Goal: Task Accomplishment & Management: Manage account settings

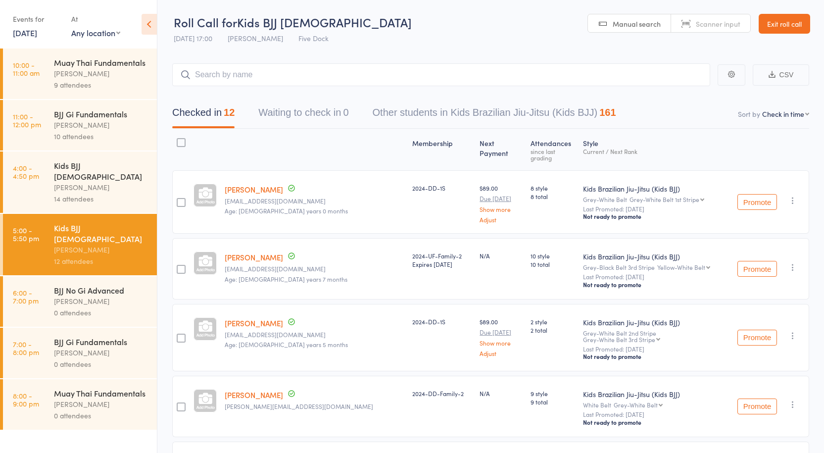
click at [102, 72] on div "[PERSON_NAME]" at bounding box center [101, 73] width 95 height 11
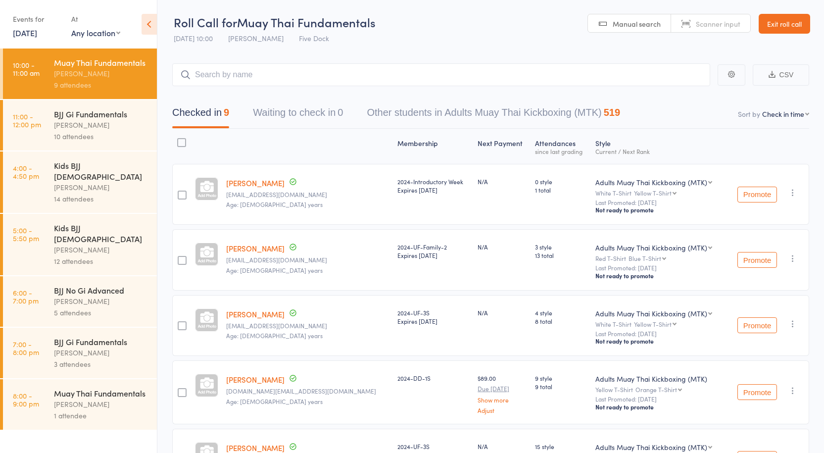
click at [105, 115] on div "BJJ Gi Fundamentals" at bounding box center [101, 113] width 95 height 11
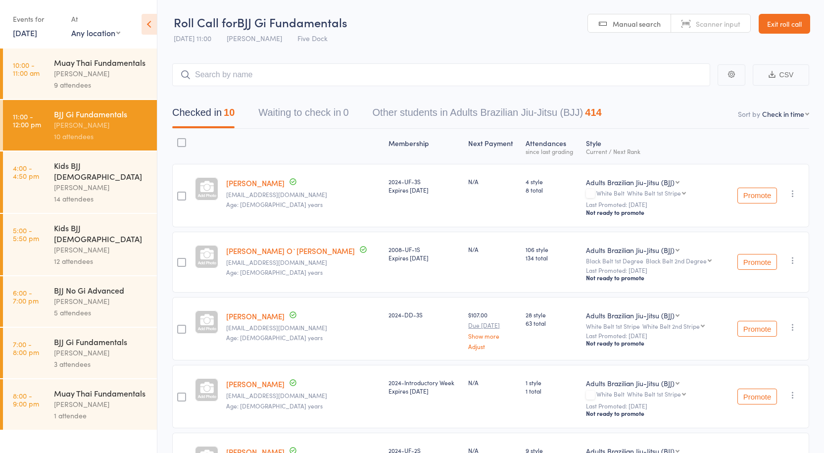
click at [107, 296] on div "[PERSON_NAME]" at bounding box center [101, 301] width 95 height 11
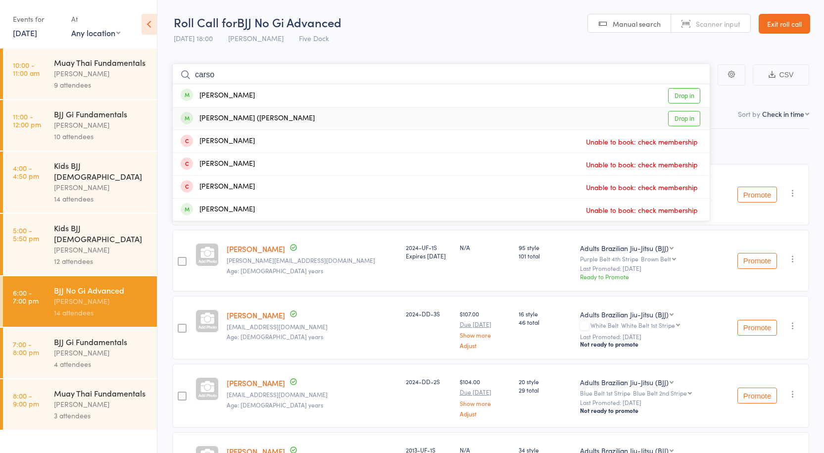
type input "carso"
click at [694, 112] on link "Drop in" at bounding box center [684, 118] width 32 height 15
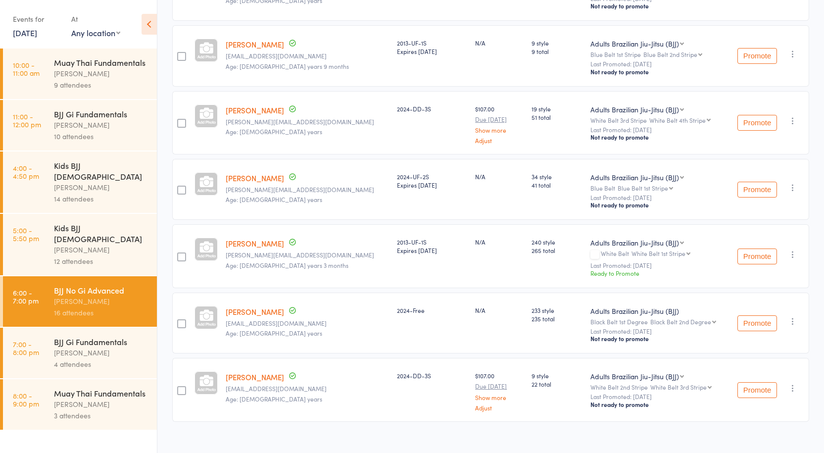
scroll to position [800, 0]
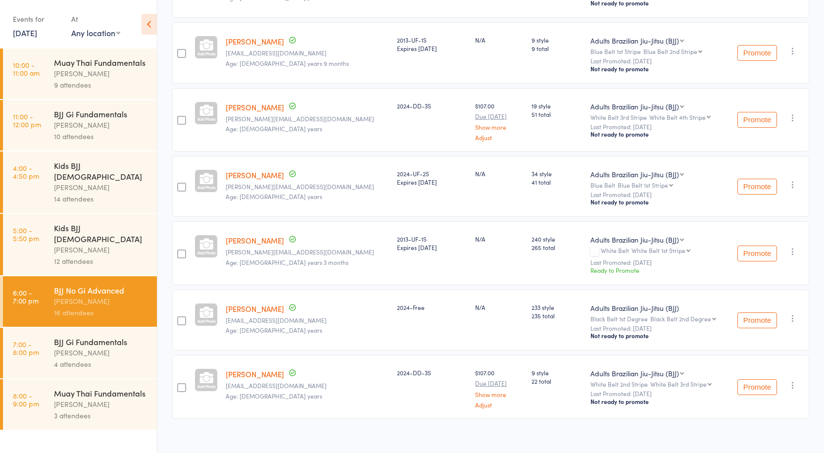
click at [34, 328] on link "7:00 - 8:00 pm BJJ Gi Fundamentals Anthony Perosh 4 attendees" at bounding box center [80, 353] width 154 height 51
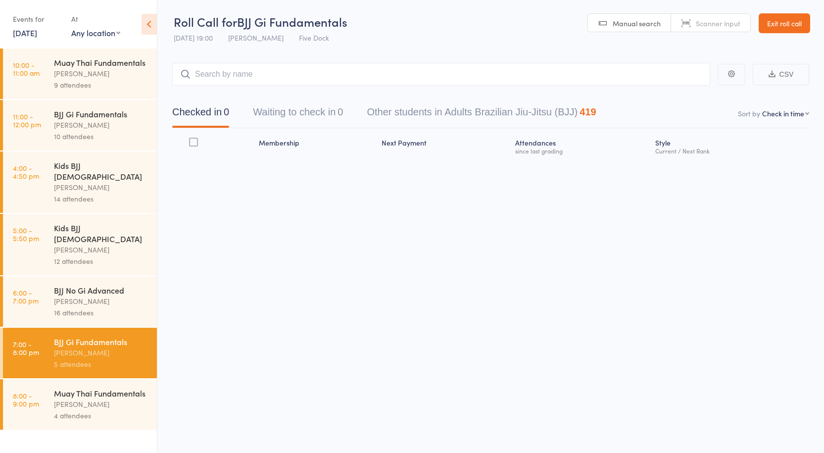
click at [88, 307] on div "16 attendees" at bounding box center [101, 312] width 95 height 11
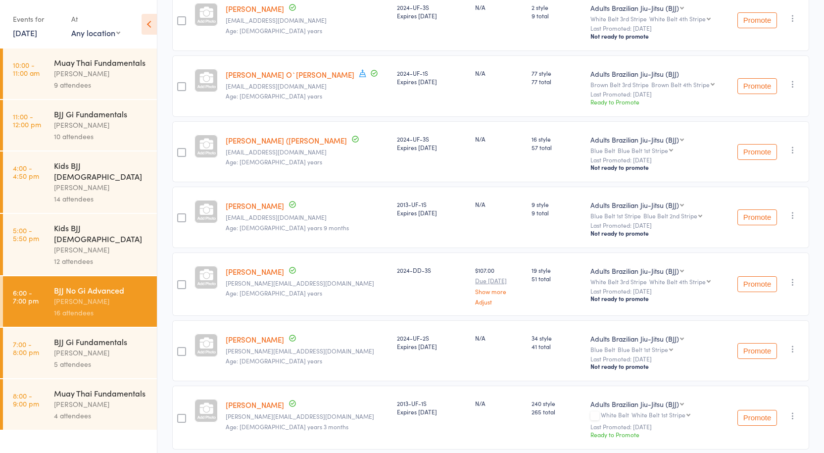
scroll to position [644, 0]
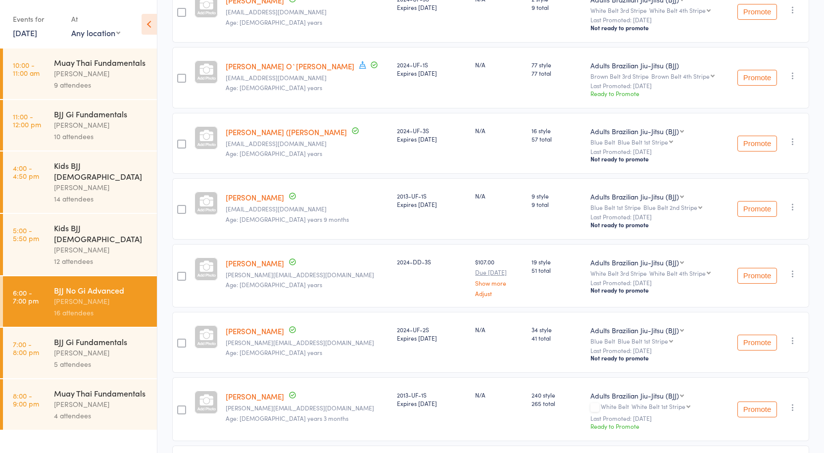
click at [185, 339] on div at bounding box center [181, 343] width 9 height 9
click at [179, 340] on input "checkbox" at bounding box center [179, 340] width 0 height 0
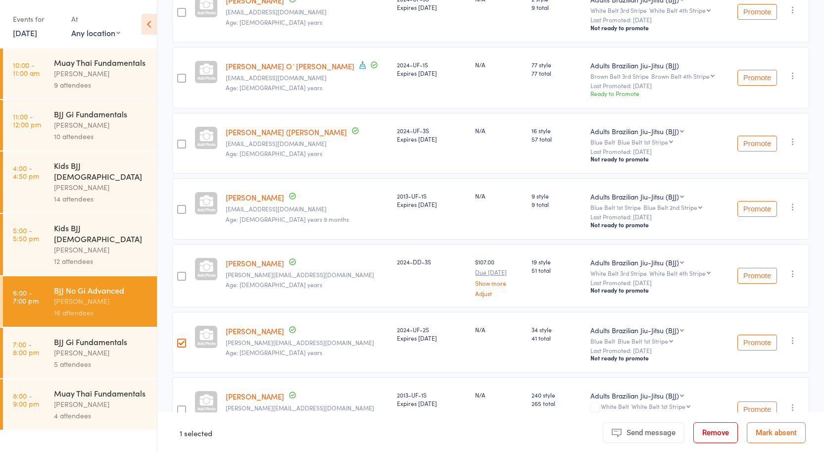
click at [702, 432] on button "Remove" at bounding box center [716, 432] width 45 height 21
click at [106, 347] on div "[PERSON_NAME]" at bounding box center [101, 352] width 95 height 11
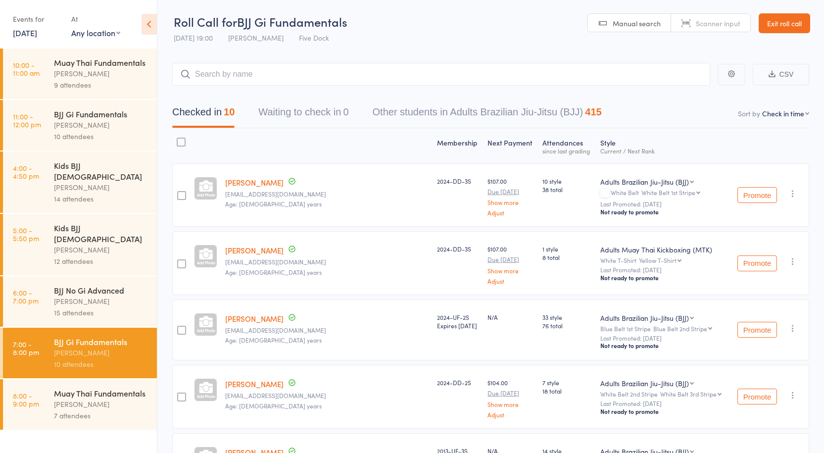
click at [91, 388] on div "Muay Thai Fundamentals" at bounding box center [101, 393] width 95 height 11
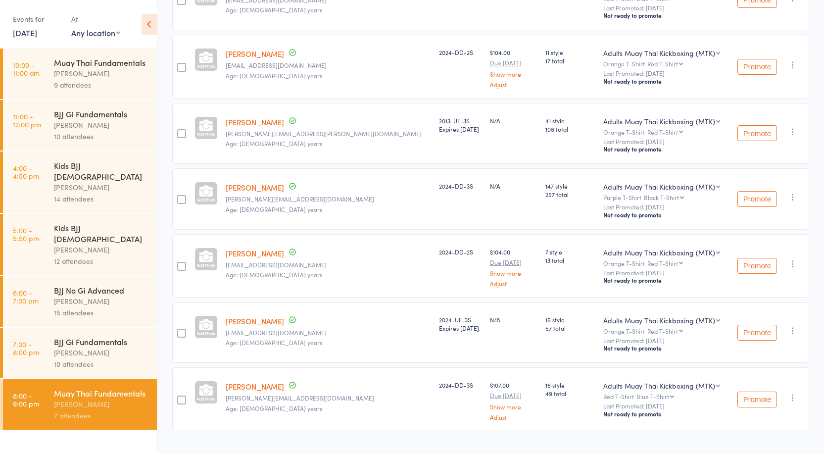
scroll to position [199, 0]
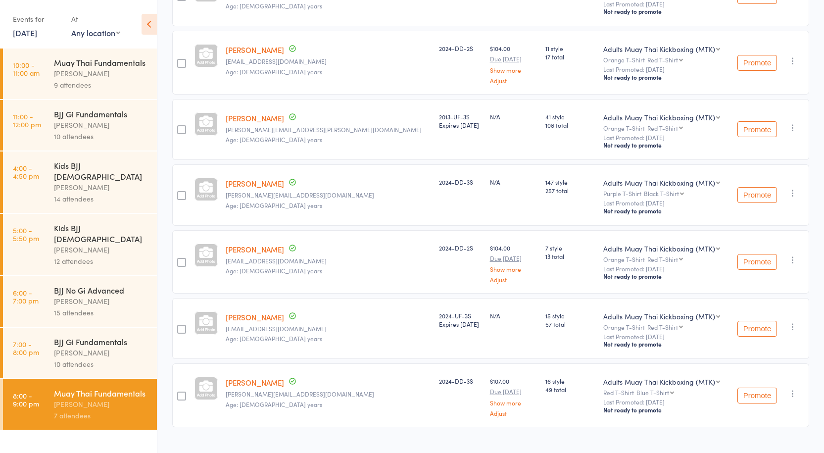
click at [131, 347] on div "[PERSON_NAME]" at bounding box center [101, 352] width 95 height 11
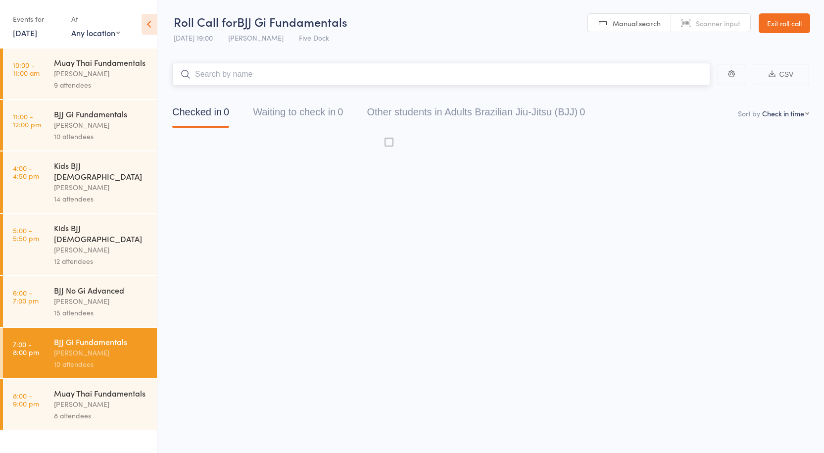
scroll to position [0, 0]
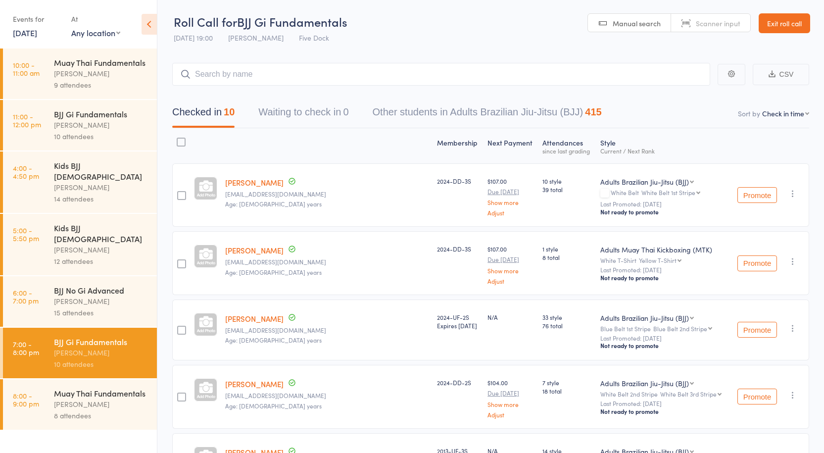
click at [85, 296] on div "[PERSON_NAME]" at bounding box center [101, 301] width 95 height 11
click at [88, 358] on div "10 attendees" at bounding box center [101, 363] width 95 height 11
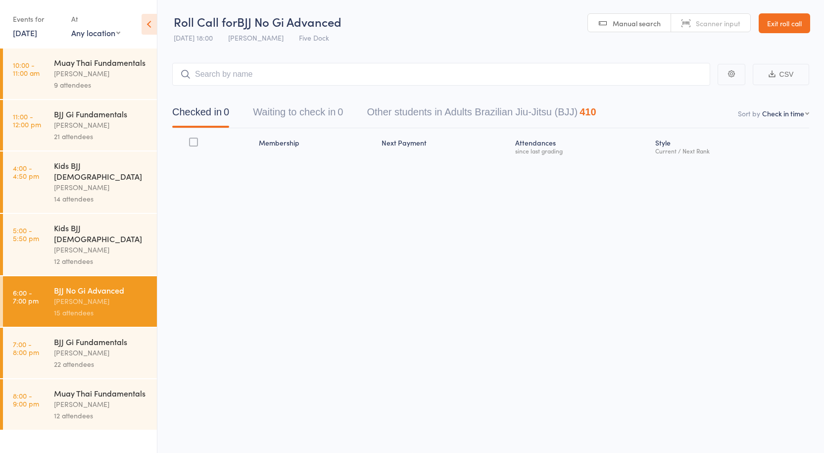
click at [88, 358] on div "22 attendees" at bounding box center [101, 363] width 95 height 11
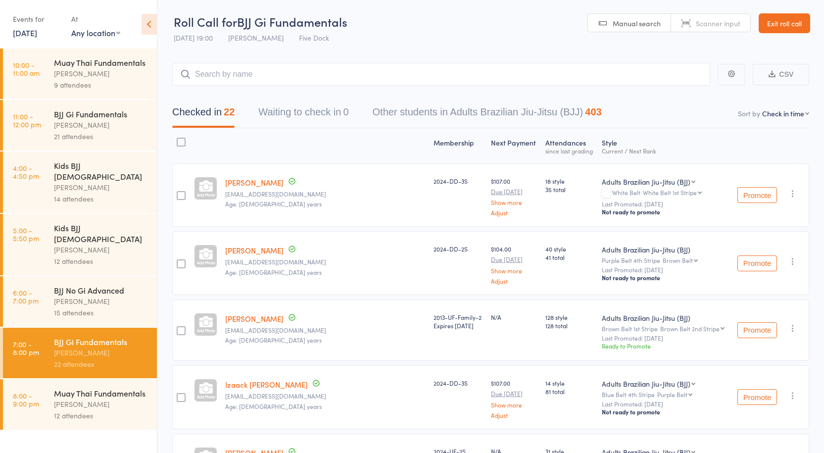
click at [117, 122] on div "[PERSON_NAME]" at bounding box center [101, 124] width 95 height 11
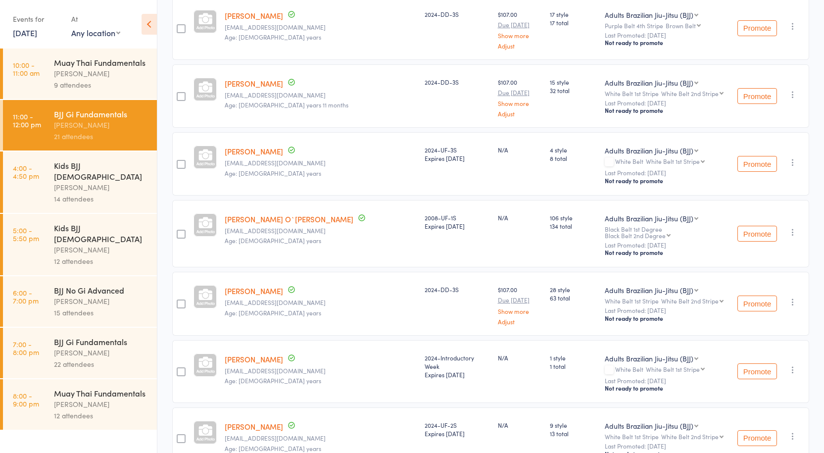
scroll to position [796, 0]
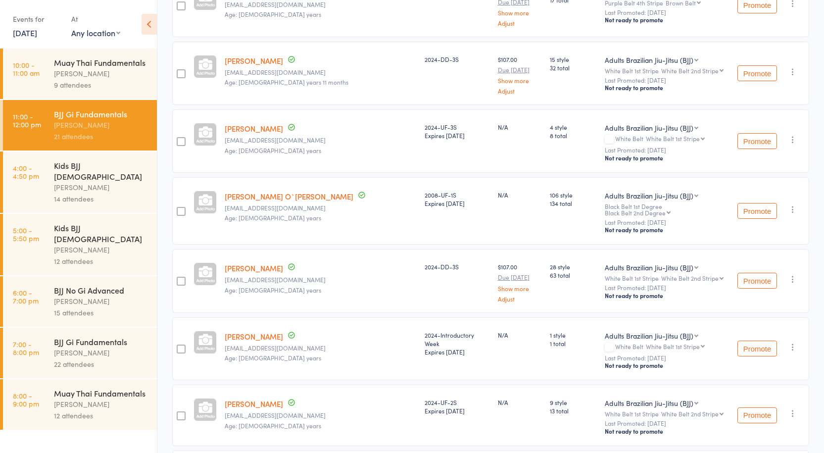
click at [112, 358] on div "22 attendees" at bounding box center [101, 363] width 95 height 11
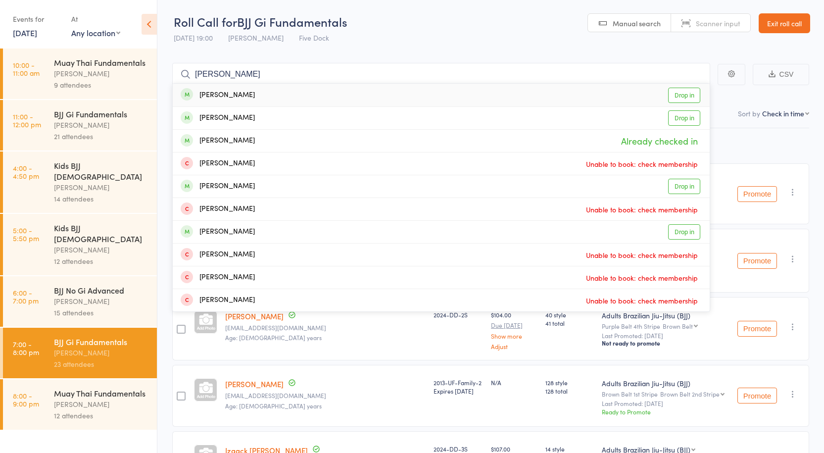
type input "james keo"
click at [687, 96] on link "Drop in" at bounding box center [684, 95] width 32 height 15
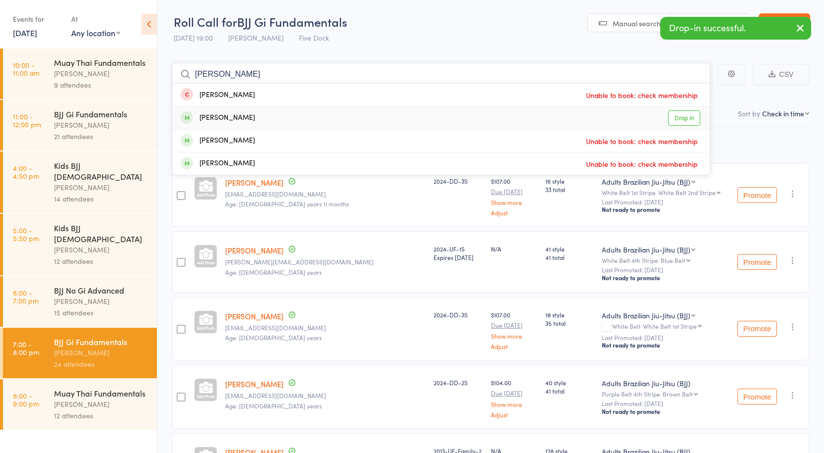
type input "darren"
click at [677, 118] on link "Drop in" at bounding box center [684, 117] width 32 height 15
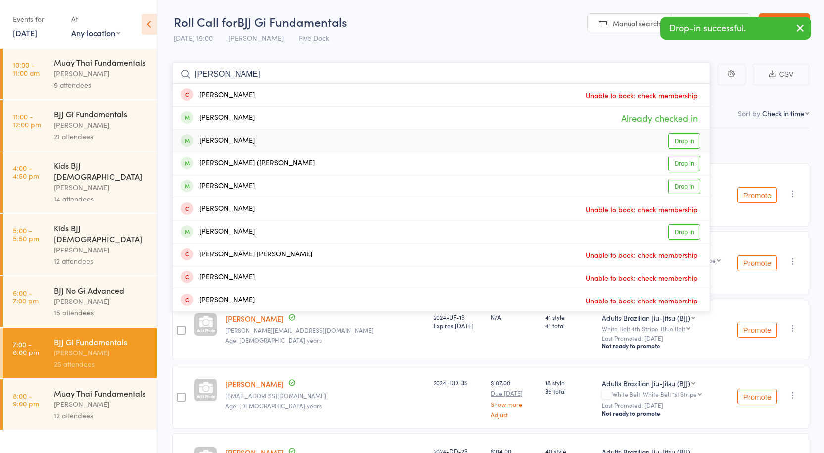
type input "sam"
click at [681, 139] on link "Drop in" at bounding box center [684, 140] width 32 height 15
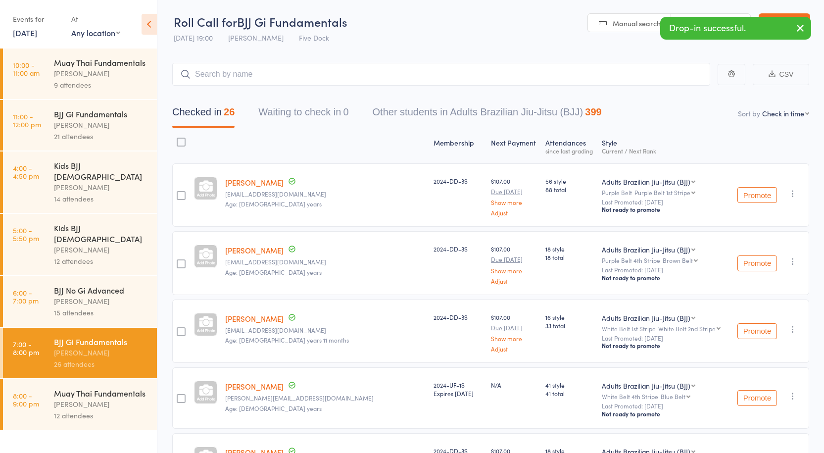
click at [97, 123] on div "[PERSON_NAME]" at bounding box center [101, 124] width 95 height 11
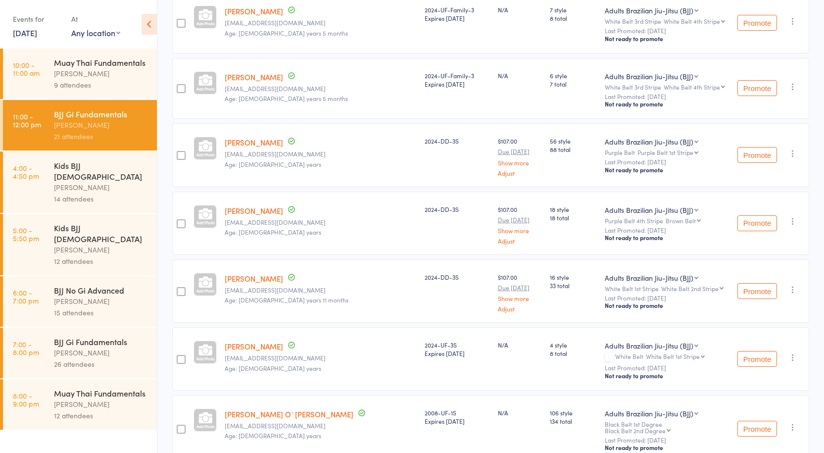
scroll to position [595, 0]
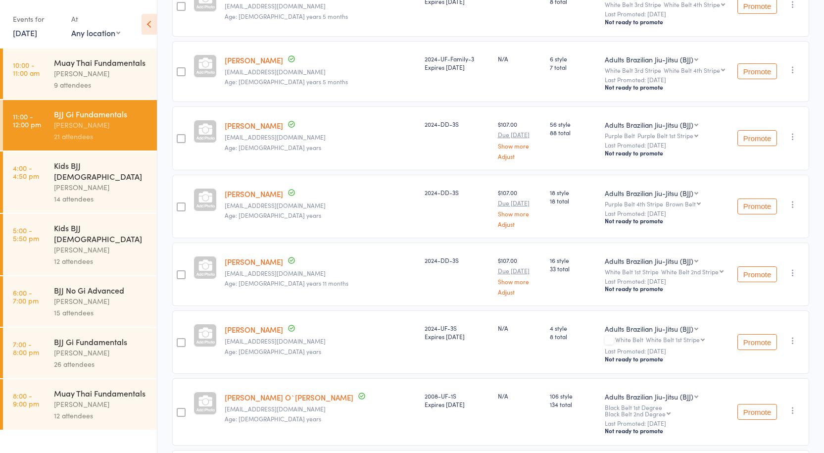
drag, startPoint x: 187, startPoint y: 260, endPoint x: 187, endPoint y: 253, distance: 7.4
click at [186, 270] on div at bounding box center [181, 274] width 9 height 9
click at [179, 272] on input "checkbox" at bounding box center [179, 272] width 0 height 0
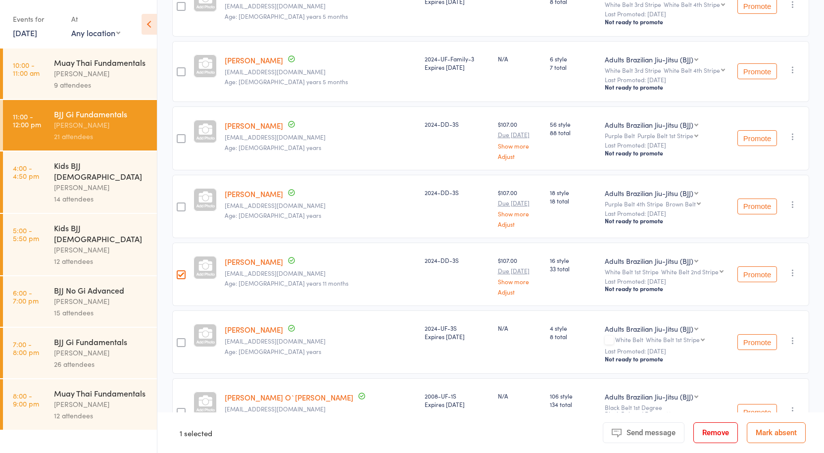
click at [184, 203] on div at bounding box center [181, 207] width 9 height 9
click at [179, 204] on input "checkbox" at bounding box center [179, 204] width 0 height 0
click at [184, 134] on label at bounding box center [181, 139] width 9 height 10
click at [179, 136] on input "checkbox" at bounding box center [179, 136] width 0 height 0
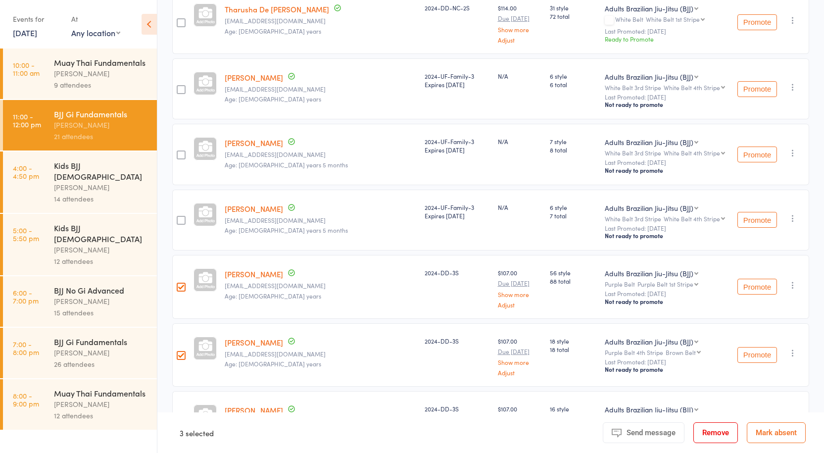
scroll to position [842, 0]
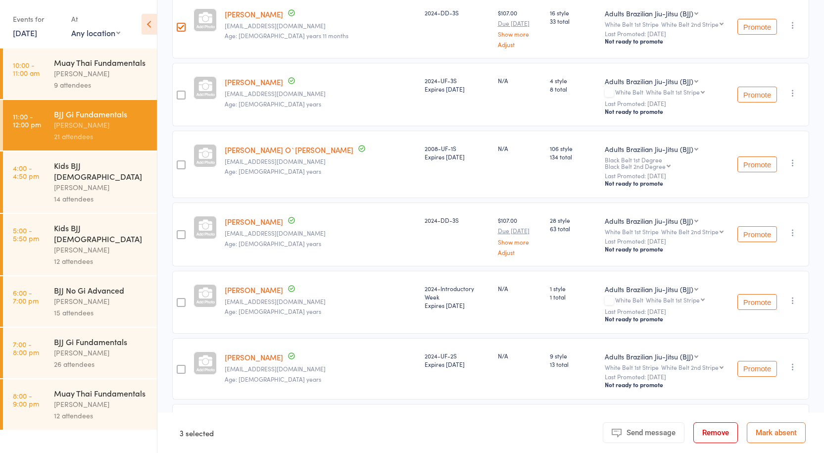
click at [718, 426] on button "Remove" at bounding box center [716, 432] width 45 height 21
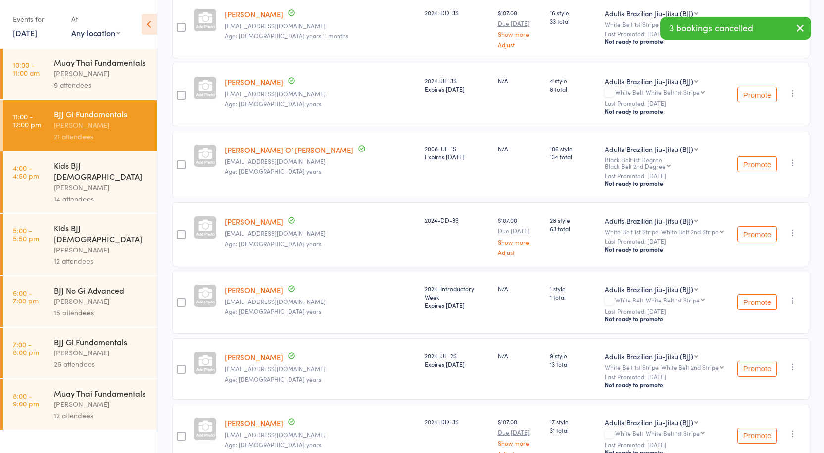
click at [120, 347] on div "Anthony Perosh" at bounding box center [101, 352] width 95 height 11
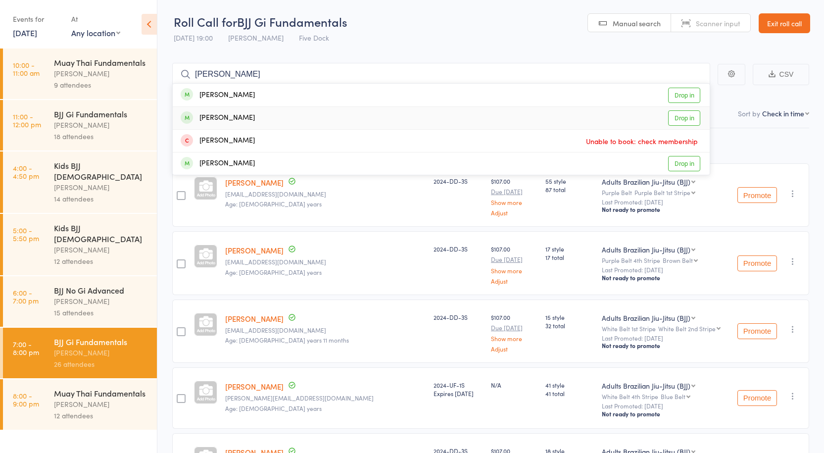
type input "quach"
click at [691, 95] on link "Drop in" at bounding box center [684, 95] width 32 height 15
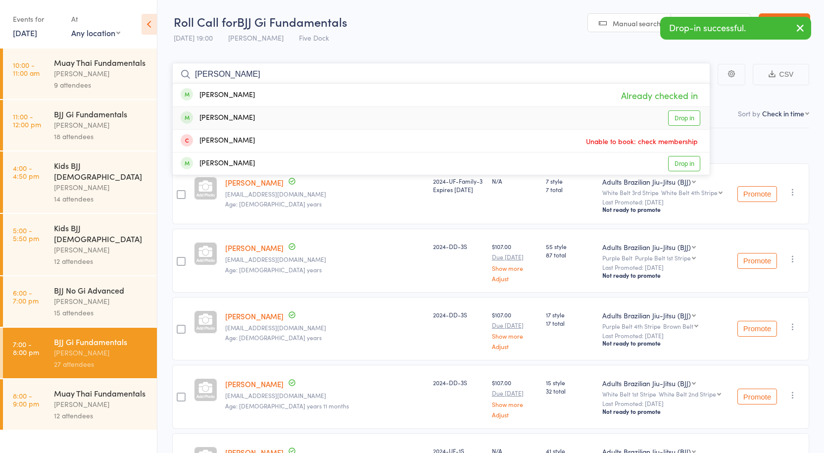
type input "quach"
click at [678, 114] on link "Drop in" at bounding box center [684, 117] width 32 height 15
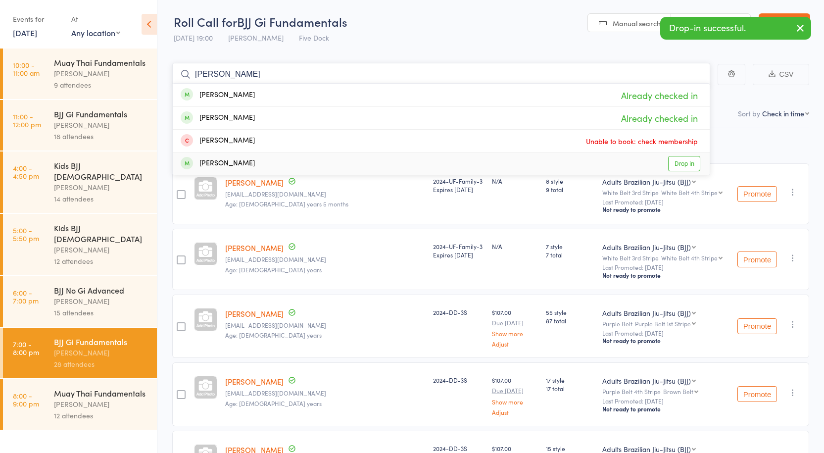
type input "quach"
click at [677, 161] on link "Drop in" at bounding box center [684, 163] width 32 height 15
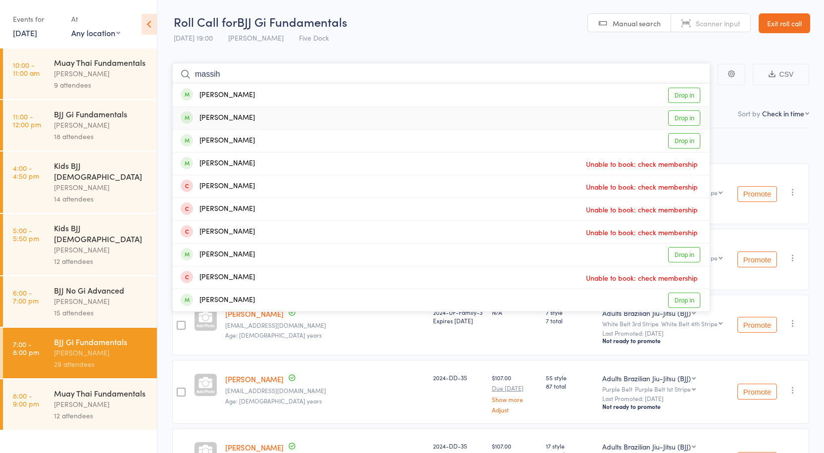
type input "massih"
click at [682, 114] on link "Drop in" at bounding box center [684, 117] width 32 height 15
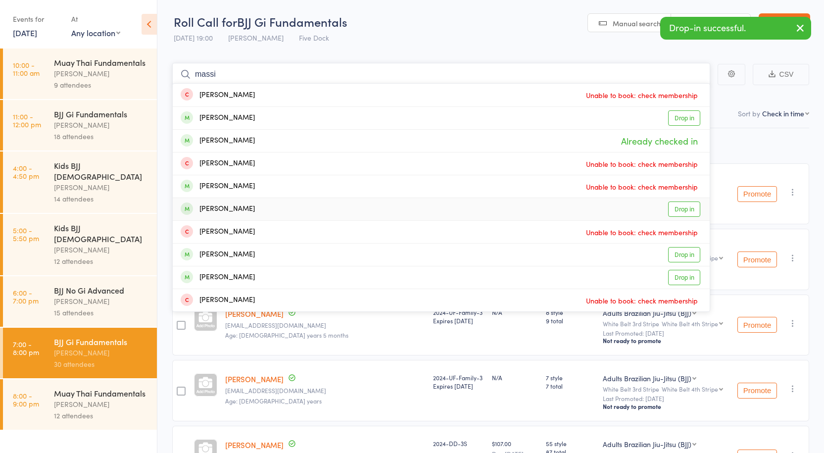
type input "massi"
click at [687, 211] on link "Drop in" at bounding box center [684, 209] width 32 height 15
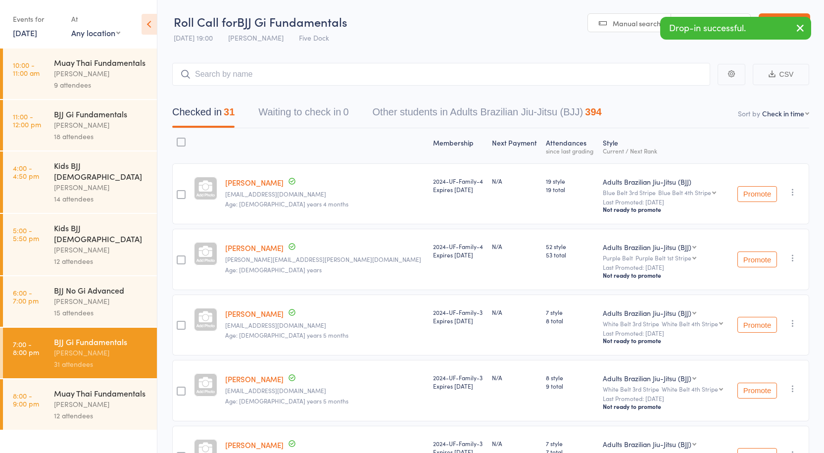
click at [101, 122] on div "Anthony Perosh" at bounding box center [101, 124] width 95 height 11
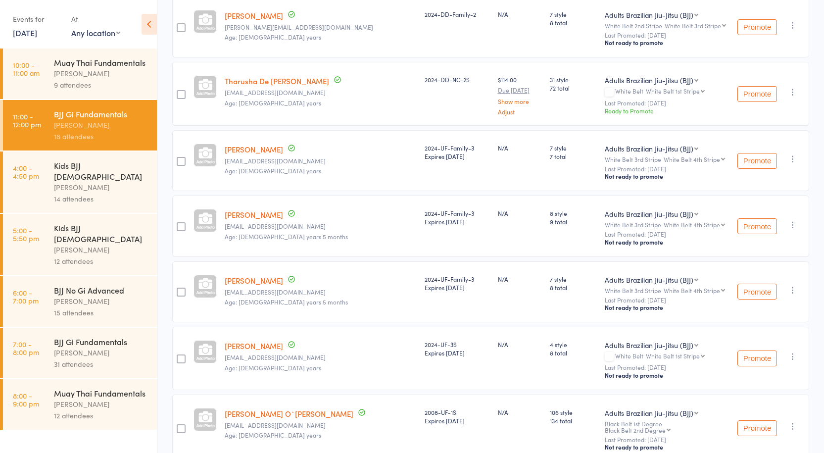
scroll to position [397, 0]
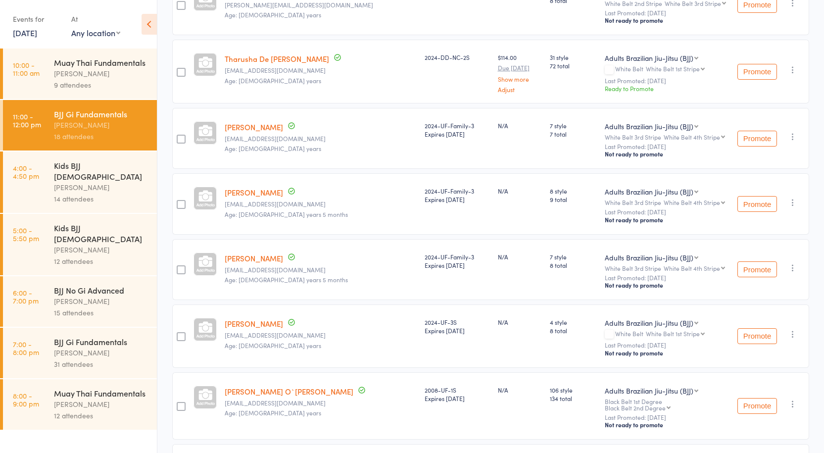
click at [186, 265] on div at bounding box center [181, 269] width 9 height 9
click at [179, 267] on input "checkbox" at bounding box center [179, 267] width 0 height 0
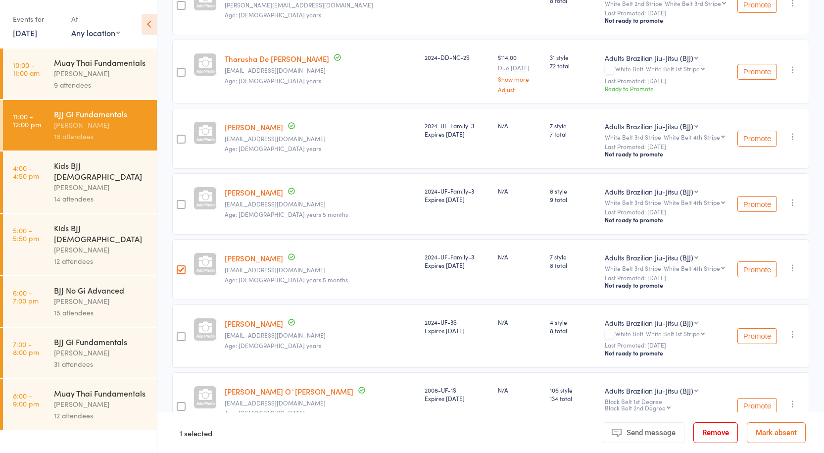
click at [186, 200] on div at bounding box center [181, 204] width 9 height 9
click at [179, 202] on input "checkbox" at bounding box center [179, 202] width 0 height 0
click at [185, 135] on div at bounding box center [181, 139] width 9 height 9
click at [179, 136] on input "checkbox" at bounding box center [179, 136] width 0 height 0
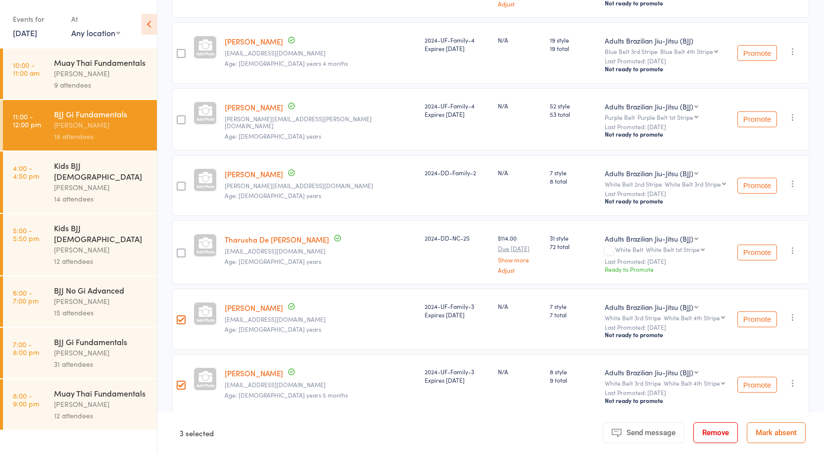
scroll to position [199, 0]
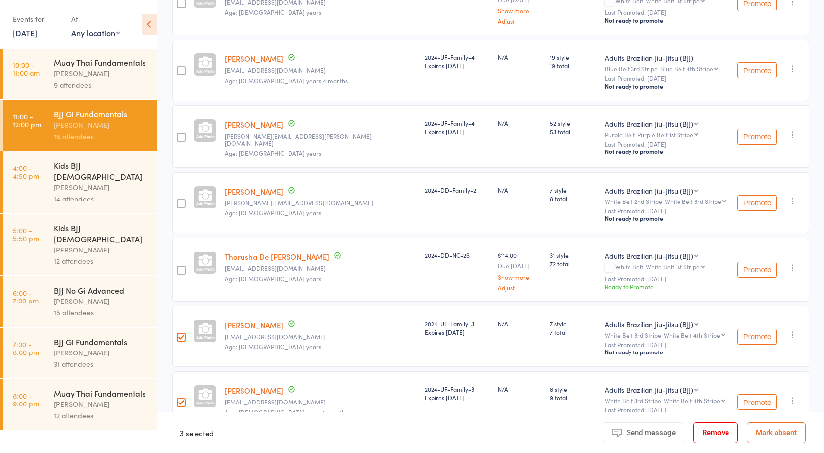
click at [185, 133] on div at bounding box center [181, 137] width 9 height 9
click at [179, 134] on input "checkbox" at bounding box center [179, 134] width 0 height 0
click at [182, 66] on div at bounding box center [181, 70] width 9 height 9
click at [179, 68] on input "checkbox" at bounding box center [179, 68] width 0 height 0
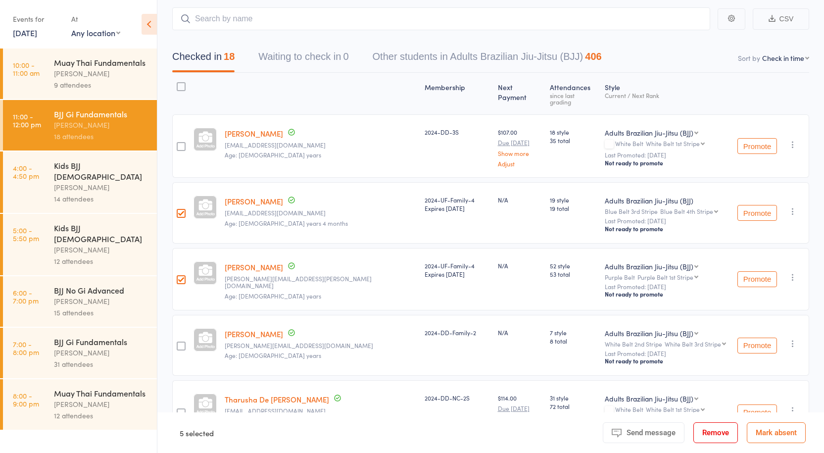
scroll to position [50, 0]
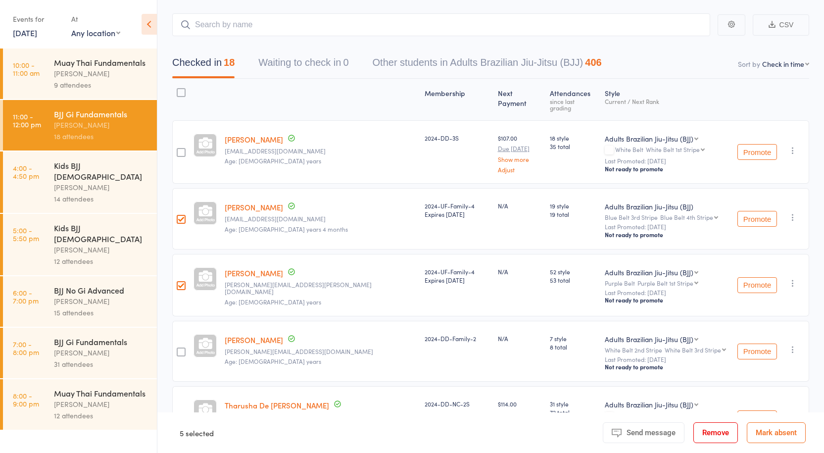
click at [711, 429] on button "Remove" at bounding box center [716, 432] width 45 height 21
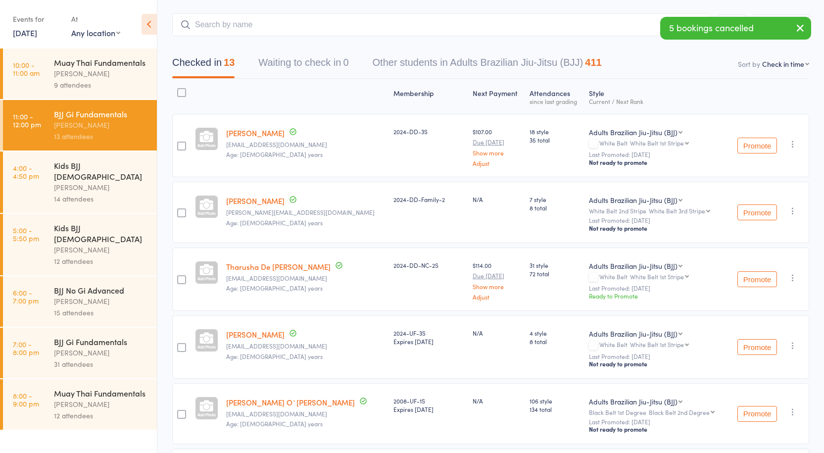
click at [97, 358] on div "31 attendees" at bounding box center [101, 363] width 95 height 11
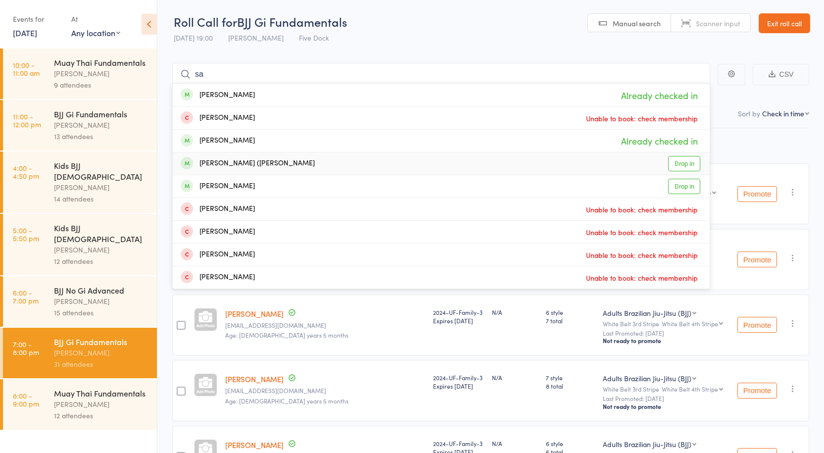
type input "s"
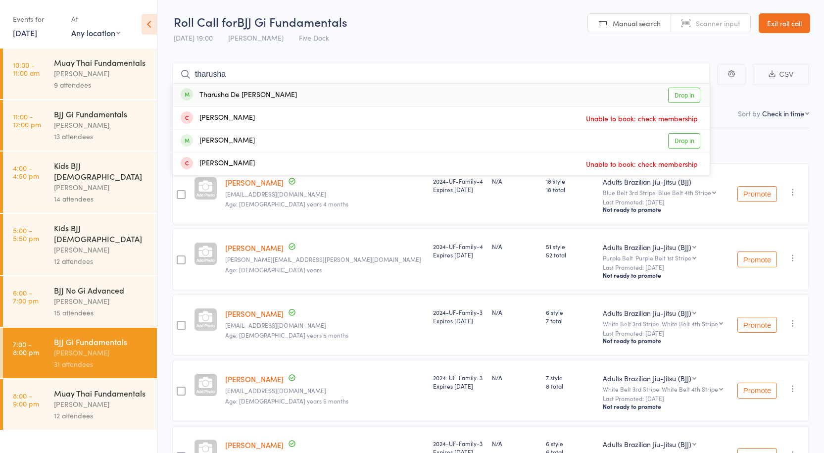
type input "tharusha"
drag, startPoint x: 681, startPoint y: 95, endPoint x: 660, endPoint y: 93, distance: 21.4
click at [681, 95] on link "Drop in" at bounding box center [684, 95] width 32 height 15
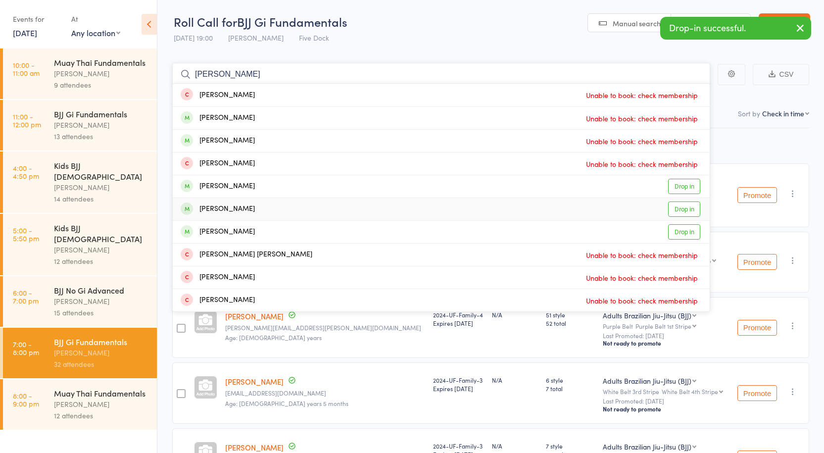
type input "peter"
click at [688, 206] on link "Drop in" at bounding box center [684, 209] width 32 height 15
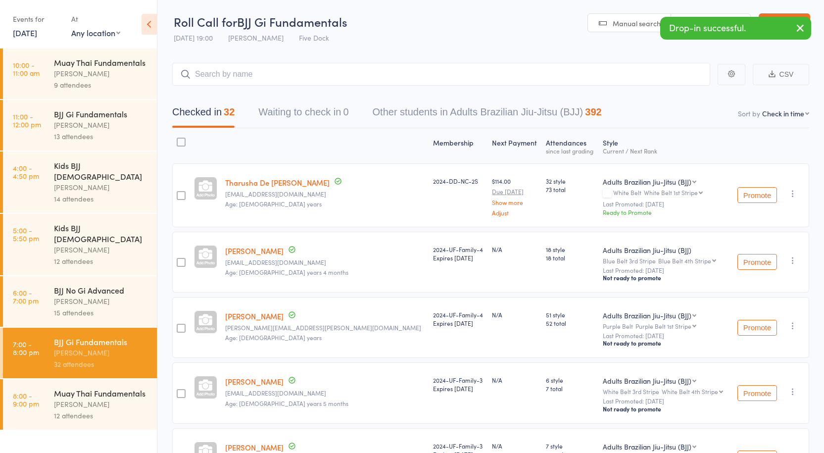
click at [91, 112] on div "BJJ Gi Fundamentals" at bounding box center [101, 113] width 95 height 11
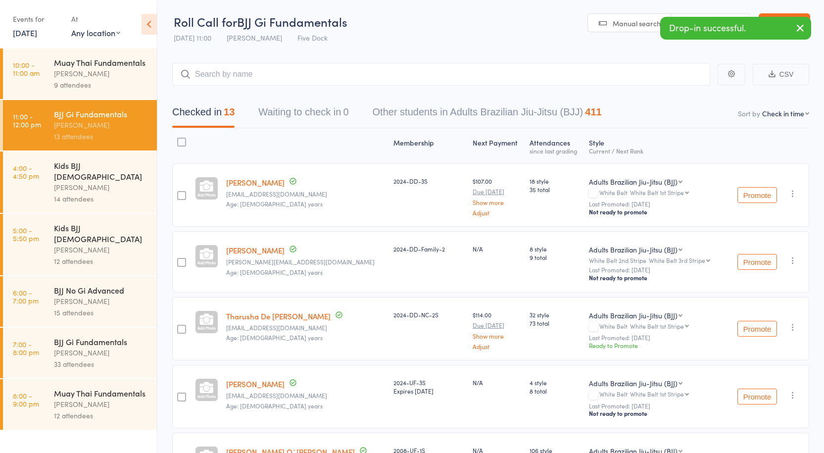
click at [183, 190] on div at bounding box center [181, 194] width 19 height 63
click at [185, 196] on div at bounding box center [181, 195] width 9 height 9
click at [179, 193] on input "checkbox" at bounding box center [179, 193] width 0 height 0
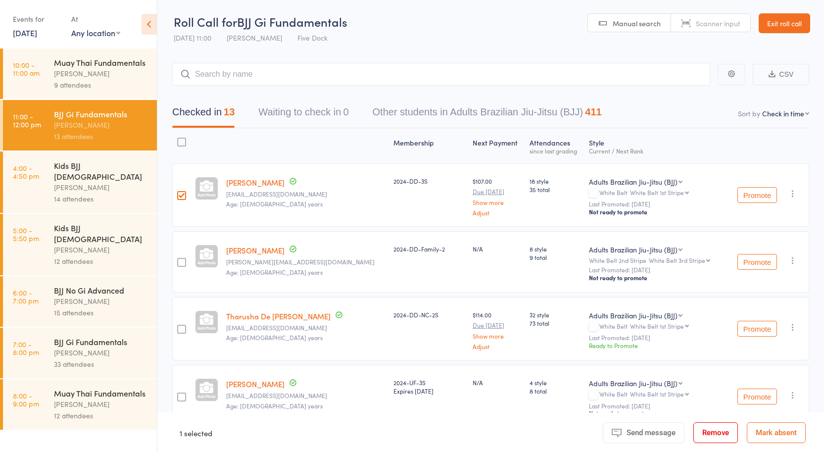
click at [186, 261] on div at bounding box center [181, 262] width 9 height 9
click at [179, 259] on input "checkbox" at bounding box center [179, 259] width 0 height 0
click at [181, 325] on div at bounding box center [181, 329] width 9 height 9
click at [179, 326] on input "checkbox" at bounding box center [179, 326] width 0 height 0
click at [707, 435] on button "Remove" at bounding box center [716, 432] width 45 height 21
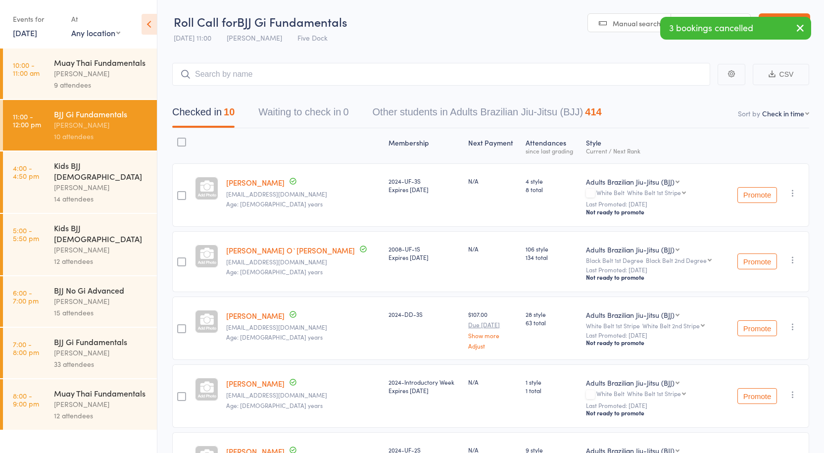
click at [63, 336] on div "BJJ Gi Fundamentals" at bounding box center [101, 341] width 95 height 11
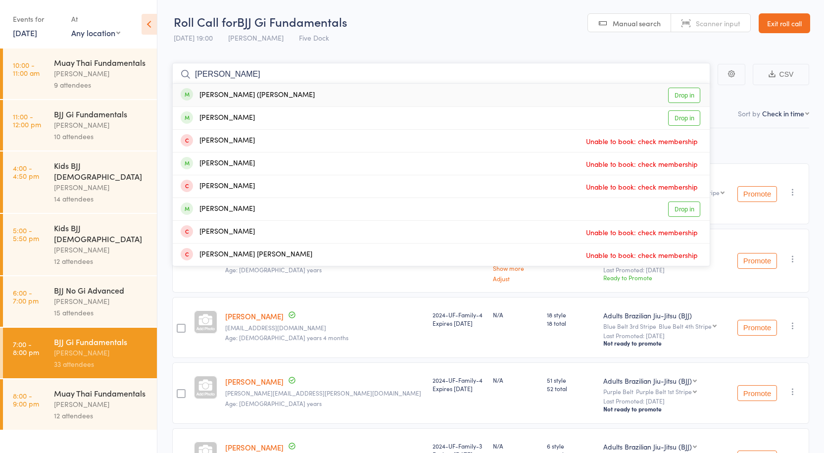
type input "carson"
click at [689, 95] on link "Drop in" at bounding box center [684, 95] width 32 height 15
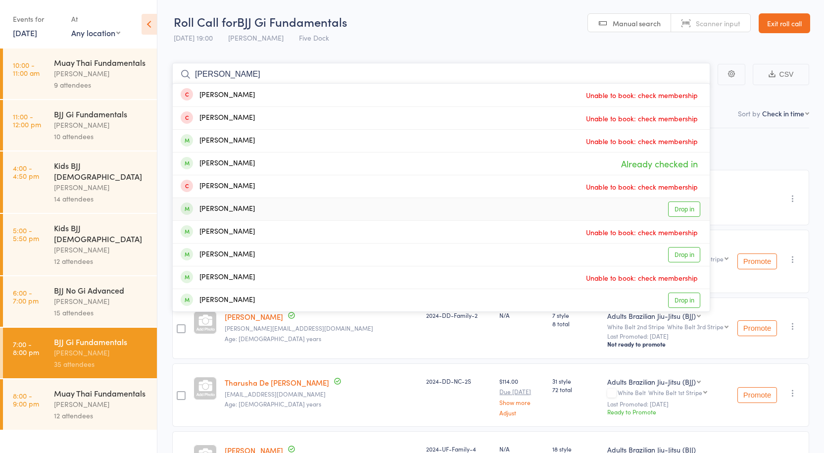
type input "patrick"
click at [687, 213] on link "Drop in" at bounding box center [684, 209] width 32 height 15
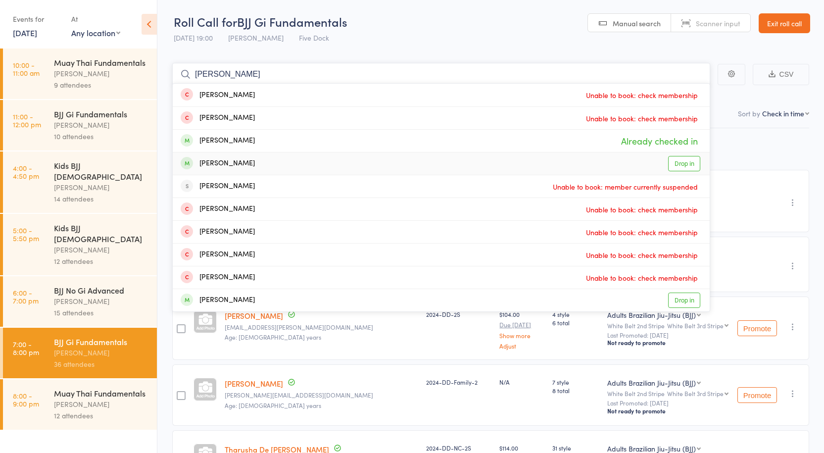
type input "josh"
click at [686, 162] on link "Drop in" at bounding box center [684, 163] width 32 height 15
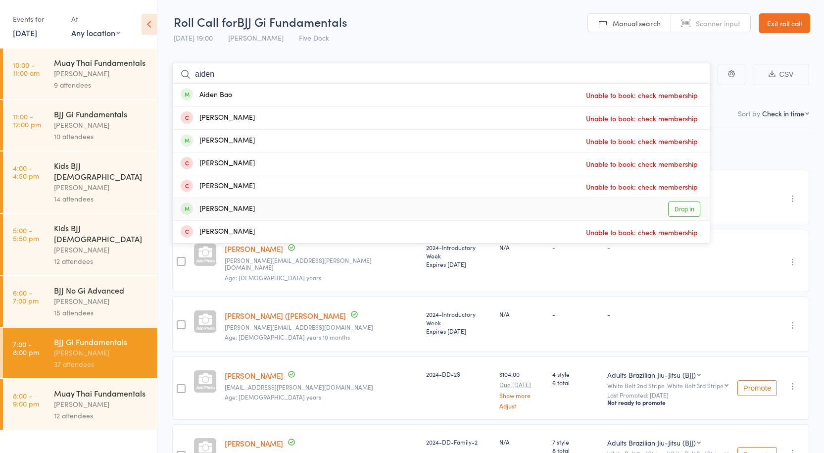
type input "aiden"
click at [678, 209] on link "Drop in" at bounding box center [684, 209] width 32 height 15
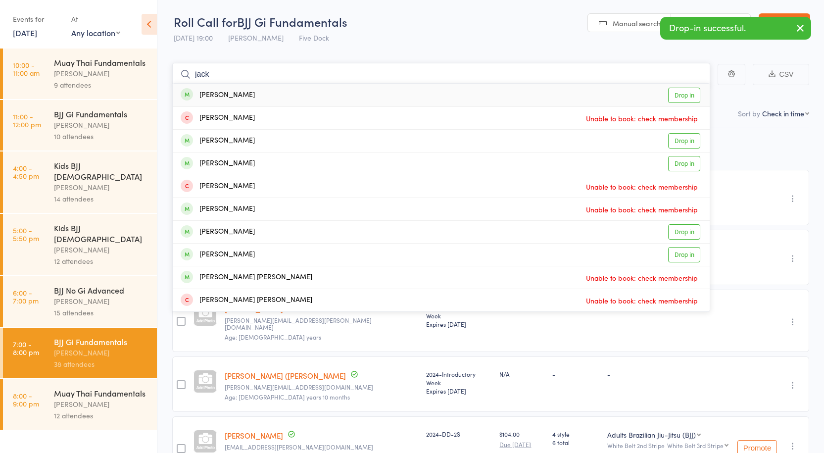
type input "jack"
click at [684, 95] on link "Drop in" at bounding box center [684, 95] width 32 height 15
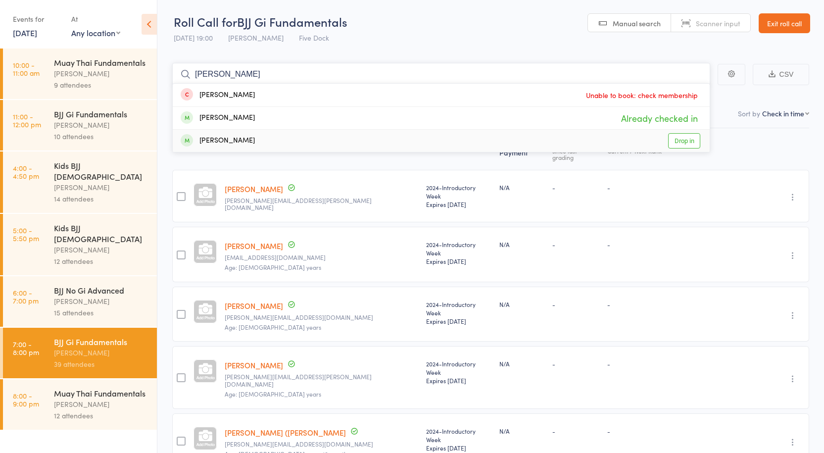
type input "eric"
click at [684, 138] on link "Drop in" at bounding box center [684, 140] width 32 height 15
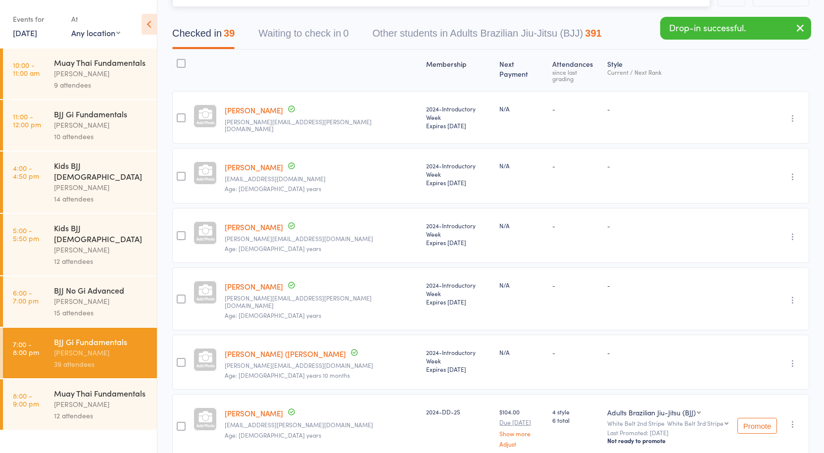
scroll to position [149, 0]
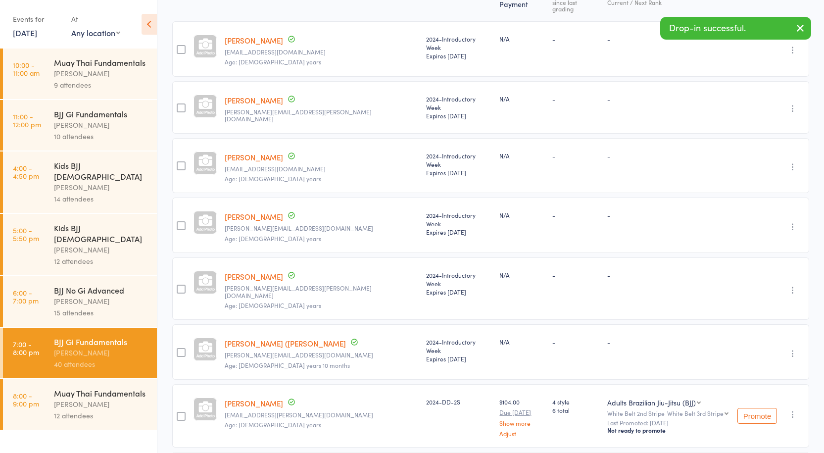
click at [299, 338] on link "Carson (Qiansheng) Zhang" at bounding box center [285, 343] width 121 height 10
click at [246, 271] on link "Patrick Espiritu" at bounding box center [254, 276] width 58 height 10
click at [258, 152] on link "Aidan Thompsom" at bounding box center [254, 157] width 58 height 10
click at [252, 35] on link "Eric Chen" at bounding box center [254, 40] width 58 height 10
click at [248, 211] on link "Joshu Kim" at bounding box center [254, 216] width 58 height 10
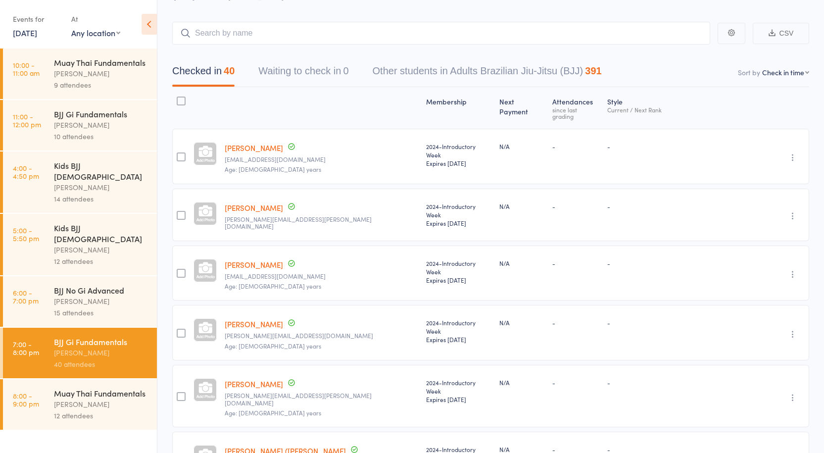
scroll to position [0, 0]
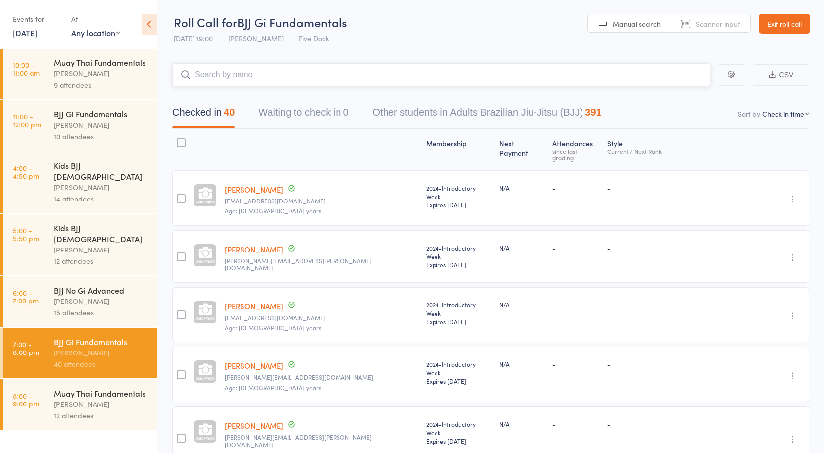
click at [272, 79] on input "search" at bounding box center [441, 74] width 538 height 23
type input "issacx"
click at [686, 94] on link "Drop in" at bounding box center [684, 95] width 32 height 15
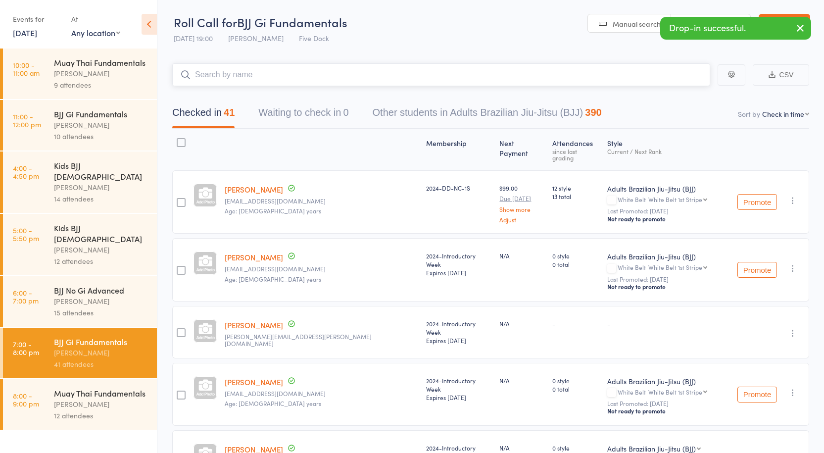
click at [287, 72] on input "search" at bounding box center [441, 74] width 538 height 23
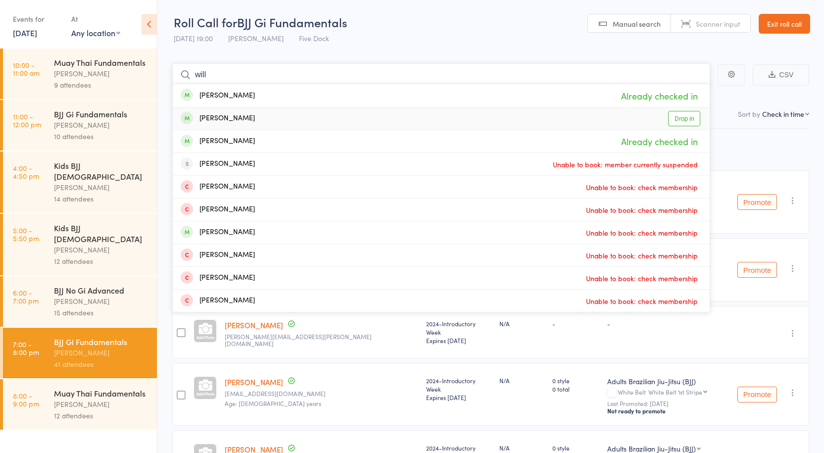
type input "will"
click at [674, 116] on link "Drop in" at bounding box center [684, 118] width 32 height 15
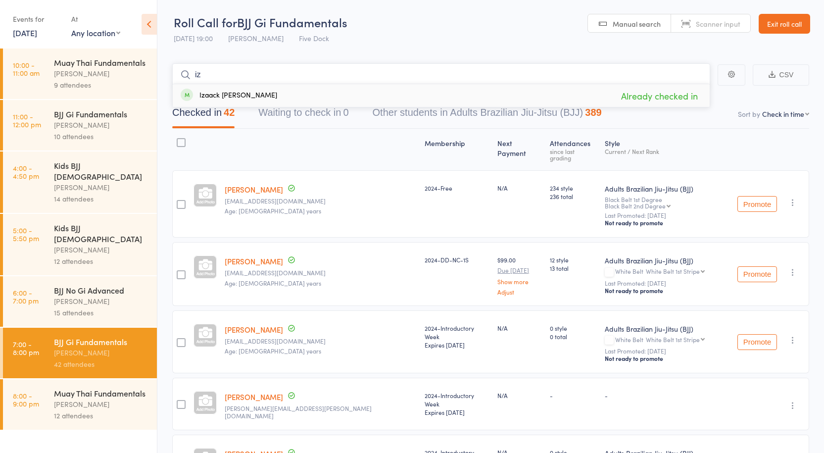
type input "i"
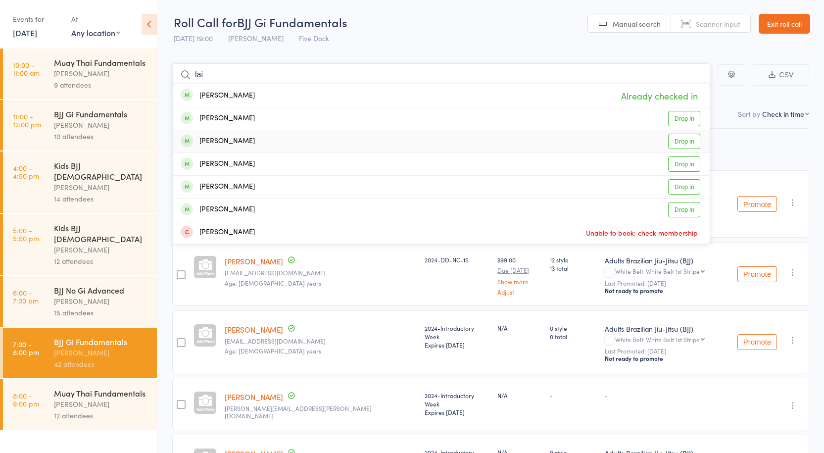
type input "lai"
click at [679, 140] on link "Drop in" at bounding box center [684, 141] width 32 height 15
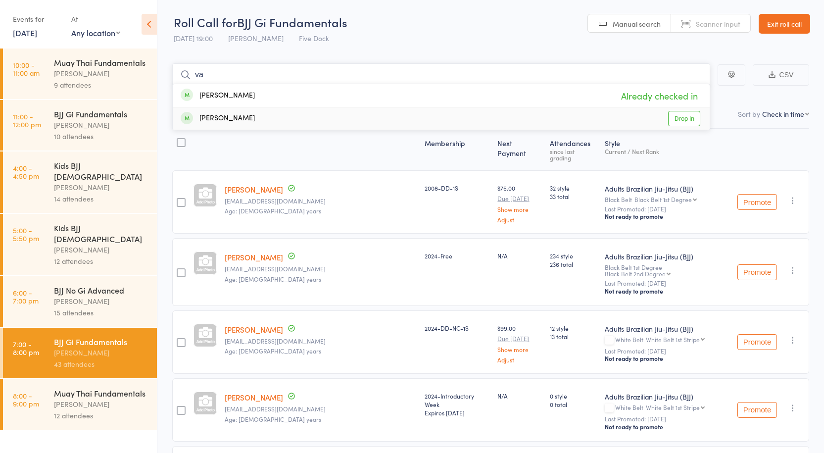
type input "v"
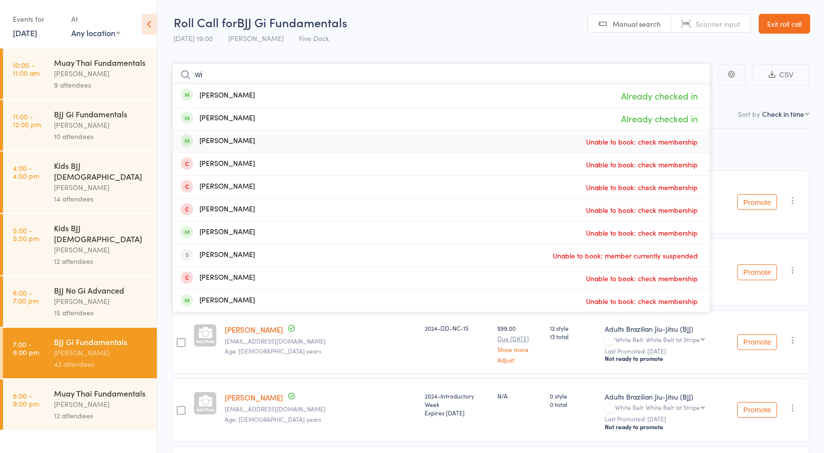
type input "w"
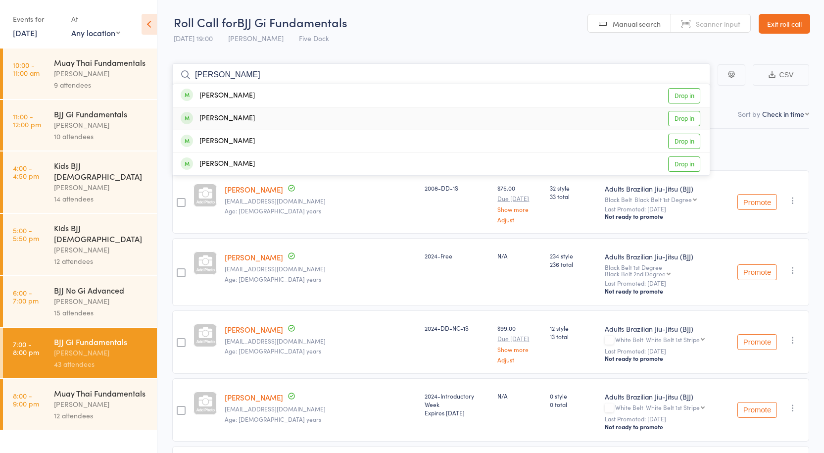
type input "finn"
click at [680, 120] on link "Drop in" at bounding box center [684, 118] width 32 height 15
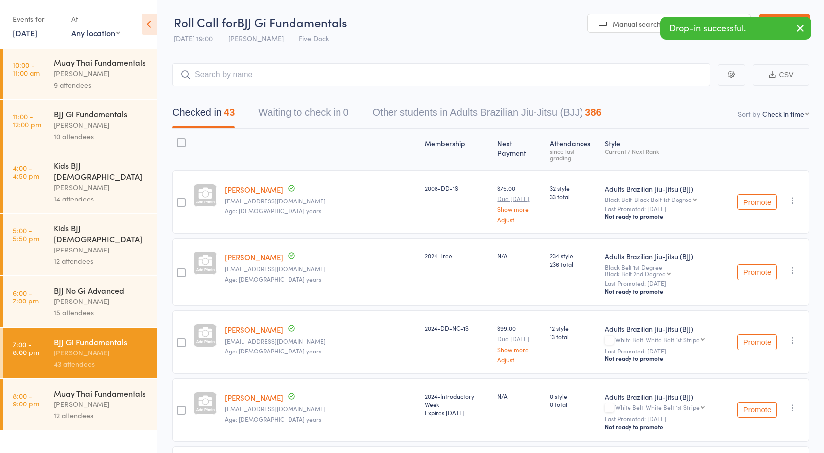
click at [88, 57] on div "Muay Thai Fundamentals" at bounding box center [101, 62] width 95 height 11
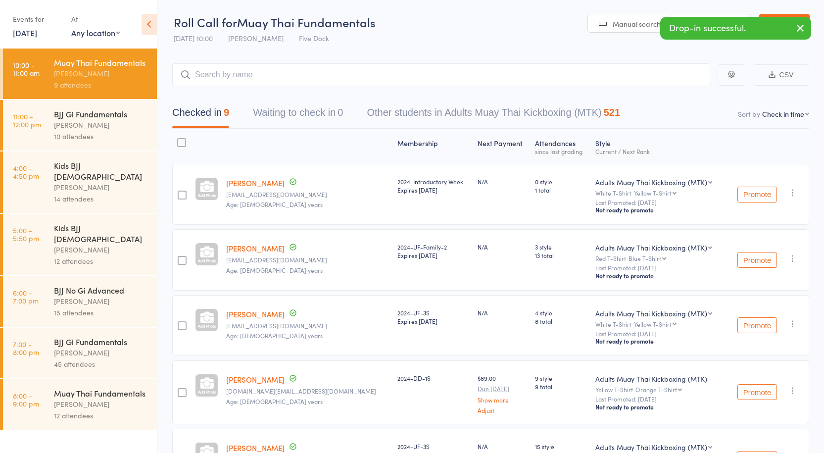
click at [103, 117] on div "BJJ Gi Fundamentals" at bounding box center [101, 113] width 95 height 11
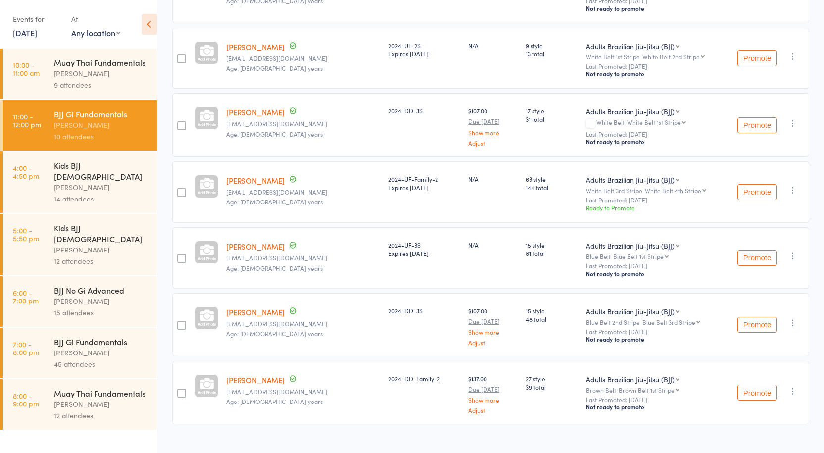
scroll to position [414, 0]
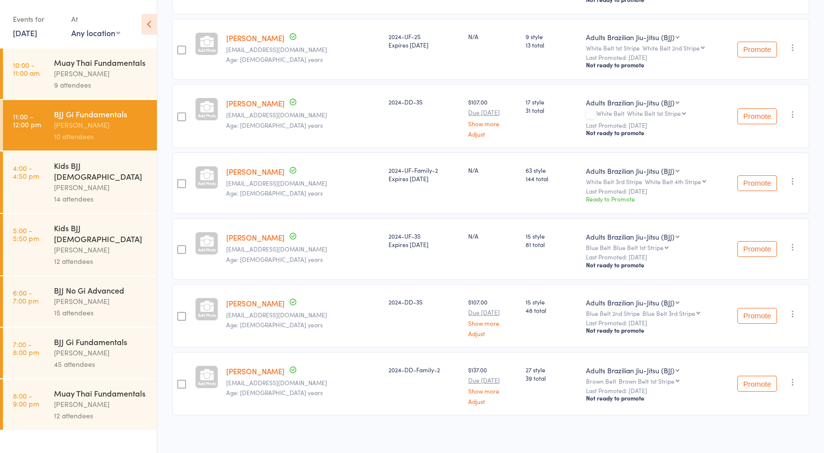
click at [105, 328] on div "BJJ Gi Fundamentals Anthony Perosh 45 attendees" at bounding box center [105, 353] width 103 height 51
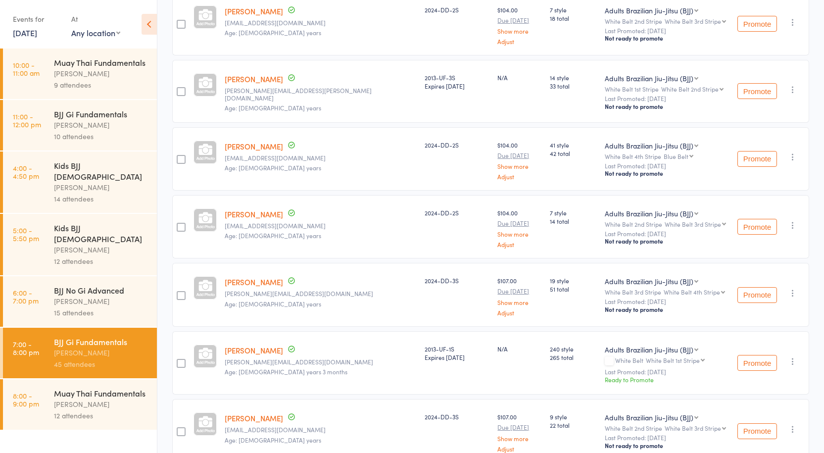
scroll to position [2731, 0]
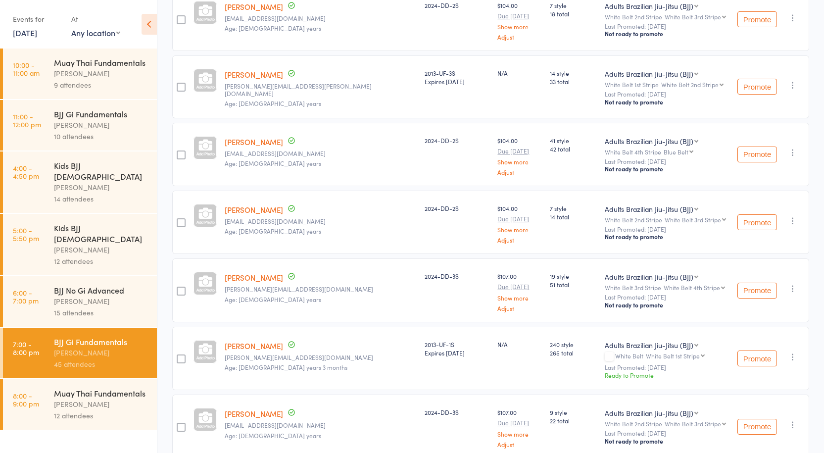
click at [184, 355] on div at bounding box center [181, 359] width 9 height 9
click at [179, 356] on input "checkbox" at bounding box center [179, 356] width 0 height 0
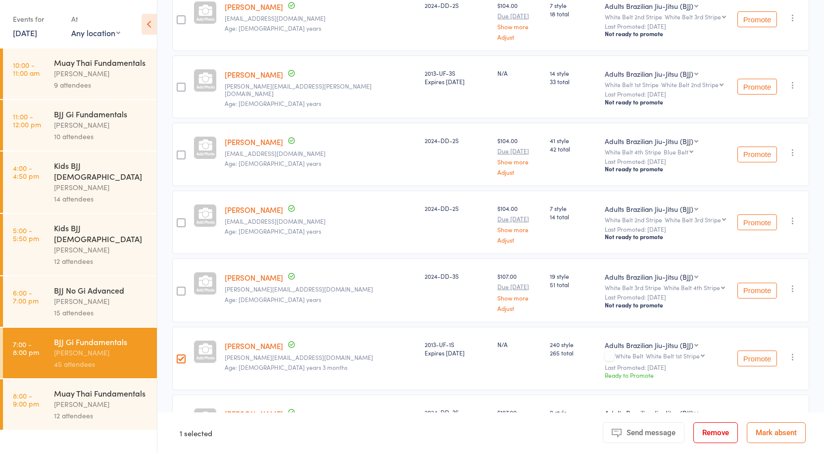
click at [711, 424] on button "Remove" at bounding box center [716, 432] width 45 height 21
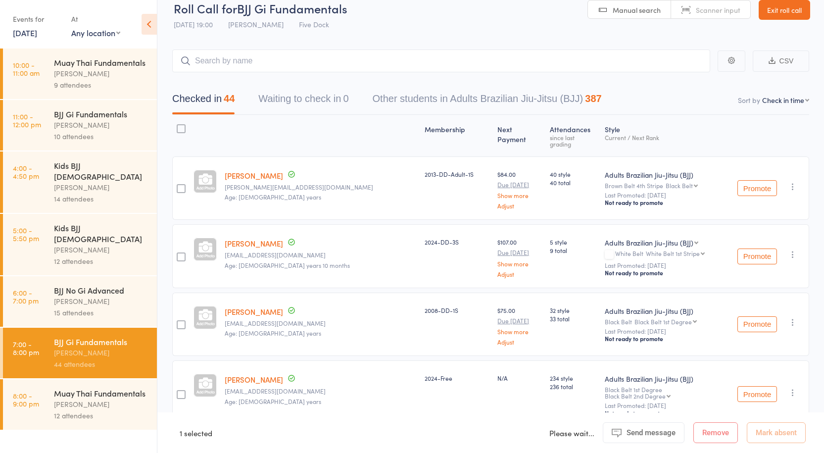
scroll to position [0, 0]
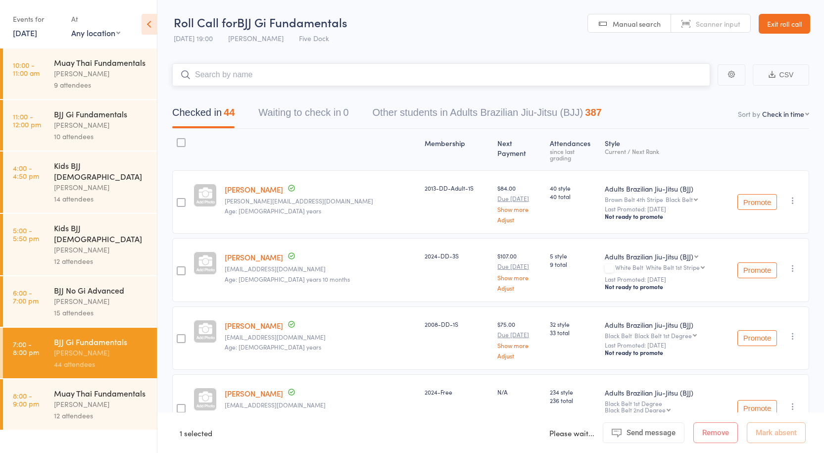
click at [276, 72] on input "search" at bounding box center [441, 74] width 538 height 23
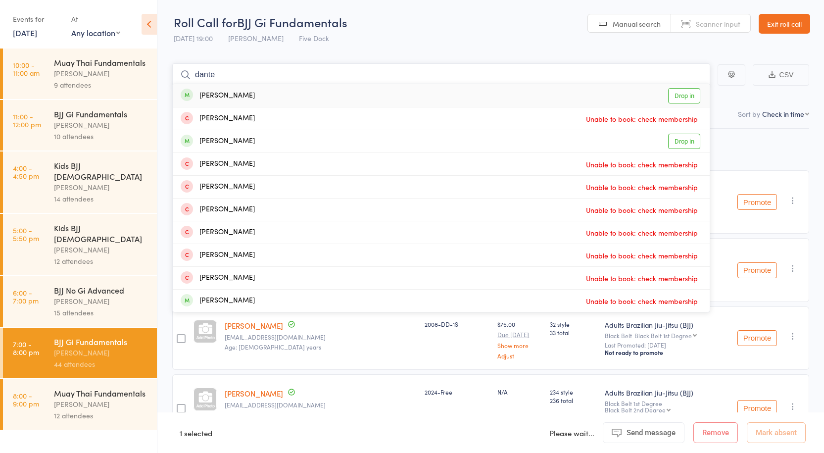
type input "dante"
click at [688, 99] on link "Drop in" at bounding box center [684, 95] width 32 height 15
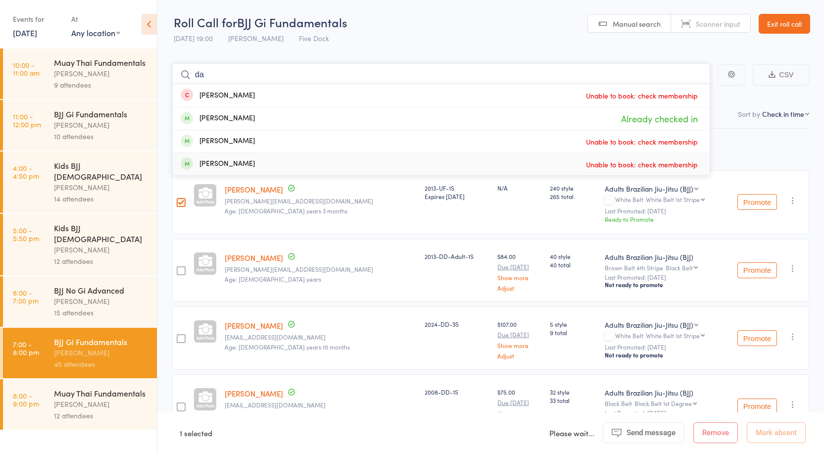
type input "d"
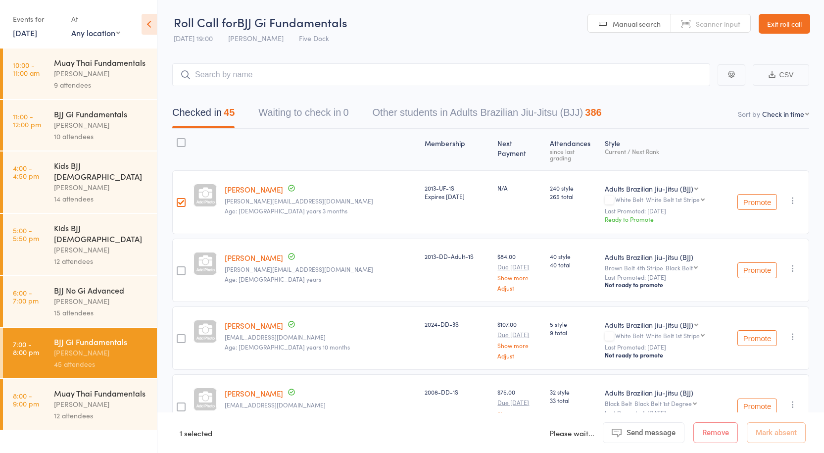
drag, startPoint x: 180, startPoint y: 197, endPoint x: 187, endPoint y: 198, distance: 7.4
click at [180, 198] on div at bounding box center [181, 202] width 9 height 9
click at [179, 200] on input "checkbox" at bounding box center [179, 200] width 0 height 0
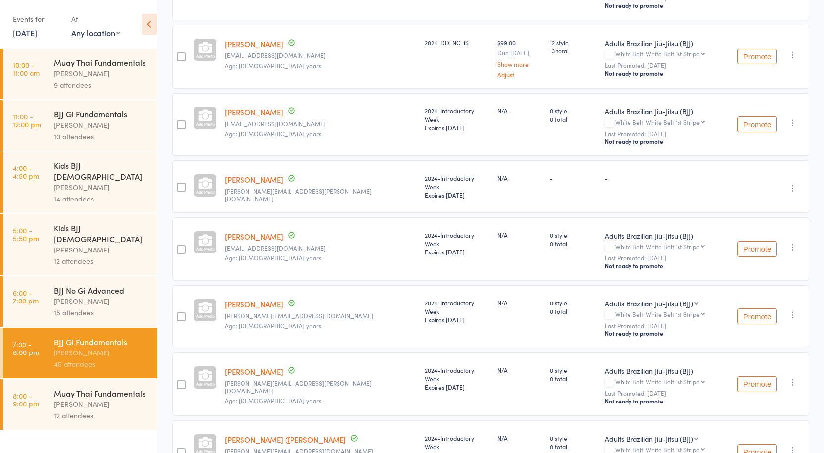
scroll to position [545, 0]
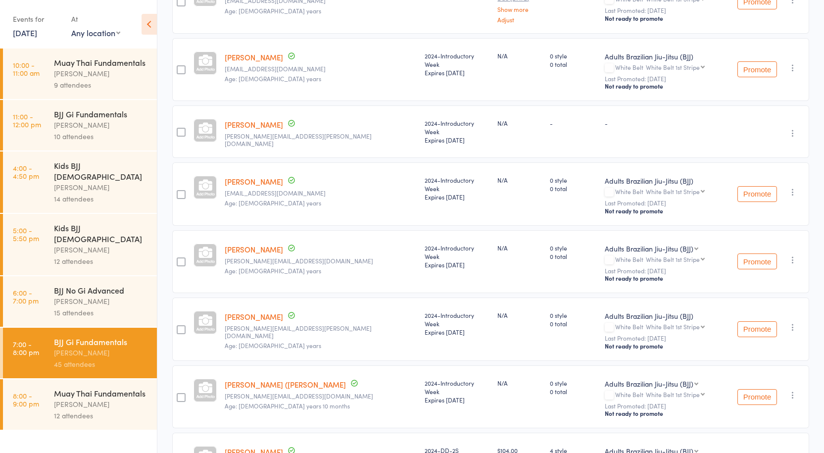
click at [239, 311] on link "Patrick Espiritu" at bounding box center [254, 316] width 58 height 10
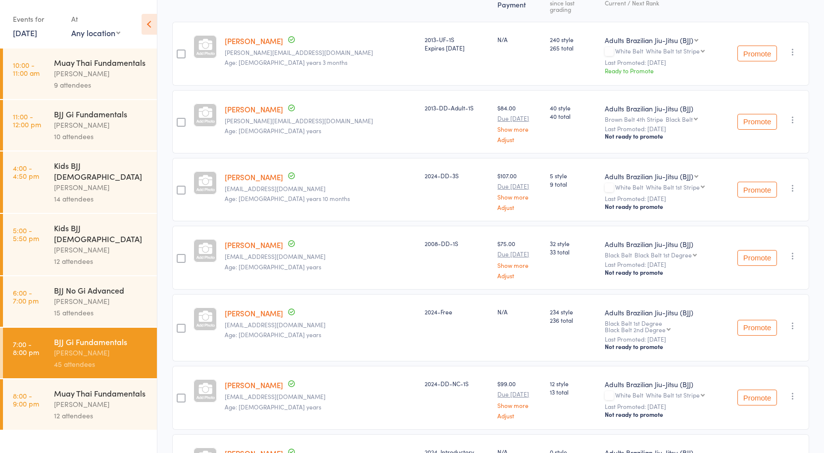
scroll to position [0, 0]
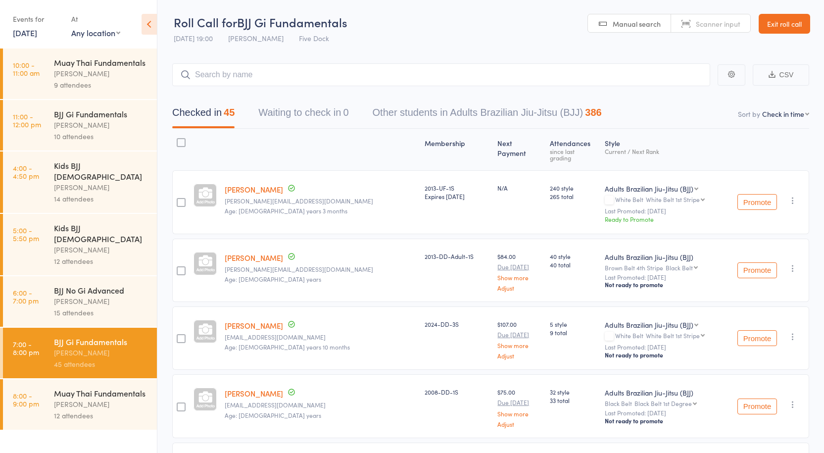
click at [101, 399] on div "Anthony Perosh" at bounding box center [101, 404] width 95 height 11
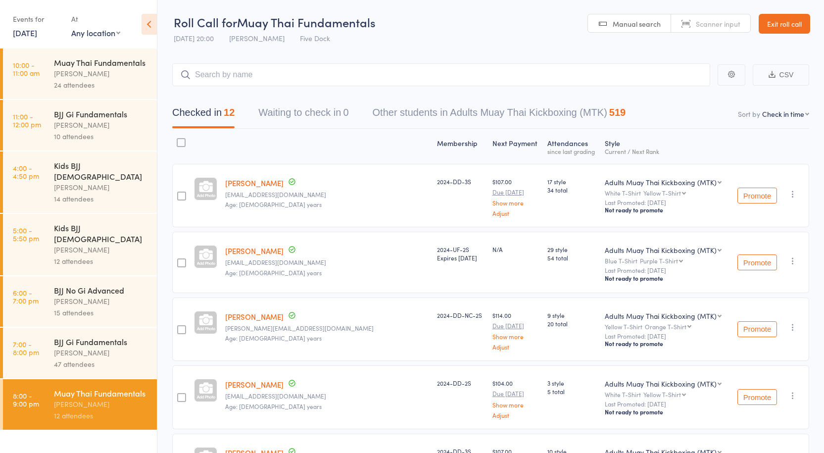
click at [82, 71] on div "Anthony Perosh" at bounding box center [101, 73] width 95 height 11
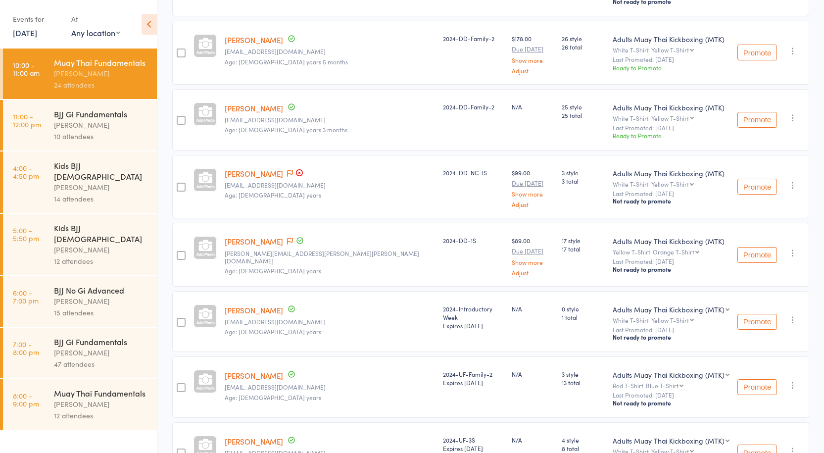
scroll to position [891, 0]
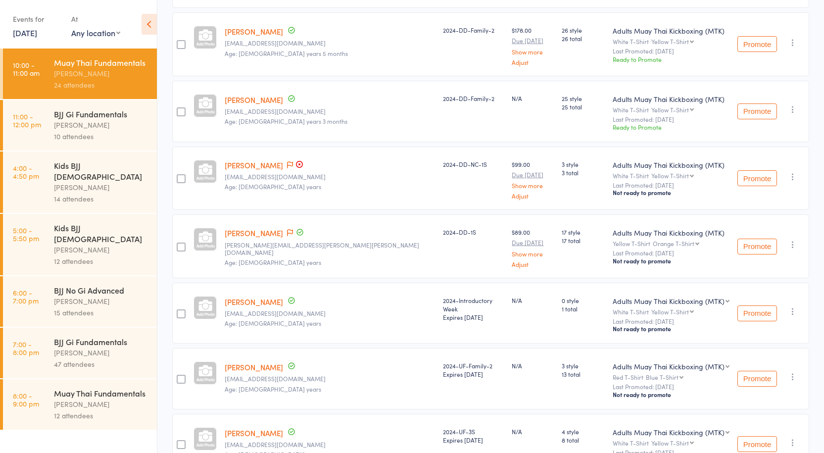
click at [122, 388] on div "Muay Thai Fundamentals" at bounding box center [101, 393] width 95 height 11
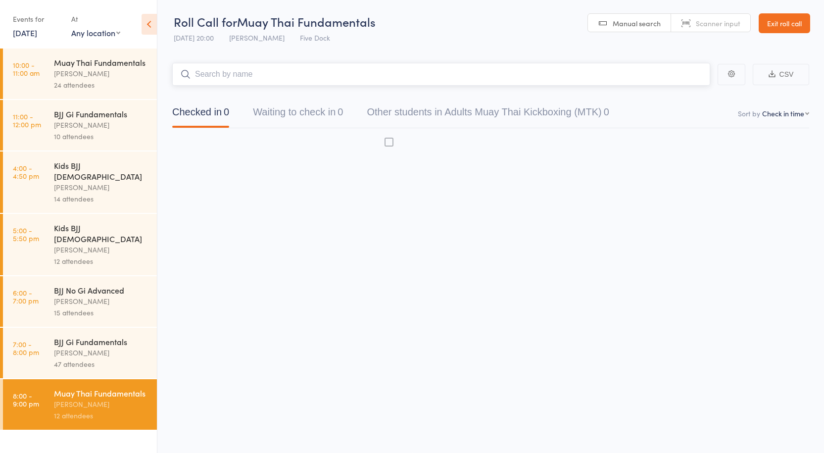
scroll to position [0, 0]
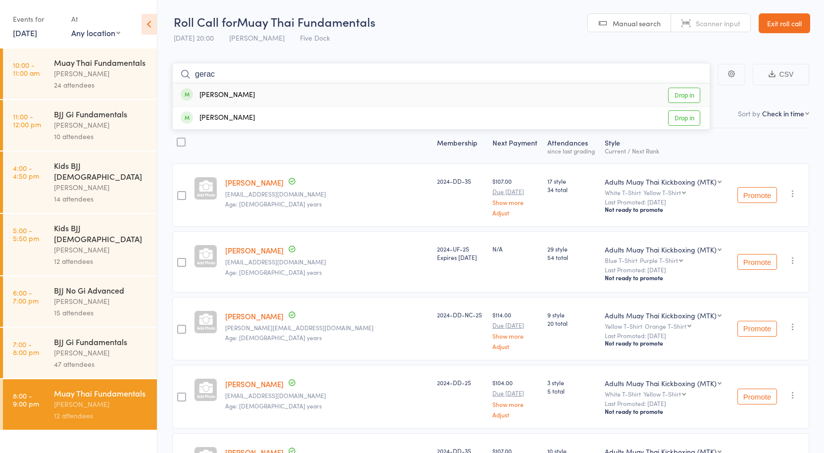
type input "gerac"
click at [699, 93] on link "Drop in" at bounding box center [684, 95] width 32 height 15
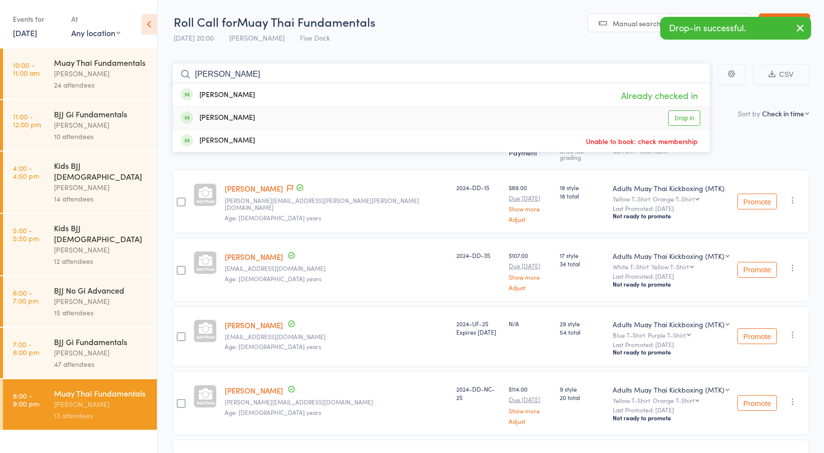
type input "gerace"
click at [678, 118] on link "Drop in" at bounding box center [684, 117] width 32 height 15
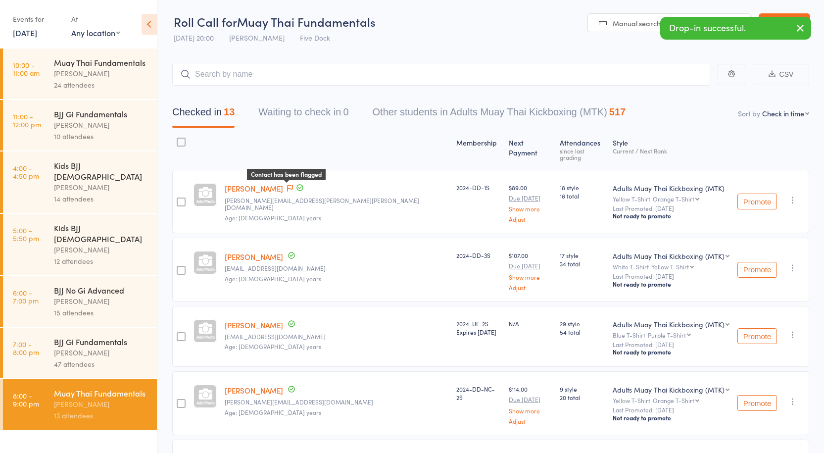
click at [288, 185] on icon at bounding box center [290, 188] width 6 height 7
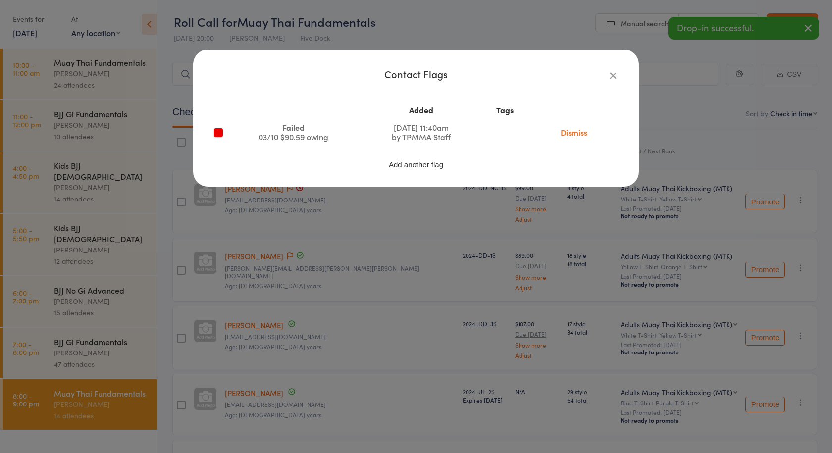
click at [611, 74] on icon "button" at bounding box center [613, 75] width 11 height 11
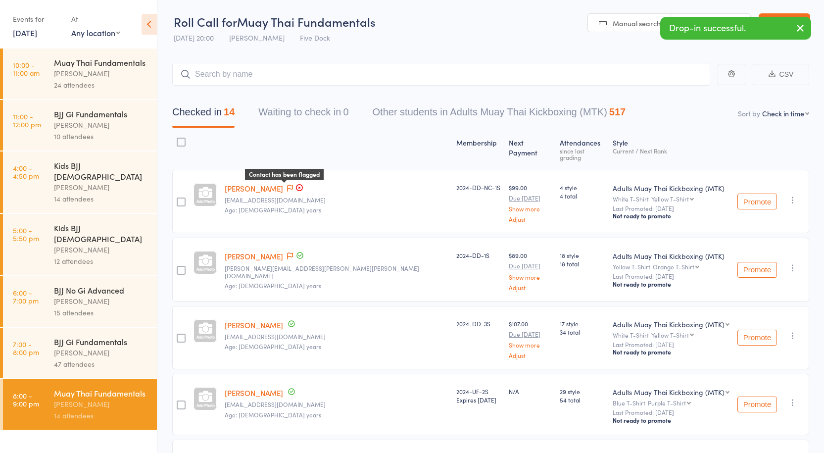
click at [287, 185] on icon at bounding box center [290, 188] width 6 height 7
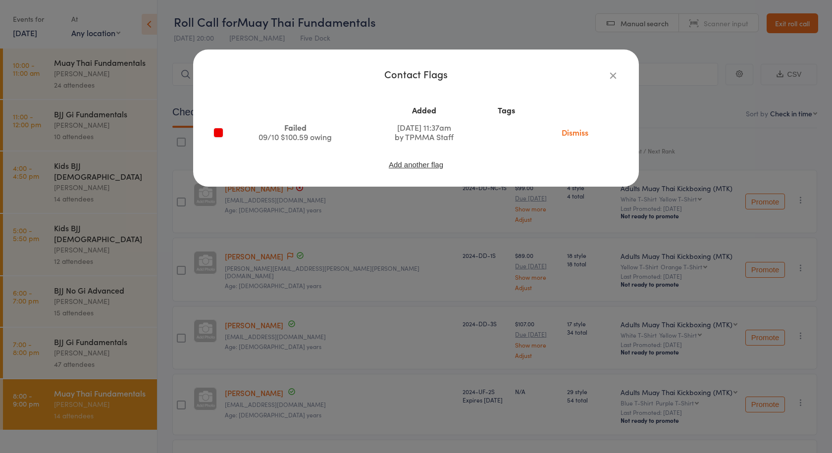
click at [609, 73] on icon "button" at bounding box center [613, 75] width 11 height 11
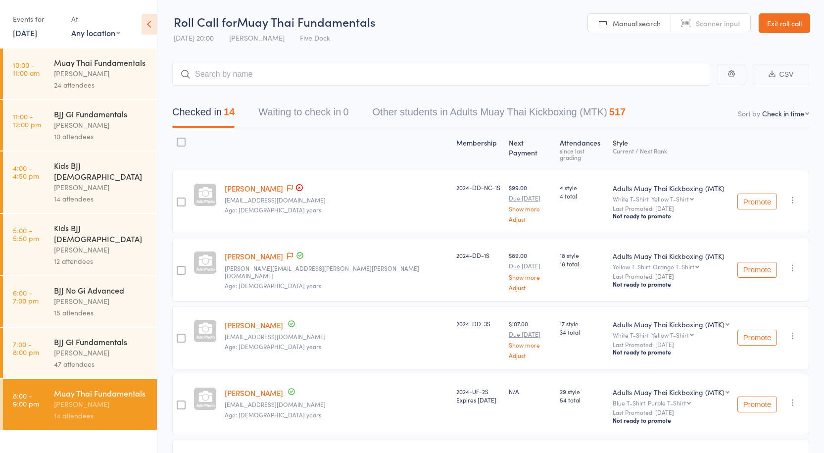
click at [263, 185] on link "Victoria Gerace" at bounding box center [254, 188] width 58 height 10
click at [101, 83] on div "24 attendees" at bounding box center [101, 84] width 95 height 11
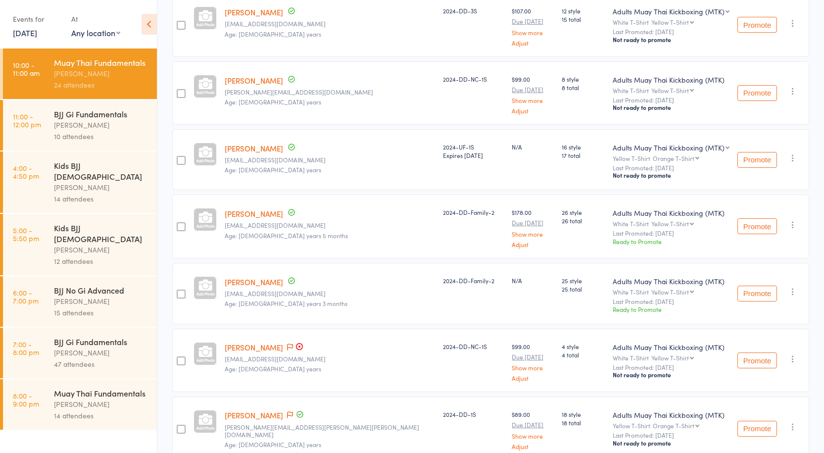
scroll to position [793, 0]
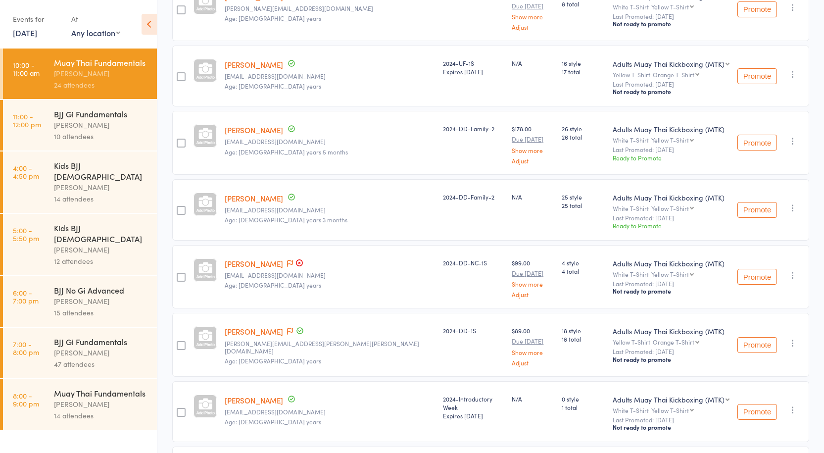
click at [184, 341] on div at bounding box center [181, 345] width 9 height 9
click at [179, 343] on input "checkbox" at bounding box center [179, 343] width 0 height 0
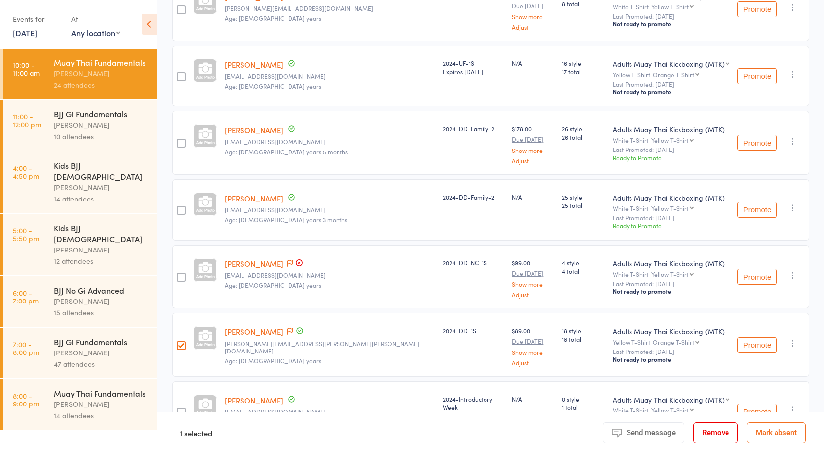
click at [186, 273] on div at bounding box center [181, 277] width 9 height 9
click at [179, 274] on input "checkbox" at bounding box center [179, 274] width 0 height 0
click at [712, 434] on button "Remove" at bounding box center [716, 432] width 45 height 21
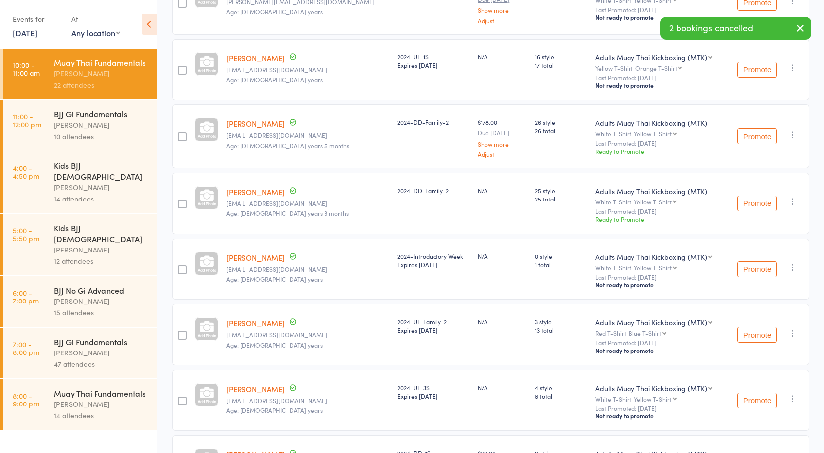
click at [72, 347] on div "Anthony Perosh" at bounding box center [101, 352] width 95 height 11
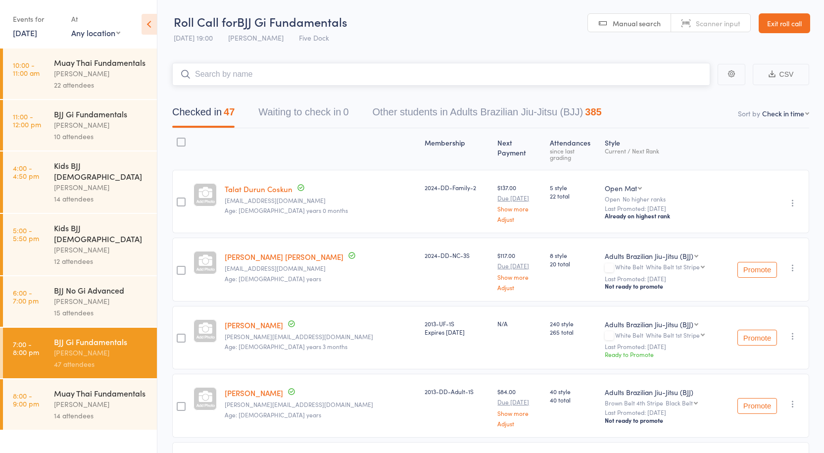
click at [251, 72] on input "search" at bounding box center [441, 74] width 538 height 23
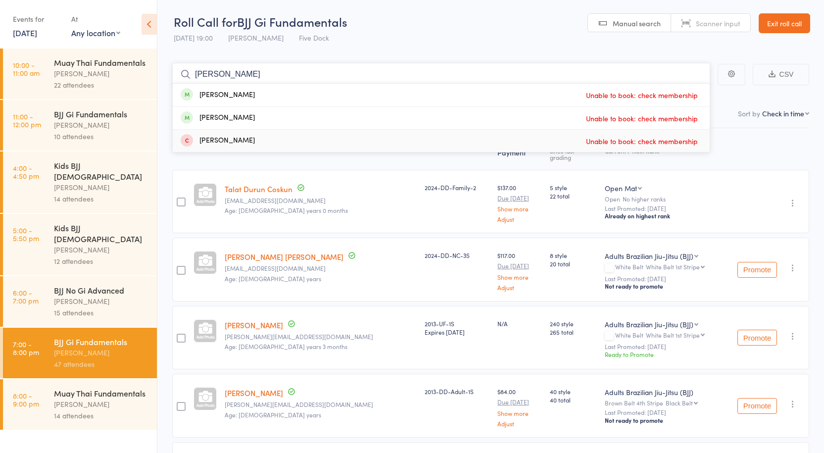
type input "taheri"
click at [118, 399] on div "Anthony Perosh" at bounding box center [101, 404] width 95 height 11
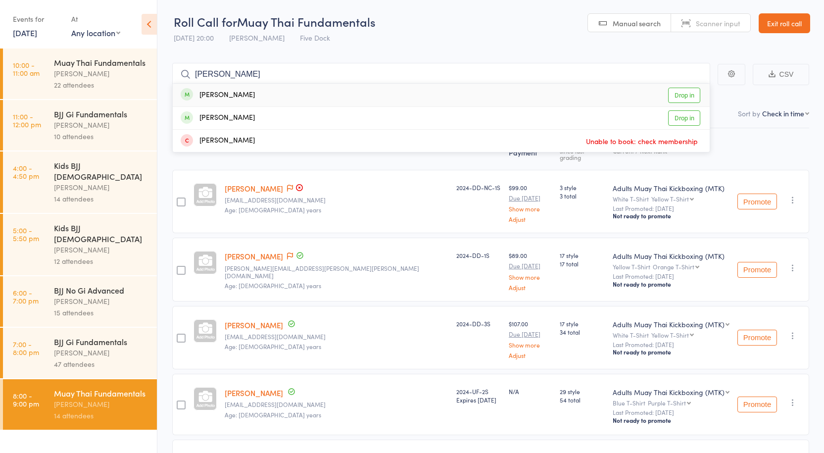
type input "taheri"
click at [680, 99] on link "Drop in" at bounding box center [684, 95] width 32 height 15
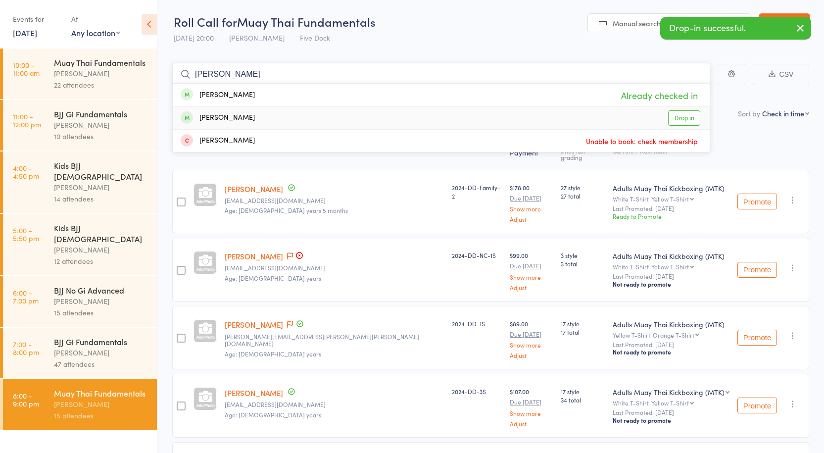
type input "taheri"
click at [681, 120] on link "Drop in" at bounding box center [684, 117] width 32 height 15
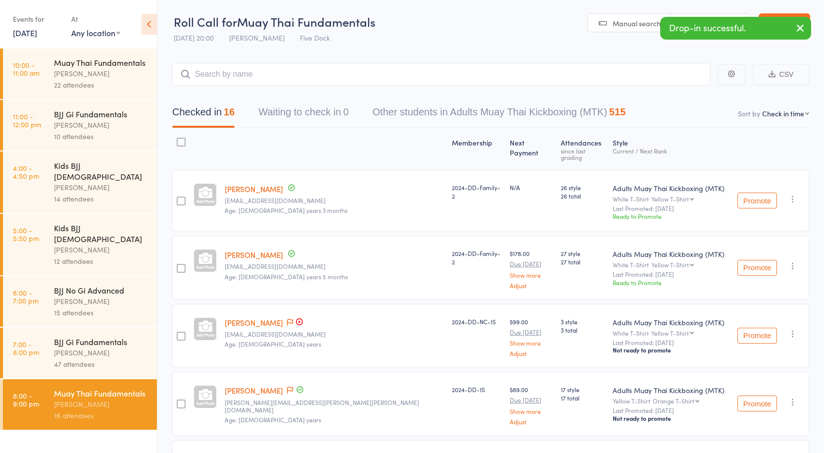
click at [97, 79] on div "22 attendees" at bounding box center [101, 84] width 95 height 11
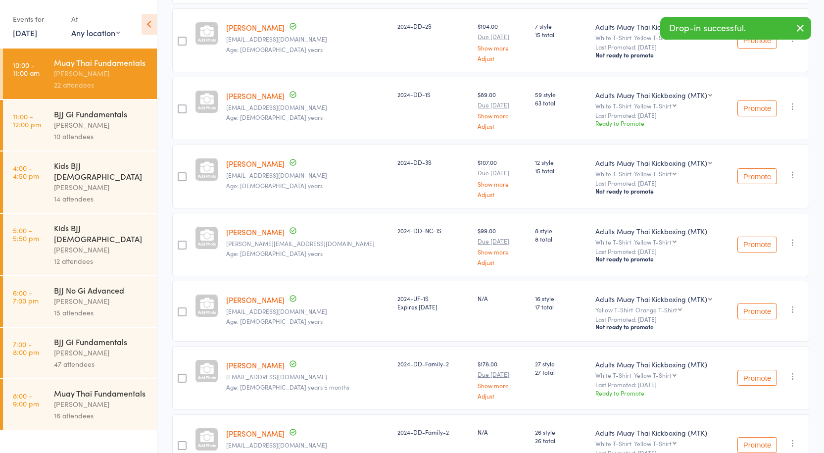
scroll to position [644, 0]
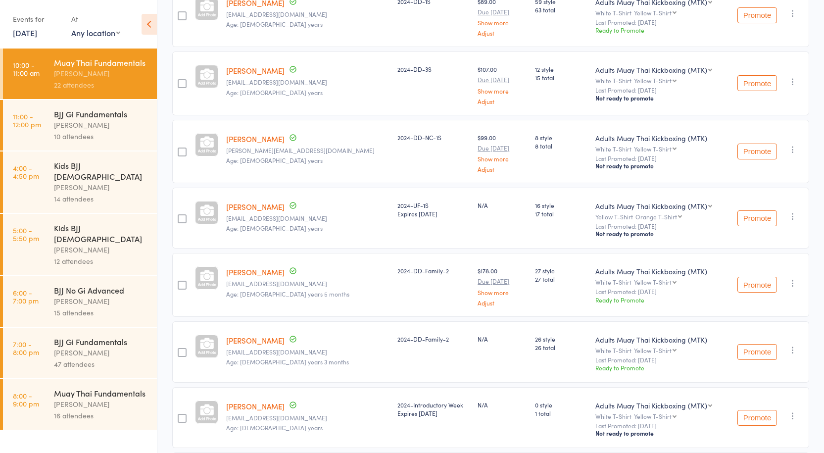
click at [182, 348] on div at bounding box center [182, 352] width 9 height 9
click at [180, 350] on input "checkbox" at bounding box center [180, 350] width 0 height 0
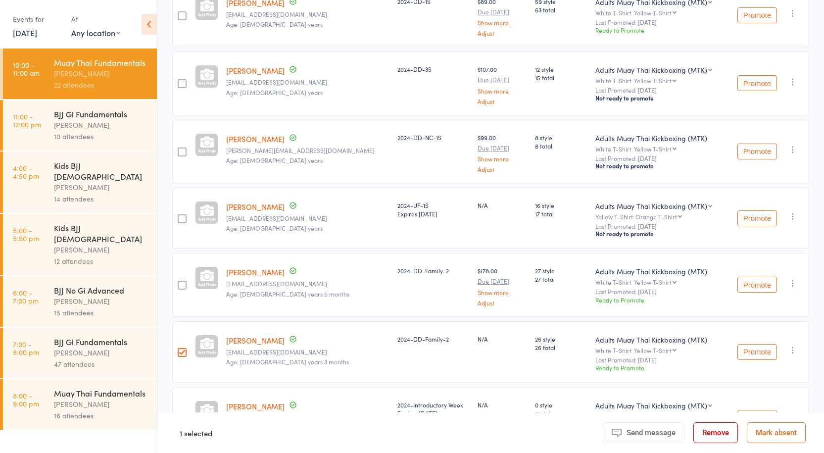
click at [183, 281] on div at bounding box center [182, 285] width 9 height 9
click at [180, 282] on input "checkbox" at bounding box center [180, 282] width 0 height 0
click at [718, 433] on button "Remove" at bounding box center [716, 432] width 45 height 21
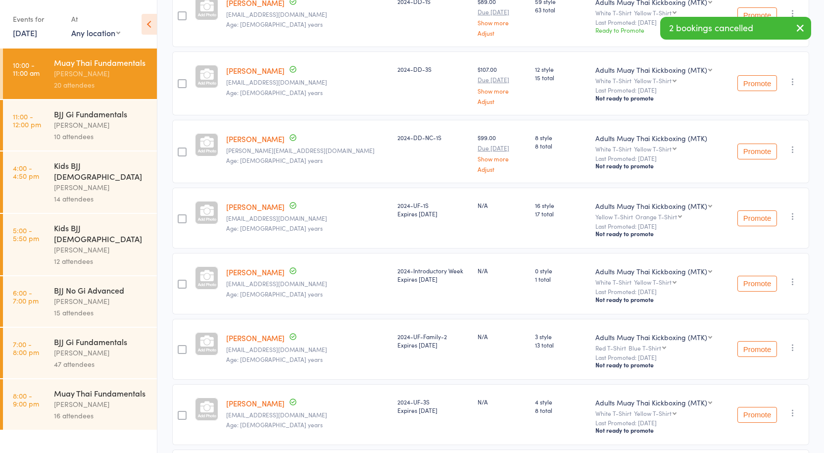
click at [98, 399] on div "Anthony Perosh" at bounding box center [101, 404] width 95 height 11
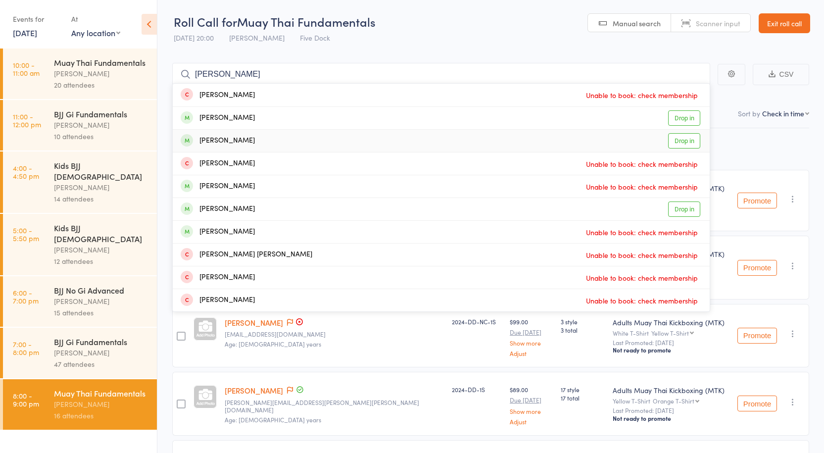
type input "peter"
click at [678, 141] on link "Drop in" at bounding box center [684, 140] width 32 height 15
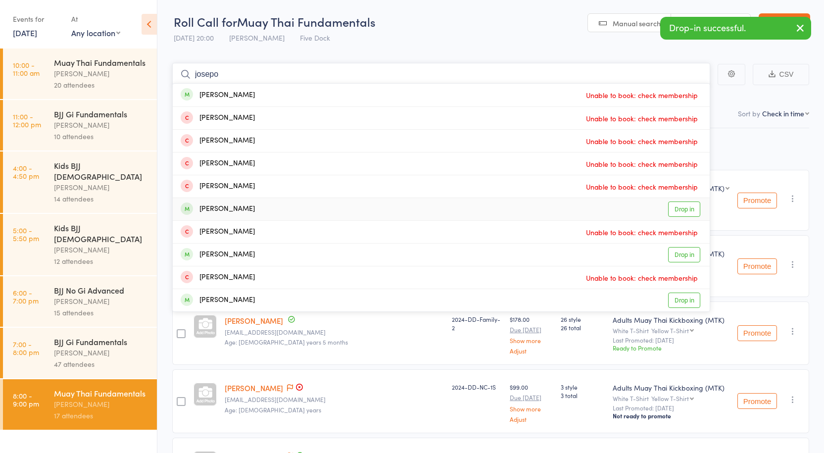
type input "josepo"
click at [684, 207] on link "Drop in" at bounding box center [684, 209] width 32 height 15
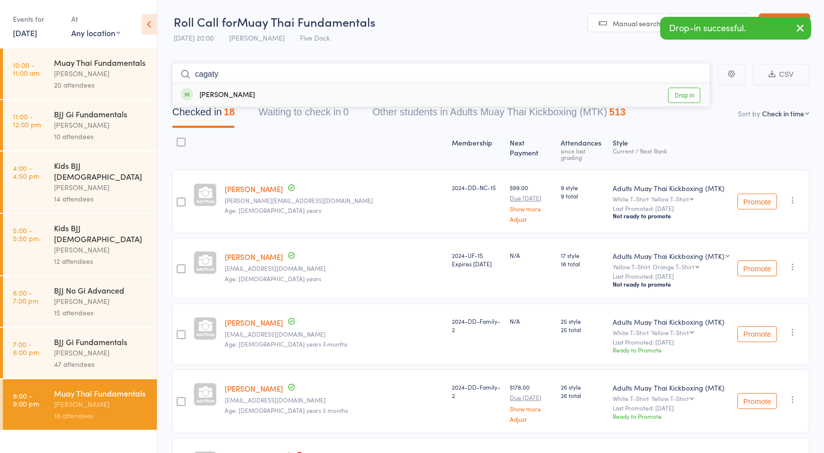
type input "cagaty"
click at [693, 100] on link "Drop in" at bounding box center [684, 95] width 32 height 15
click at [115, 84] on div "20 attendees" at bounding box center [101, 84] width 95 height 11
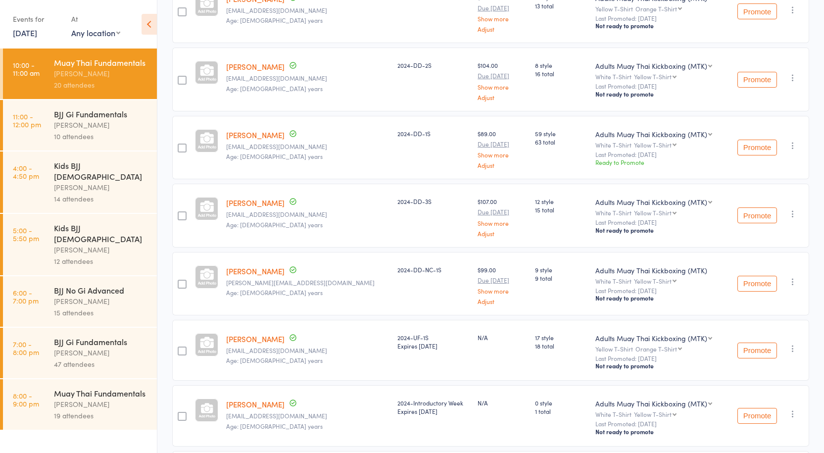
scroll to position [595, 0]
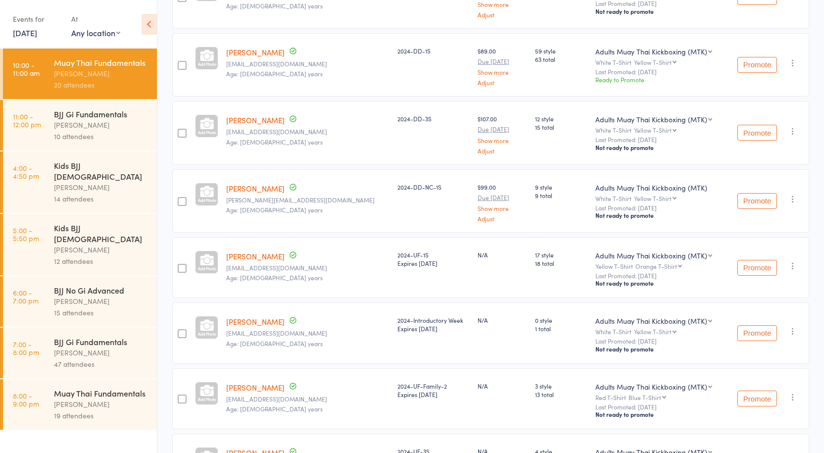
click at [183, 264] on div at bounding box center [182, 268] width 9 height 9
click at [180, 265] on input "checkbox" at bounding box center [180, 265] width 0 height 0
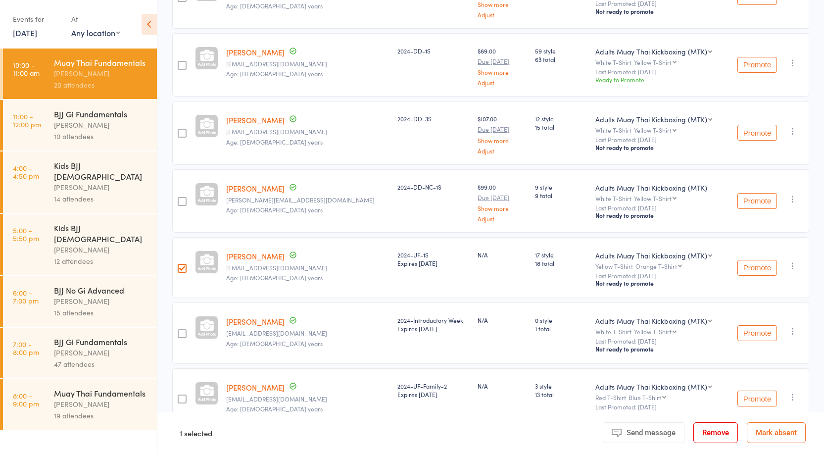
click at [183, 197] on div at bounding box center [182, 201] width 9 height 9
click at [180, 199] on input "checkbox" at bounding box center [180, 199] width 0 height 0
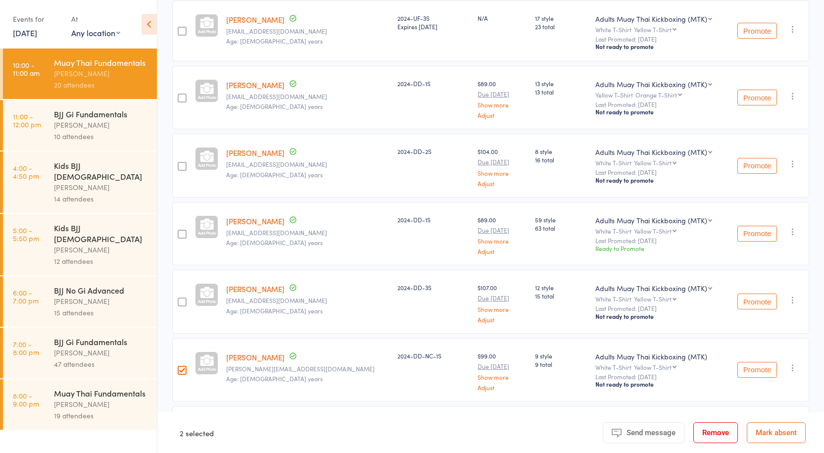
scroll to position [397, 0]
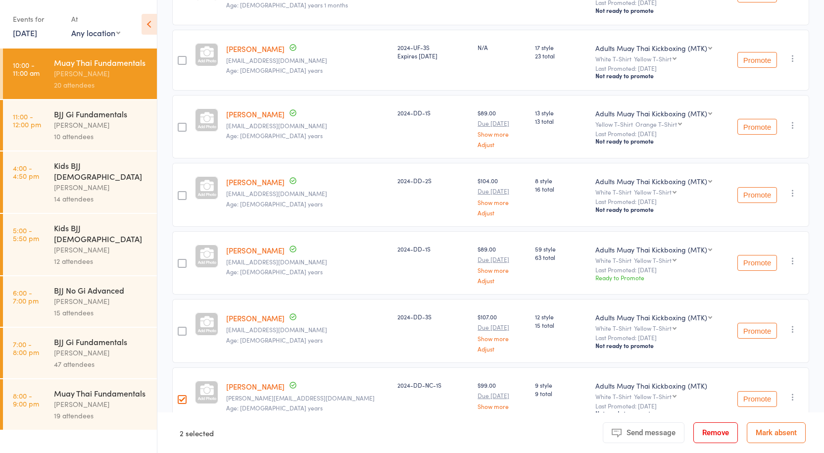
click at [181, 187] on div at bounding box center [181, 194] width 19 height 63
click at [186, 192] on div at bounding box center [182, 195] width 9 height 9
click at [180, 193] on input "checkbox" at bounding box center [180, 193] width 0 height 0
click at [712, 426] on button "Remove" at bounding box center [716, 432] width 45 height 21
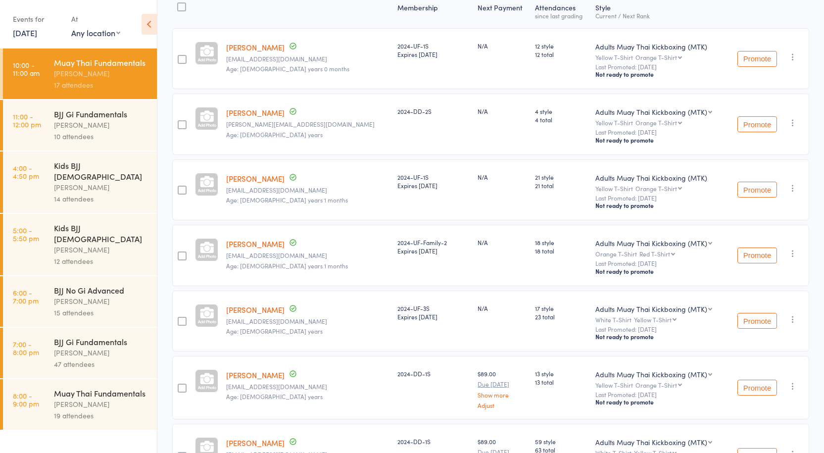
scroll to position [0, 0]
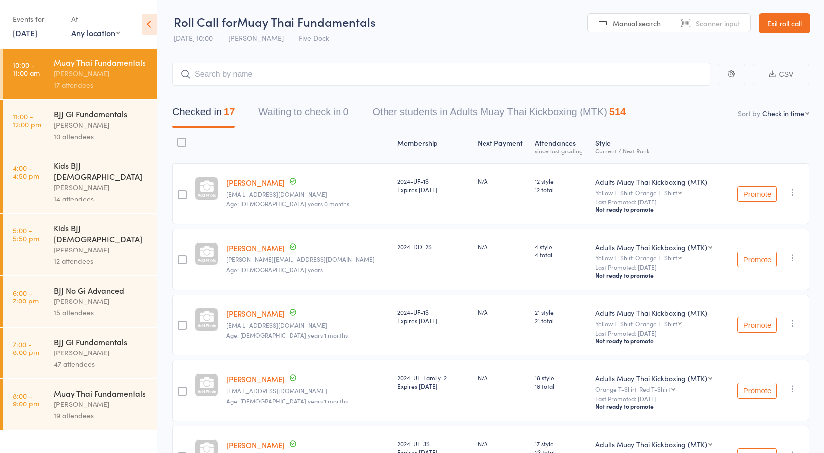
click at [93, 388] on div "Muay Thai Fundamentals" at bounding box center [101, 393] width 95 height 11
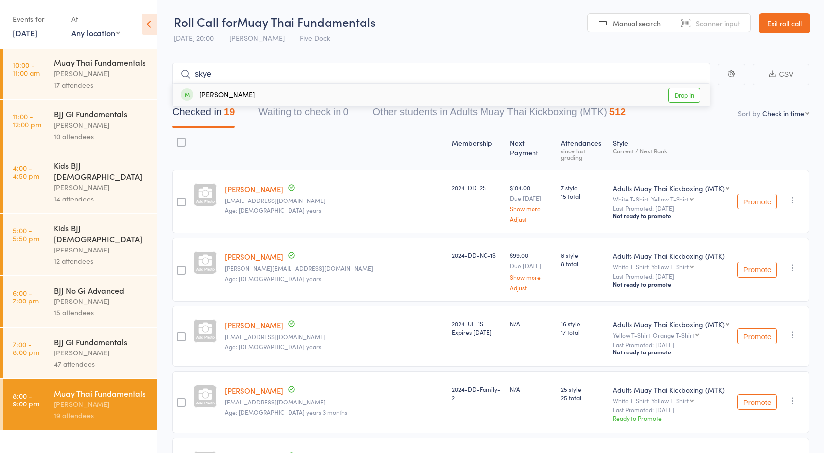
type input "skye"
click at [687, 94] on link "Drop in" at bounding box center [684, 95] width 32 height 15
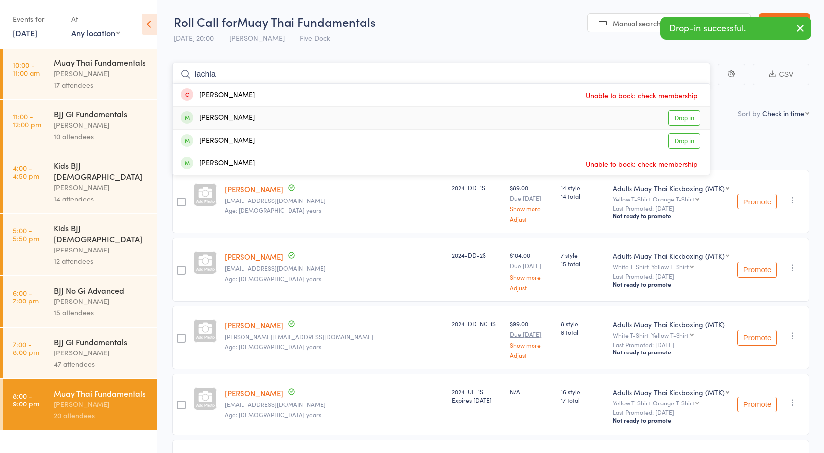
type input "lachla"
click at [697, 119] on link "Drop in" at bounding box center [684, 117] width 32 height 15
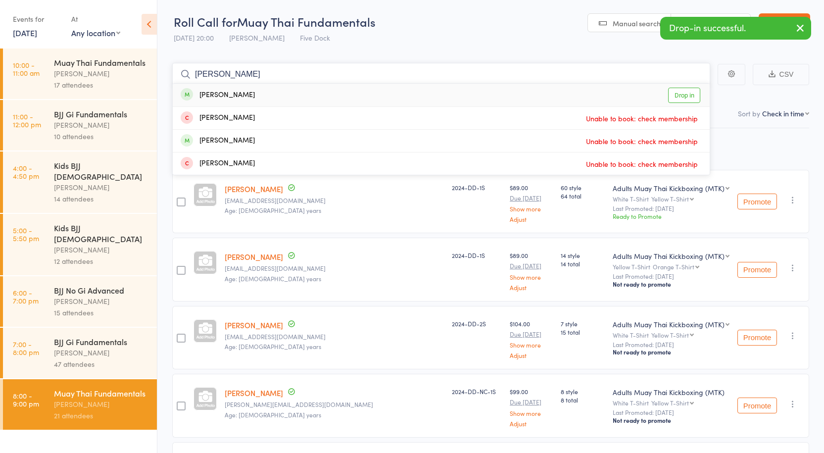
type input "maddox"
click at [696, 90] on link "Drop in" at bounding box center [684, 95] width 32 height 15
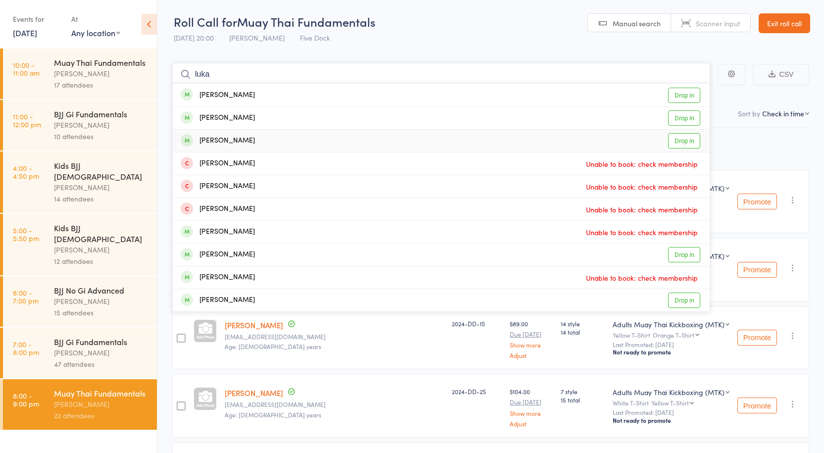
type input "luka"
click at [683, 138] on link "Drop in" at bounding box center [684, 140] width 32 height 15
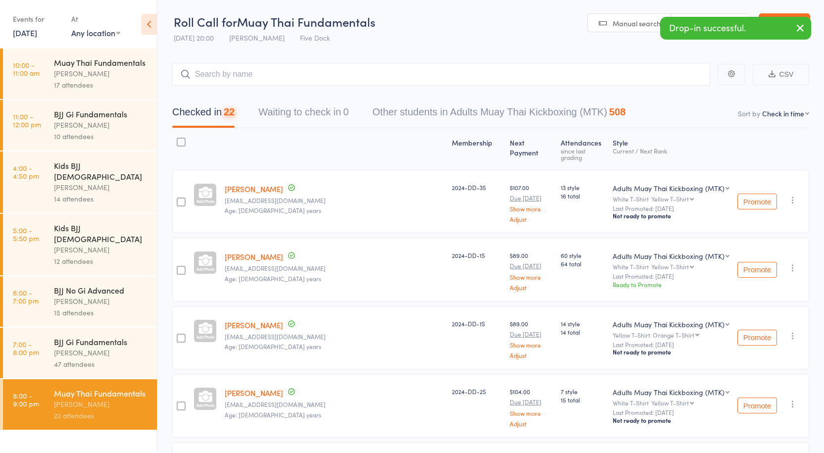
click at [89, 71] on div "Anthony Perosh" at bounding box center [101, 73] width 95 height 11
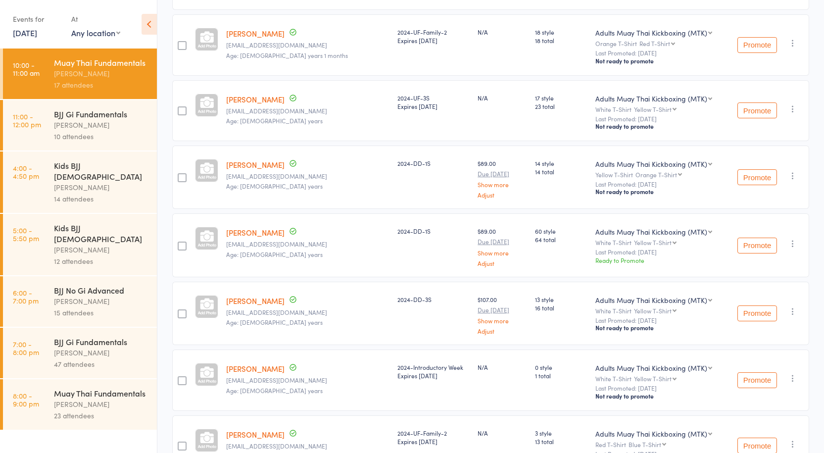
scroll to position [347, 0]
click at [187, 310] on div at bounding box center [182, 312] width 9 height 9
click at [180, 310] on input "checkbox" at bounding box center [180, 310] width 0 height 0
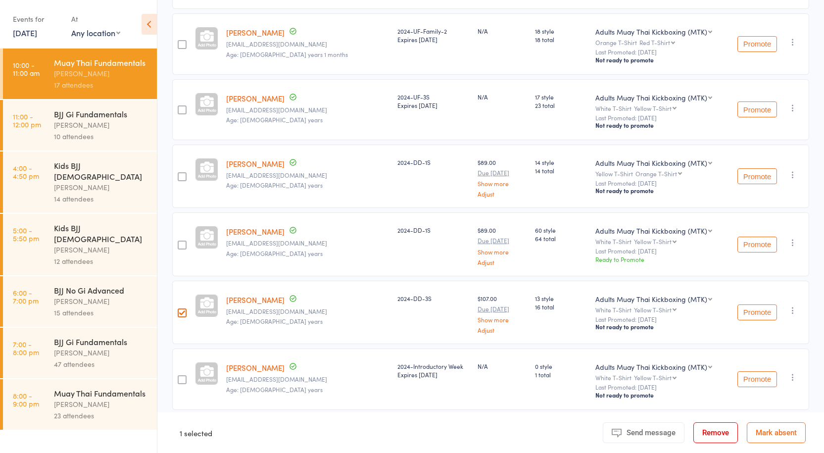
click at [182, 245] on div at bounding box center [182, 245] width 9 height 9
click at [180, 242] on input "checkbox" at bounding box center [180, 242] width 0 height 0
click at [187, 172] on div at bounding box center [182, 176] width 9 height 9
click at [180, 174] on input "checkbox" at bounding box center [180, 174] width 0 height 0
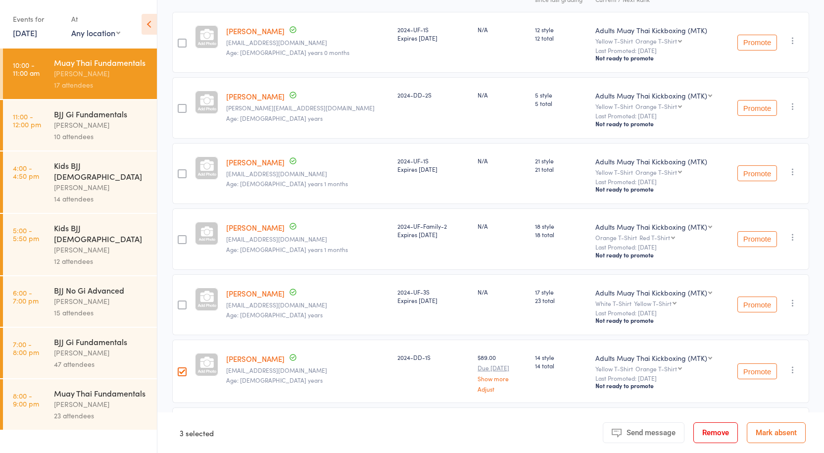
scroll to position [100, 0]
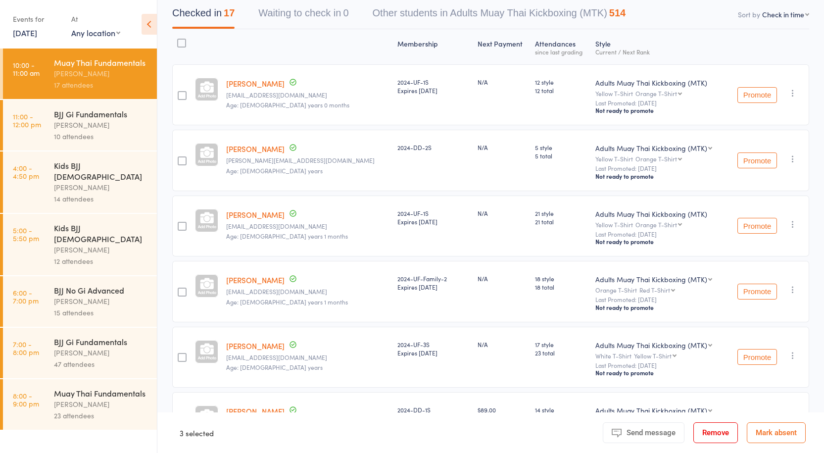
click at [184, 156] on div at bounding box center [182, 160] width 9 height 9
click at [180, 158] on input "checkbox" at bounding box center [180, 158] width 0 height 0
click at [718, 430] on button "Remove" at bounding box center [716, 432] width 45 height 21
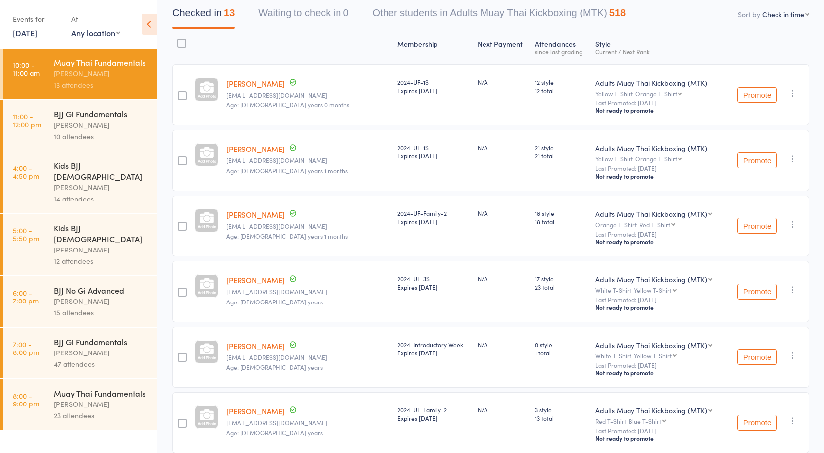
click at [90, 399] on div "Anthony Perosh" at bounding box center [101, 404] width 95 height 11
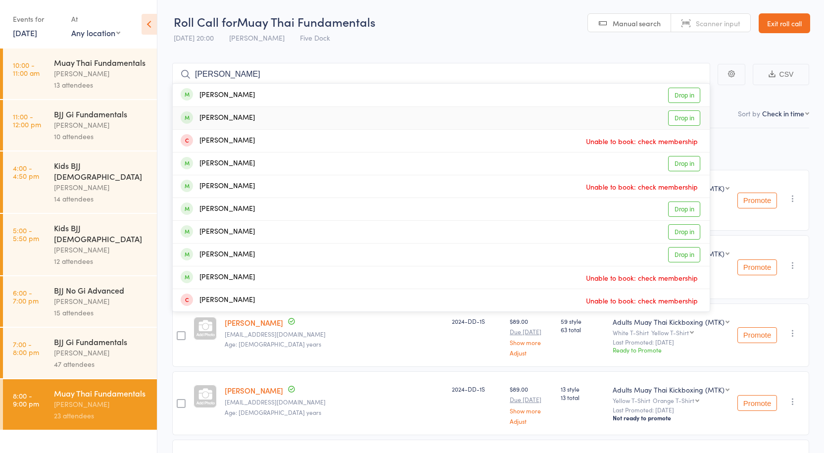
type input "alan"
click at [678, 114] on link "Drop in" at bounding box center [684, 117] width 32 height 15
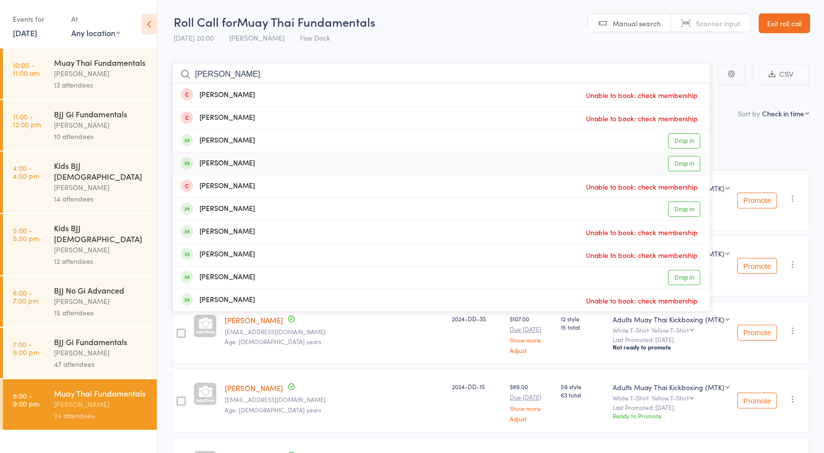
type input "patrick"
click at [689, 165] on link "Drop in" at bounding box center [684, 163] width 32 height 15
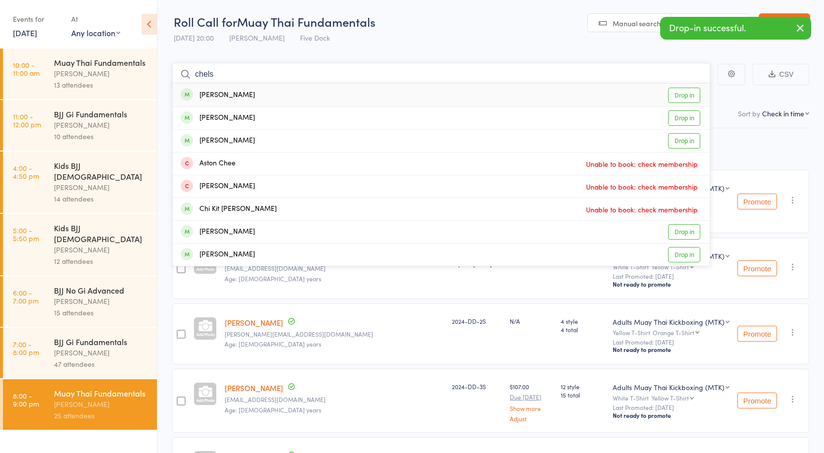
type input "chels"
click at [679, 94] on link "Drop in" at bounding box center [684, 95] width 32 height 15
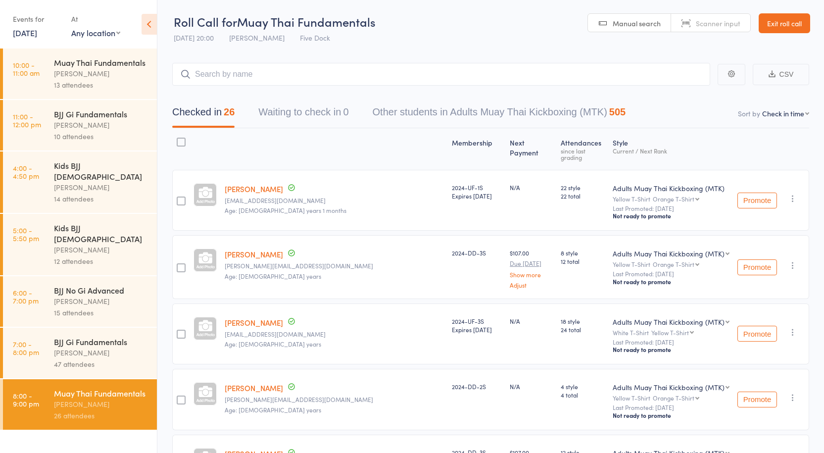
click at [111, 87] on div "13 attendees" at bounding box center [101, 84] width 95 height 11
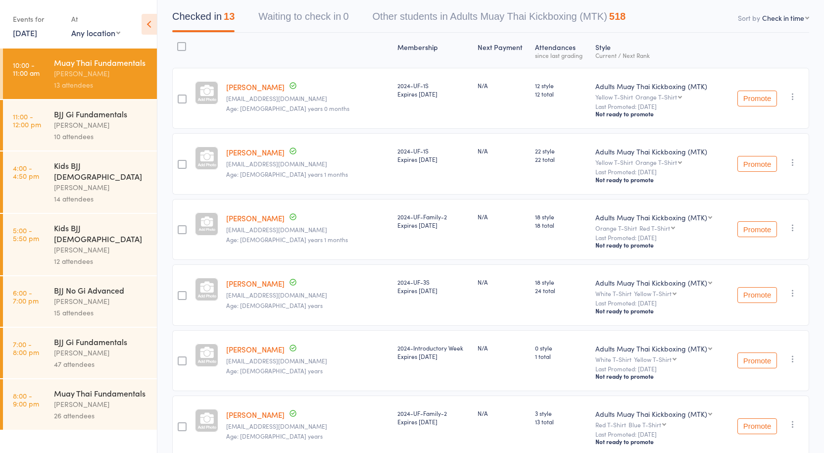
scroll to position [100, 0]
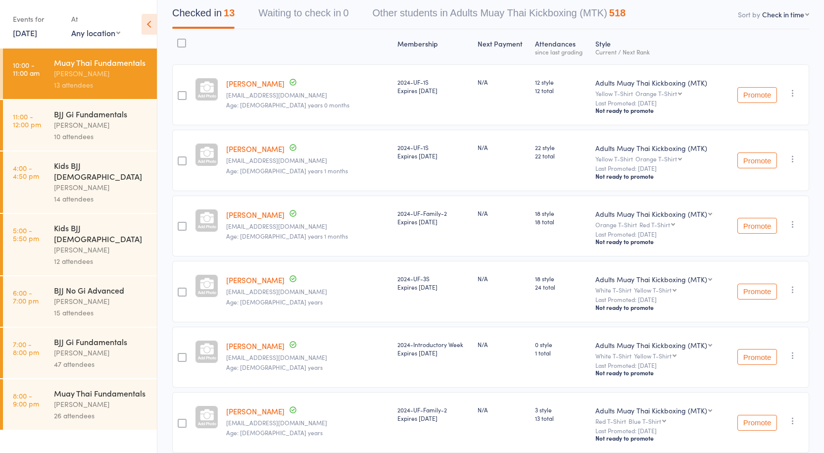
click at [185, 292] on div at bounding box center [182, 292] width 9 height 9
click at [180, 289] on input "checkbox" at bounding box center [180, 289] width 0 height 0
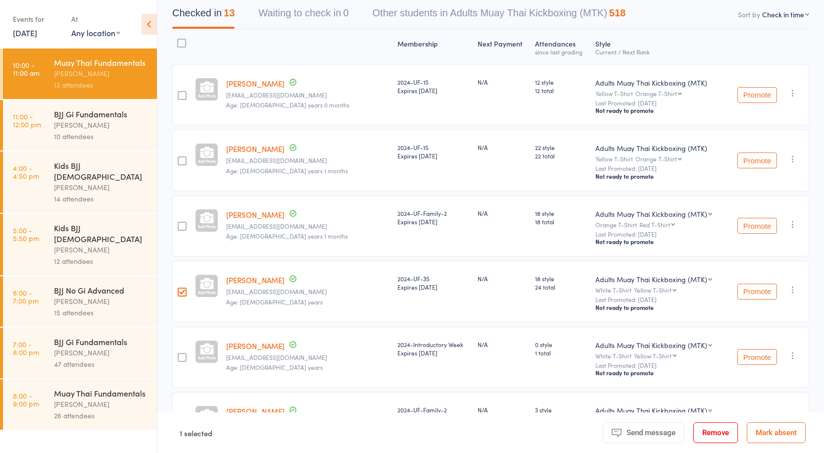
click at [188, 163] on div at bounding box center [181, 160] width 19 height 61
click at [181, 155] on div at bounding box center [181, 160] width 19 height 61
click at [182, 160] on div at bounding box center [182, 160] width 9 height 9
click at [180, 158] on input "checkbox" at bounding box center [180, 158] width 0 height 0
click at [726, 429] on button "Remove" at bounding box center [716, 432] width 45 height 21
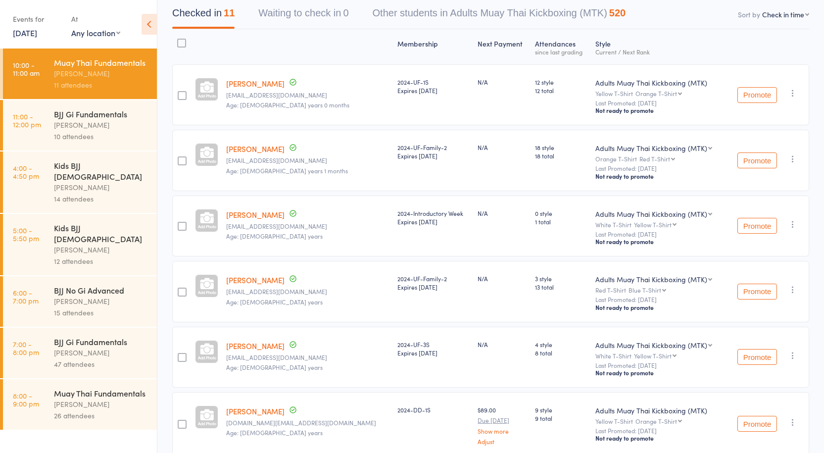
click at [88, 388] on div "Muay Thai Fundamentals" at bounding box center [101, 393] width 95 height 11
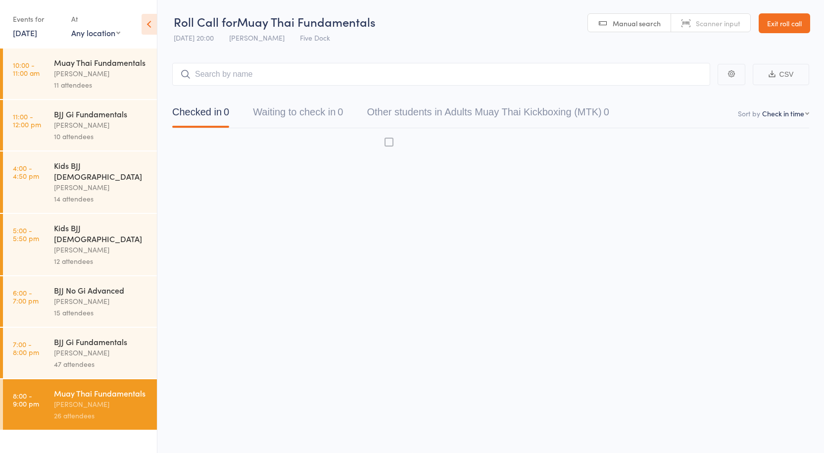
scroll to position [0, 0]
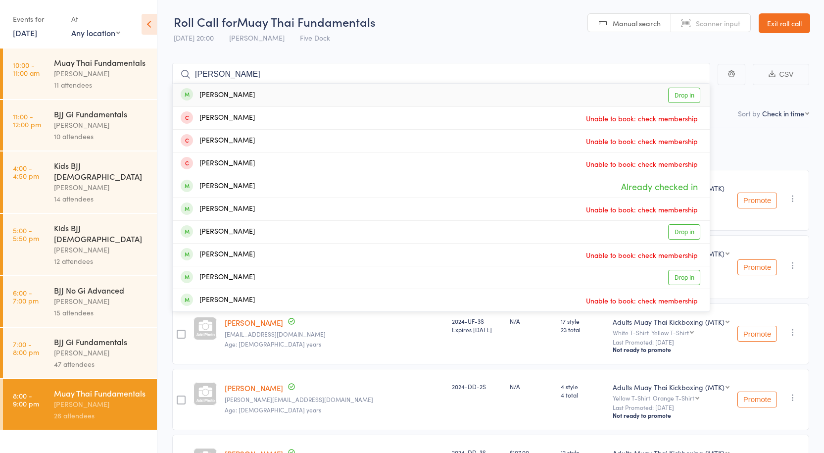
type input "patrick a"
click at [682, 92] on link "Drop in" at bounding box center [684, 95] width 32 height 15
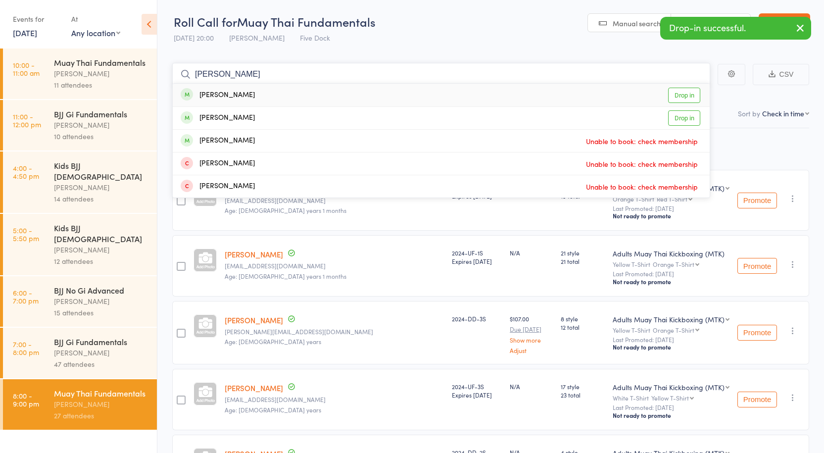
type input "isaac"
click at [691, 97] on link "Drop in" at bounding box center [684, 95] width 32 height 15
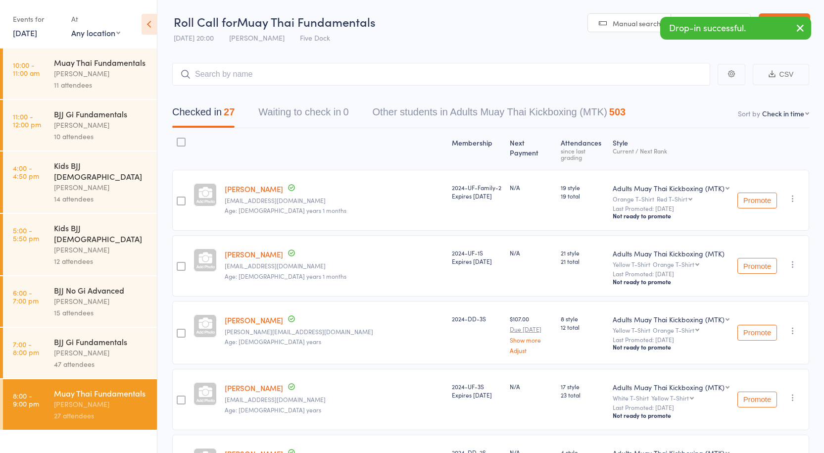
click at [104, 80] on div "11 attendees" at bounding box center [101, 84] width 95 height 11
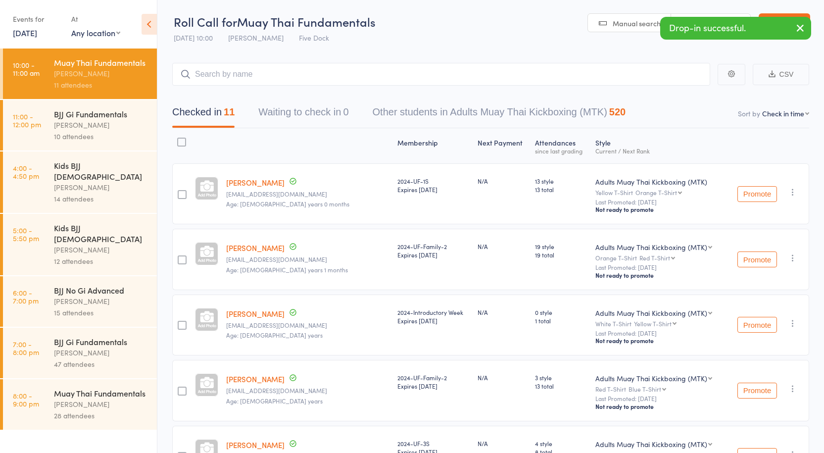
click at [184, 194] on div at bounding box center [182, 194] width 9 height 9
click at [180, 192] on input "checkbox" at bounding box center [180, 192] width 0 height 0
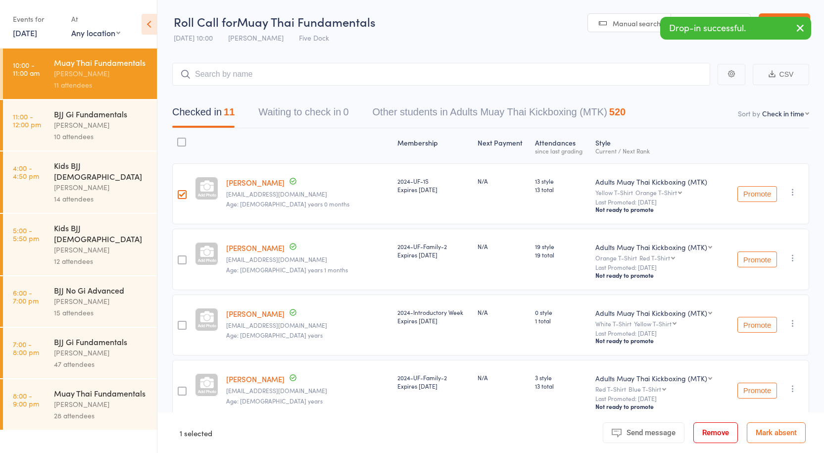
click at [180, 258] on div at bounding box center [182, 259] width 9 height 9
click at [180, 257] on input "checkbox" at bounding box center [180, 257] width 0 height 0
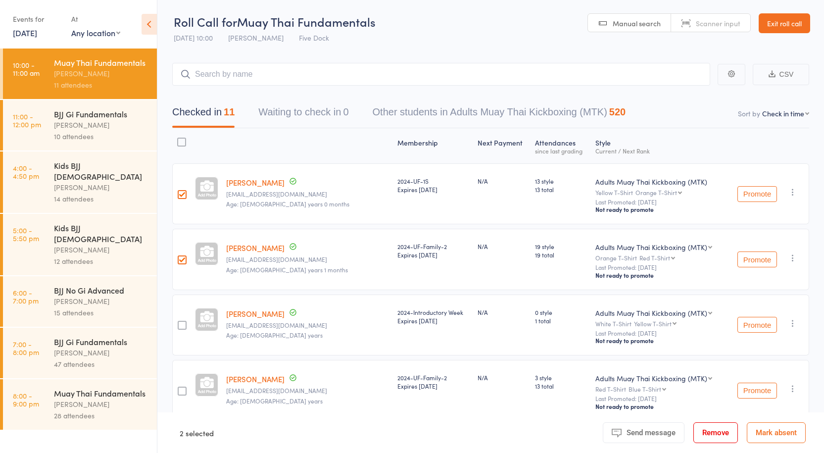
click at [721, 437] on button "Remove" at bounding box center [716, 432] width 45 height 21
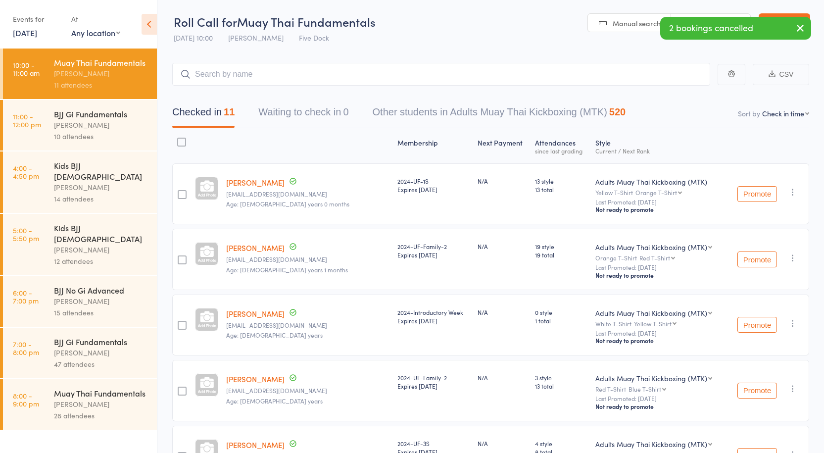
click at [101, 131] on div "10 attendees" at bounding box center [101, 136] width 95 height 11
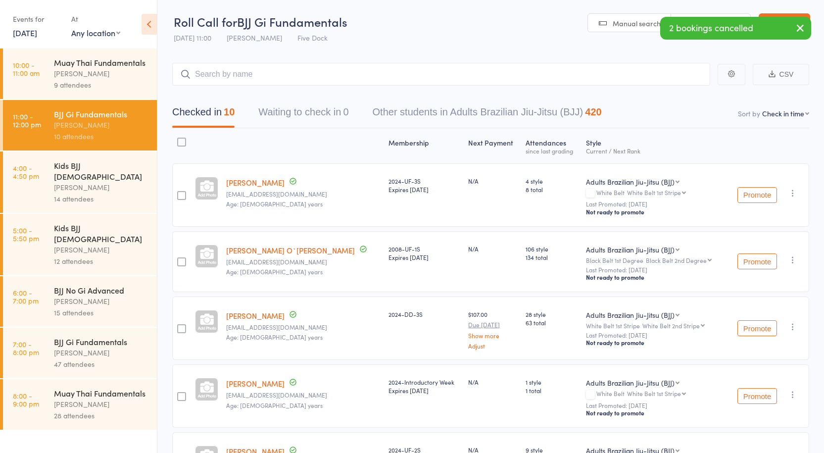
click at [88, 399] on div "Anthony Perosh" at bounding box center [101, 404] width 95 height 11
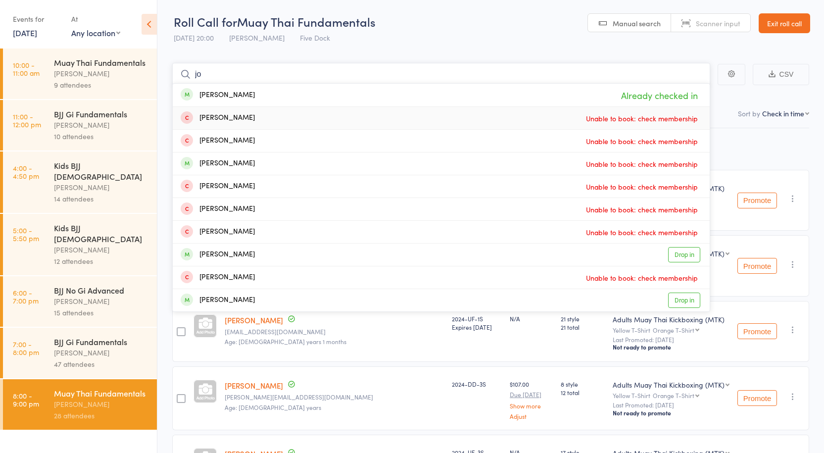
type input "j"
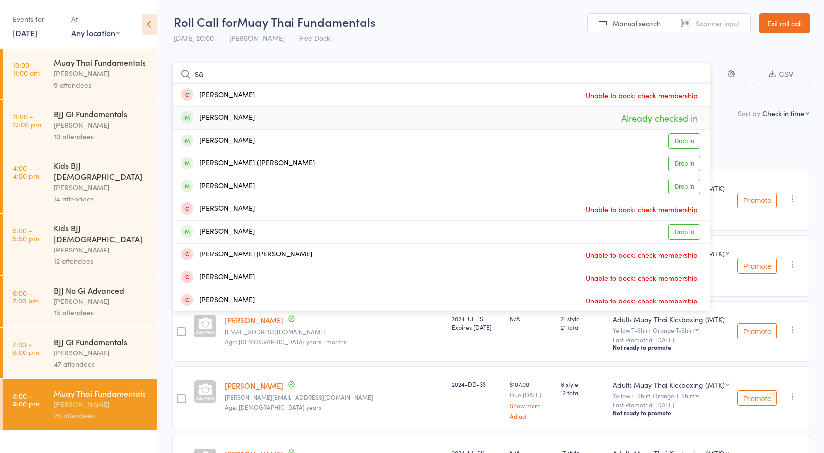
type input "s"
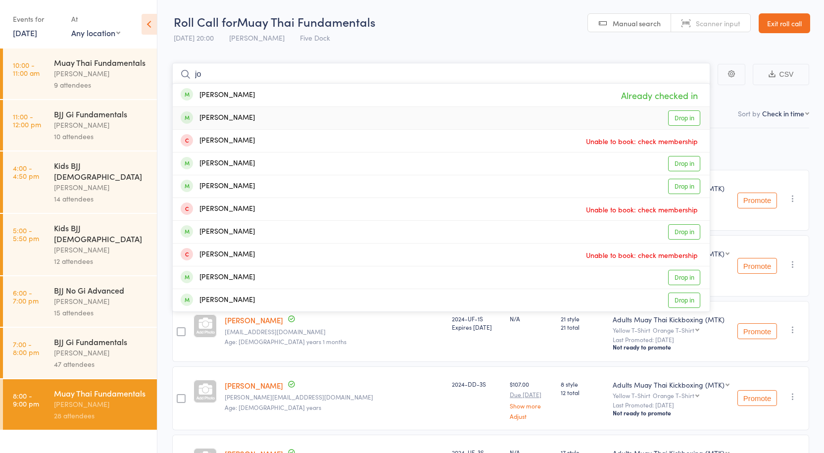
type input "j"
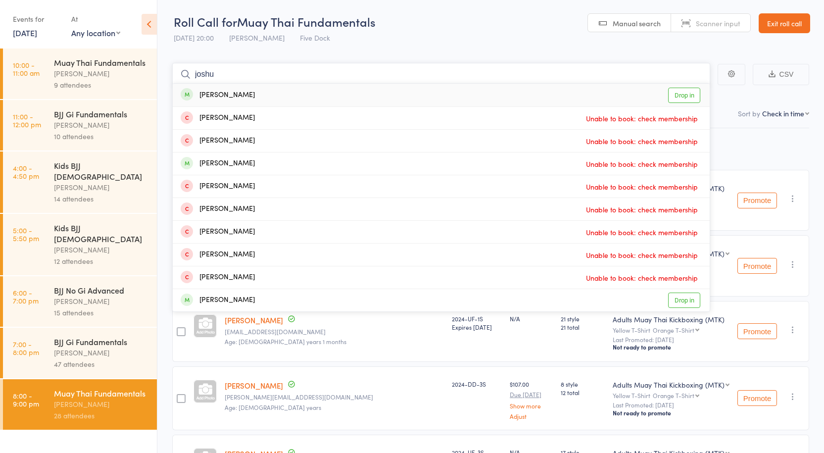
type input "joshu"
click at [689, 92] on link "Drop in" at bounding box center [684, 95] width 32 height 15
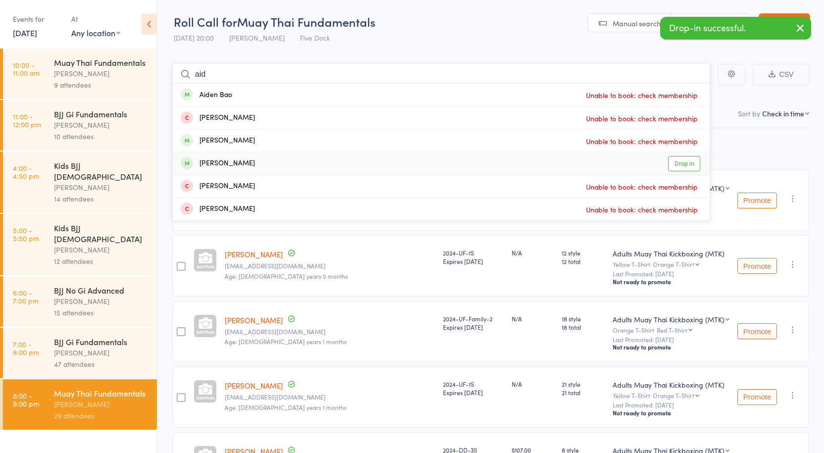
type input "aid"
click at [683, 164] on link "Drop in" at bounding box center [684, 163] width 32 height 15
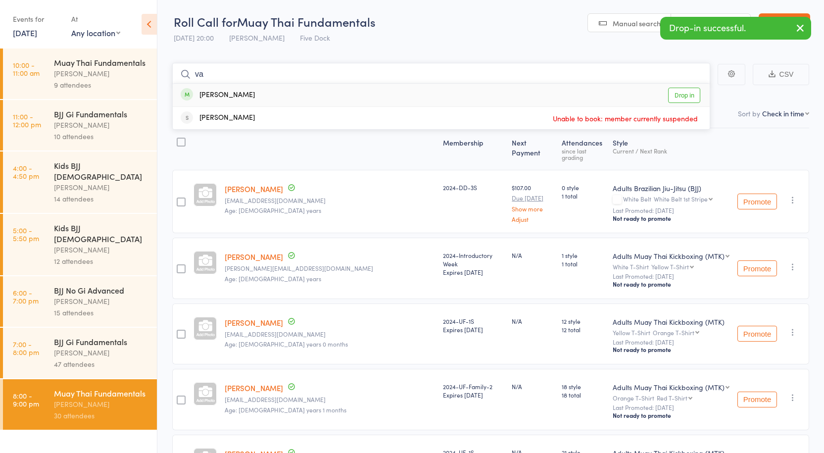
type input "va"
click at [686, 96] on link "Drop in" at bounding box center [684, 95] width 32 height 15
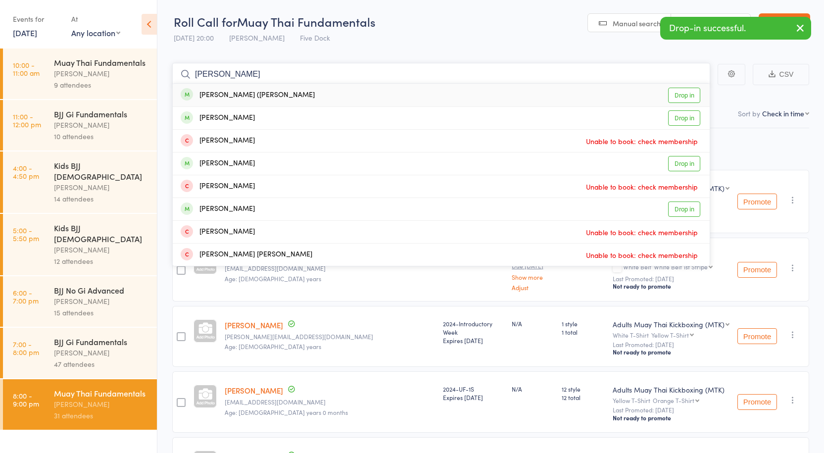
type input "carson"
click at [687, 91] on link "Drop in" at bounding box center [684, 95] width 32 height 15
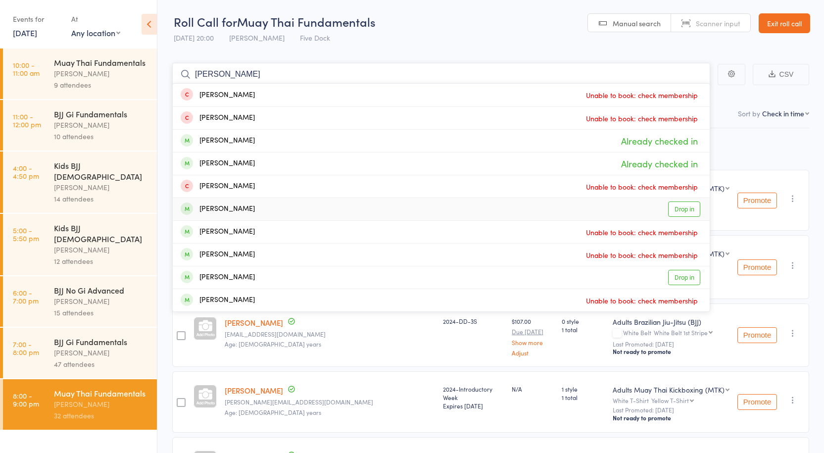
type input "patrick"
click at [684, 207] on link "Drop in" at bounding box center [684, 209] width 32 height 15
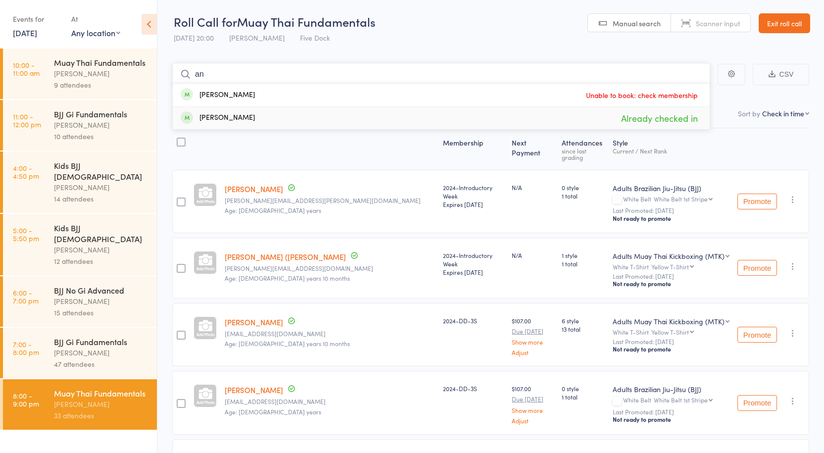
type input "a"
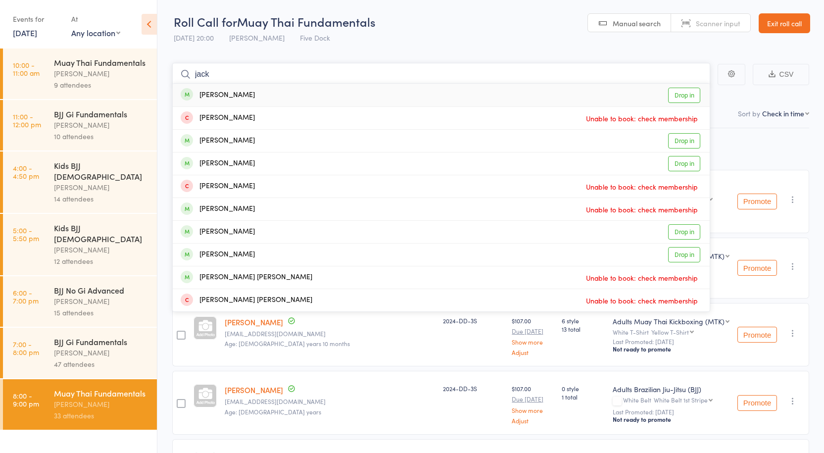
type input "jack"
click at [688, 100] on link "Drop in" at bounding box center [684, 95] width 32 height 15
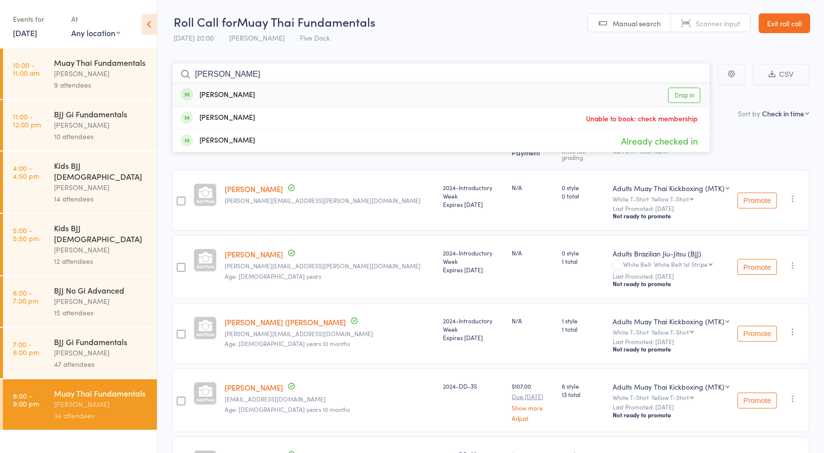
type input "anshul"
click at [687, 97] on link "Drop in" at bounding box center [684, 95] width 32 height 15
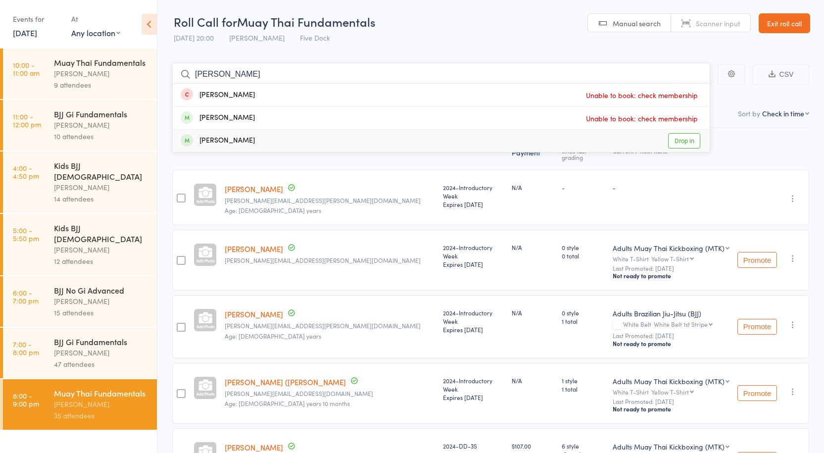
type input "eric"
drag, startPoint x: 695, startPoint y: 140, endPoint x: 690, endPoint y: 143, distance: 5.5
click at [695, 140] on link "Drop in" at bounding box center [684, 140] width 32 height 15
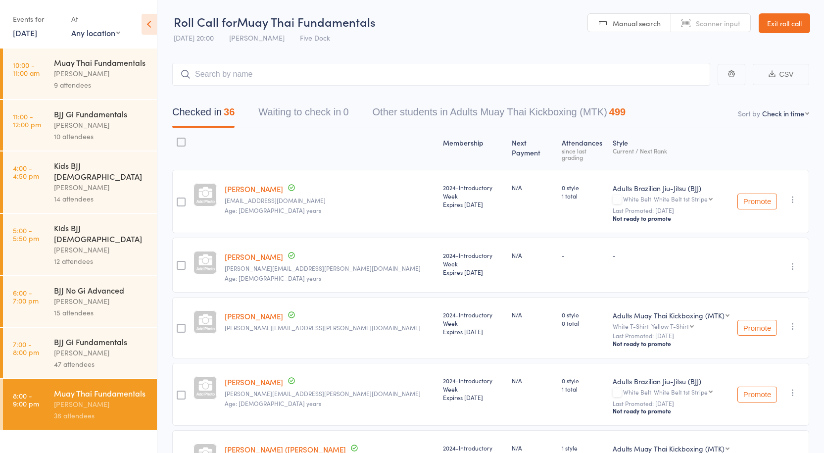
click at [248, 184] on link "Eric Chen" at bounding box center [254, 189] width 58 height 10
click at [253, 252] on link "Anshul Atreya" at bounding box center [254, 257] width 58 height 10
click at [250, 77] on input "search" at bounding box center [441, 74] width 538 height 23
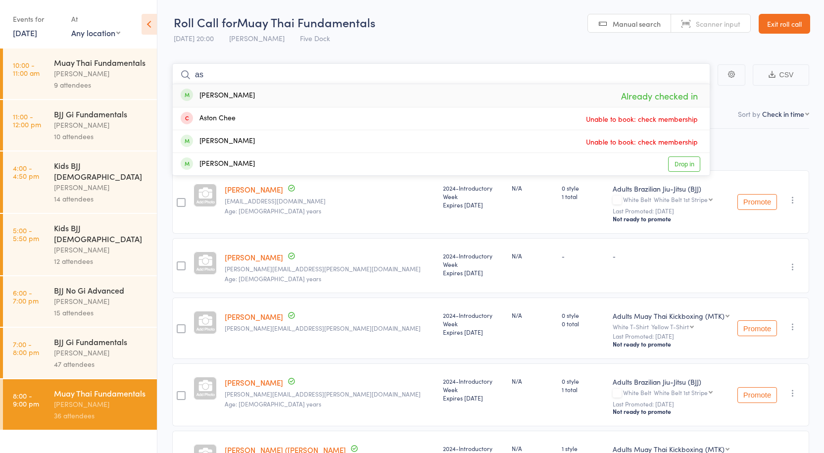
type input "a"
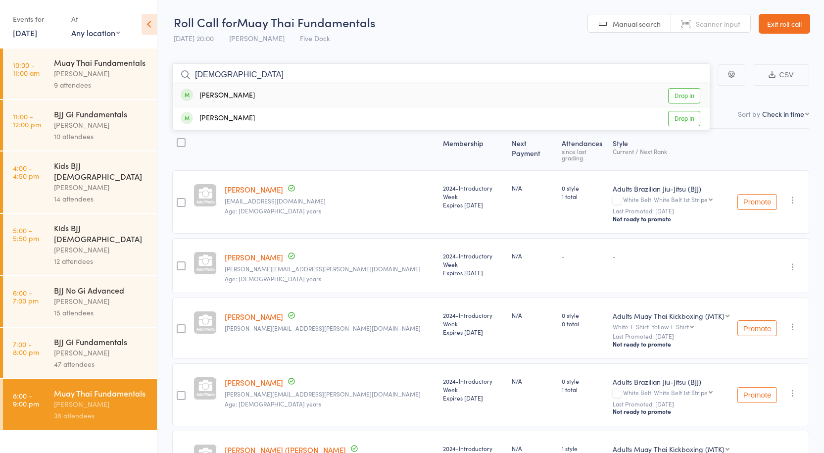
type input "turkan"
click at [680, 93] on link "Drop in" at bounding box center [684, 95] width 32 height 15
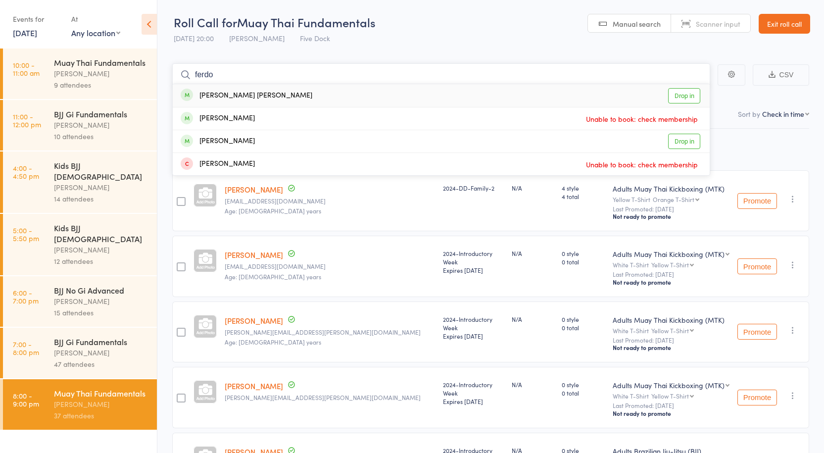
type input "ferdo"
click at [675, 98] on link "Drop in" at bounding box center [684, 95] width 32 height 15
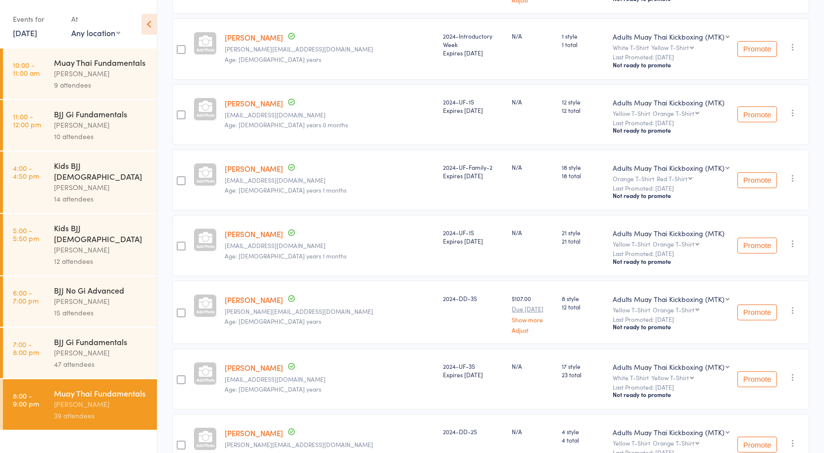
scroll to position [842, 0]
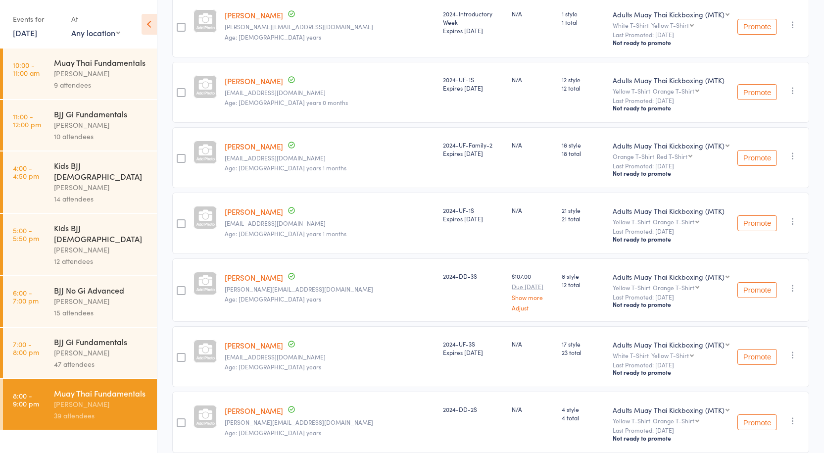
click at [183, 286] on div at bounding box center [181, 290] width 9 height 9
click at [179, 288] on input "checkbox" at bounding box center [179, 288] width 0 height 0
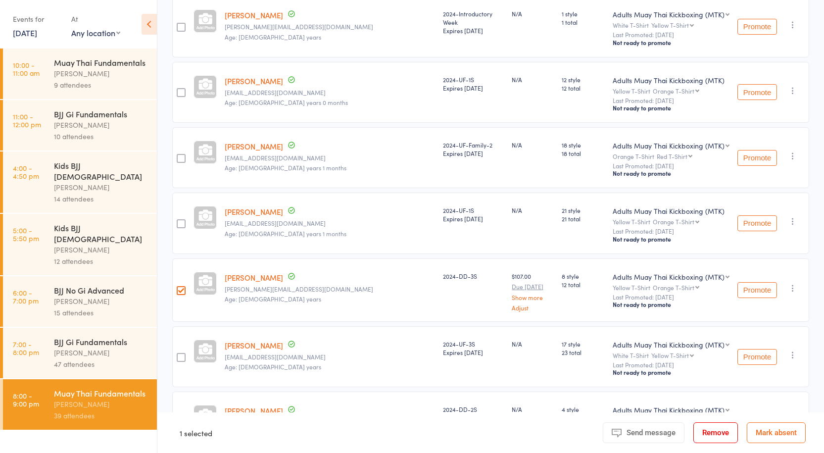
click at [715, 426] on button "Remove" at bounding box center [716, 432] width 45 height 21
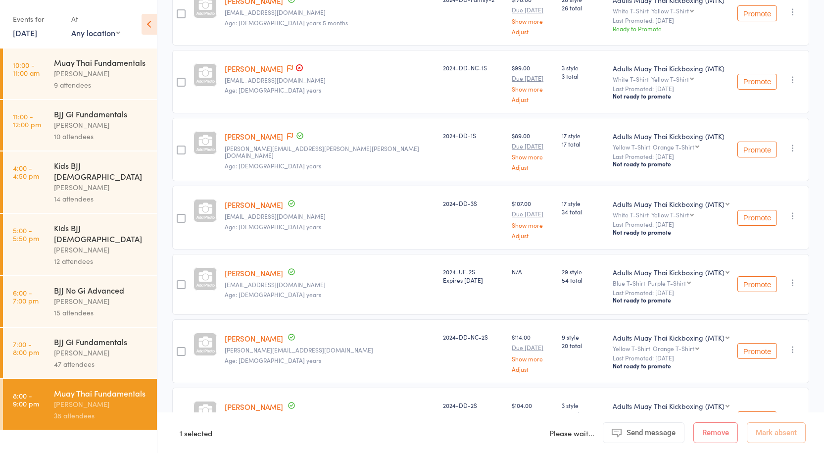
scroll to position [1881, 0]
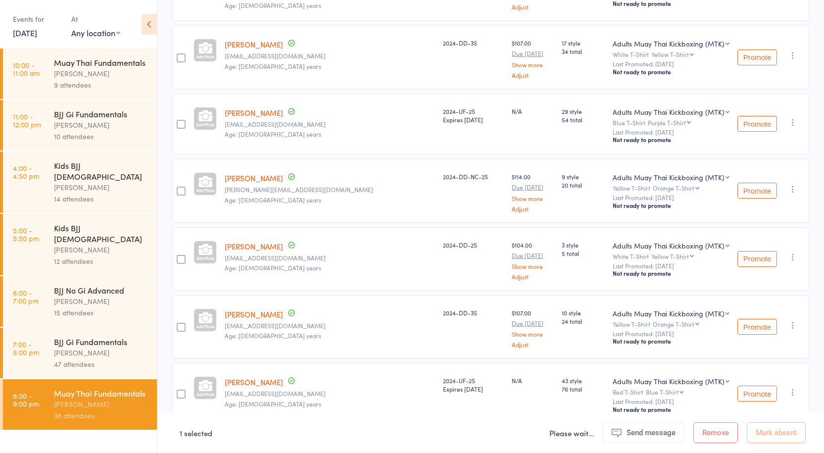
click at [114, 358] on div "47 attendees" at bounding box center [101, 363] width 95 height 11
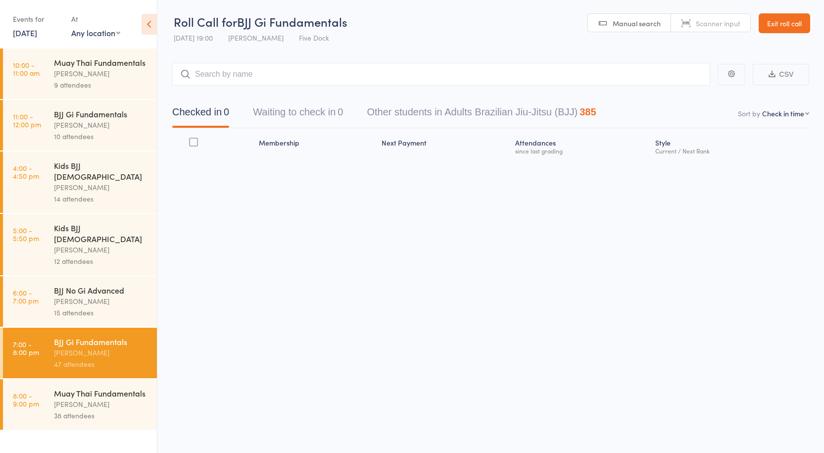
click at [79, 399] on div "Anthony Perosh" at bounding box center [101, 404] width 95 height 11
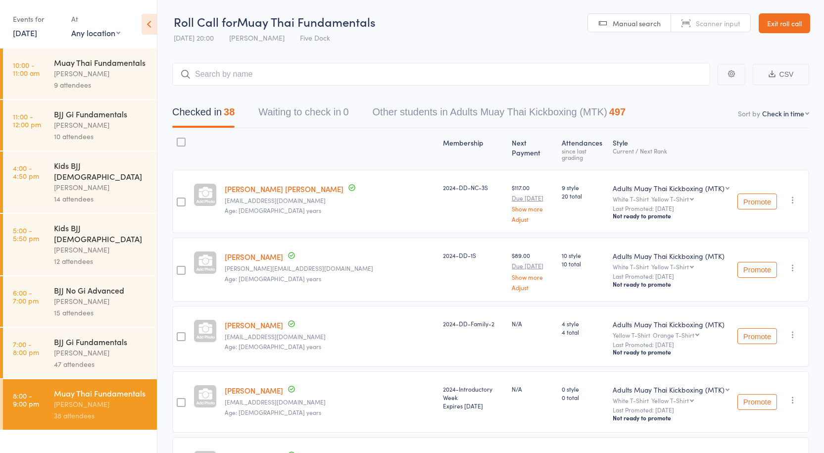
click at [96, 358] on div "47 attendees" at bounding box center [101, 363] width 95 height 11
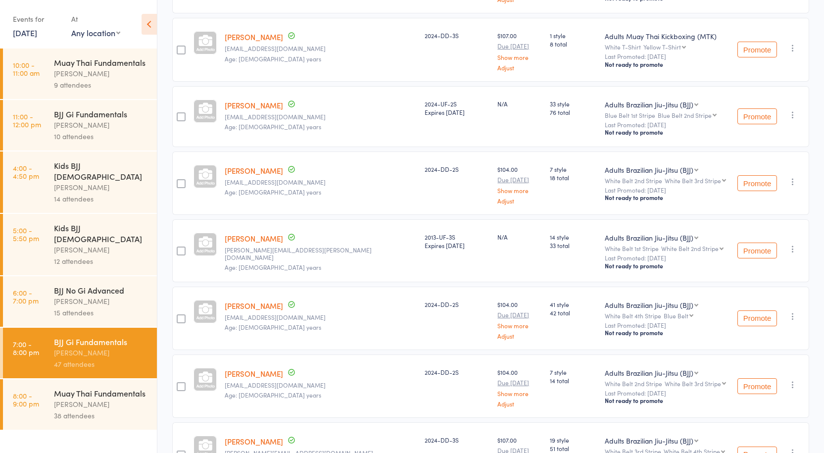
scroll to position [2683, 0]
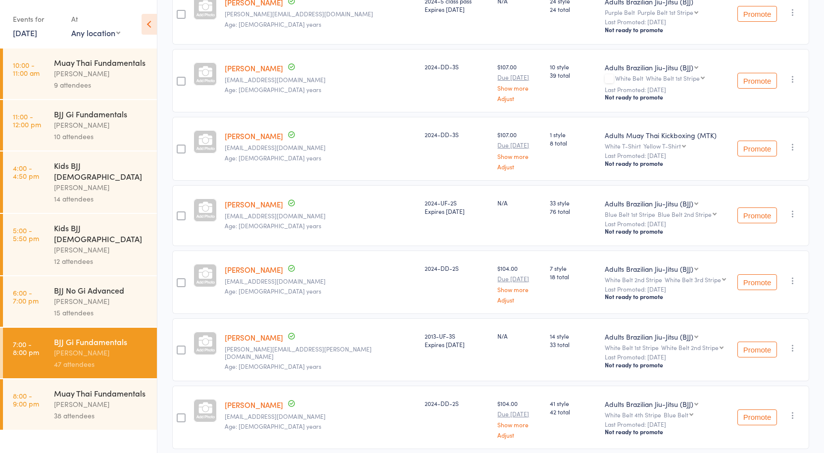
click at [101, 388] on div "Muay Thai Fundamentals" at bounding box center [101, 393] width 95 height 11
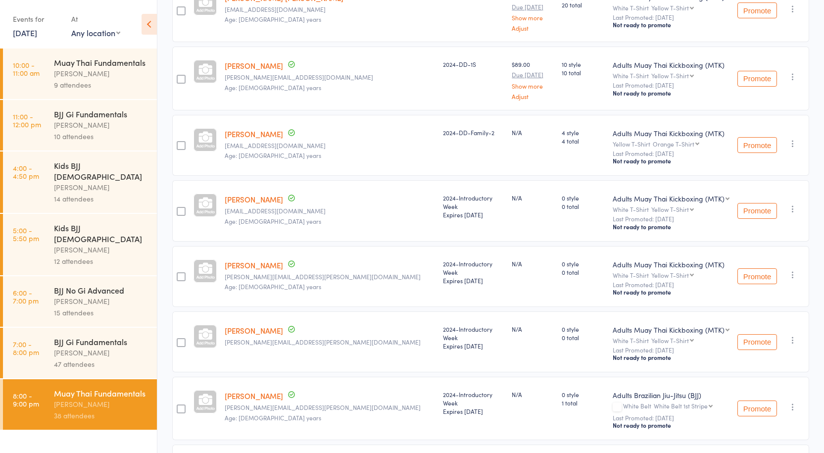
scroll to position [142, 0]
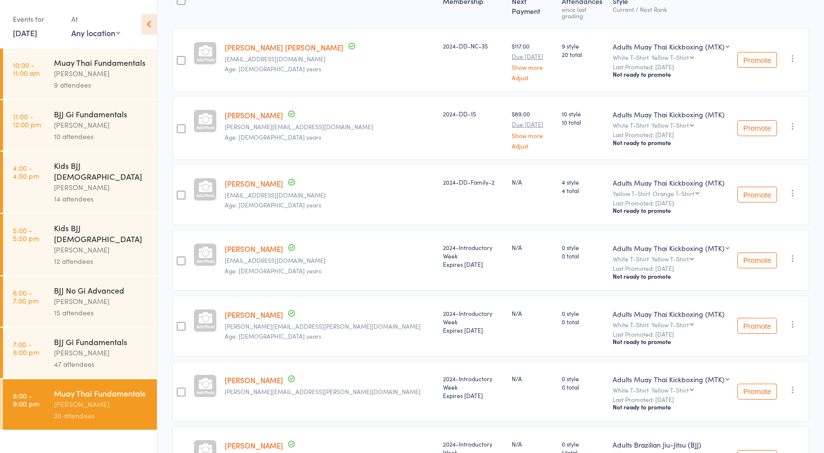
click at [245, 309] on link "Anshul Atreya" at bounding box center [254, 314] width 58 height 10
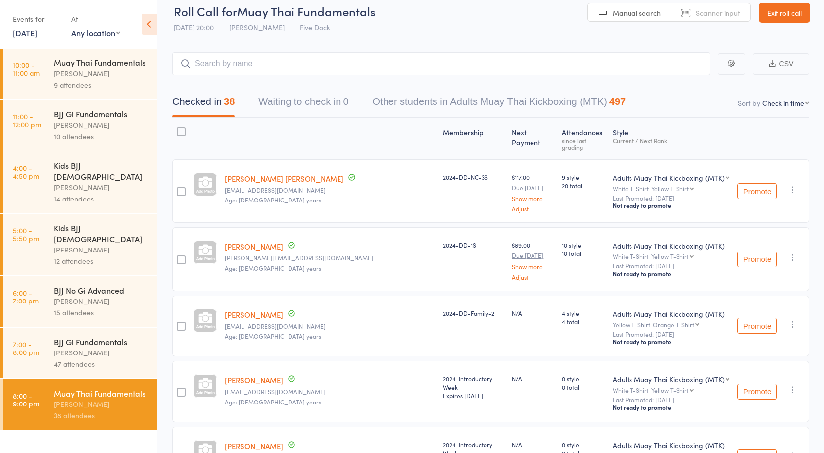
scroll to position [0, 0]
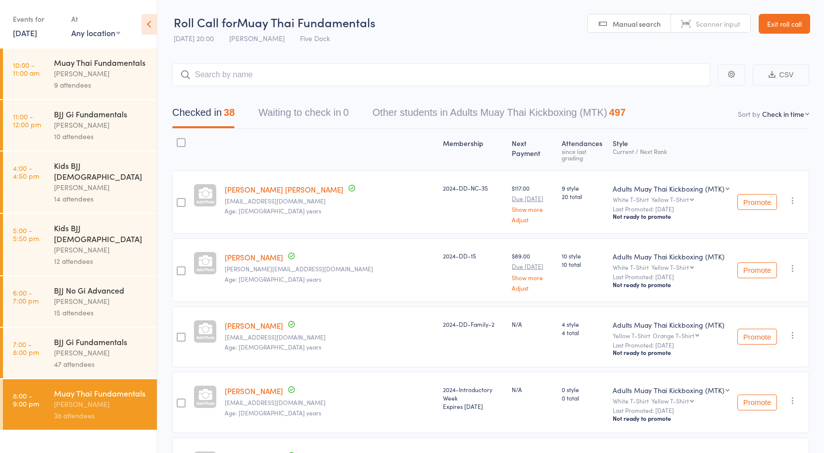
click at [97, 347] on div "Anthony Perosh" at bounding box center [101, 352] width 95 height 11
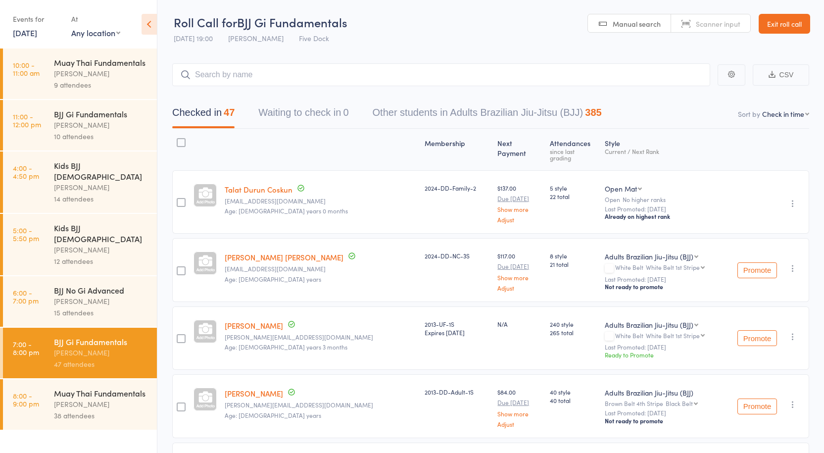
click at [181, 198] on div at bounding box center [181, 202] width 9 height 9
click at [179, 200] on input "checkbox" at bounding box center [179, 200] width 0 height 0
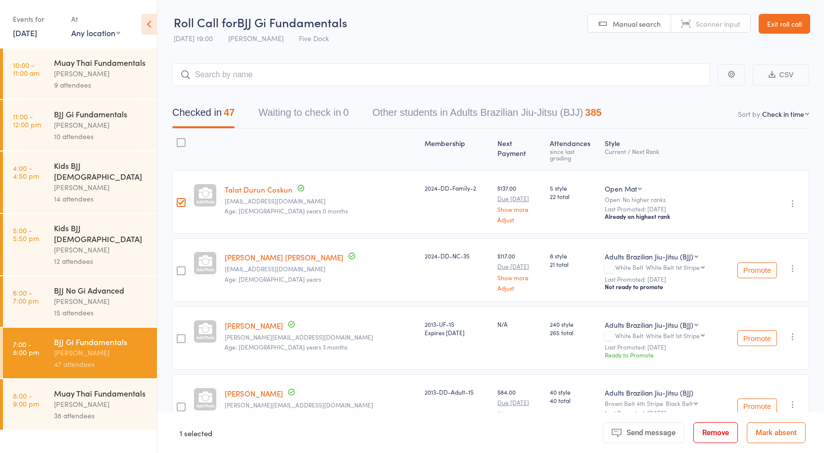
click at [718, 441] on button "Remove" at bounding box center [716, 432] width 45 height 21
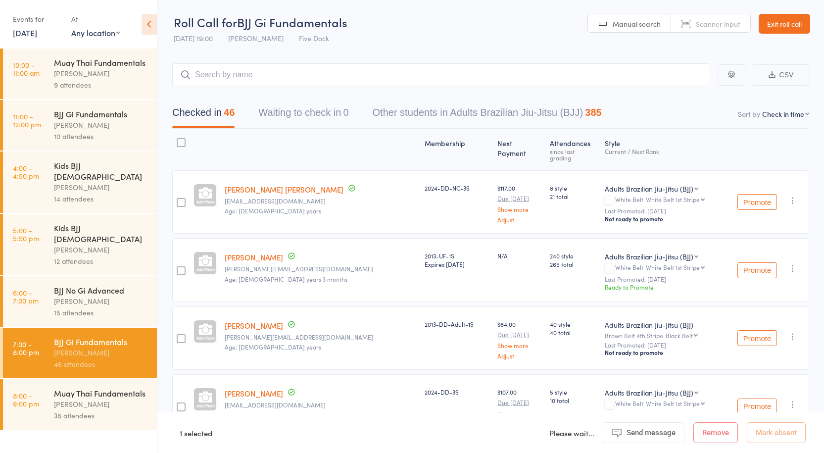
click at [181, 198] on div at bounding box center [181, 202] width 9 height 9
click at [179, 200] on input "checkbox" at bounding box center [179, 200] width 0 height 0
click at [87, 399] on div "Anthony Perosh" at bounding box center [101, 404] width 95 height 11
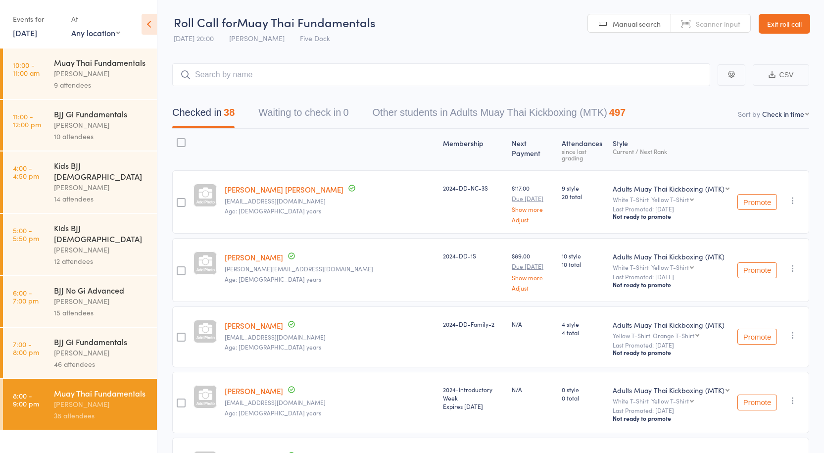
click at [182, 198] on div at bounding box center [181, 202] width 9 height 9
click at [179, 200] on input "checkbox" at bounding box center [179, 200] width 0 height 0
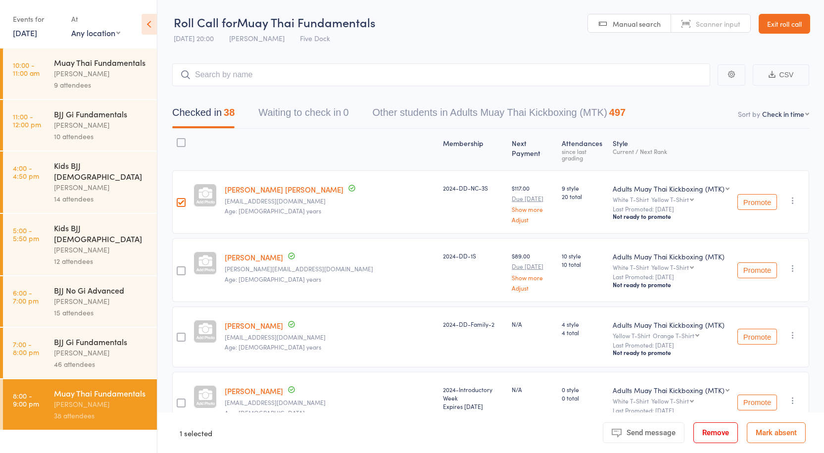
click at [185, 198] on div at bounding box center [181, 202] width 9 height 9
click at [179, 200] on input "checkbox" at bounding box center [179, 200] width 0 height 0
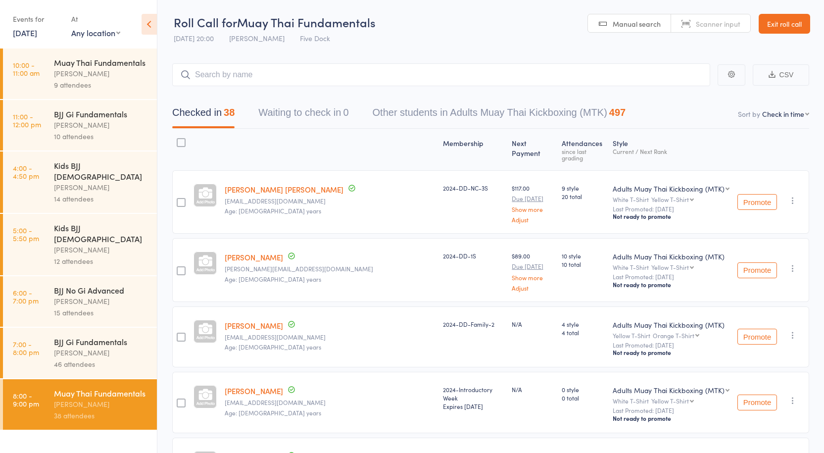
click at [115, 307] on div "15 attendees" at bounding box center [101, 312] width 95 height 11
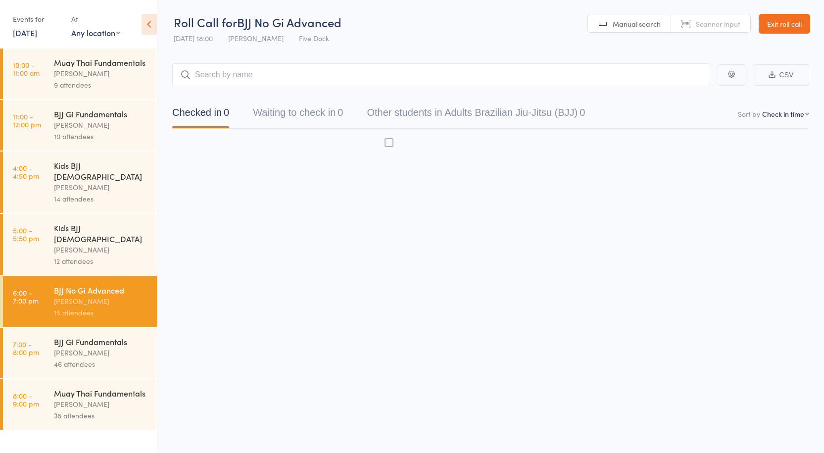
click at [96, 296] on div "Anthony Perosh" at bounding box center [101, 301] width 95 height 11
click at [87, 336] on div "BJJ Gi Fundamentals" at bounding box center [101, 341] width 95 height 11
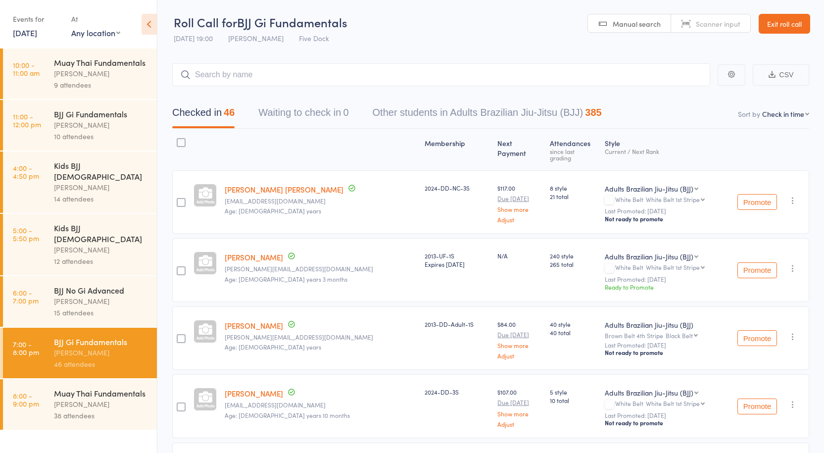
click at [185, 198] on div at bounding box center [181, 202] width 9 height 9
click at [179, 200] on input "checkbox" at bounding box center [179, 200] width 0 height 0
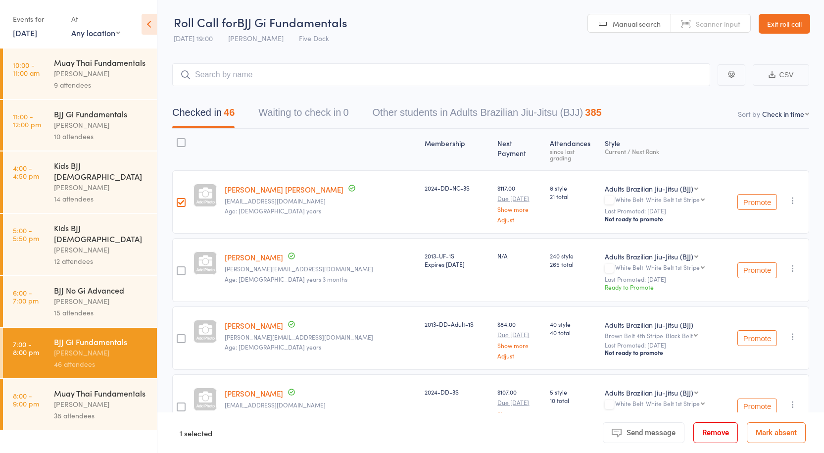
click at [700, 430] on button "Remove" at bounding box center [716, 432] width 45 height 21
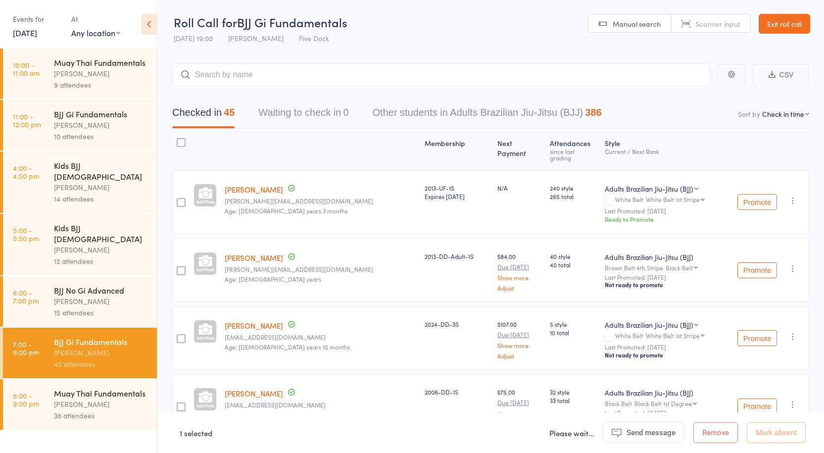
click at [83, 388] on div "Muay Thai Fundamentals" at bounding box center [101, 393] width 95 height 11
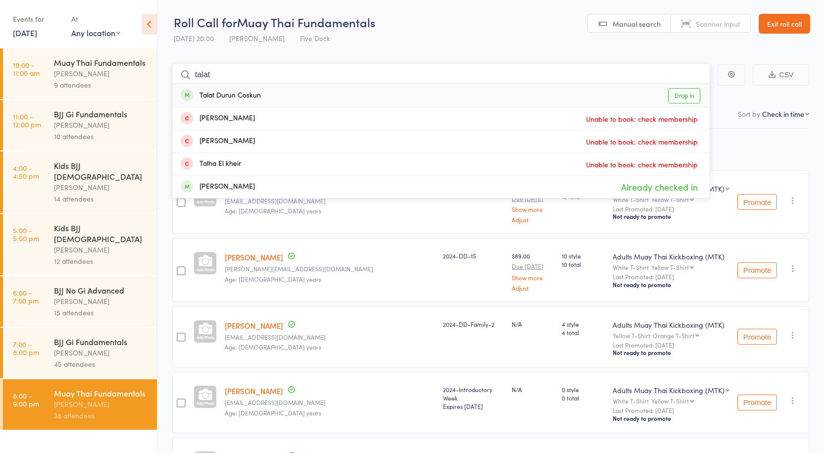
type input "talat"
drag, startPoint x: 685, startPoint y: 94, endPoint x: 645, endPoint y: 104, distance: 41.9
click at [685, 94] on link "Drop in" at bounding box center [684, 95] width 32 height 15
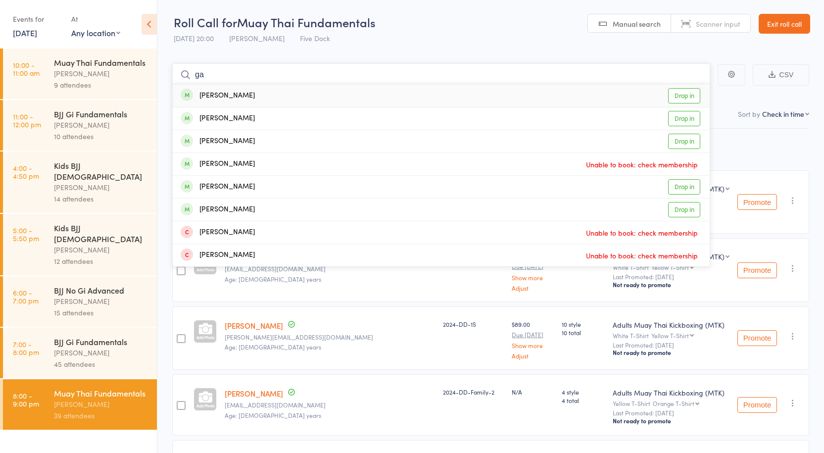
type input "g"
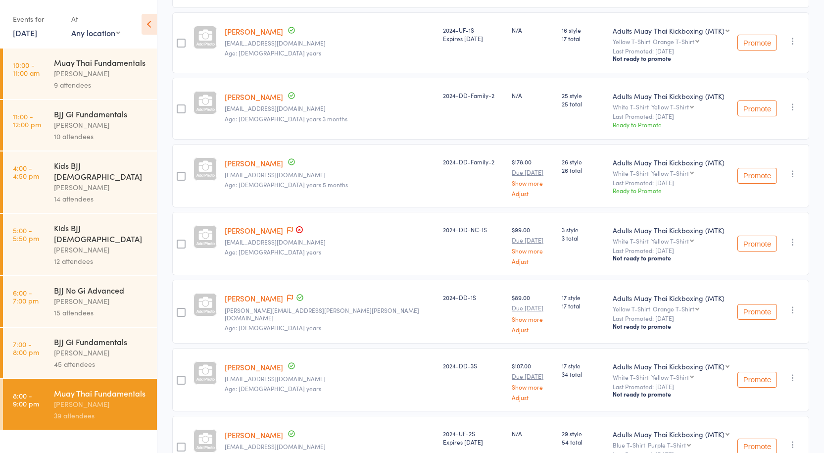
scroll to position [1634, 0]
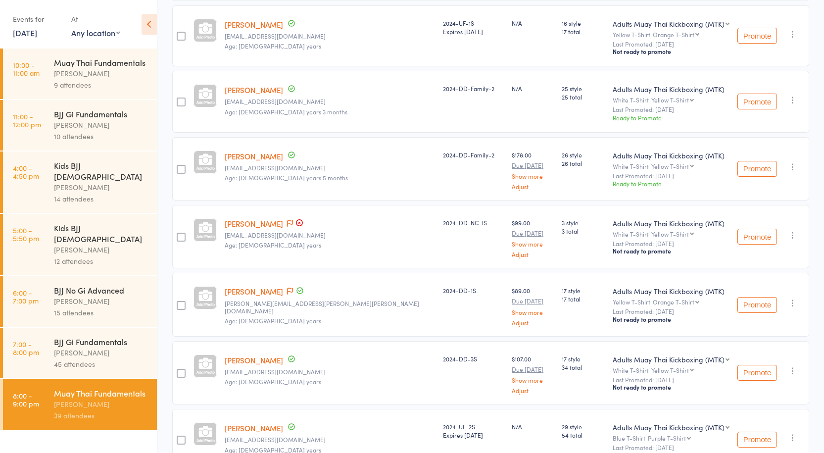
click at [256, 218] on link "Victoria Gerace" at bounding box center [254, 223] width 58 height 10
click at [250, 226] on div "Date of birth: 14-May-1999" at bounding box center [251, 236] width 99 height 20
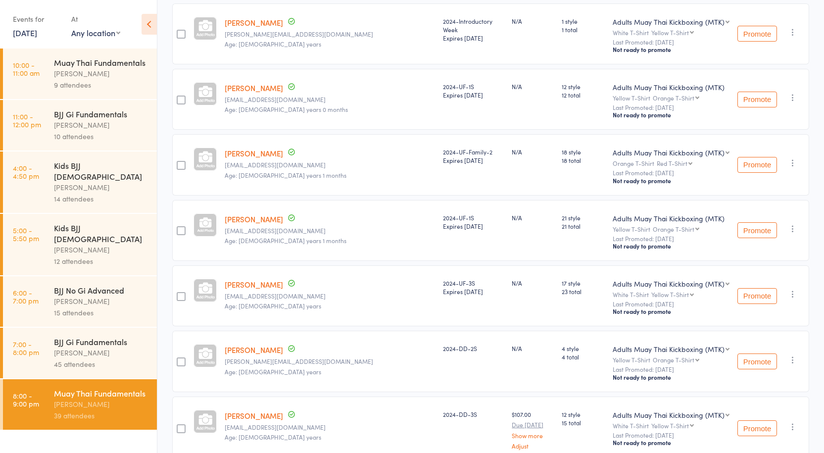
scroll to position [842, 0]
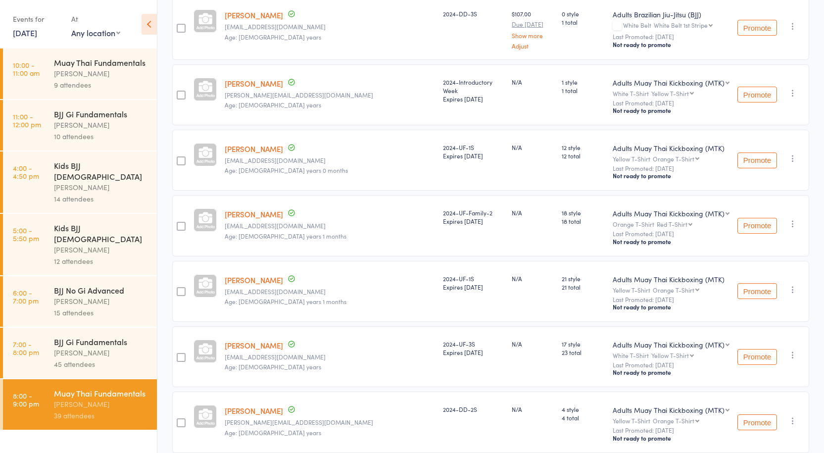
click at [117, 358] on div "45 attendees" at bounding box center [101, 363] width 95 height 11
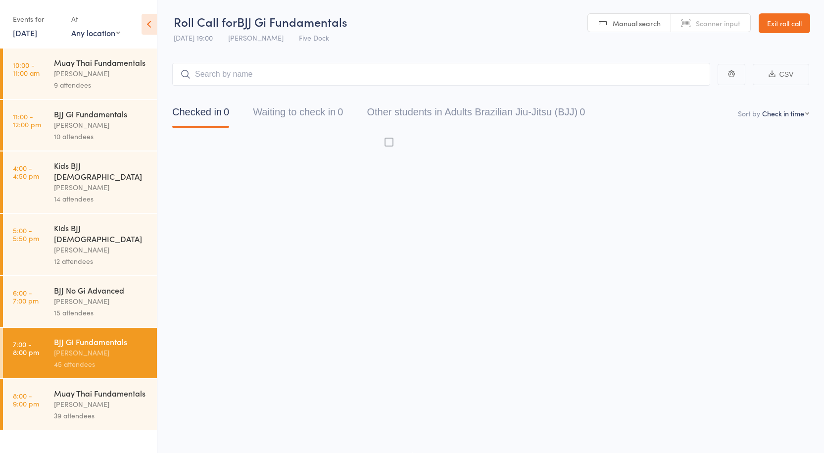
scroll to position [0, 0]
click at [111, 388] on div "Muay Thai Fundamentals Anthony Perosh 39 attendees" at bounding box center [105, 404] width 103 height 51
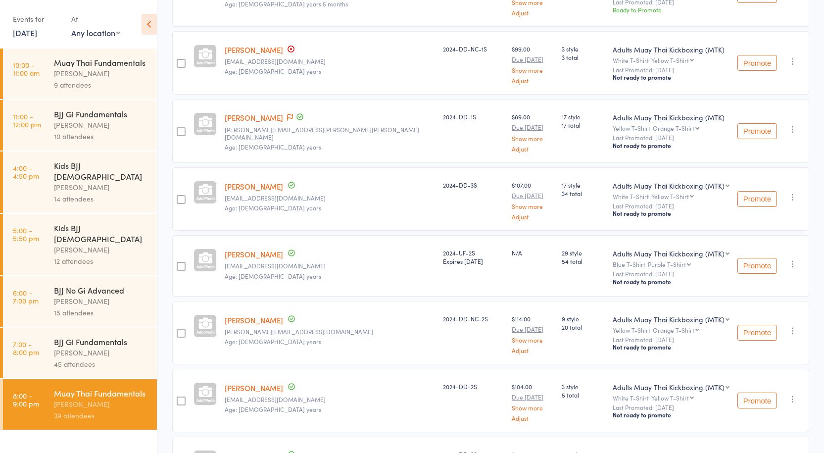
scroll to position [1634, 0]
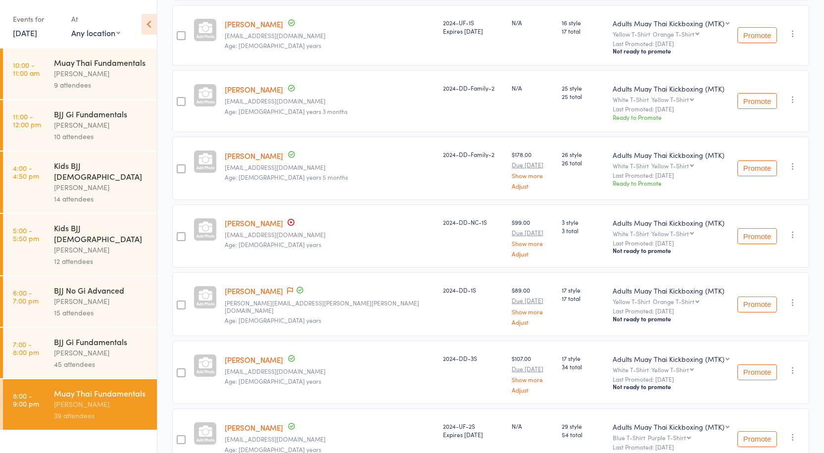
click at [249, 218] on link "Victoria Gerace" at bounding box center [254, 223] width 58 height 10
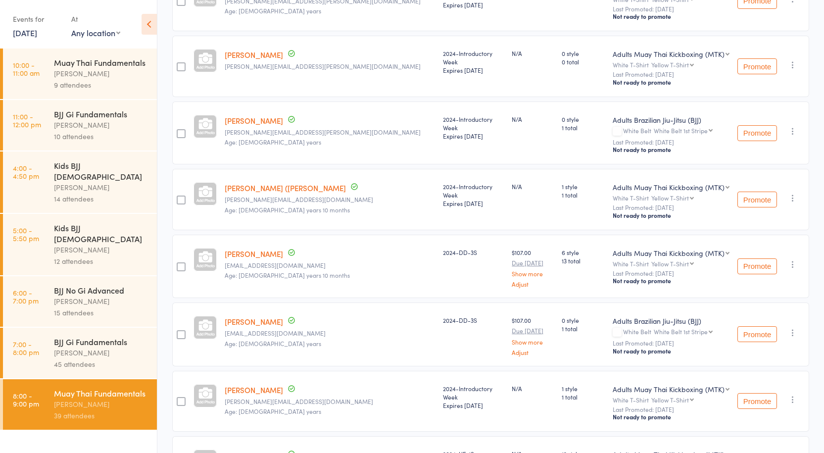
scroll to position [496, 0]
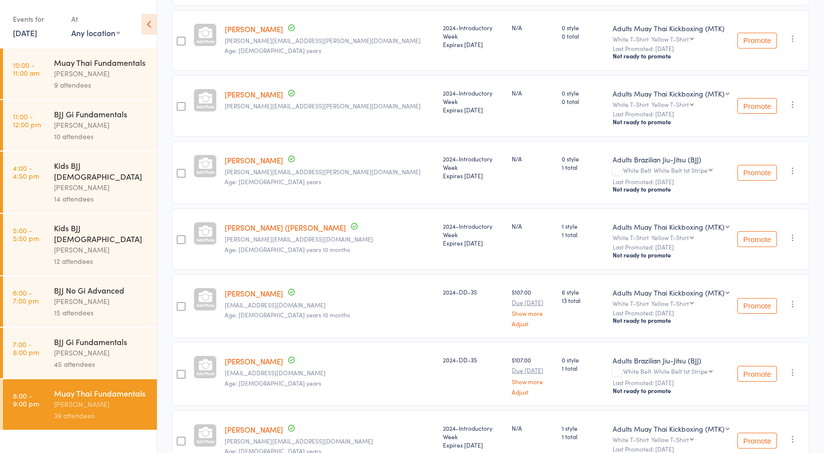
click at [273, 222] on link "[PERSON_NAME] ([PERSON_NAME]" at bounding box center [285, 227] width 121 height 10
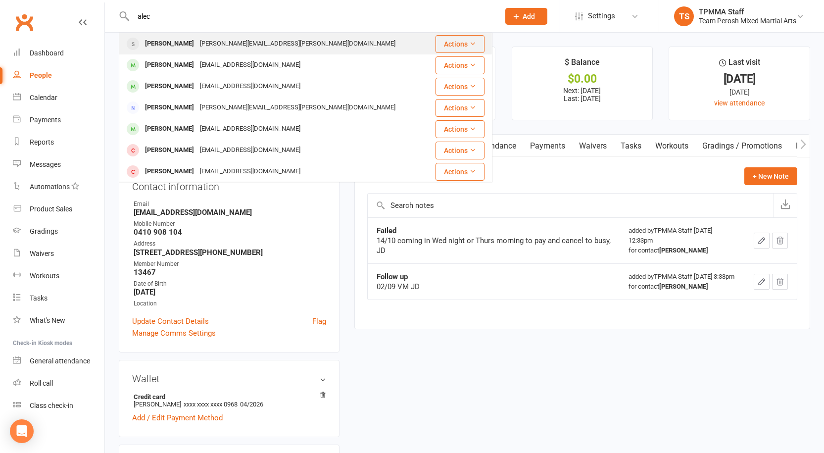
type input "alec"
click at [224, 40] on div "[PERSON_NAME][EMAIL_ADDRESS][PERSON_NAME][DOMAIN_NAME]" at bounding box center [298, 44] width 202 height 14
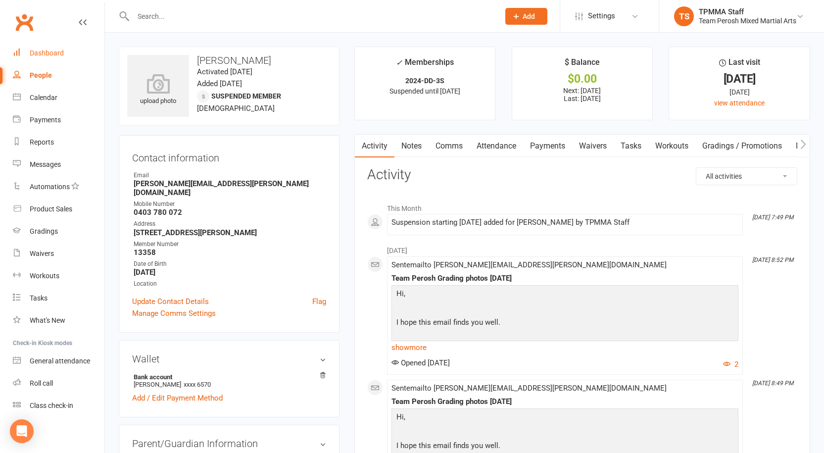
click at [28, 44] on link "Dashboard" at bounding box center [59, 53] width 92 height 22
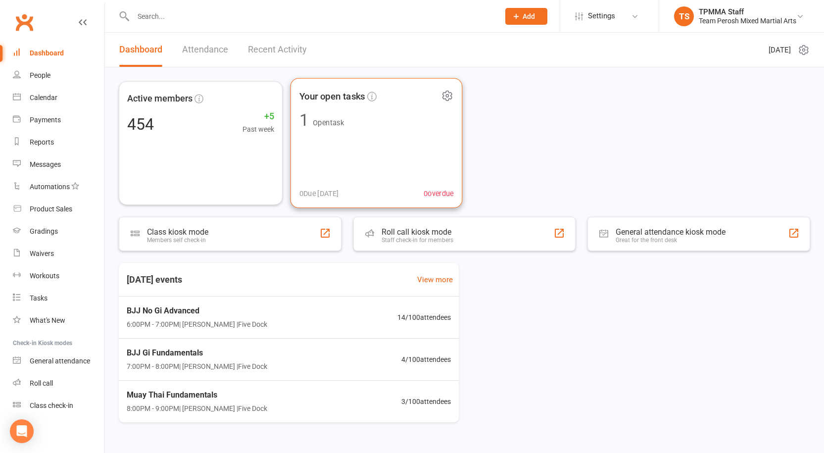
click at [374, 171] on div "Your open tasks 1 Open task 0 Due [DATE] 0 overdue" at bounding box center [377, 143] width 172 height 130
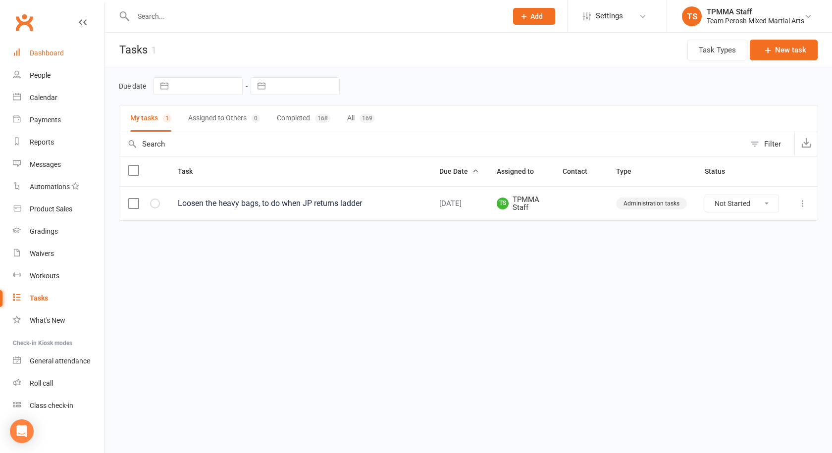
click at [44, 50] on div "Dashboard" at bounding box center [47, 53] width 34 height 8
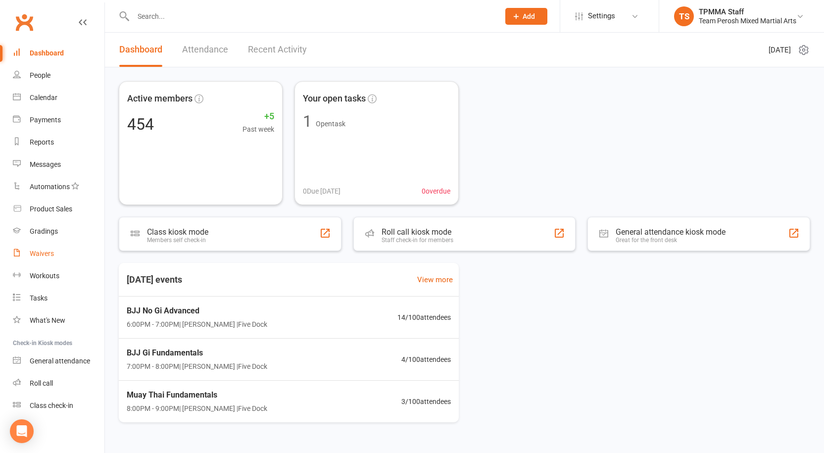
click at [52, 249] on link "Waivers" at bounding box center [59, 254] width 92 height 22
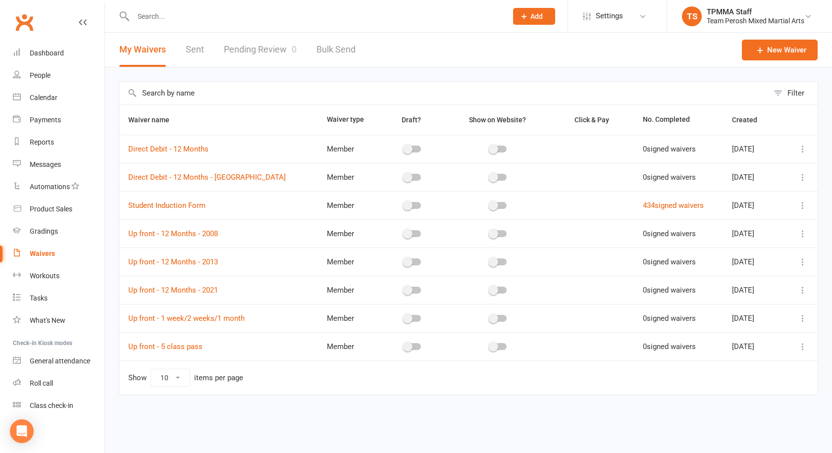
click at [249, 44] on link "Pending Review 0" at bounding box center [260, 50] width 73 height 34
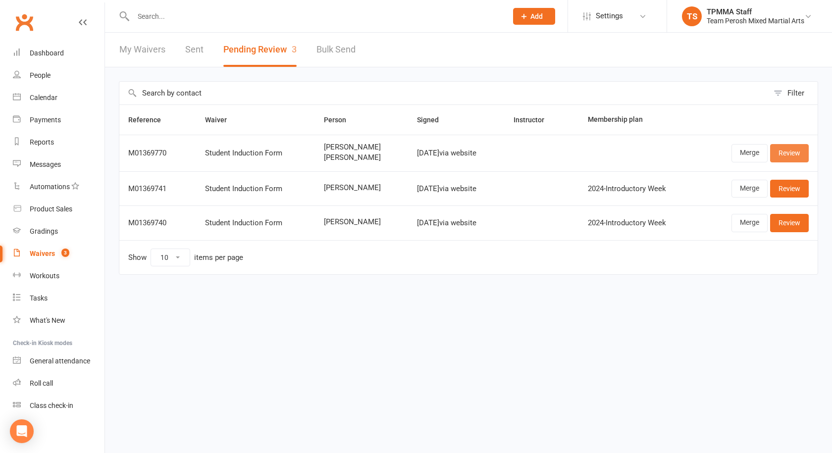
click at [793, 155] on link "Review" at bounding box center [789, 153] width 39 height 18
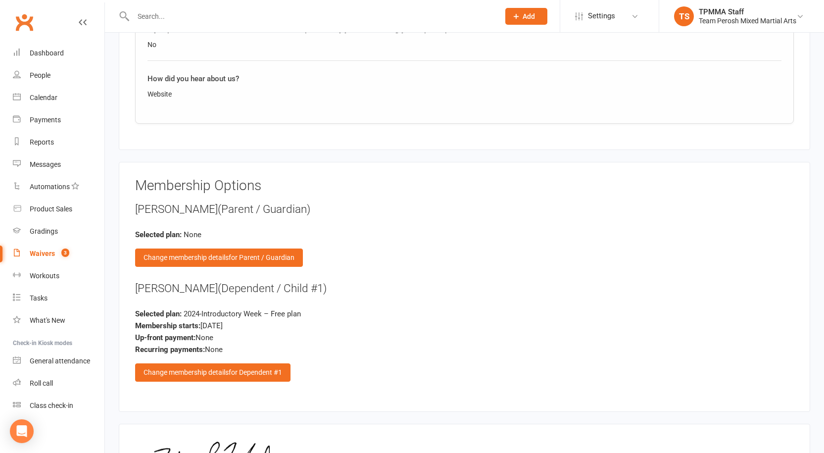
scroll to position [967, 0]
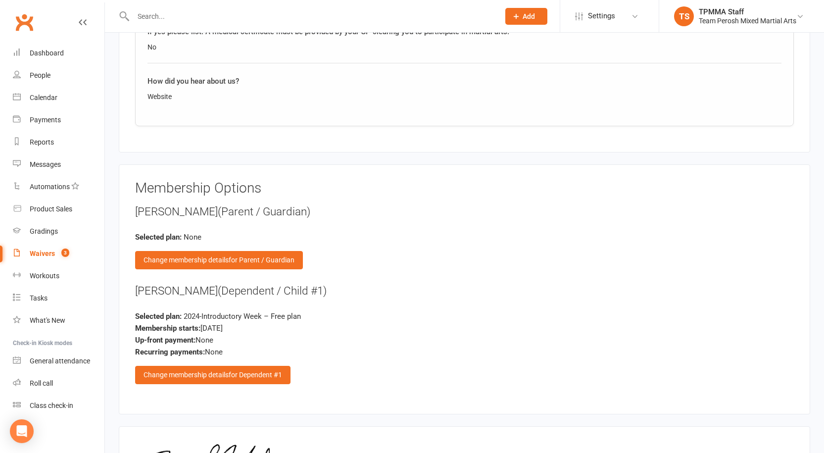
click at [176, 283] on div "Qiansheng Carson Zhang (Dependent / Child #1)" at bounding box center [464, 291] width 659 height 16
copy div "Qiansheng"
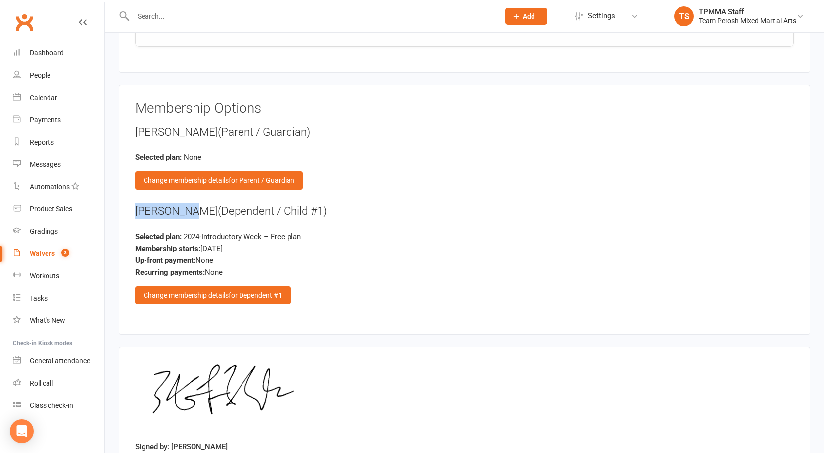
scroll to position [1116, 0]
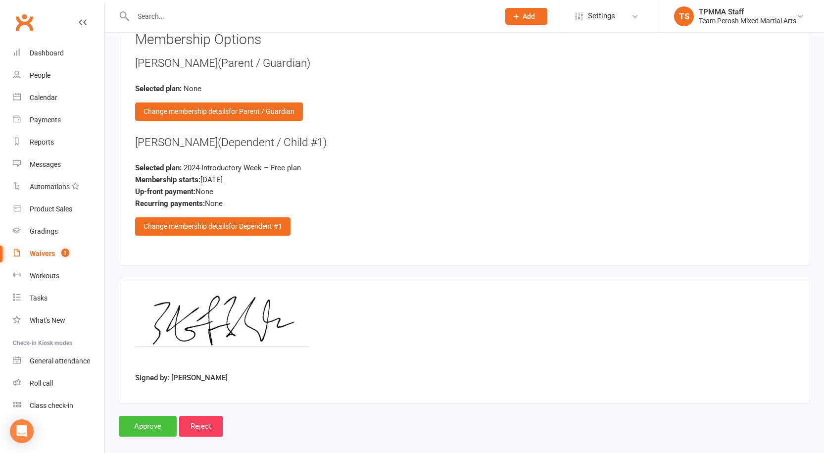
drag, startPoint x: 156, startPoint y: 421, endPoint x: 158, endPoint y: 416, distance: 5.5
click at [158, 416] on input "Approve" at bounding box center [148, 426] width 58 height 21
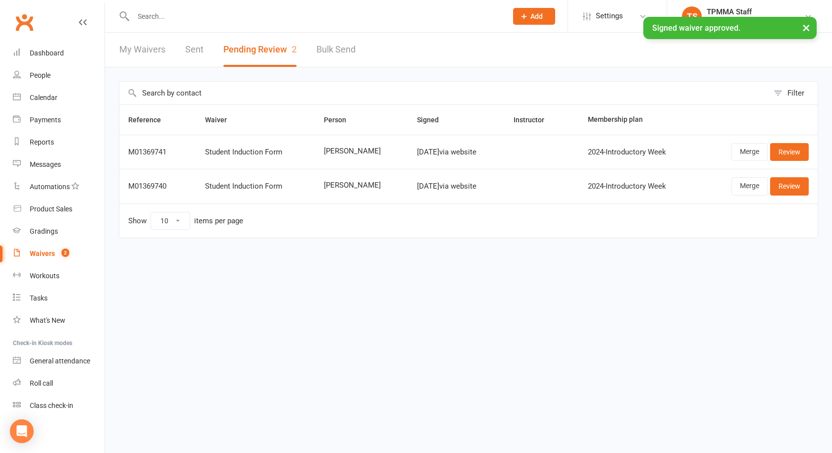
click at [185, 15] on input "text" at bounding box center [315, 16] width 370 height 14
paste input "Qiansheng"
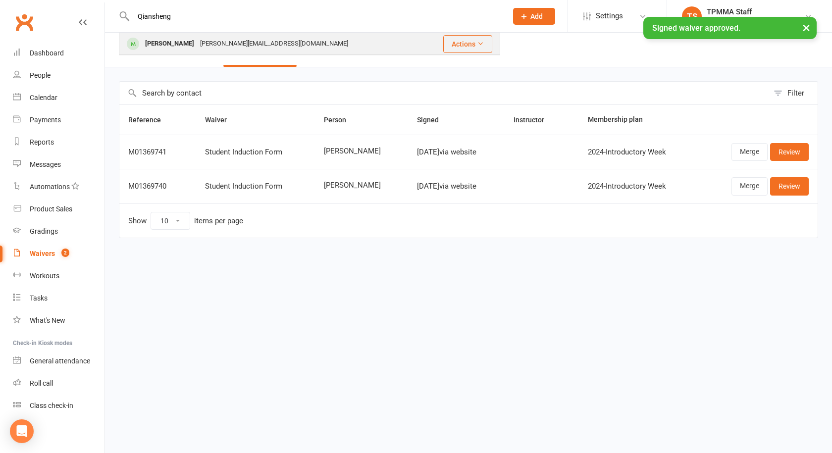
type input "Qiansheng"
click at [232, 43] on div "Wasydney@hotmail.com" at bounding box center [274, 44] width 154 height 14
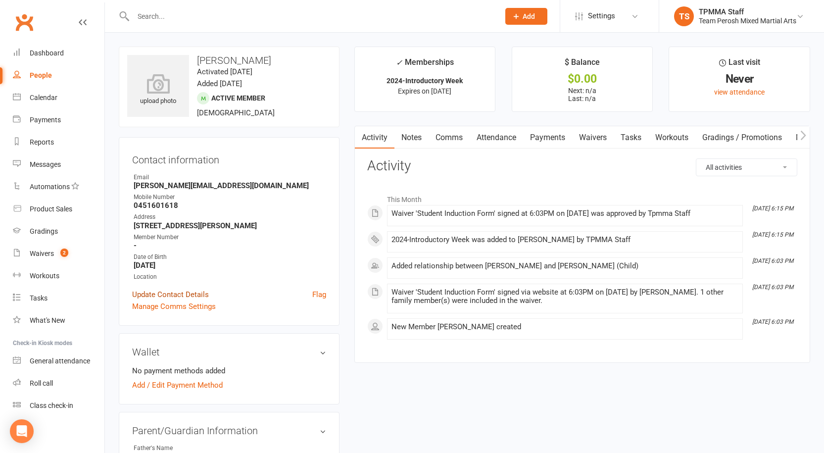
click at [194, 293] on link "Update Contact Details" at bounding box center [170, 295] width 77 height 12
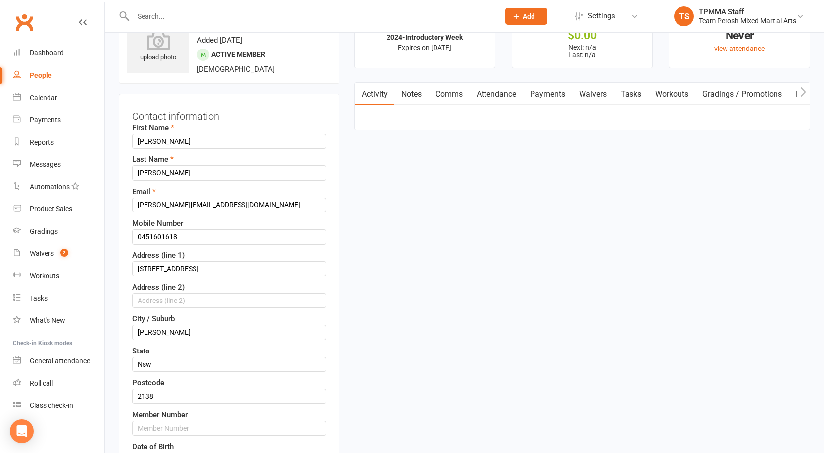
scroll to position [47, 0]
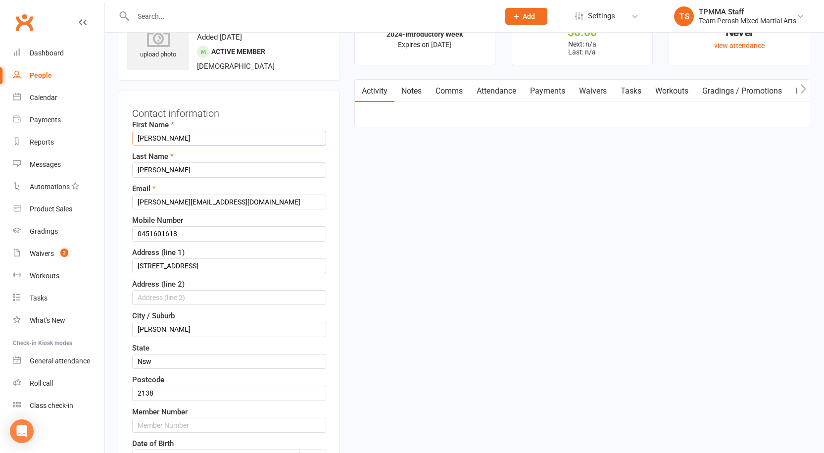
click at [189, 140] on input "Qiansheng Carson" at bounding box center [229, 138] width 194 height 15
paste input "Carson"
type input "Carson (Qiansheng)"
click at [220, 161] on div "Last Name Zhang" at bounding box center [229, 164] width 194 height 27
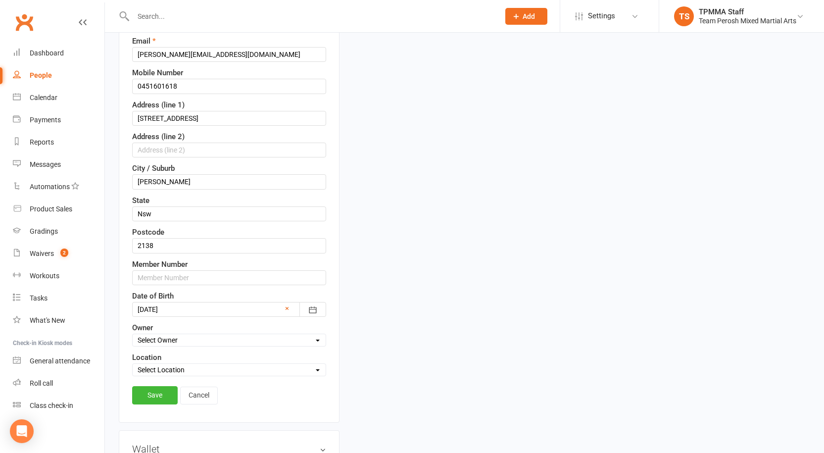
scroll to position [195, 0]
click at [172, 277] on input "text" at bounding box center [229, 276] width 194 height 15
type input "13526"
click at [159, 399] on link "Save" at bounding box center [155, 394] width 46 height 18
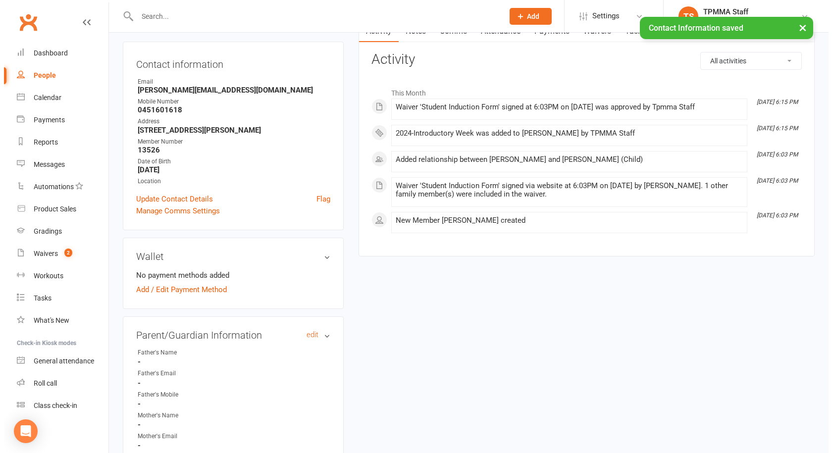
scroll to position [0, 0]
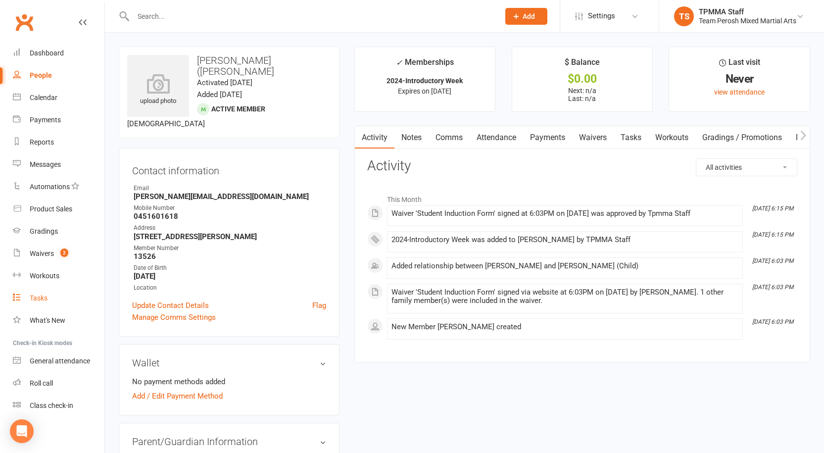
click at [60, 293] on link "Tasks" at bounding box center [59, 298] width 92 height 22
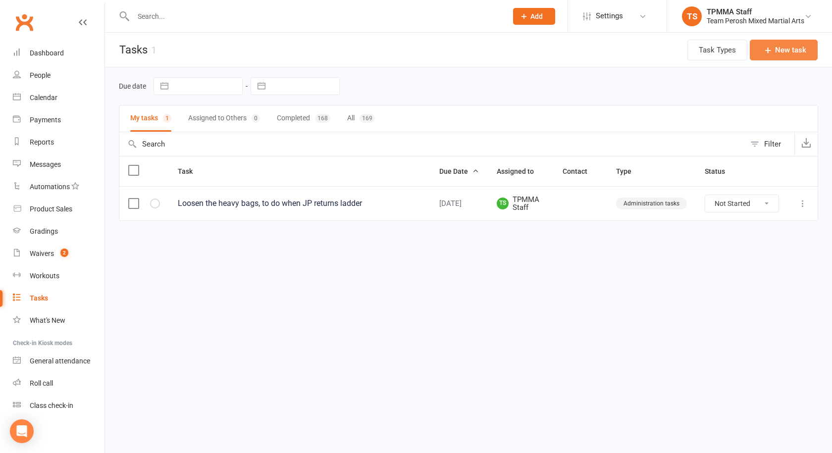
click at [785, 45] on button "New task" at bounding box center [784, 50] width 68 height 21
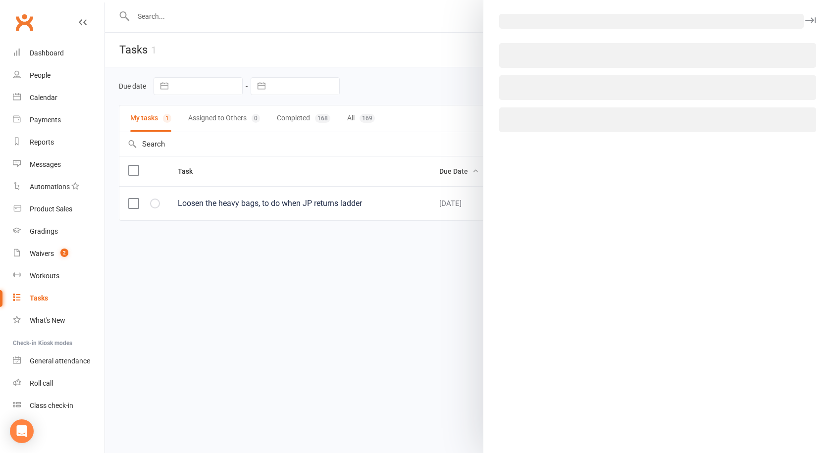
select select "50822"
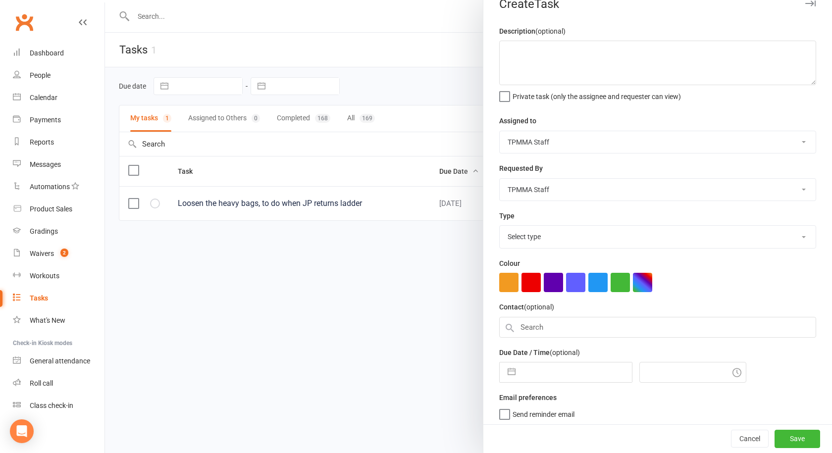
scroll to position [24, 0]
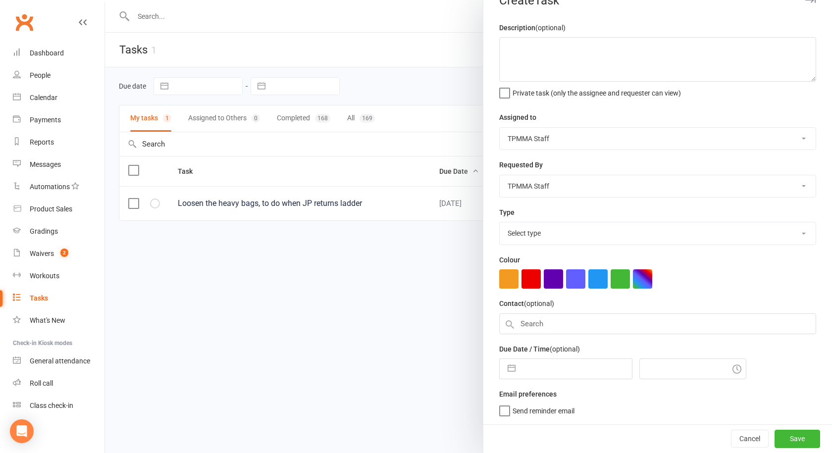
click at [503, 365] on button "button" at bounding box center [512, 369] width 18 height 20
select select "8"
select select "2025"
select select "9"
select select "2025"
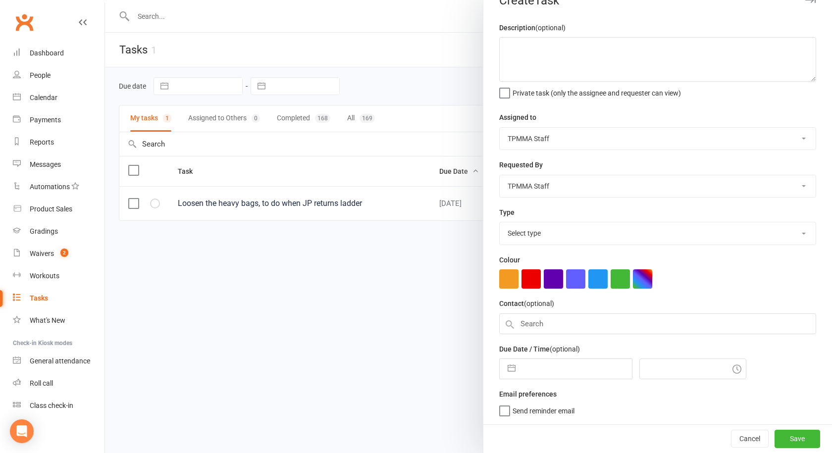
select select "10"
select select "2025"
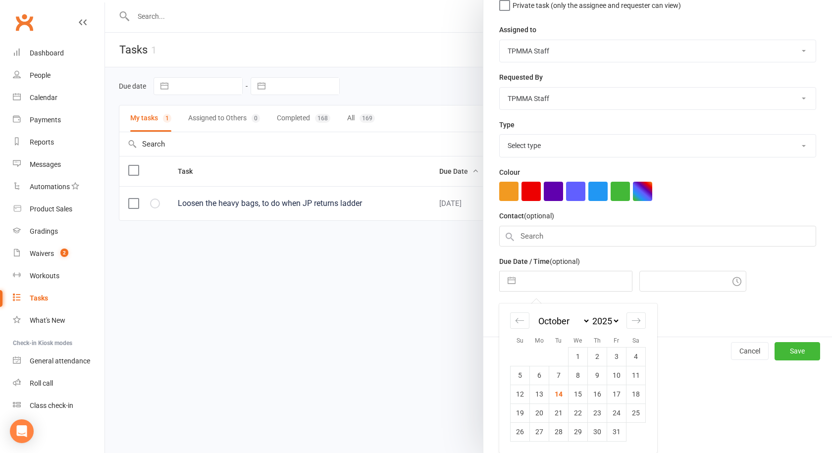
scroll to position [111, 0]
click at [568, 390] on td "15" at bounding box center [577, 394] width 19 height 19
type input "15 Oct 2025"
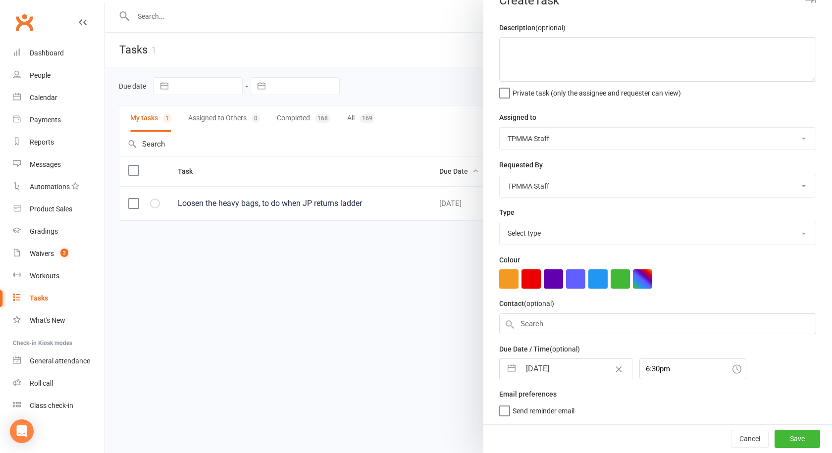
click at [732, 369] on icon at bounding box center [736, 368] width 9 height 9
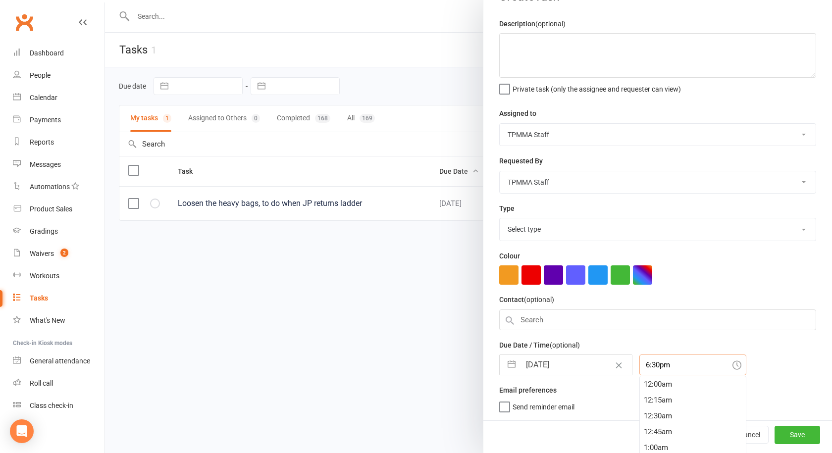
click at [675, 373] on div "6:30pm 12:00am 12:15am 12:30am 12:45am 1:00am 1:15am 1:30am 1:45am 2:00am 2:15a…" at bounding box center [692, 365] width 107 height 21
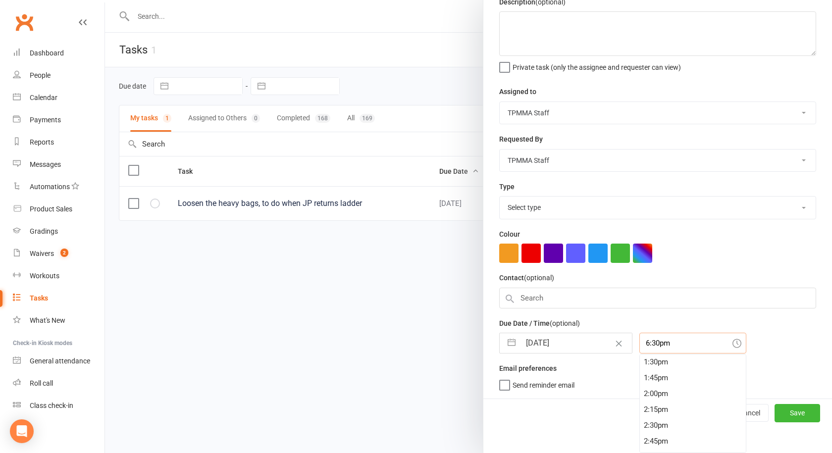
scroll to position [810, 0]
click at [662, 375] on div "1:00pm" at bounding box center [693, 376] width 106 height 16
type input "1:00pm"
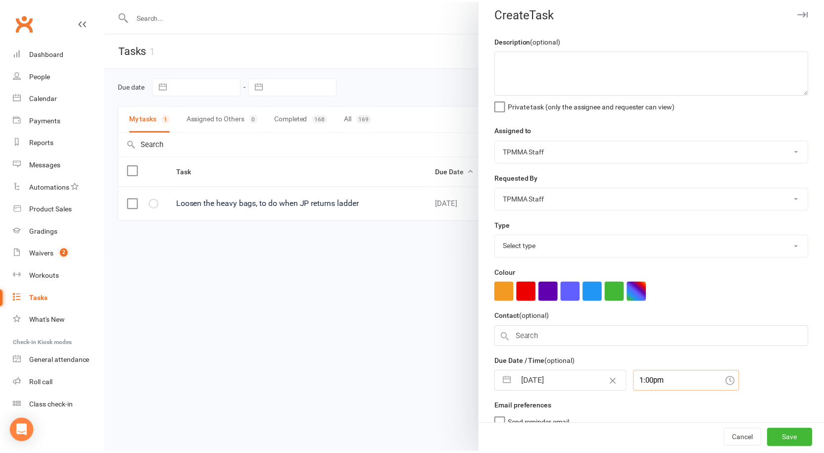
scroll to position [0, 0]
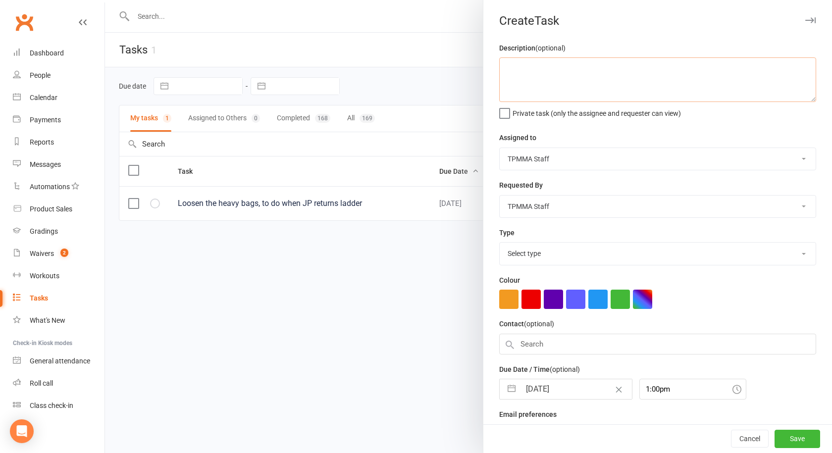
click at [610, 66] on textarea at bounding box center [657, 79] width 317 height 45
click at [632, 165] on select "Anthony Perosh John Perosh TPMMA Staff" at bounding box center [658, 159] width 316 height 22
click at [500, 149] on select "Anthony Perosh John Perosh TPMMA Staff" at bounding box center [658, 159] width 316 height 22
click at [501, 68] on textarea "Call Sasha's dad Blake" at bounding box center [657, 79] width 317 height 45
type textarea "JD to Call Sasha's dad Blake"
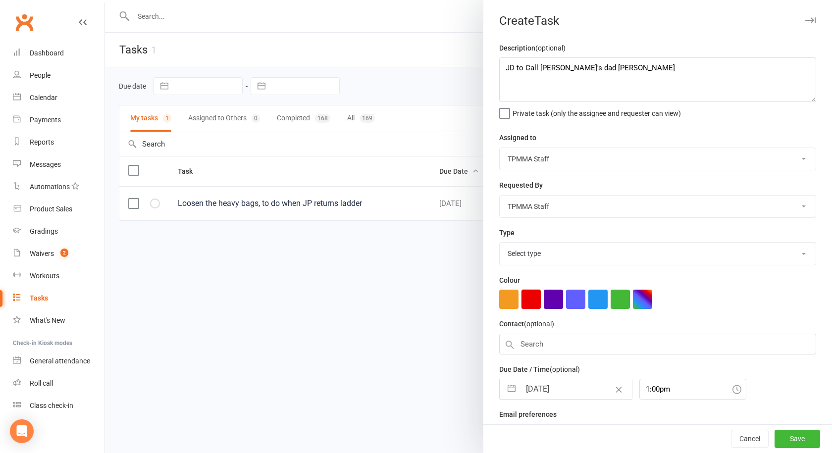
click at [525, 297] on button "button" at bounding box center [530, 299] width 19 height 19
click at [777, 438] on button "Save" at bounding box center [797, 439] width 46 height 18
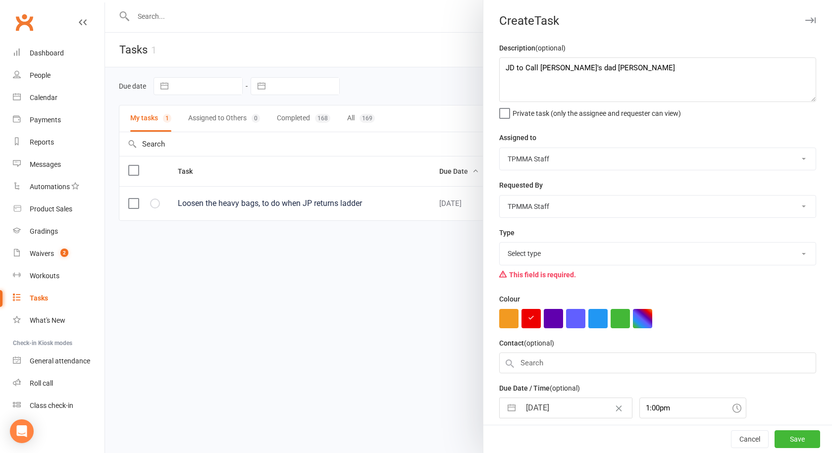
click at [578, 257] on select "Select type Administration tasks E-mail Meeting Other Phone call Retail Add new…" at bounding box center [658, 254] width 316 height 22
select select "29929"
click at [500, 245] on select "Select type Administration tasks E-mail Meeting Other Phone call Retail Add new…" at bounding box center [658, 254] width 316 height 22
click at [774, 440] on button "Save" at bounding box center [797, 439] width 46 height 18
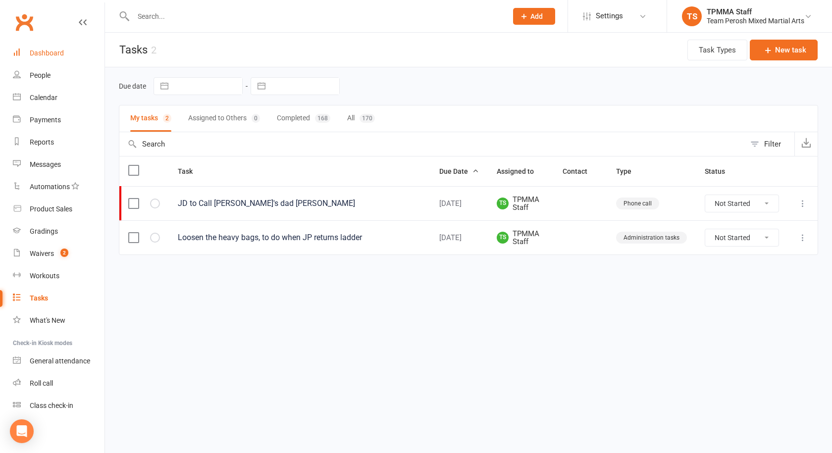
click at [48, 52] on div "Dashboard" at bounding box center [47, 53] width 34 height 8
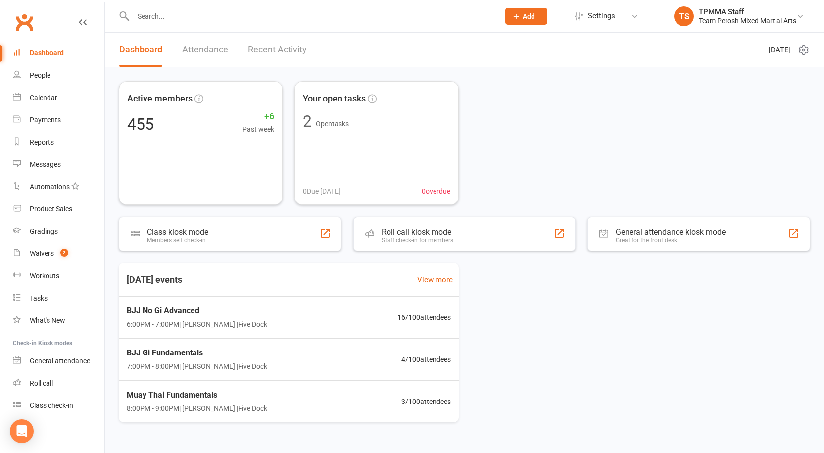
click at [53, 61] on link "Dashboard" at bounding box center [59, 53] width 92 height 22
click at [51, 261] on link "Waivers 2" at bounding box center [59, 254] width 92 height 22
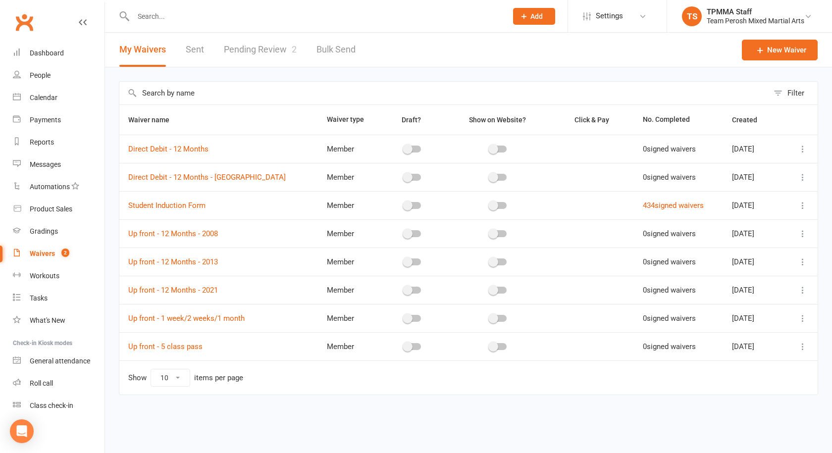
click at [283, 45] on link "Pending Review 2" at bounding box center [260, 50] width 73 height 34
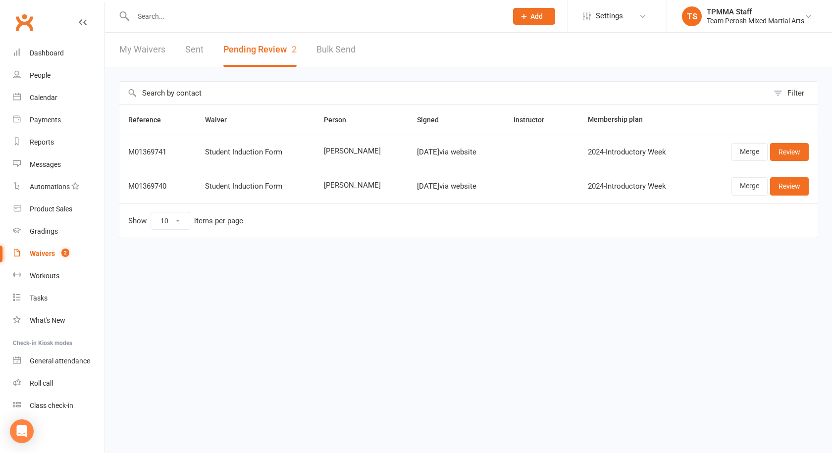
click at [137, 46] on link "My Waivers" at bounding box center [142, 50] width 46 height 34
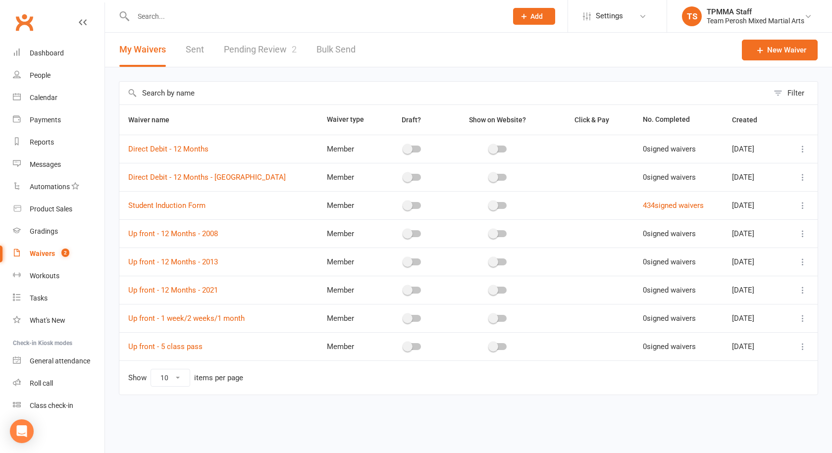
click at [189, 9] on input "text" at bounding box center [315, 16] width 370 height 14
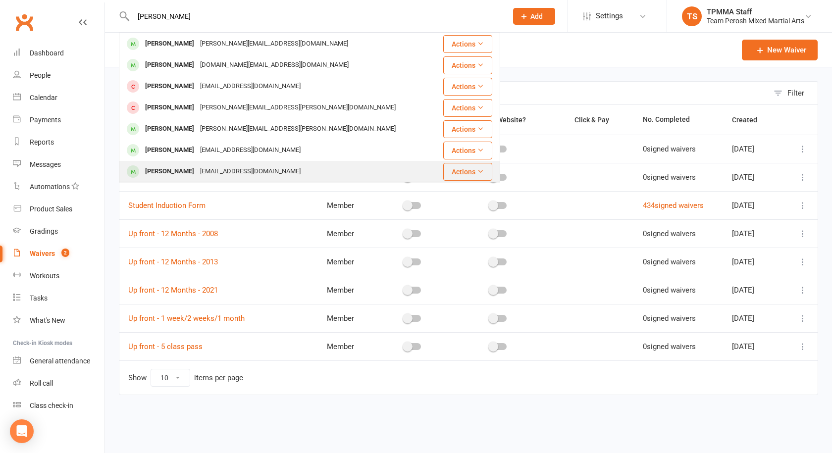
type input "nicholas"
click at [217, 162] on div "Nicholas Taylor nict323@gmail.com" at bounding box center [278, 171] width 316 height 20
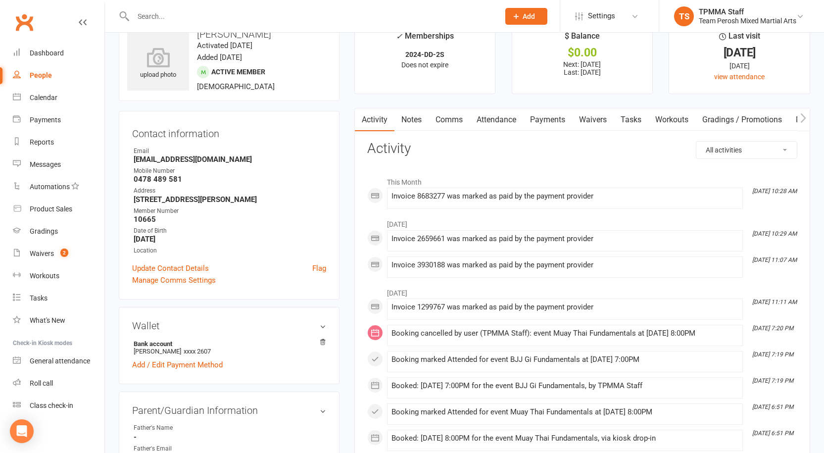
scroll to position [50, 0]
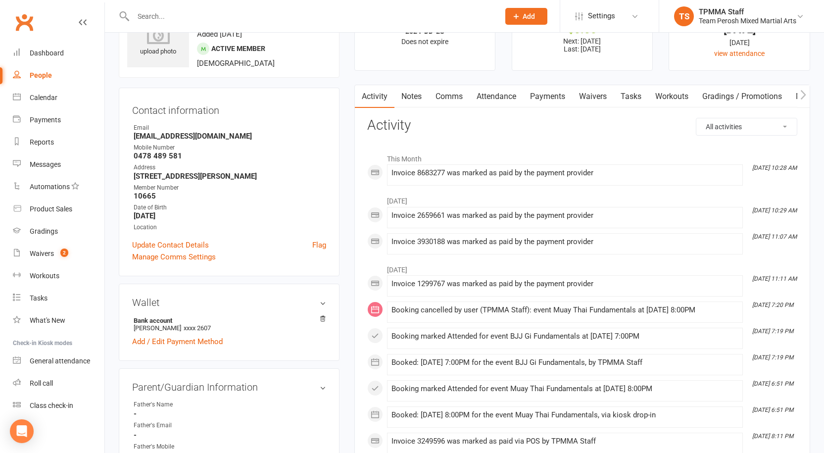
click at [538, 96] on link "Payments" at bounding box center [547, 96] width 49 height 23
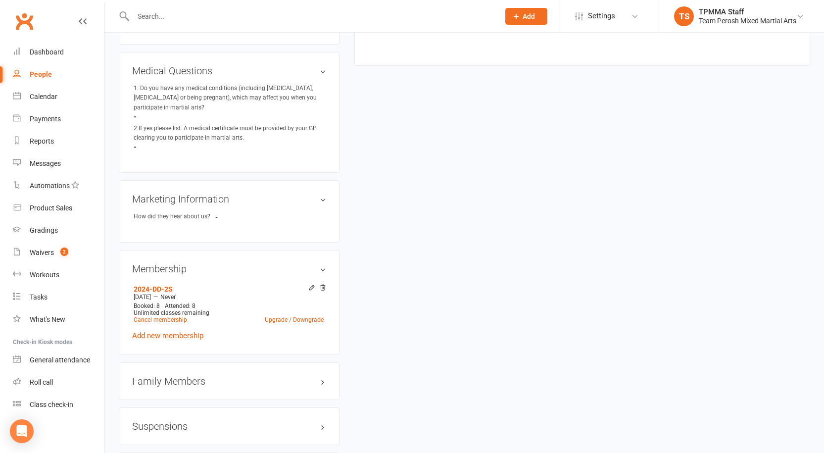
scroll to position [781, 0]
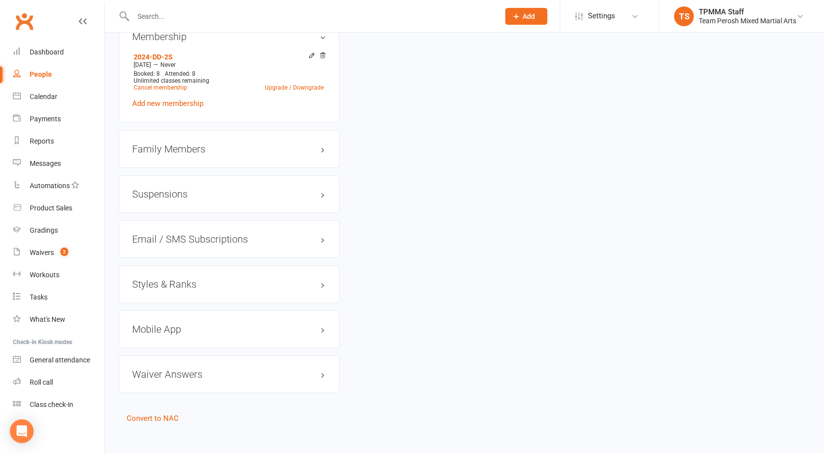
click at [249, 193] on div "Suspensions" at bounding box center [229, 194] width 221 height 38
click at [259, 189] on h3 "Suspensions" at bounding box center [229, 194] width 194 height 11
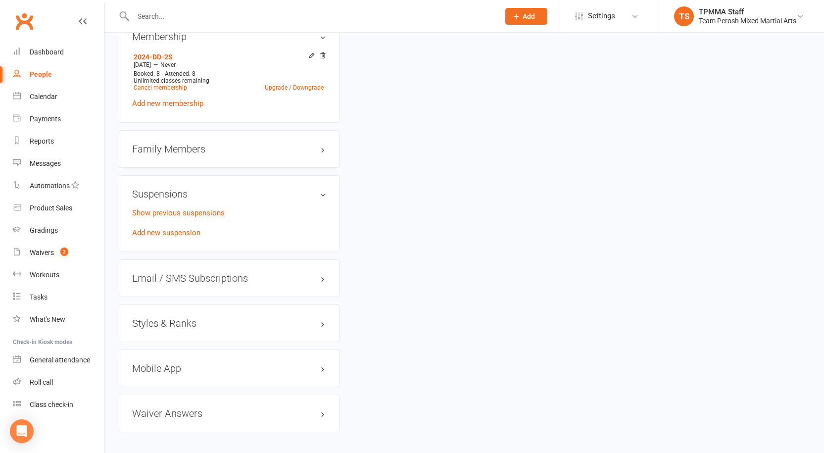
click at [259, 189] on h3 "Suspensions" at bounding box center [229, 194] width 194 height 11
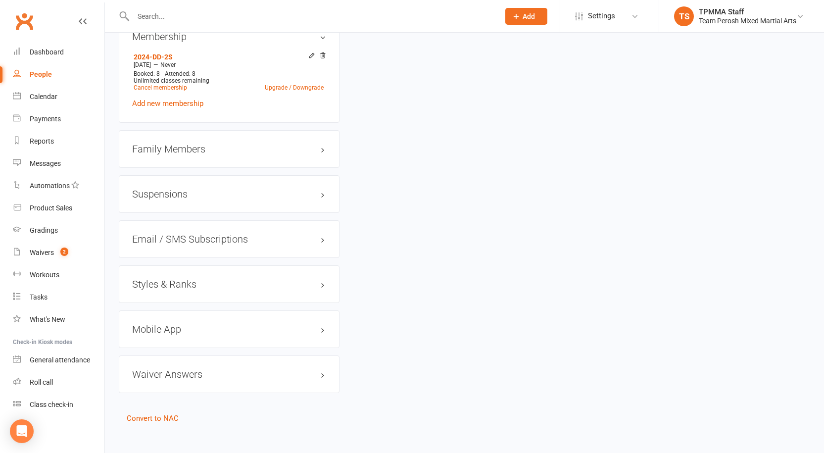
click at [254, 189] on h3 "Suspensions" at bounding box center [229, 194] width 194 height 11
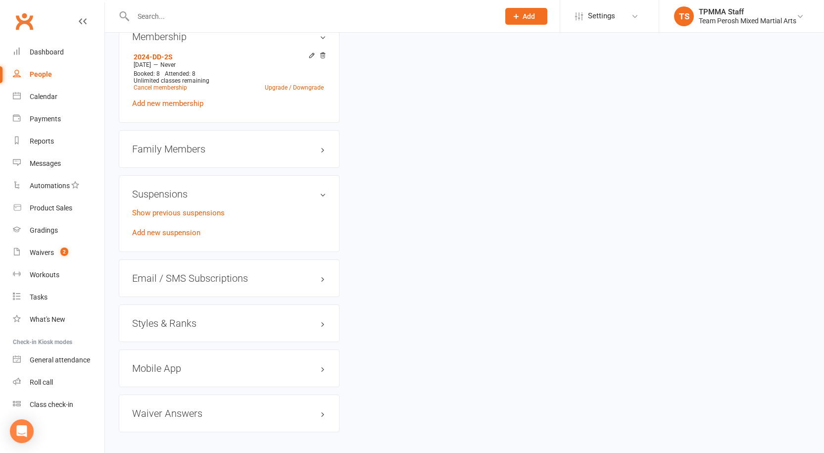
click at [207, 207] on p "Show previous suspensions" at bounding box center [229, 213] width 194 height 12
click at [207, 208] on link "Show previous suspensions" at bounding box center [178, 212] width 93 height 9
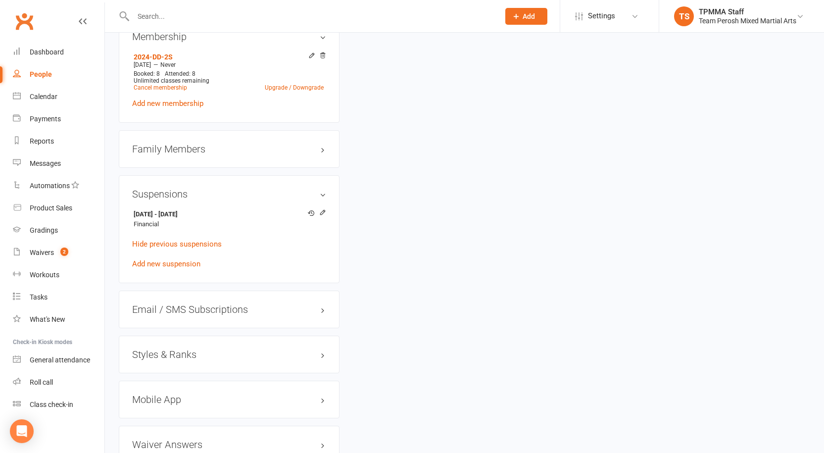
click at [323, 189] on h3 "Suspensions" at bounding box center [229, 194] width 194 height 11
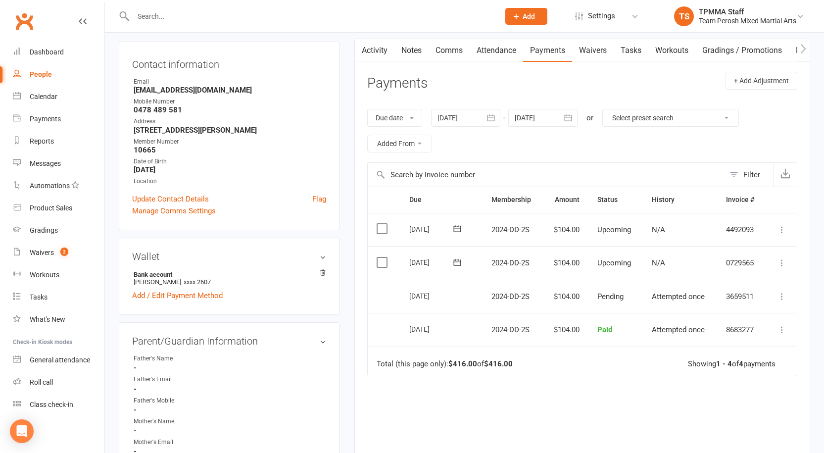
scroll to position [99, 0]
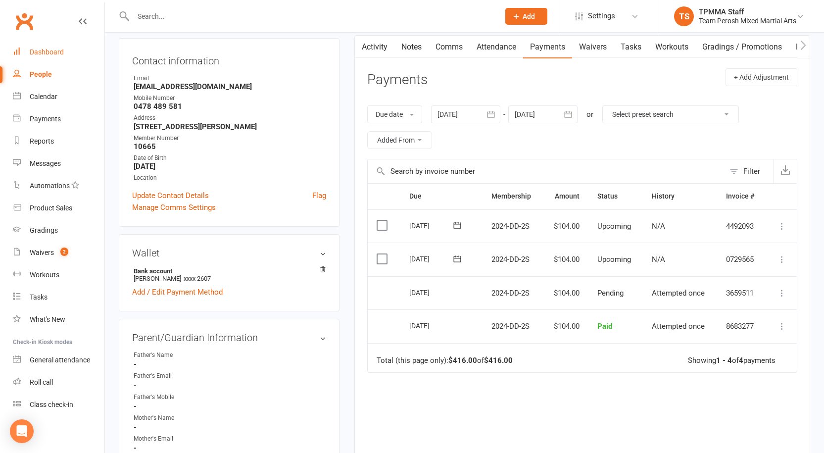
click at [48, 47] on link "Dashboard" at bounding box center [59, 52] width 92 height 22
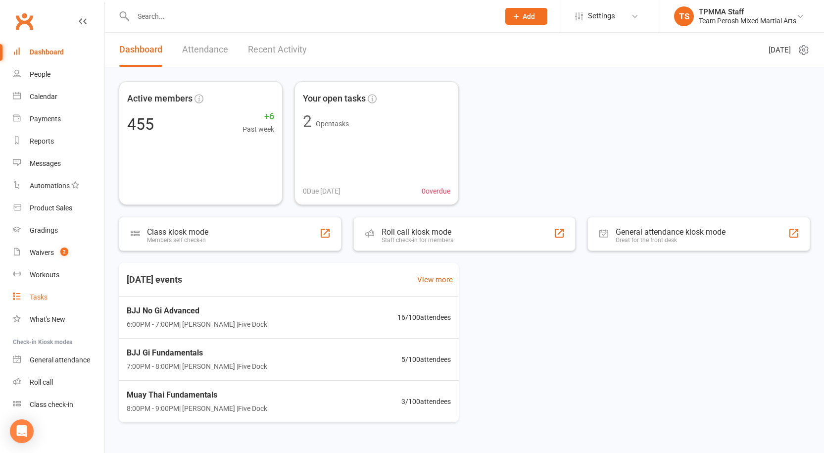
click at [42, 297] on div "Tasks" at bounding box center [39, 297] width 18 height 8
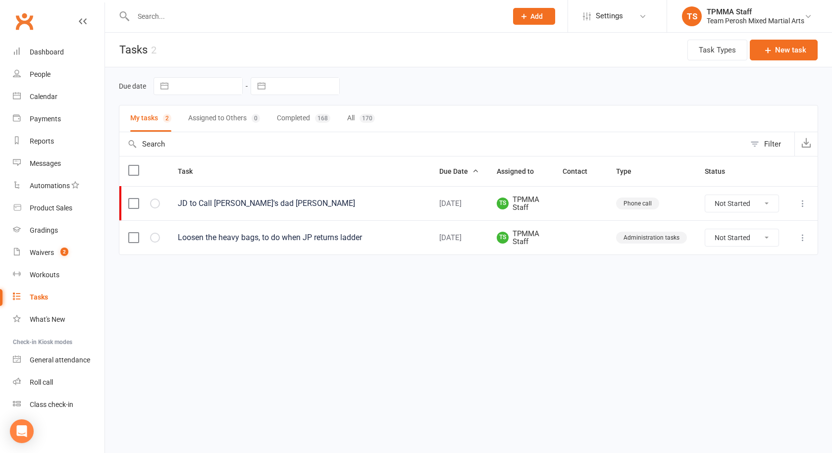
click at [801, 203] on icon at bounding box center [803, 204] width 10 height 10
click at [750, 238] on link "Edit" at bounding box center [759, 242] width 98 height 20
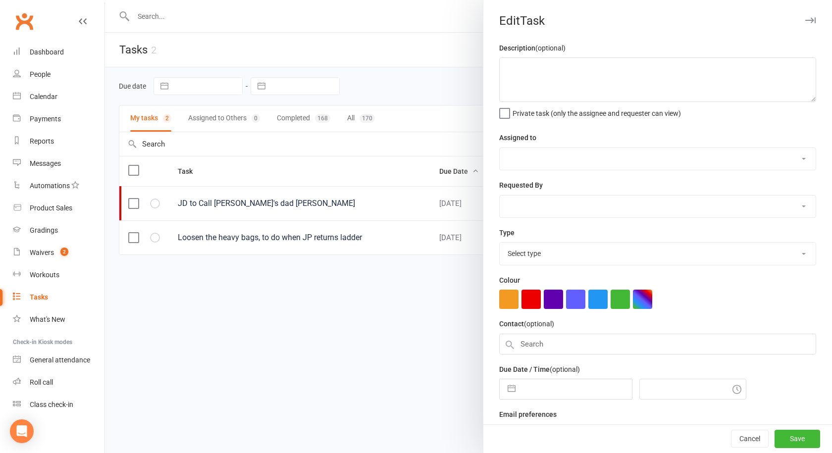
type textarea "JD to Call Sasha's dad Blake"
select select "50822"
type input "15 Oct 2025"
type input "1:00pm"
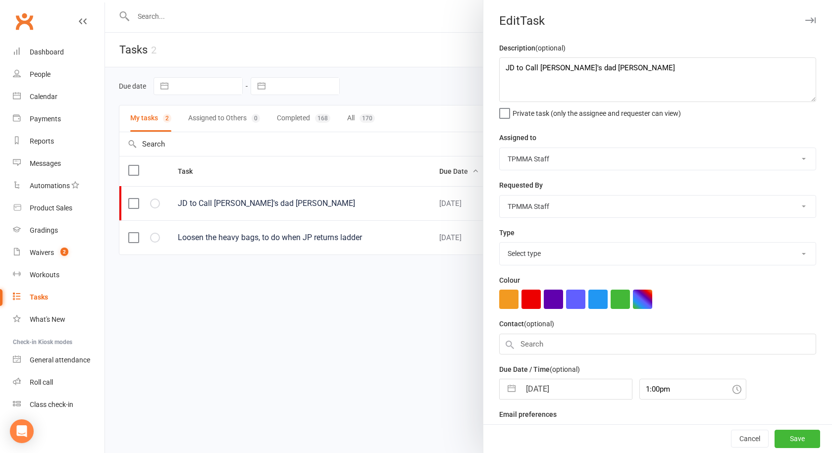
select select "29929"
click at [634, 69] on textarea "JD to Call Sasha's dad Blake" at bounding box center [657, 79] width 317 height 45
click at [601, 69] on textarea "JD to Call Sasha's dad Blake -0400444015" at bounding box center [657, 79] width 317 height 45
click at [600, 72] on textarea "JD to Call Sasha's dad Blake -0400444015" at bounding box center [657, 79] width 317 height 45
type textarea "JD to Call Sasha's dad Blake - 0400444015"
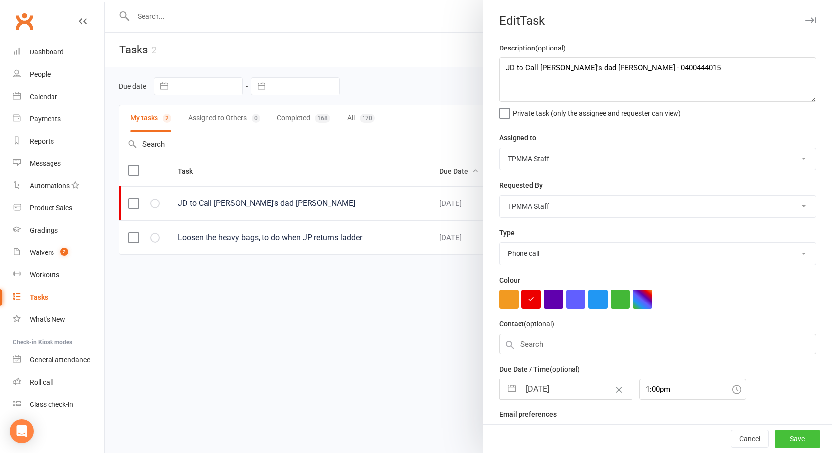
click at [777, 440] on button "Save" at bounding box center [797, 439] width 46 height 18
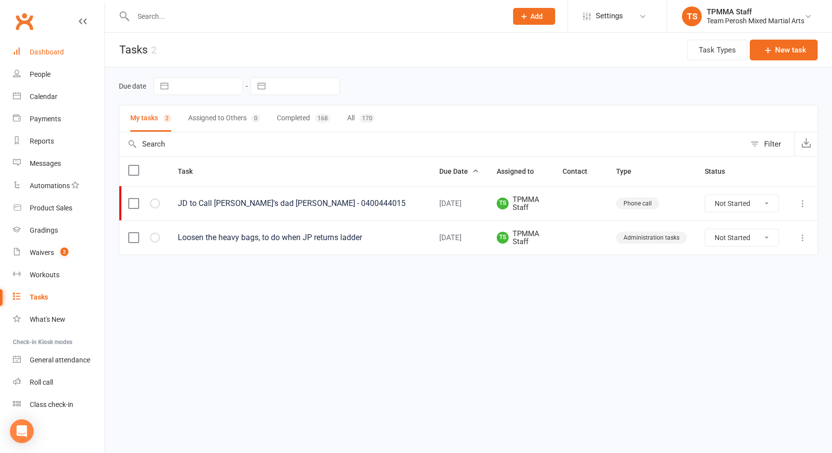
click at [56, 46] on link "Dashboard" at bounding box center [59, 52] width 92 height 22
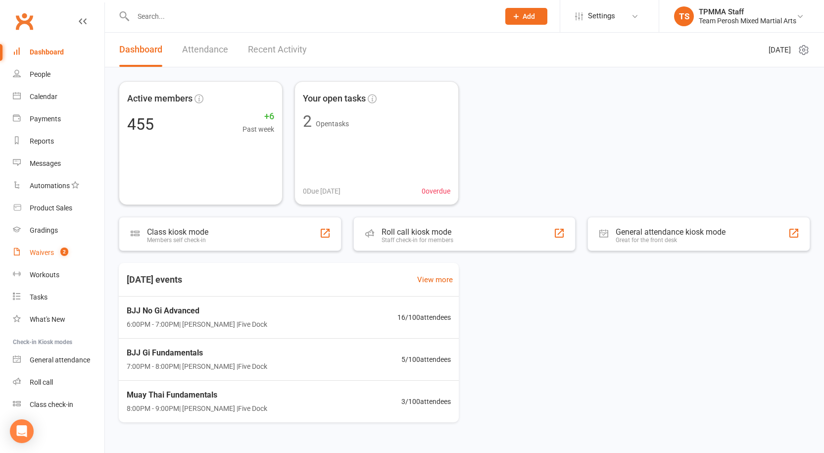
click at [36, 246] on link "Waivers 2" at bounding box center [59, 253] width 92 height 22
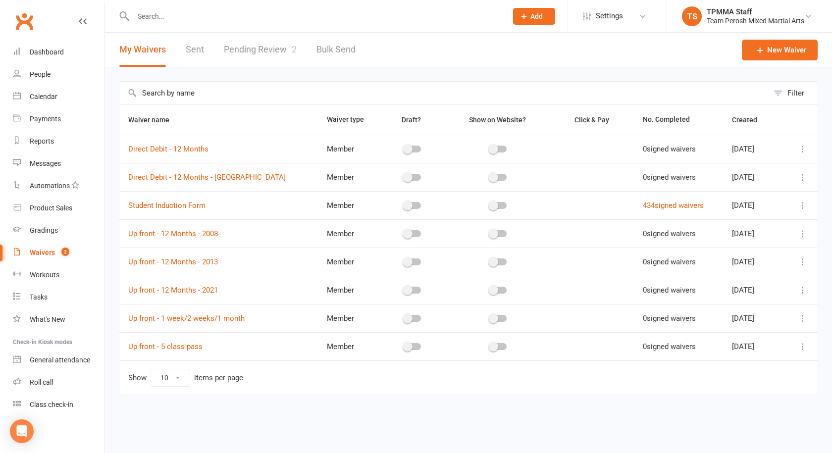
click at [245, 43] on link "Pending Review 2" at bounding box center [260, 50] width 73 height 34
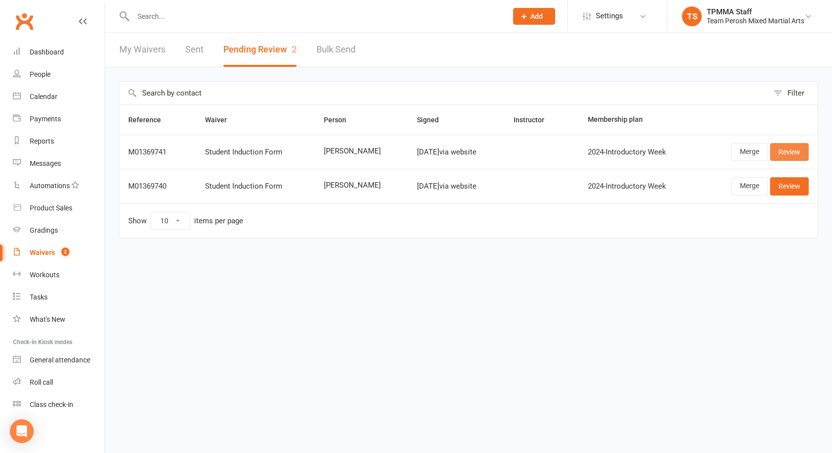
click at [800, 159] on link "Review" at bounding box center [789, 152] width 39 height 18
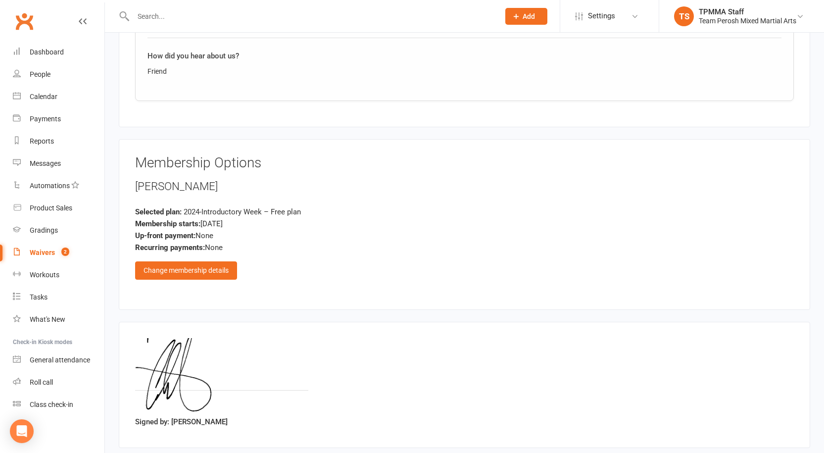
scroll to position [660, 0]
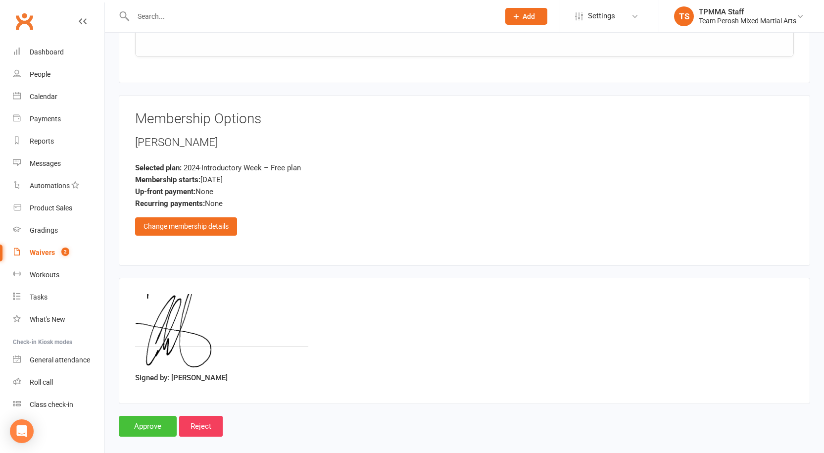
click at [141, 416] on input "Approve" at bounding box center [148, 426] width 58 height 21
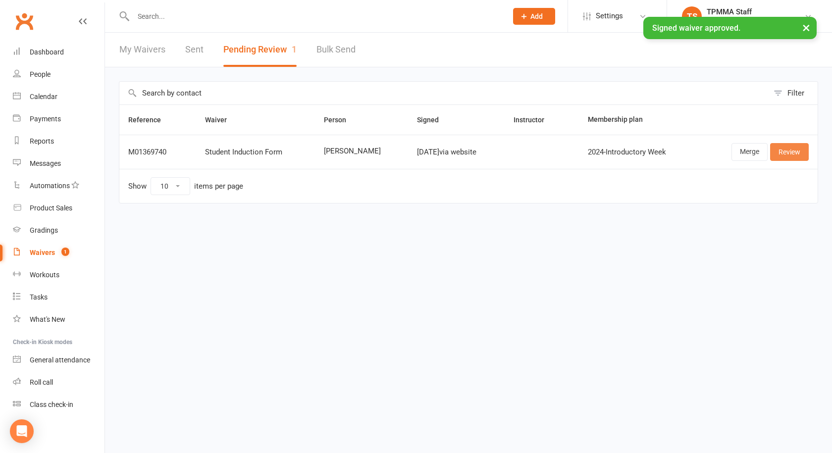
click at [798, 160] on link "Review" at bounding box center [789, 152] width 39 height 18
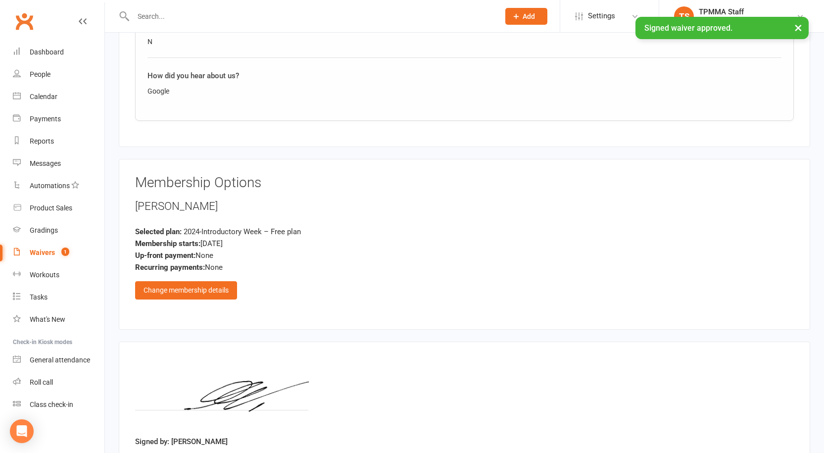
scroll to position [660, 0]
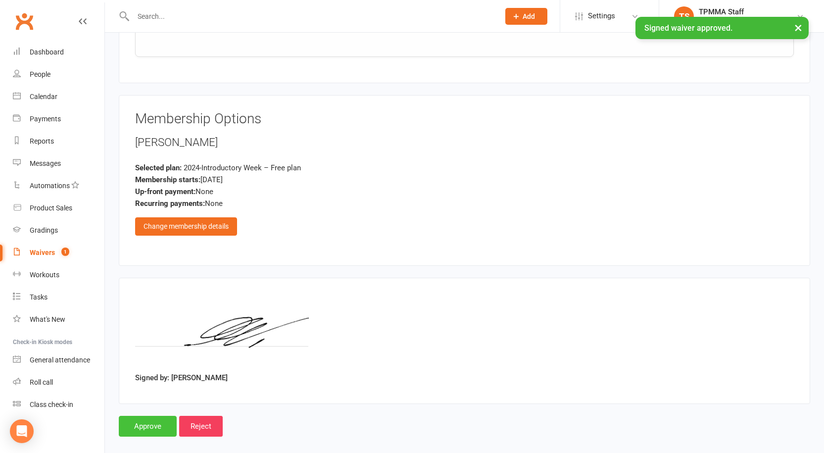
click at [140, 416] on input "Approve" at bounding box center [148, 426] width 58 height 21
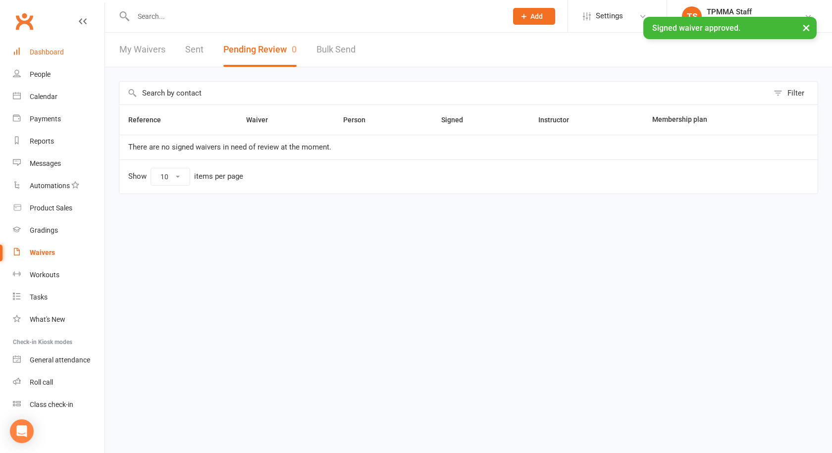
click at [35, 51] on div "Dashboard" at bounding box center [47, 52] width 34 height 8
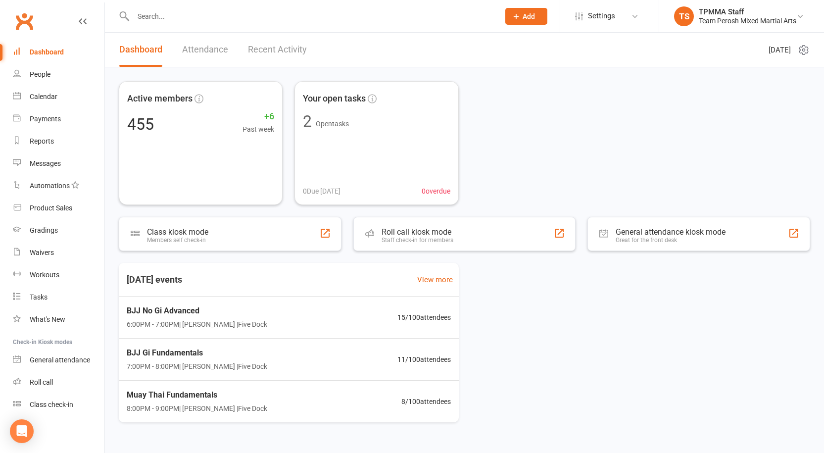
click at [197, 12] on input "text" at bounding box center [311, 16] width 362 height 14
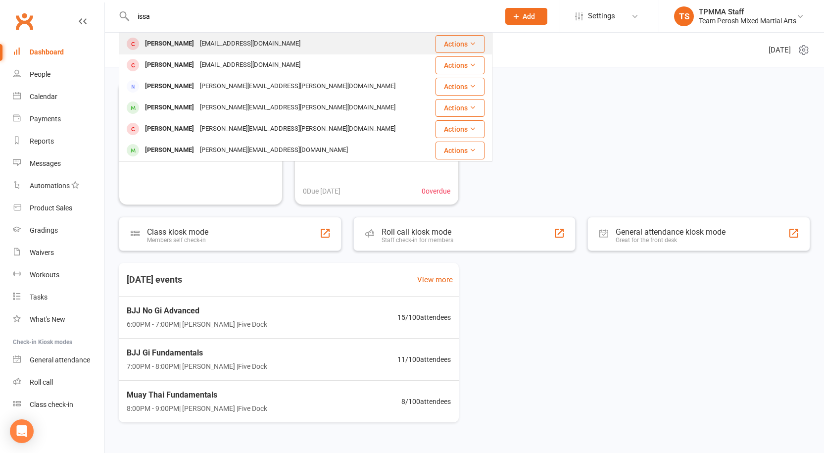
type input "issa"
click at [163, 46] on div "Issac Odisho" at bounding box center [169, 44] width 55 height 14
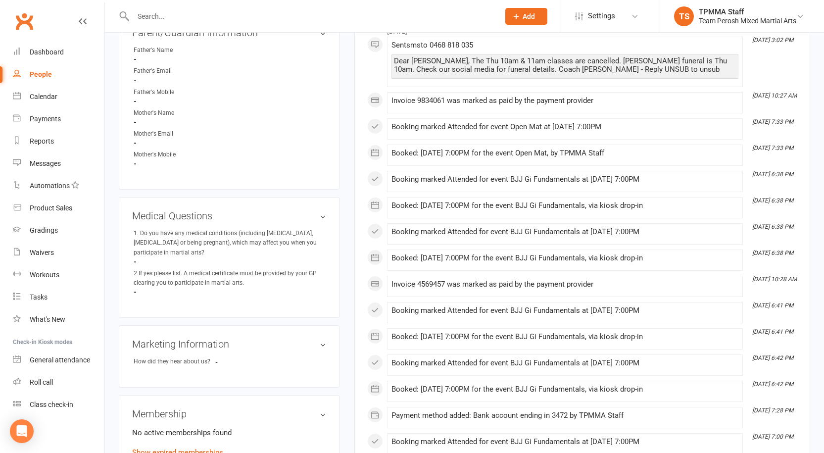
scroll to position [644, 0]
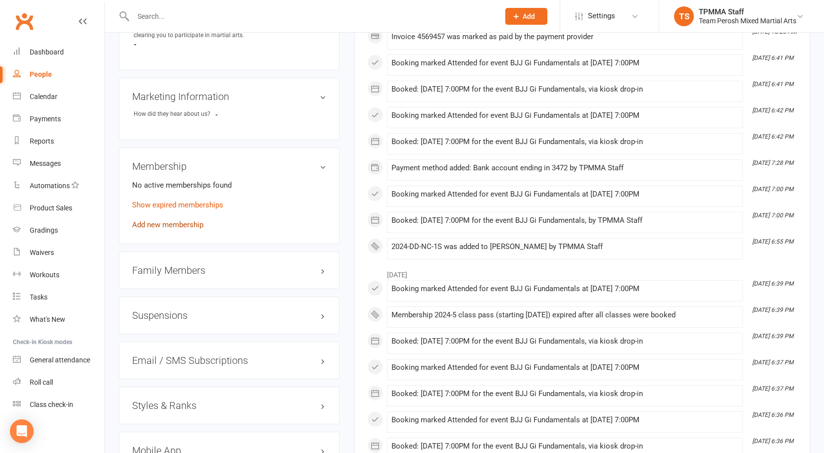
click at [169, 220] on link "Add new membership" at bounding box center [167, 224] width 71 height 9
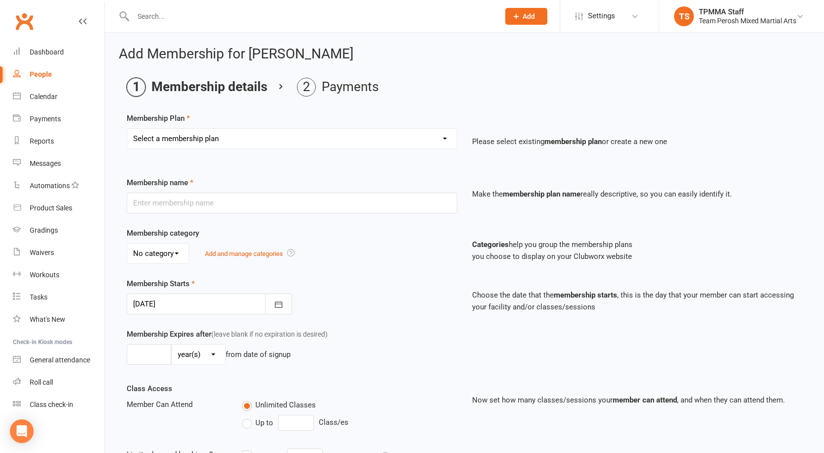
drag, startPoint x: 299, startPoint y: 140, endPoint x: 296, endPoint y: 148, distance: 9.1
click at [299, 140] on select "Select a membership plan Create new Membership Plan 2008-DD-1S 2008-DD-2S 2008-…" at bounding box center [292, 139] width 330 height 20
select select "11"
click at [127, 129] on select "Select a membership plan Create new Membership Plan 2008-DD-1S 2008-DD-2S 2008-…" at bounding box center [292, 139] width 330 height 20
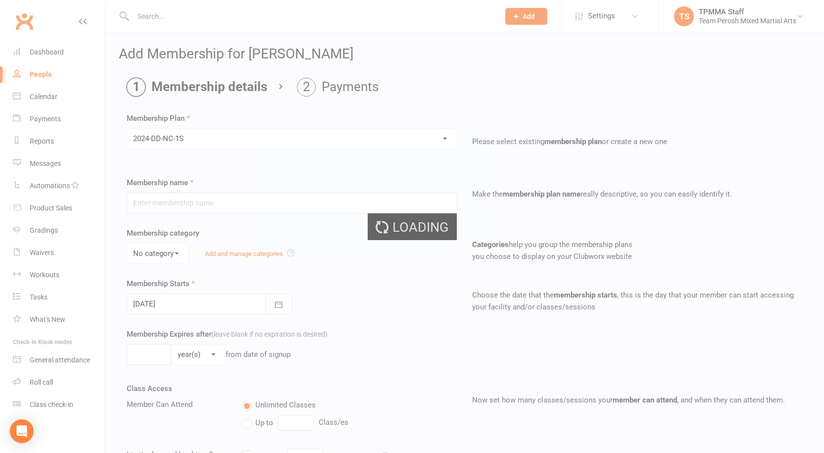
type input "2024-DD-NC-1S"
select select "0"
type input "0"
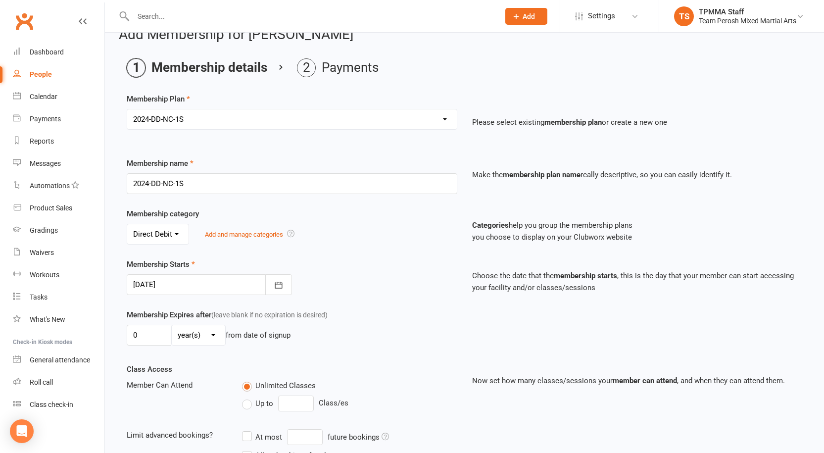
scroll to position [235, 0]
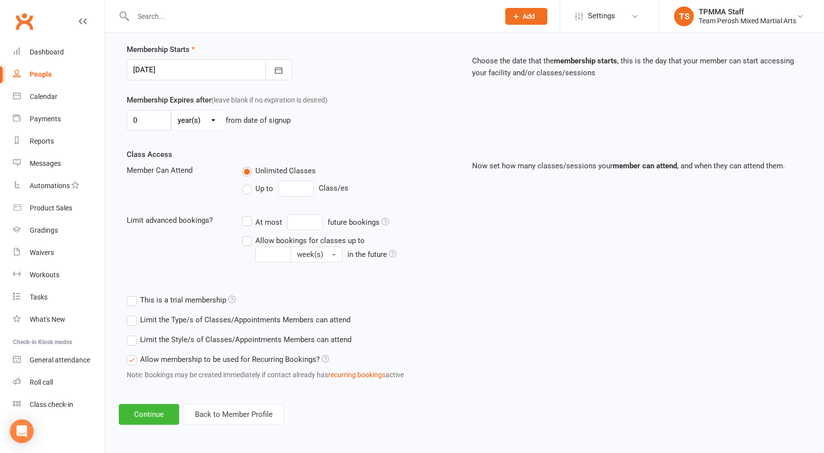
click at [134, 342] on label "Limit the Style/s of Classes/Appointments Members can attend" at bounding box center [239, 340] width 225 height 12
click at [133, 334] on input "Limit the Style/s of Classes/Appointments Members can attend" at bounding box center [130, 334] width 6 height 0
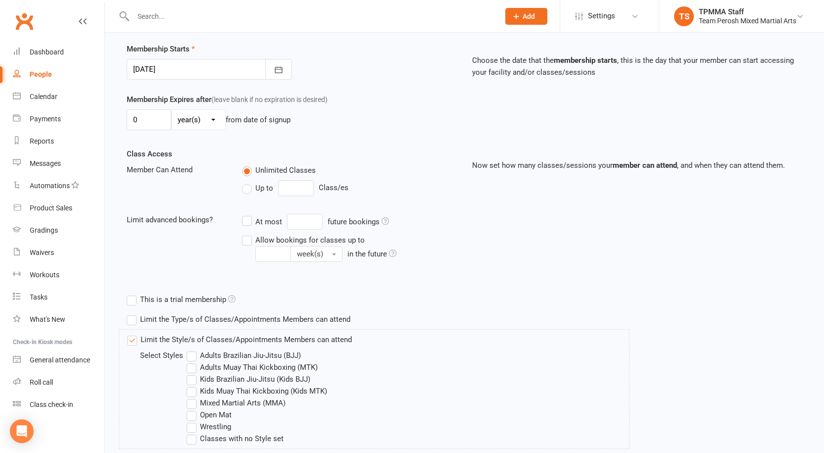
click at [194, 358] on label "Adults Brazilian Jiu-Jitsu (BJJ)" at bounding box center [244, 356] width 114 height 12
click at [193, 350] on input "Adults Brazilian Jiu-Jitsu (BJJ)" at bounding box center [190, 350] width 6 height 0
click at [196, 413] on label "Open Mat" at bounding box center [209, 415] width 45 height 12
click at [193, 409] on input "Open Mat" at bounding box center [190, 409] width 6 height 0
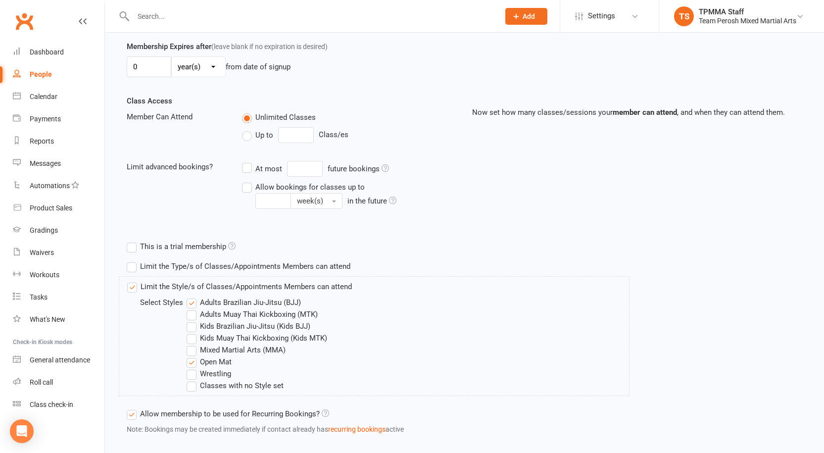
scroll to position [343, 0]
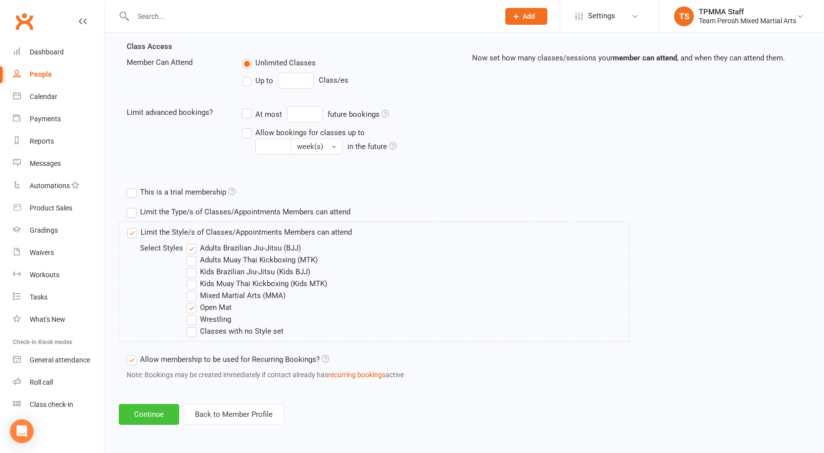
click at [141, 415] on button "Continue" at bounding box center [149, 414] width 60 height 21
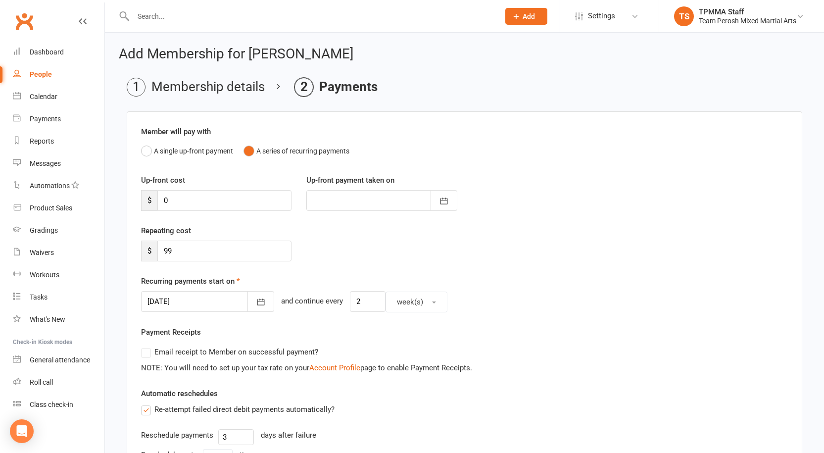
scroll to position [227, 0]
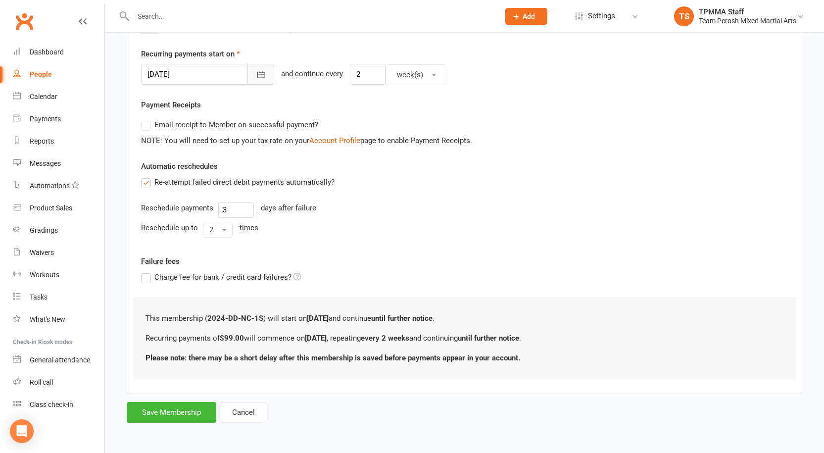
click at [256, 76] on icon "button" at bounding box center [261, 75] width 10 height 10
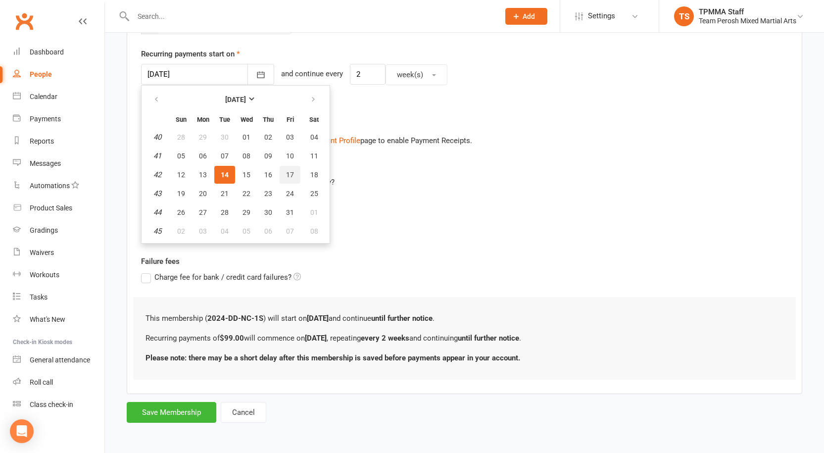
click at [285, 170] on button "17" at bounding box center [290, 175] width 21 height 18
type input "17 Oct 2025"
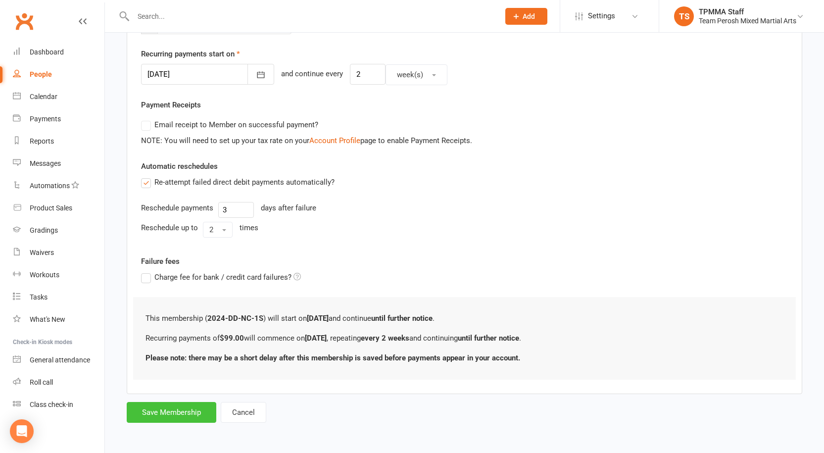
click at [176, 412] on button "Save Membership" at bounding box center [172, 412] width 90 height 21
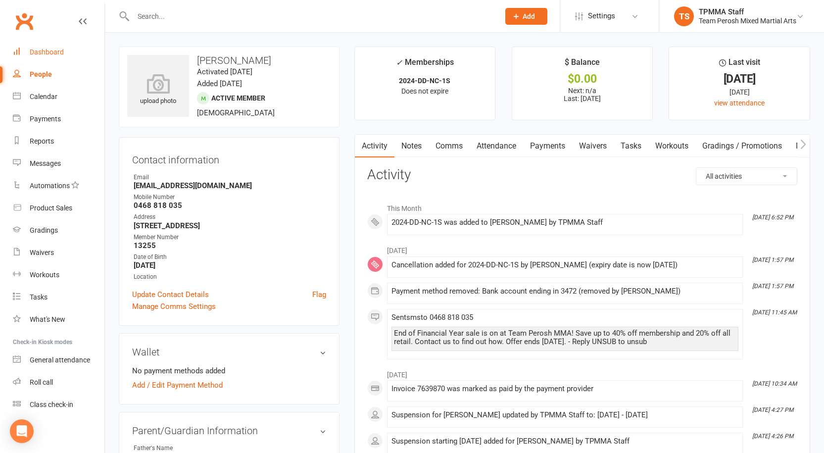
click at [33, 54] on div "Dashboard" at bounding box center [47, 52] width 34 height 8
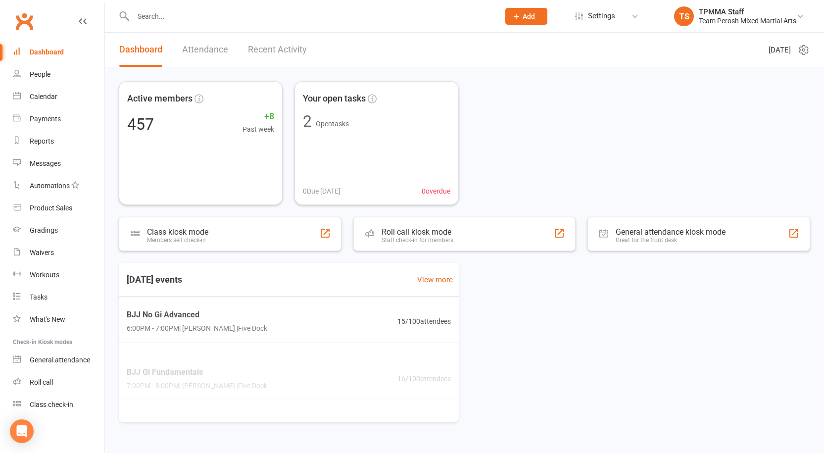
click at [293, 50] on link "Recent Activity" at bounding box center [277, 50] width 59 height 34
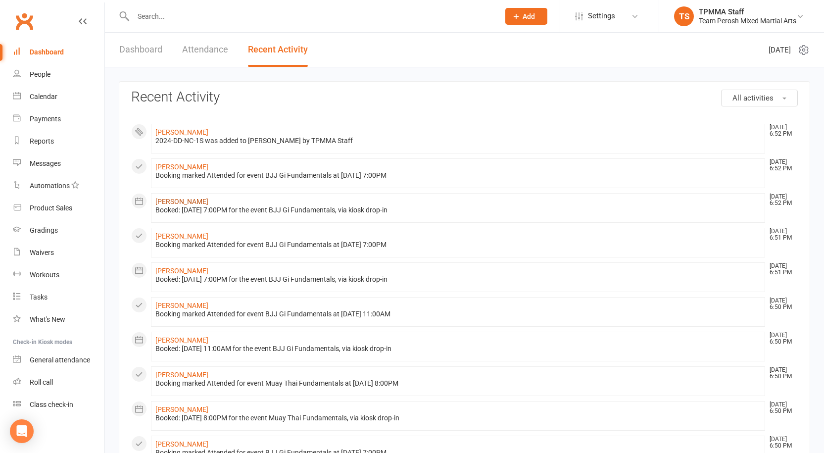
click at [191, 200] on link "Mariam Khmaladze" at bounding box center [181, 202] width 53 height 8
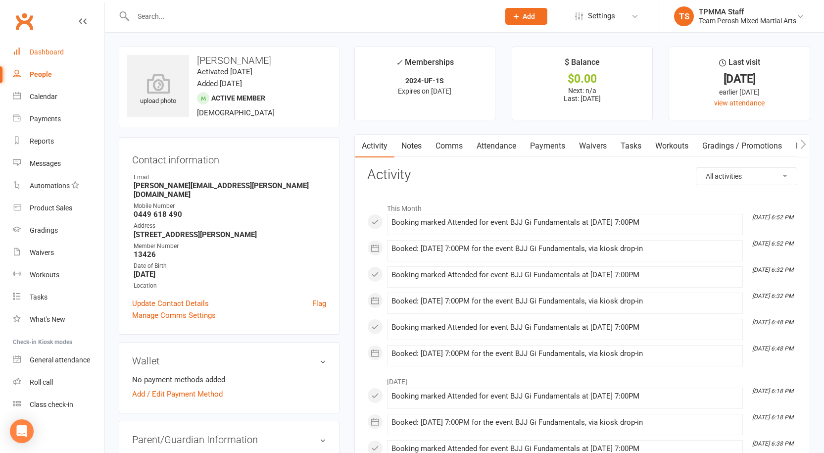
click at [45, 49] on div "Dashboard" at bounding box center [47, 52] width 34 height 8
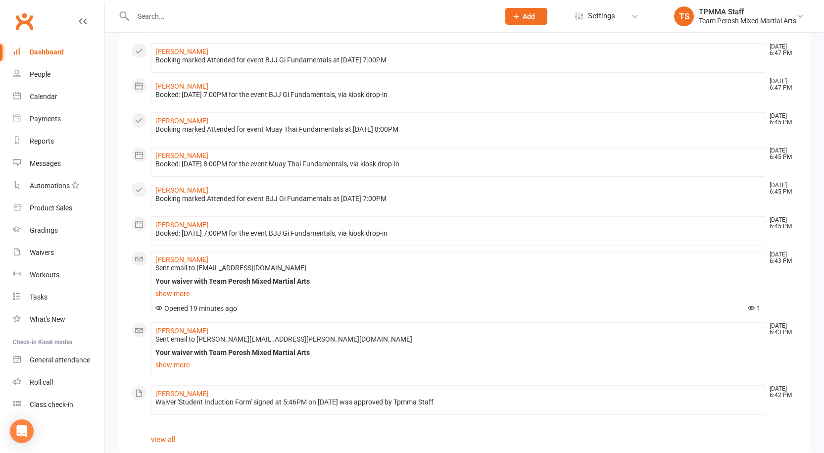
scroll to position [477, 0]
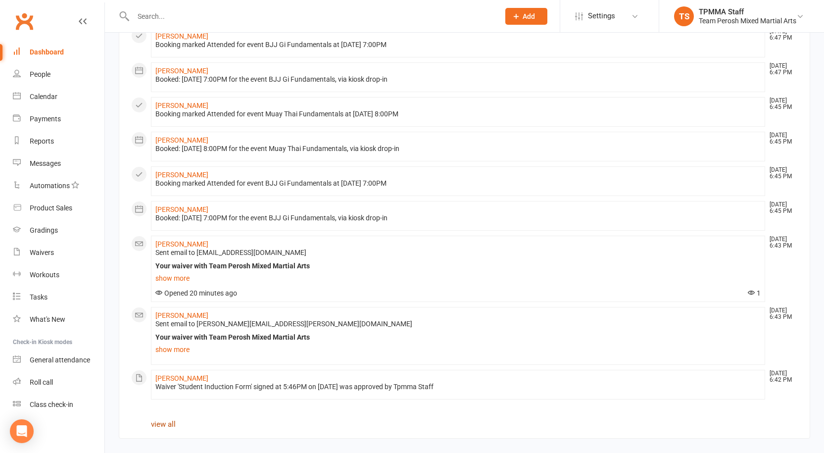
click at [162, 427] on link "view all" at bounding box center [163, 424] width 25 height 9
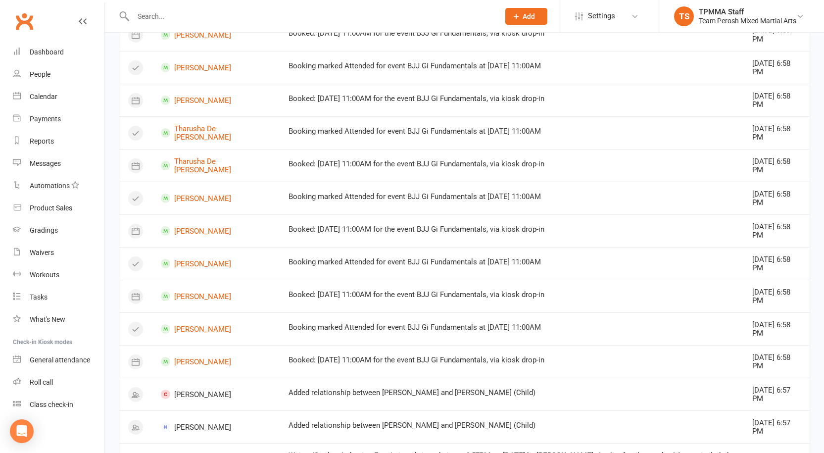
scroll to position [553, 0]
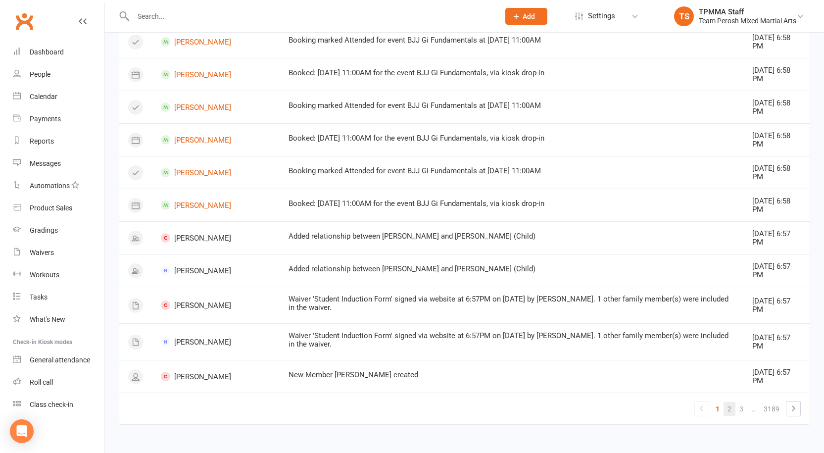
click at [731, 408] on link "2" at bounding box center [730, 409] width 12 height 14
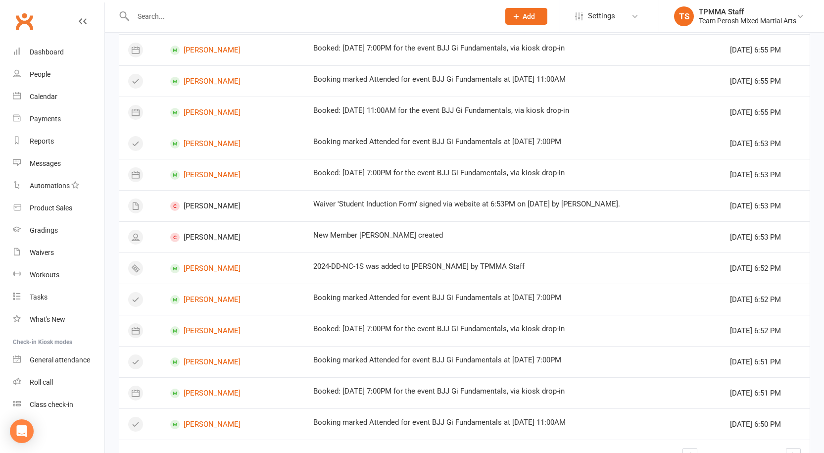
scroll to position [508, 0]
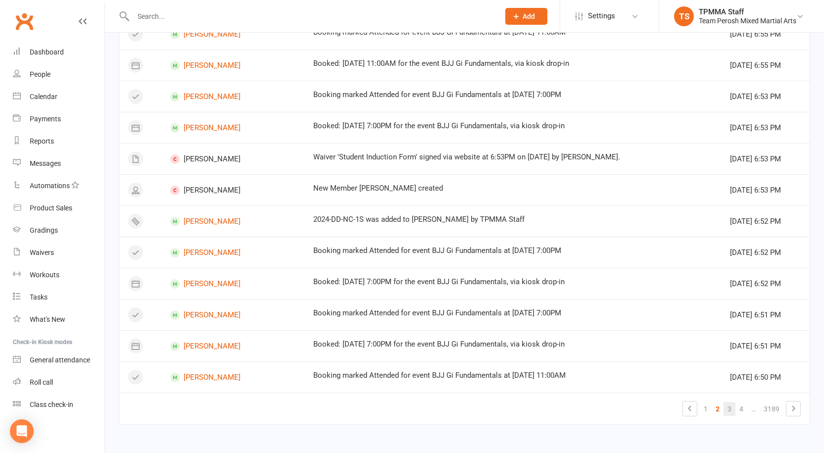
click at [731, 408] on link "3" at bounding box center [730, 409] width 12 height 14
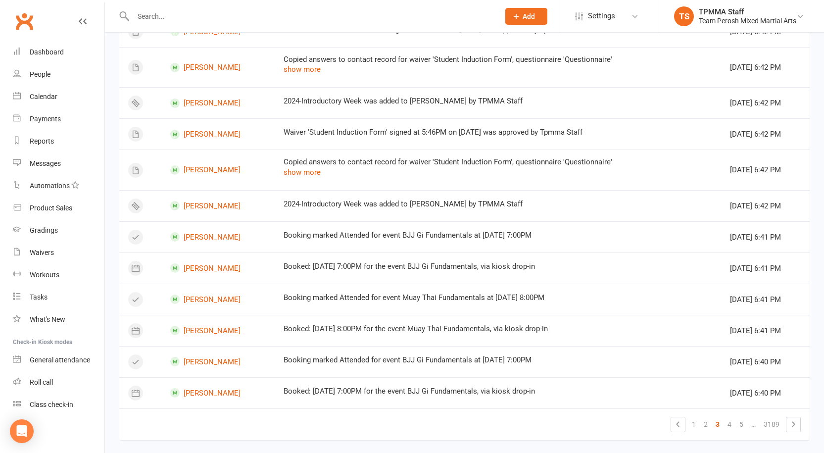
scroll to position [743, 0]
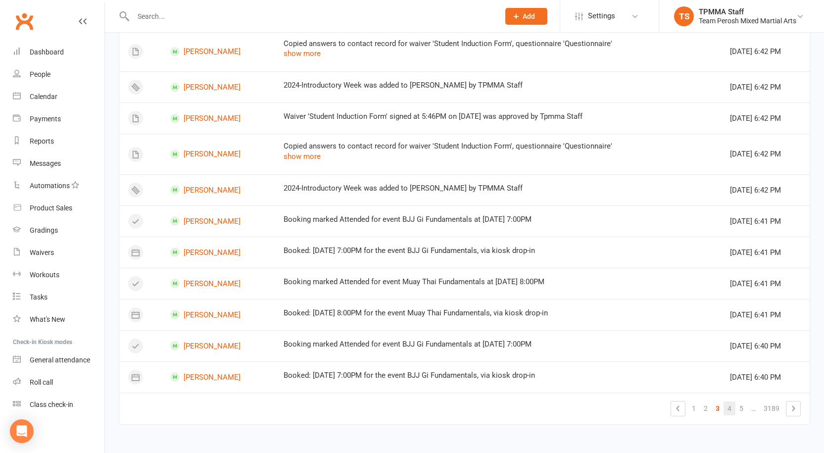
click at [728, 410] on link "4" at bounding box center [730, 409] width 12 height 14
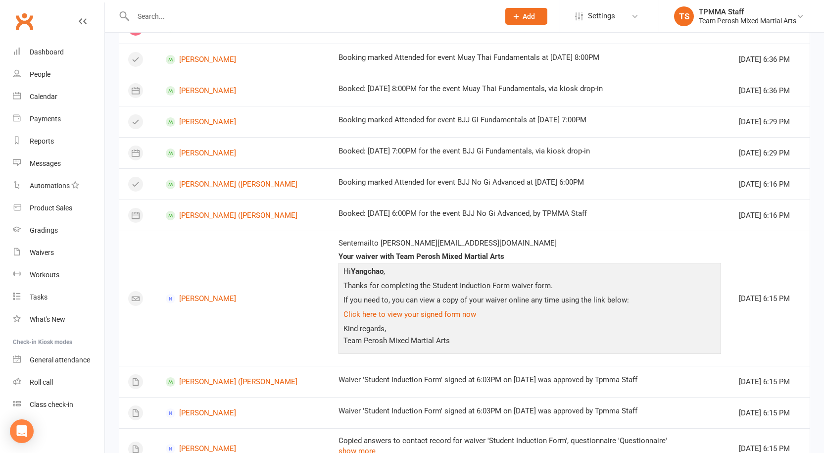
scroll to position [621, 0]
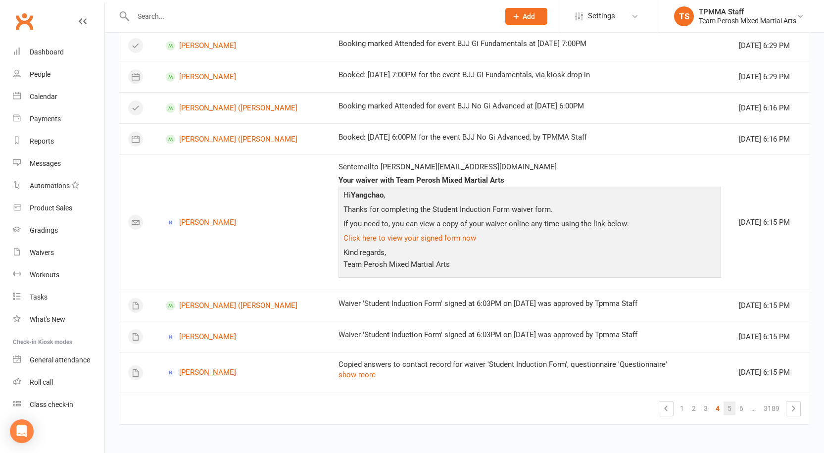
click at [730, 411] on link "5" at bounding box center [730, 409] width 12 height 14
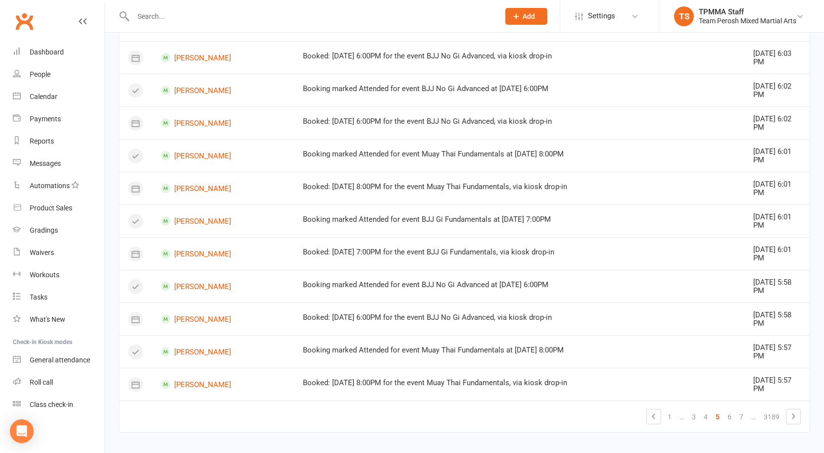
scroll to position [553, 0]
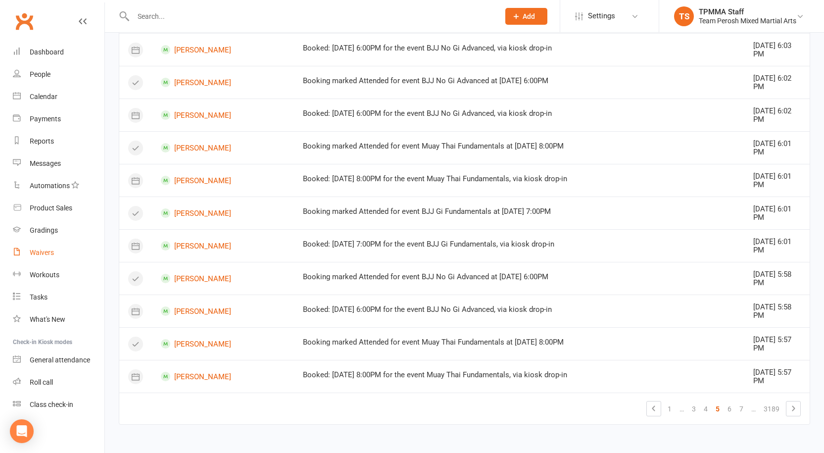
click at [51, 257] on link "Waivers" at bounding box center [59, 253] width 92 height 22
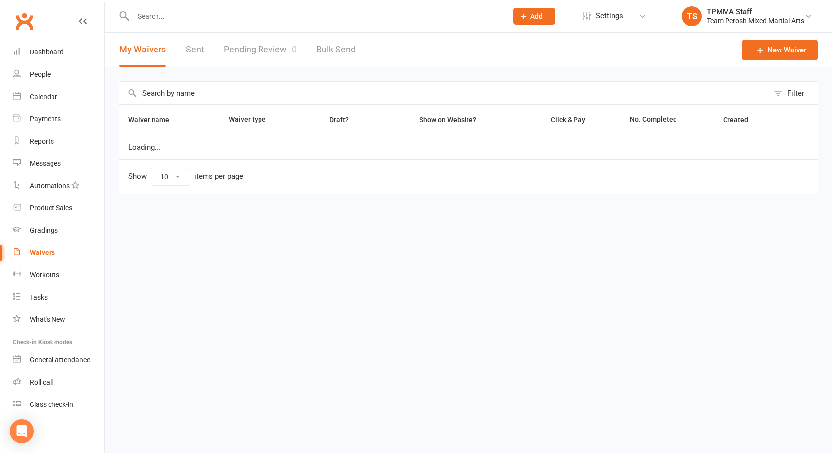
click at [269, 44] on link "Pending Review 0" at bounding box center [260, 50] width 73 height 34
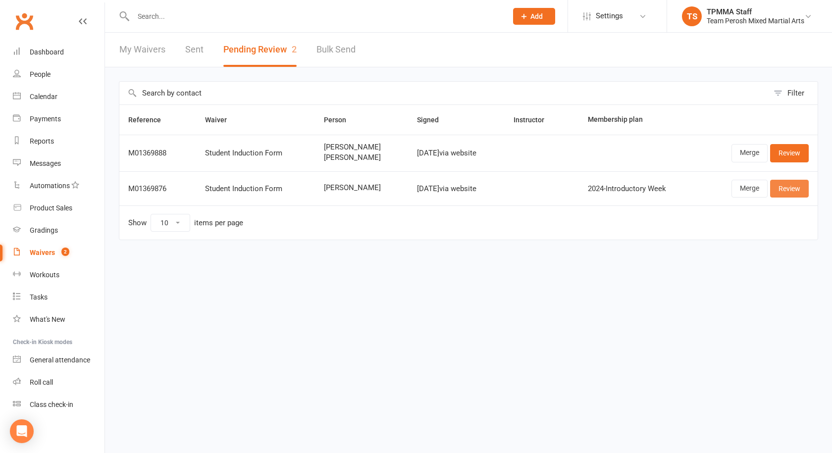
click at [806, 189] on link "Review" at bounding box center [789, 189] width 39 height 18
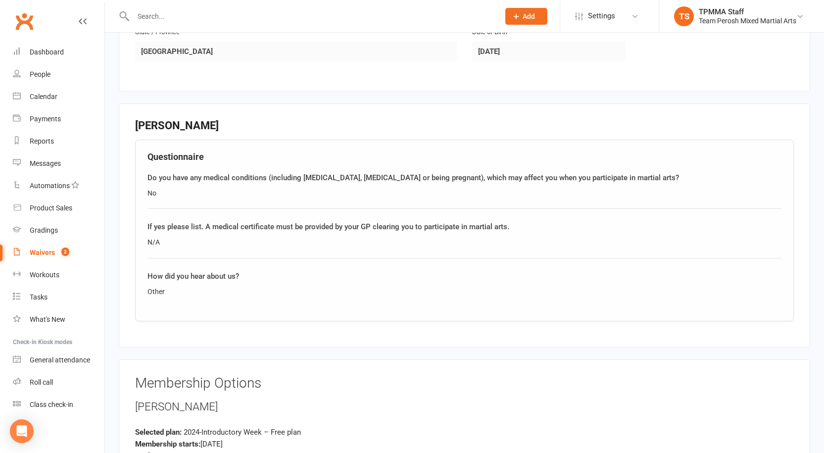
scroll to position [660, 0]
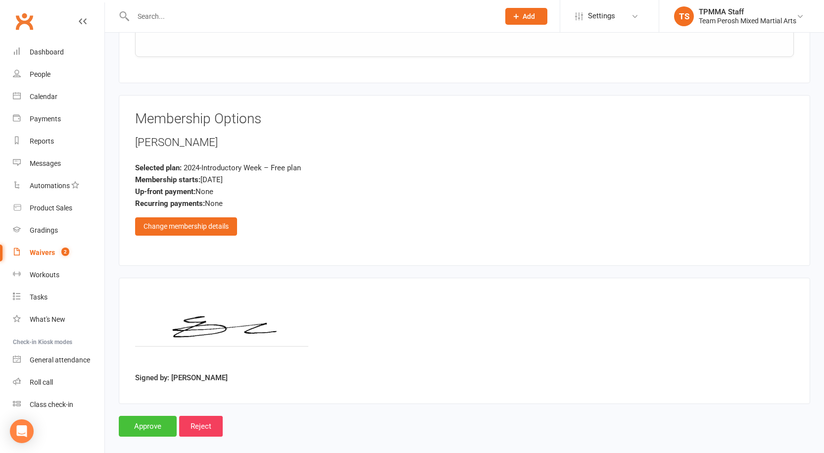
click at [152, 416] on input "Approve" at bounding box center [148, 426] width 58 height 21
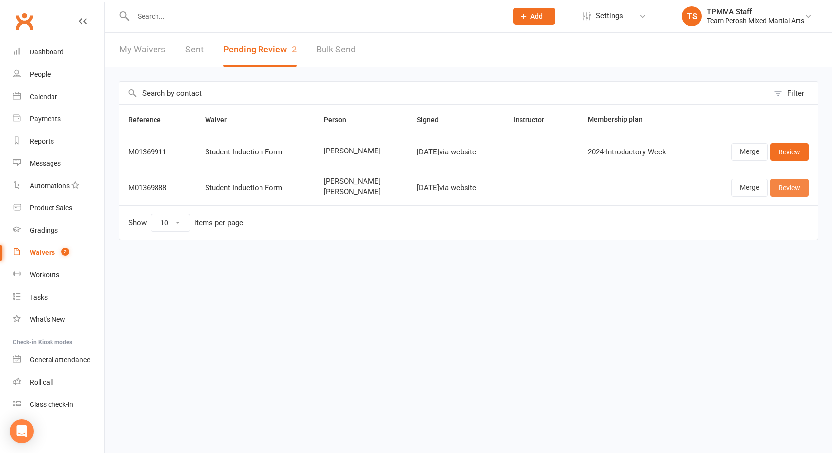
click at [782, 182] on link "Review" at bounding box center [789, 188] width 39 height 18
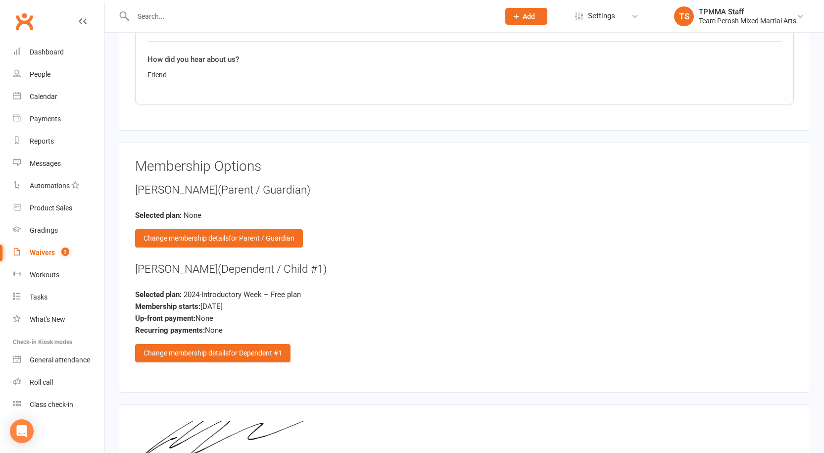
scroll to position [1116, 0]
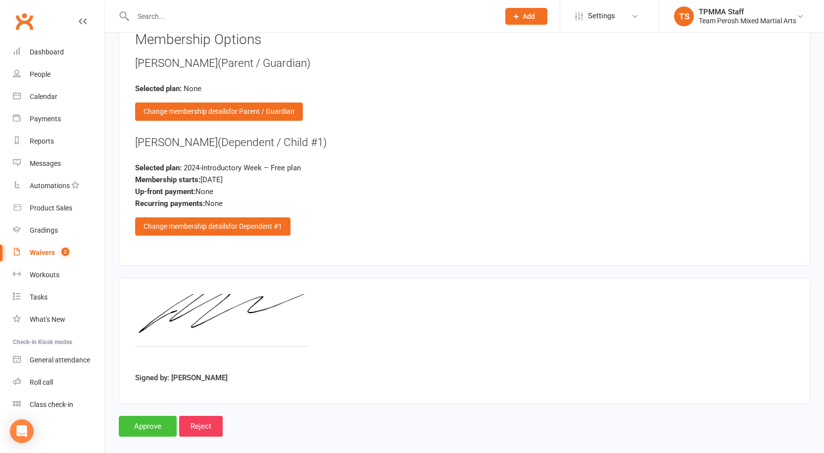
click at [142, 416] on input "Approve" at bounding box center [148, 426] width 58 height 21
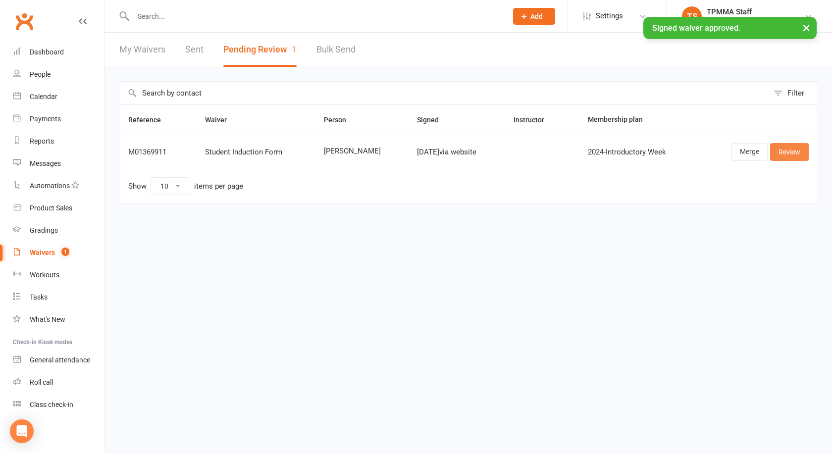
click at [786, 150] on link "Review" at bounding box center [789, 152] width 39 height 18
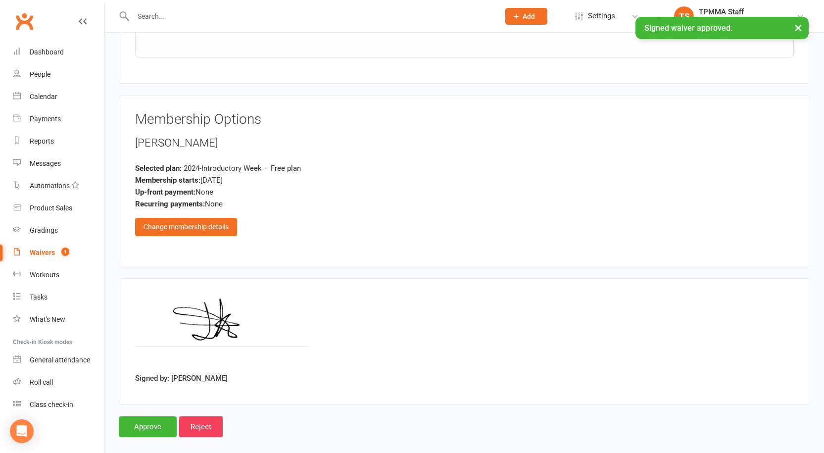
scroll to position [660, 0]
click at [149, 416] on input "Approve" at bounding box center [148, 426] width 58 height 21
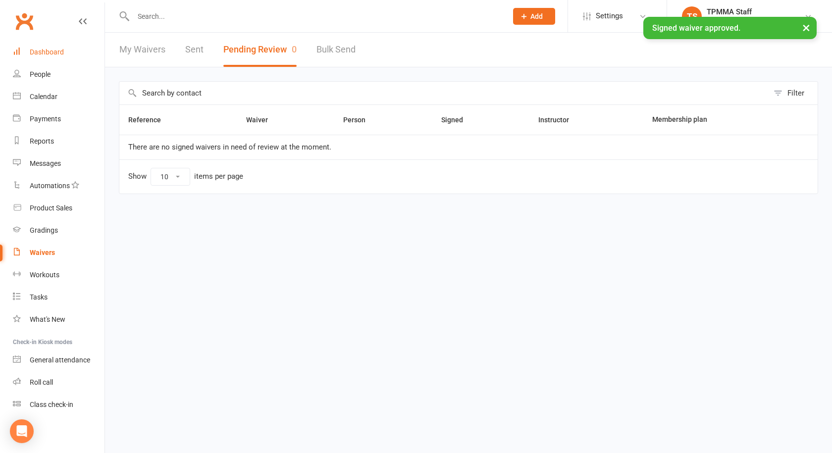
click at [45, 44] on link "Dashboard" at bounding box center [59, 52] width 92 height 22
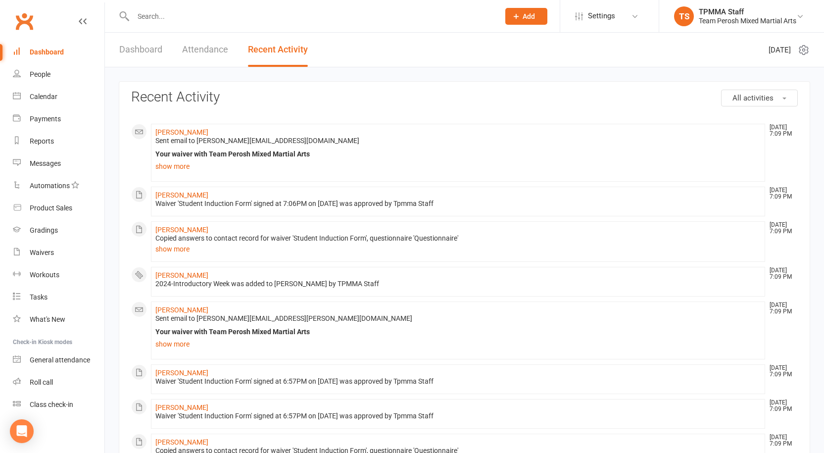
click at [160, 15] on input "text" at bounding box center [311, 16] width 362 height 14
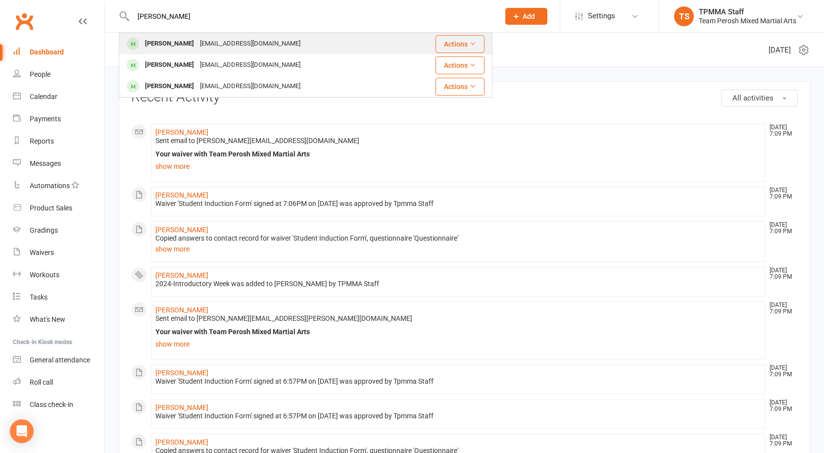
type input "vansh"
click at [169, 38] on div "Vansh Vansh" at bounding box center [169, 44] width 55 height 14
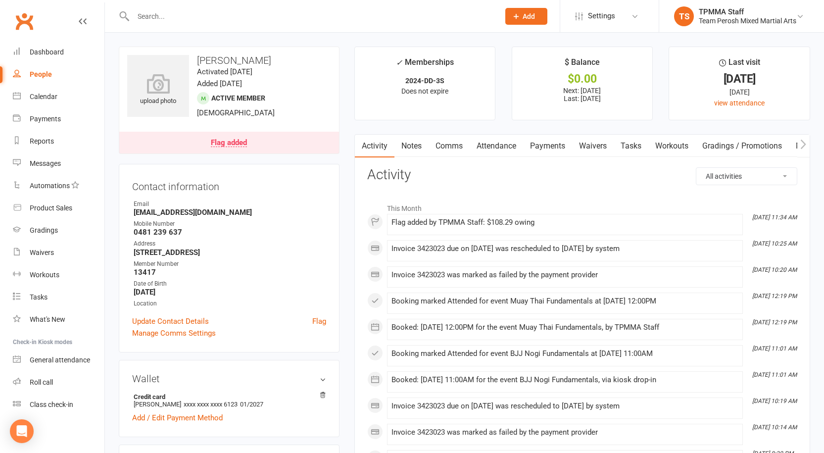
click at [304, 138] on link "Flag added" at bounding box center [229, 143] width 220 height 22
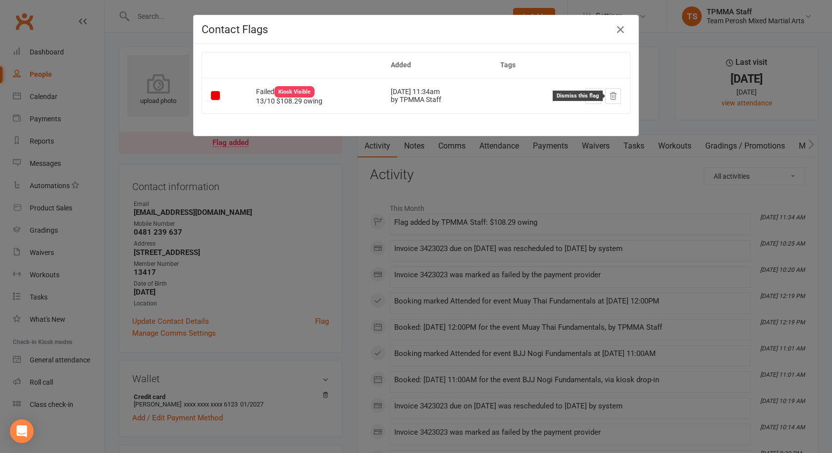
click at [609, 95] on icon at bounding box center [613, 96] width 9 height 9
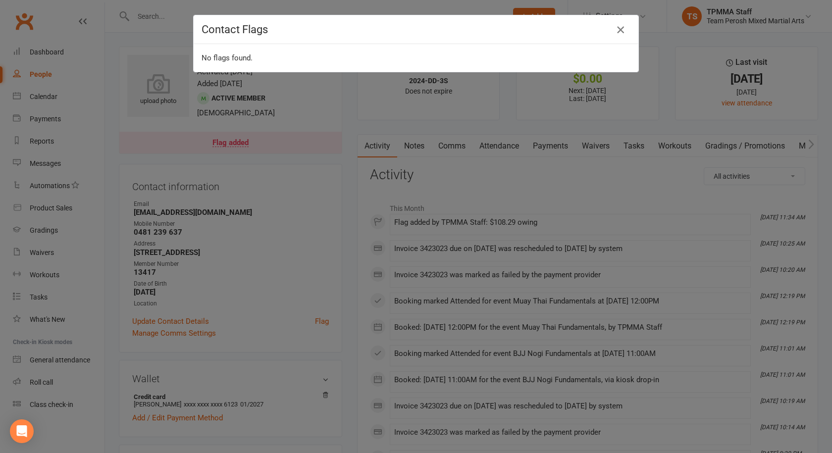
click at [620, 29] on icon "button" at bounding box center [620, 30] width 12 height 12
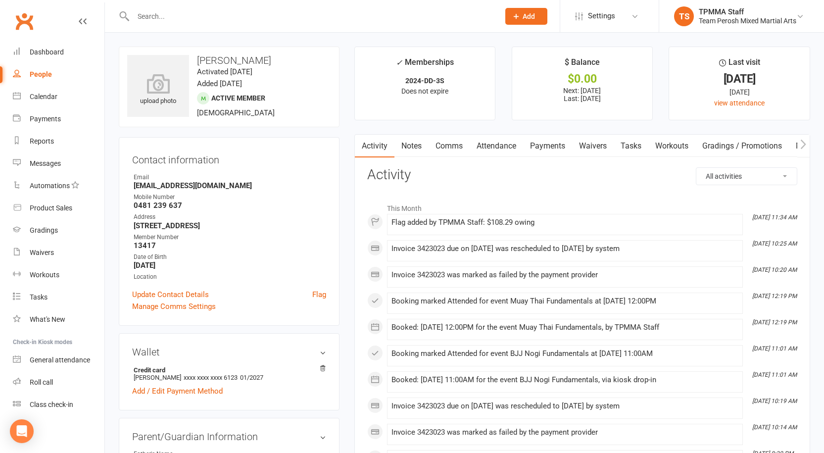
click at [560, 146] on link "Payments" at bounding box center [547, 146] width 49 height 23
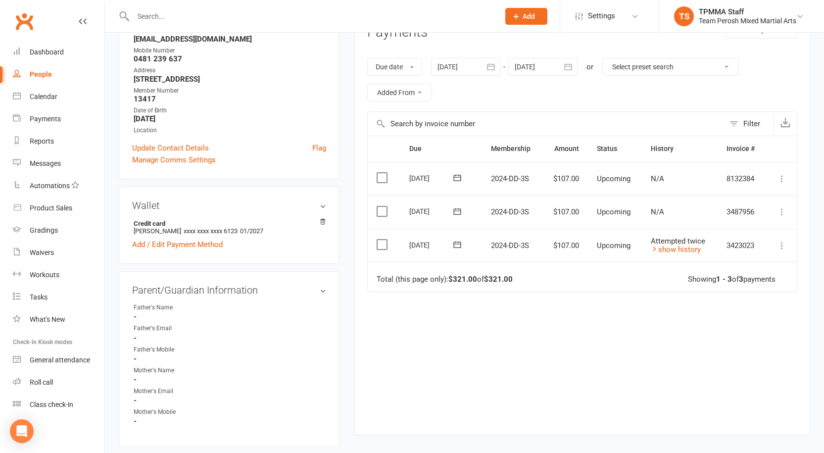
scroll to position [248, 0]
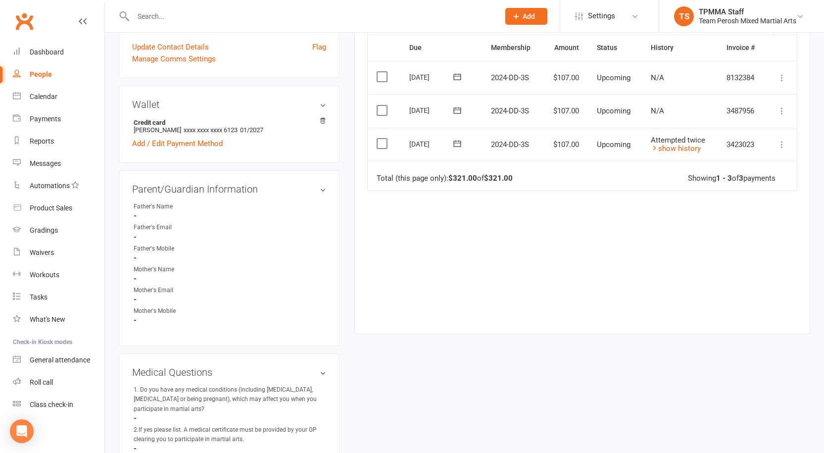
click at [781, 141] on icon at bounding box center [782, 145] width 10 height 10
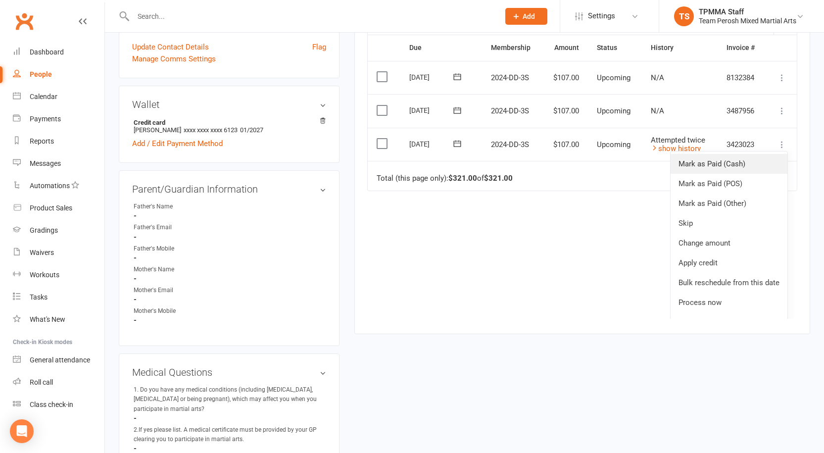
click at [729, 161] on link "Mark as Paid (Cash)" at bounding box center [729, 164] width 117 height 20
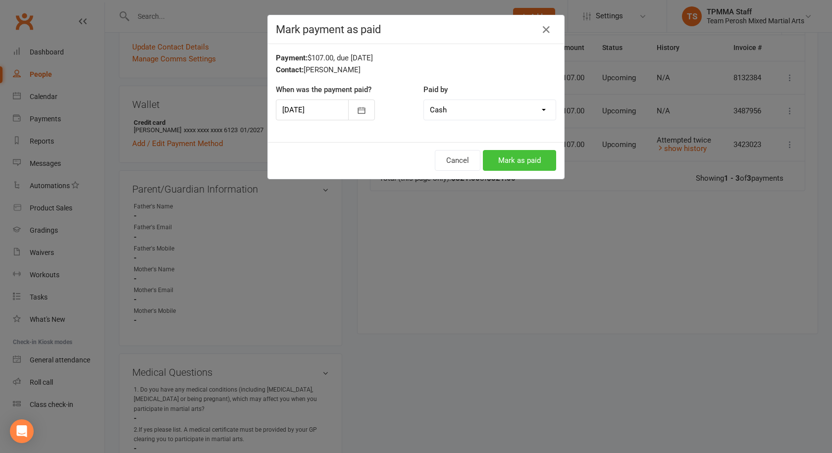
click at [514, 160] on button "Mark as paid" at bounding box center [519, 160] width 73 height 21
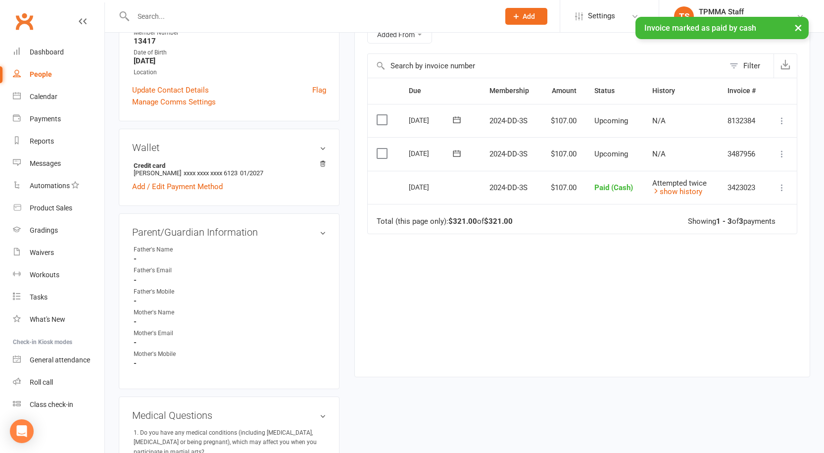
scroll to position [0, 0]
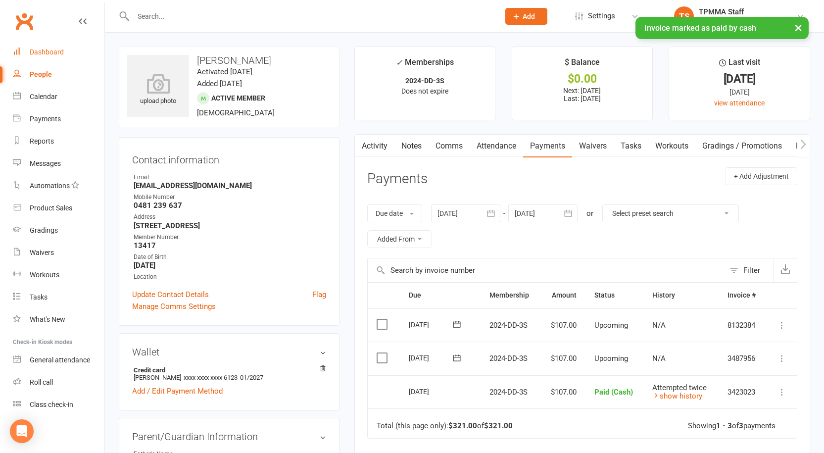
click at [34, 48] on link "Dashboard" at bounding box center [59, 52] width 92 height 22
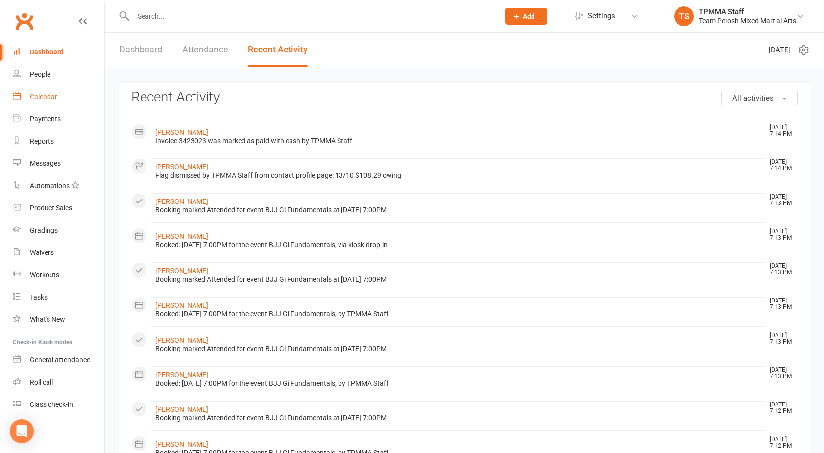
drag, startPoint x: 53, startPoint y: 100, endPoint x: 62, endPoint y: 102, distance: 9.1
click at [53, 100] on div "Calendar" at bounding box center [44, 97] width 28 height 8
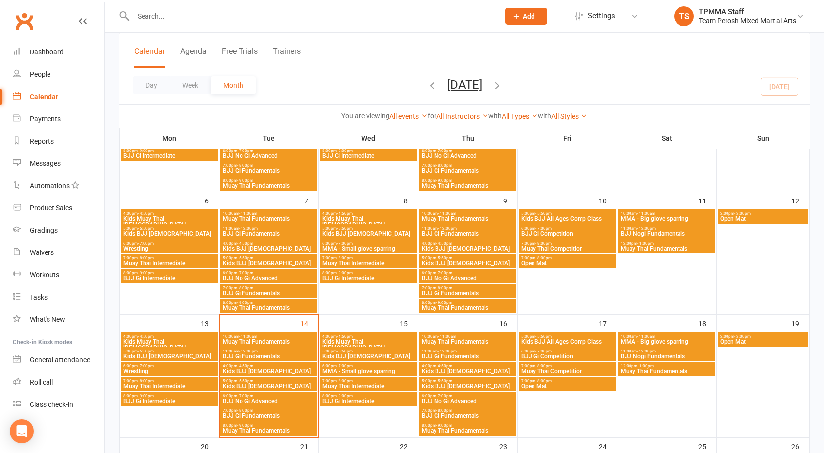
scroll to position [149, 0]
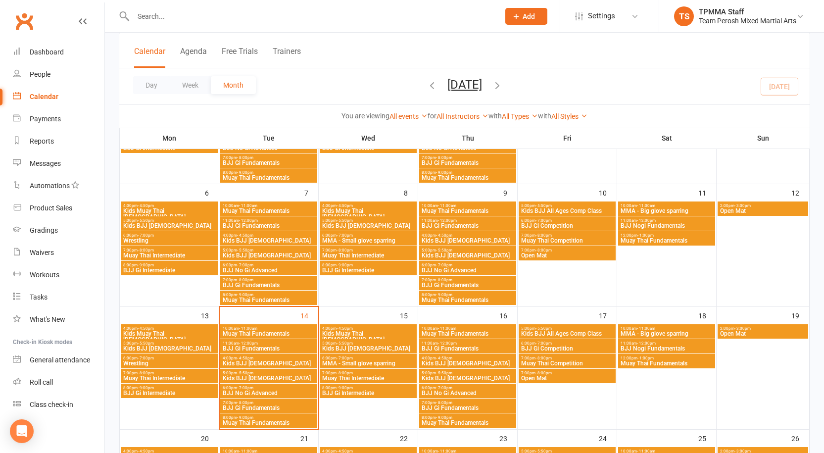
click at [157, 355] on div "6:00pm - 7:00pm Wrestling" at bounding box center [169, 361] width 97 height 14
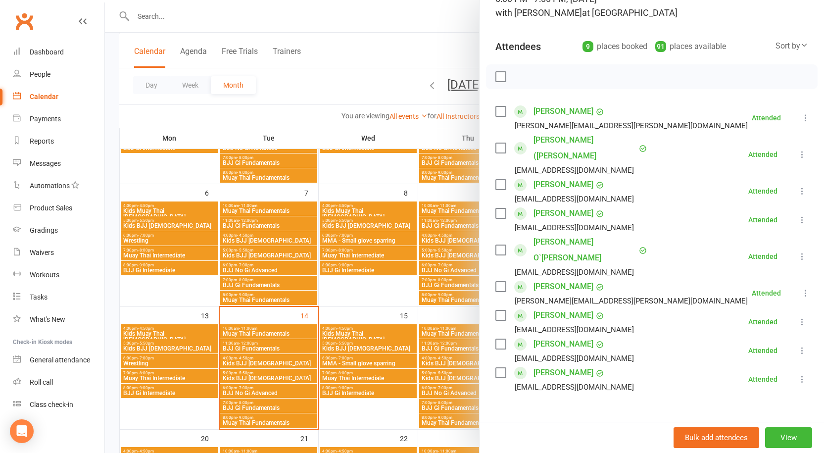
scroll to position [99, 0]
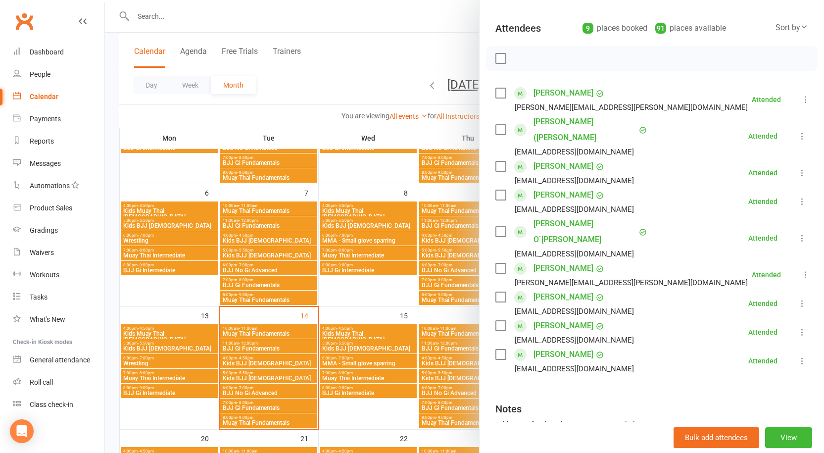
click at [170, 305] on div at bounding box center [464, 226] width 719 height 453
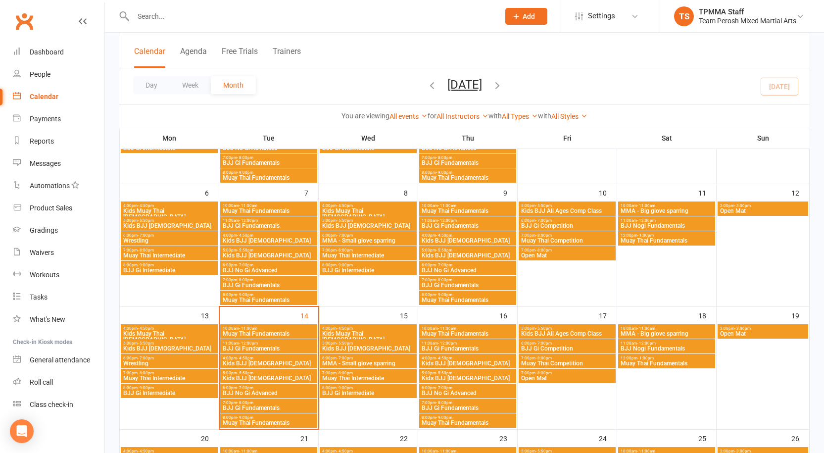
click at [149, 375] on span "Muay Thai Intermediate" at bounding box center [169, 378] width 93 height 6
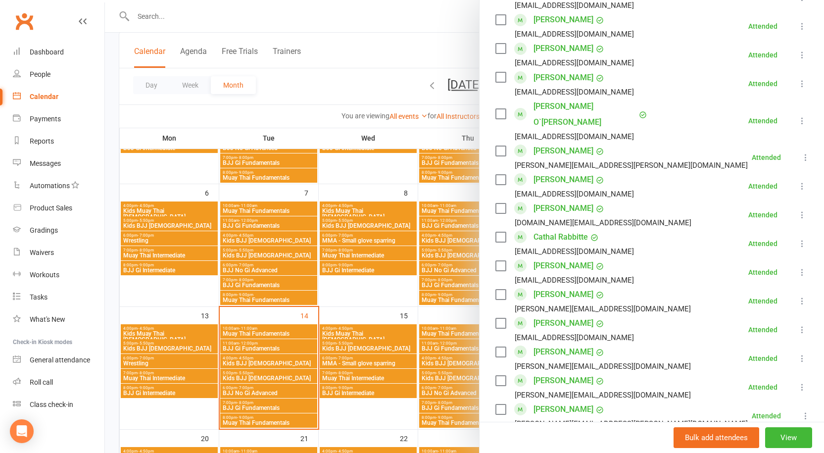
scroll to position [594, 0]
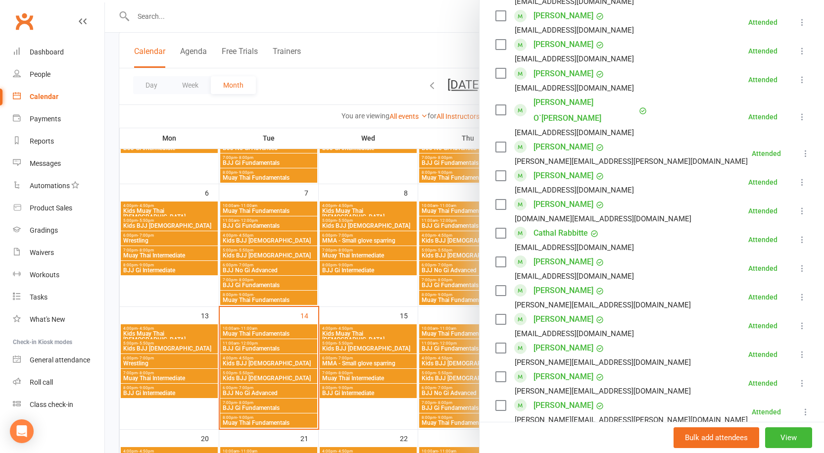
click at [415, 305] on div at bounding box center [464, 226] width 719 height 453
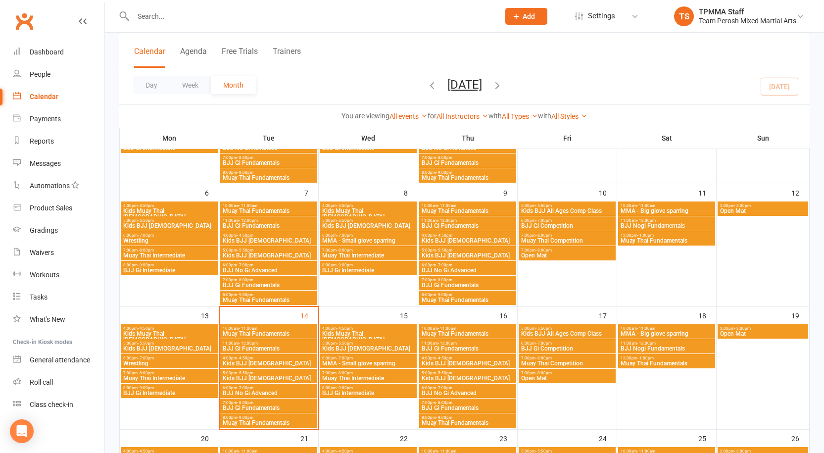
click at [158, 395] on span "BJJ Gi Intermediate" at bounding box center [169, 393] width 93 height 6
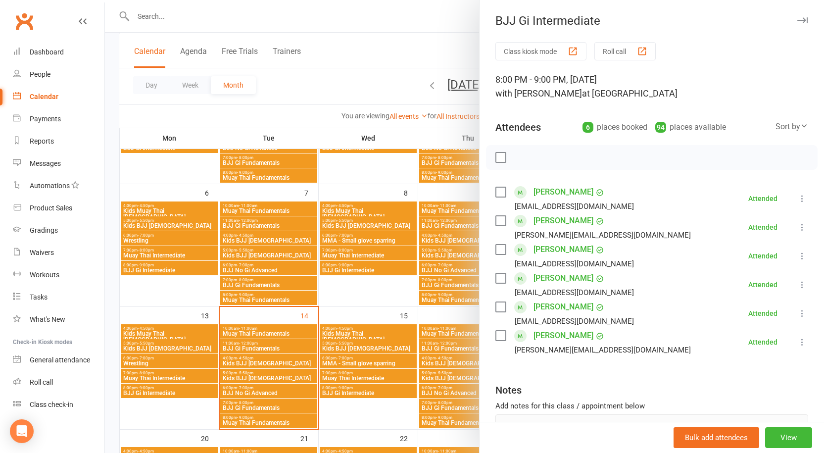
click at [351, 309] on div at bounding box center [464, 226] width 719 height 453
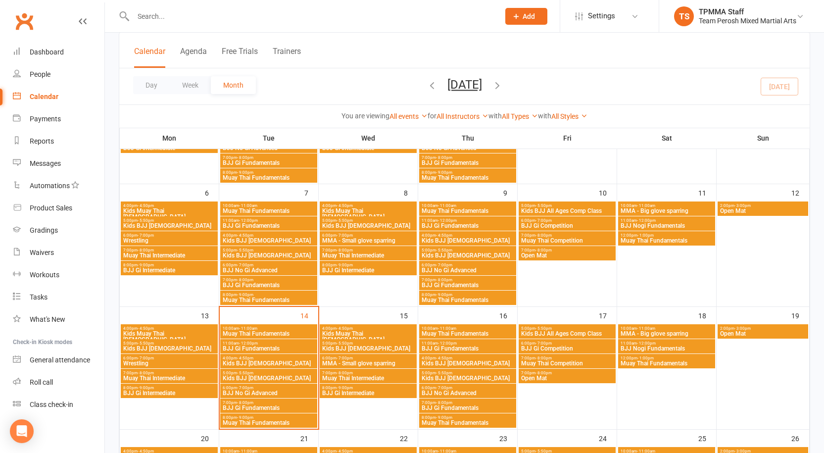
click at [352, 390] on span "BJJ Gi Intermediate" at bounding box center [368, 393] width 93 height 6
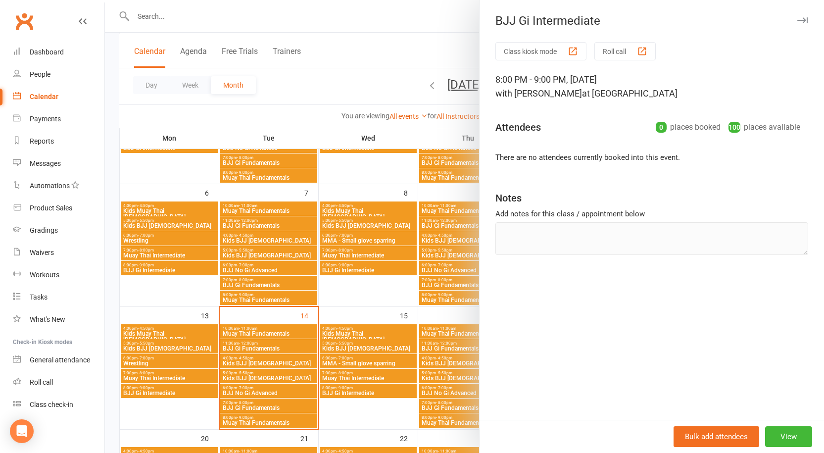
click at [347, 302] on div at bounding box center [464, 226] width 719 height 453
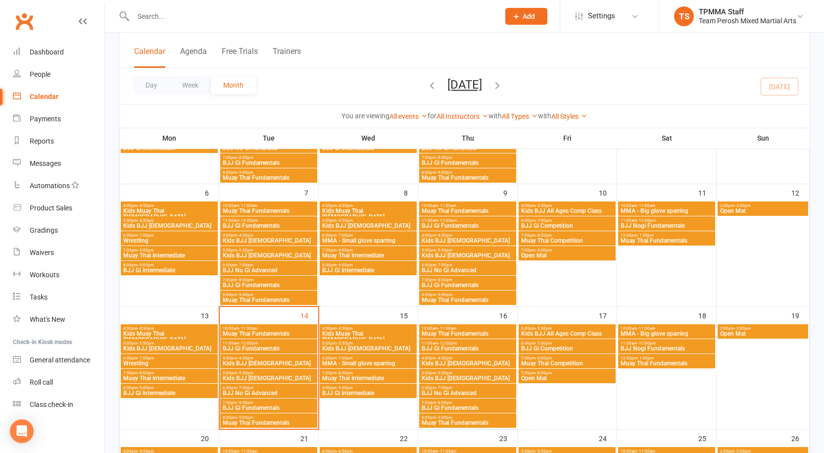
click at [652, 224] on span "BJJ Nogi Fundamentals" at bounding box center [666, 226] width 93 height 6
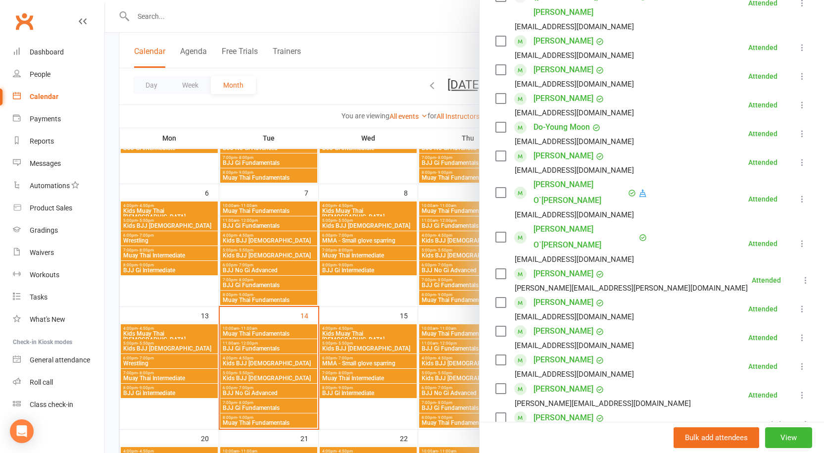
scroll to position [495, 0]
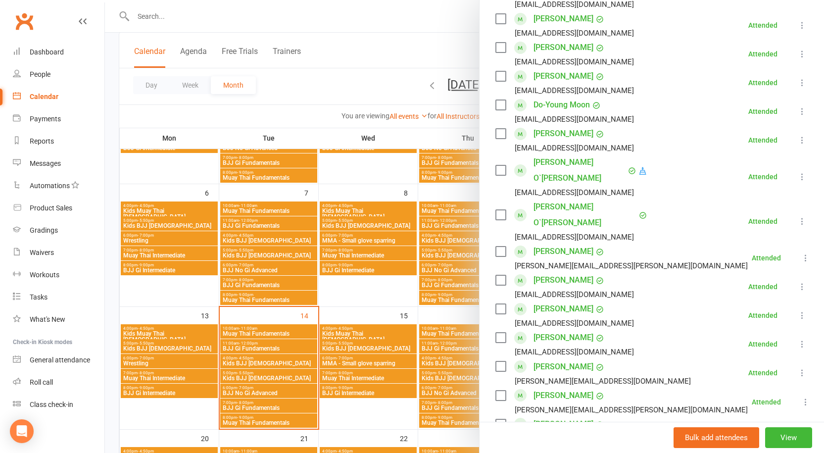
click at [377, 182] on div at bounding box center [464, 226] width 719 height 453
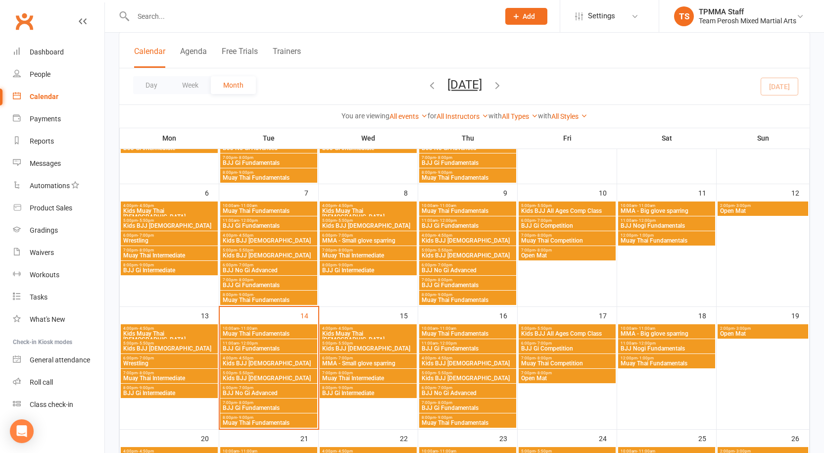
click at [564, 221] on span "6:00pm - 7:00pm" at bounding box center [567, 220] width 93 height 4
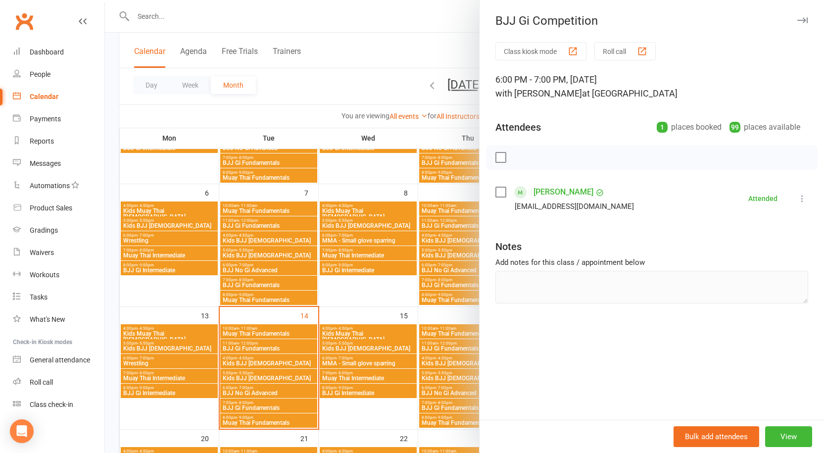
click at [413, 175] on div at bounding box center [464, 226] width 719 height 453
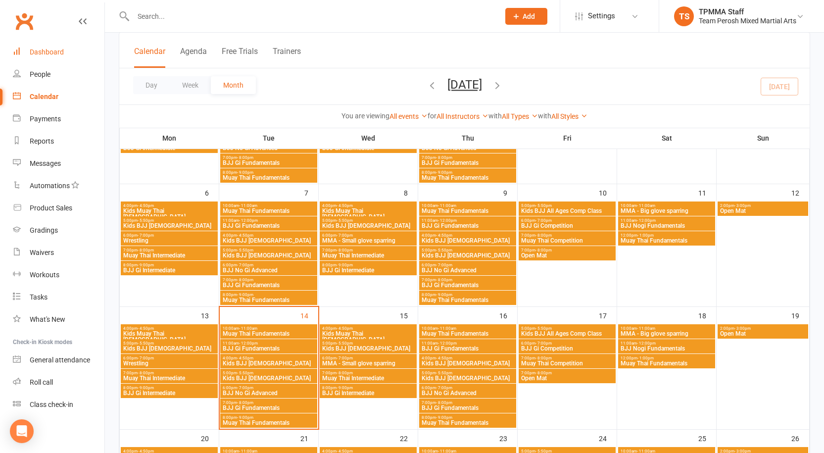
click at [32, 61] on link "Dashboard" at bounding box center [59, 52] width 92 height 22
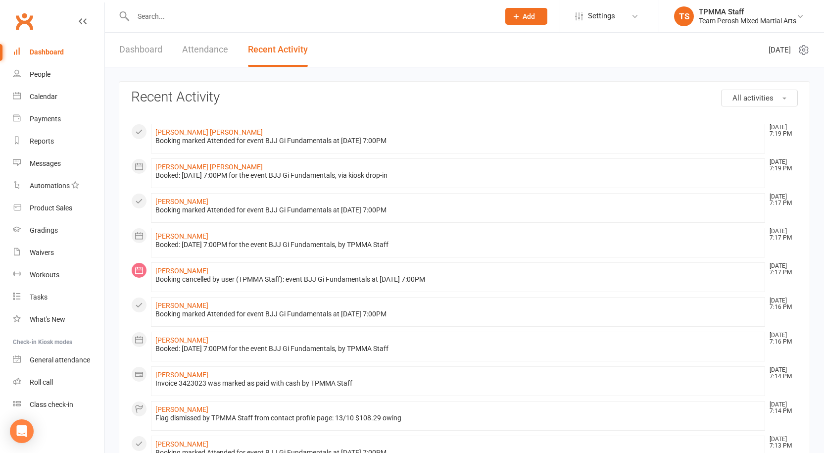
click at [156, 37] on link "Dashboard" at bounding box center [140, 50] width 43 height 34
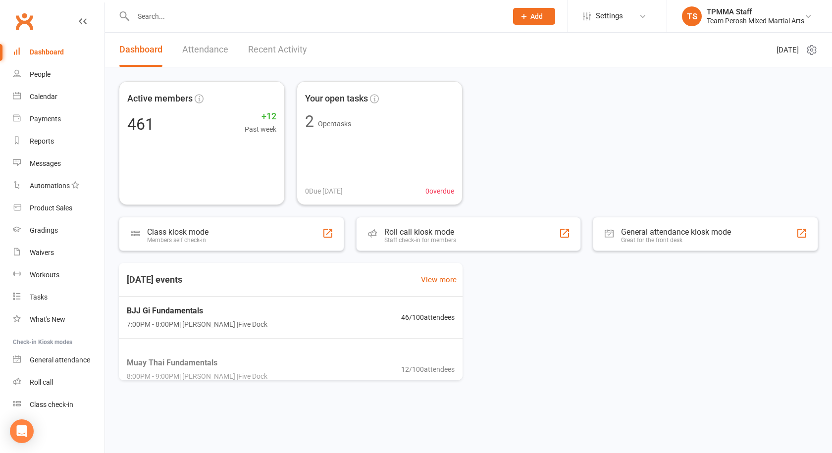
click at [205, 46] on link "Attendance" at bounding box center [205, 50] width 46 height 34
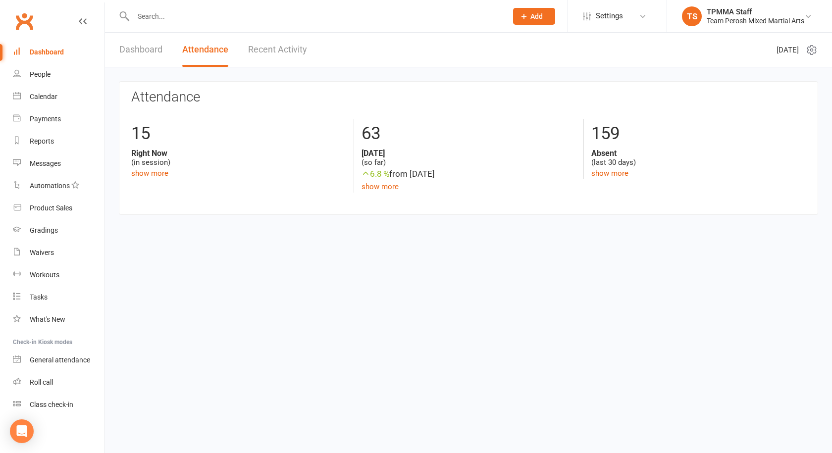
click at [131, 41] on link "Dashboard" at bounding box center [140, 50] width 43 height 34
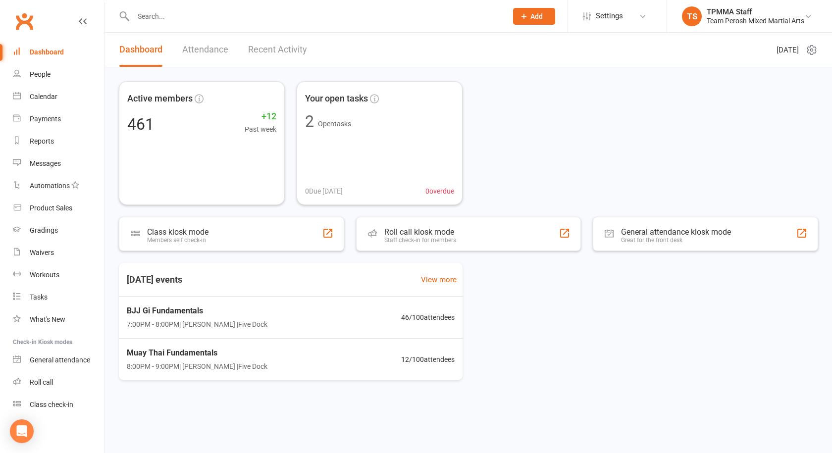
click at [262, 44] on link "Recent Activity" at bounding box center [277, 50] width 59 height 34
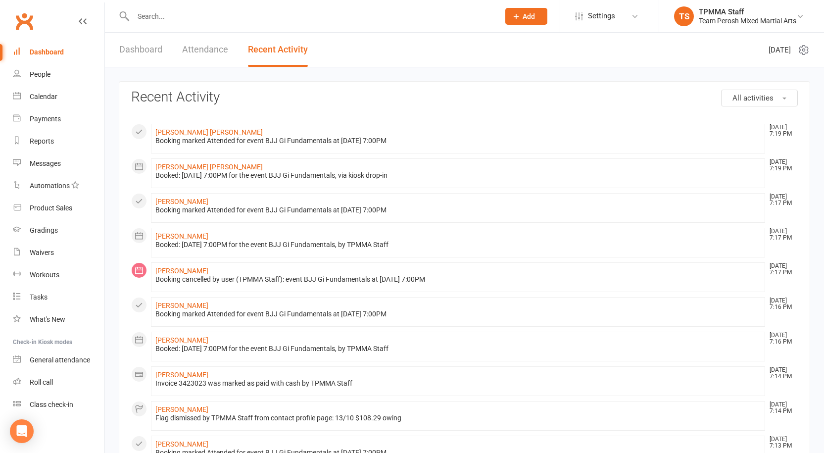
click at [131, 41] on link "Dashboard" at bounding box center [140, 50] width 43 height 34
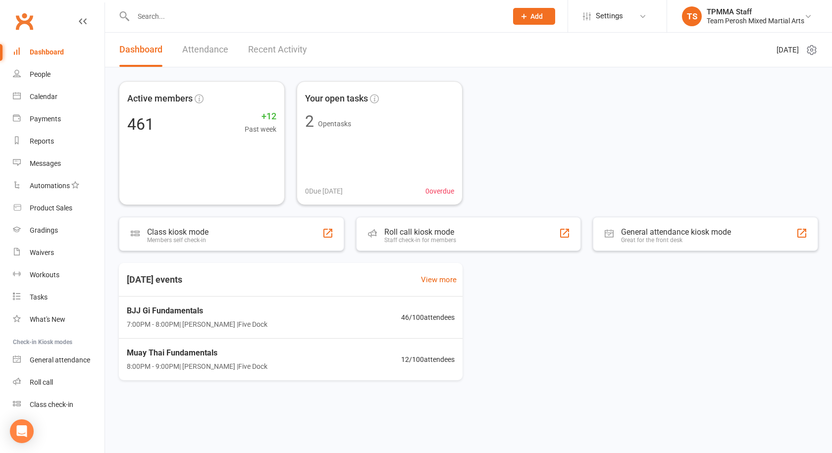
click at [196, 49] on link "Attendance" at bounding box center [205, 50] width 46 height 34
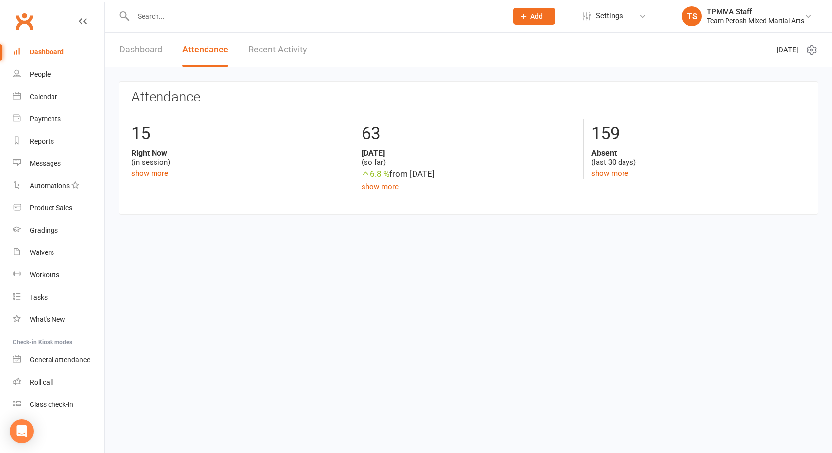
drag, startPoint x: 270, startPoint y: 50, endPoint x: 152, endPoint y: 38, distance: 118.4
click at [269, 50] on link "Recent Activity" at bounding box center [277, 50] width 59 height 34
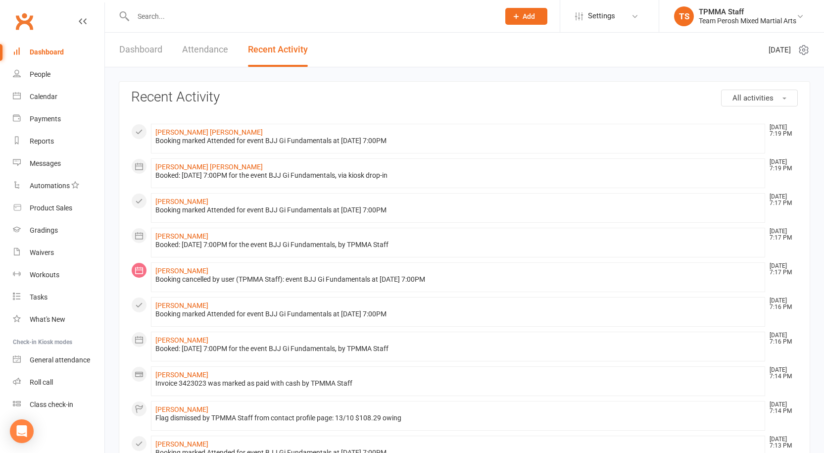
click at [143, 50] on link "Dashboard" at bounding box center [140, 50] width 43 height 34
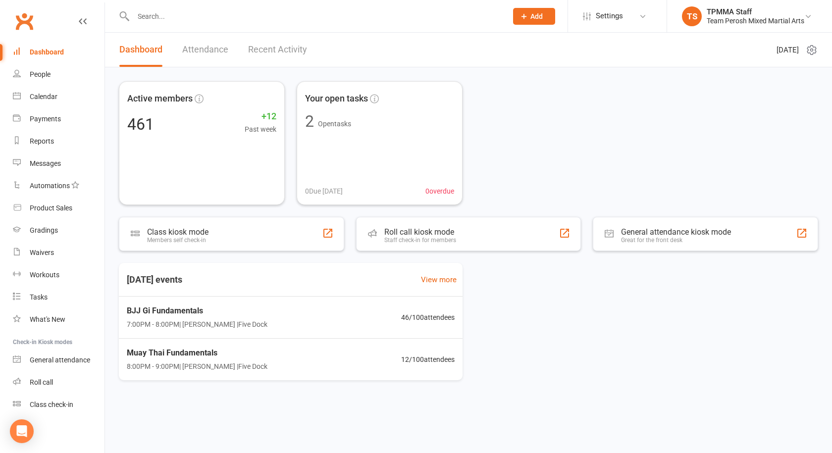
click at [197, 13] on input "text" at bounding box center [315, 16] width 370 height 14
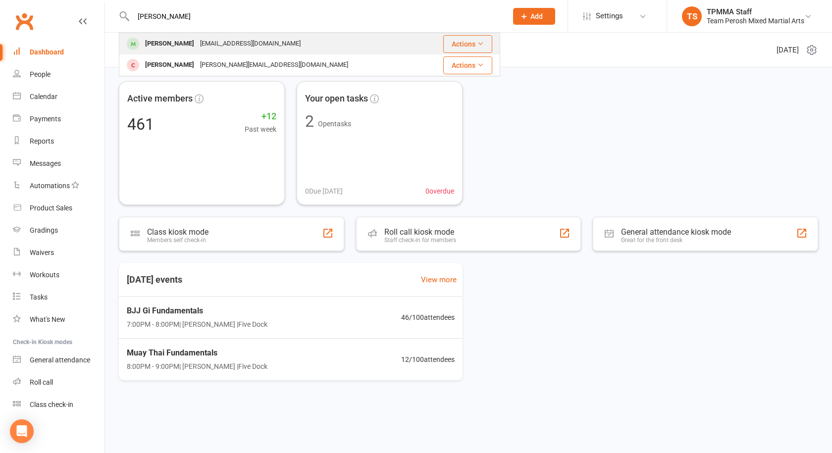
type input "maddox"
click at [180, 45] on div "Maddox Burrell" at bounding box center [169, 44] width 55 height 14
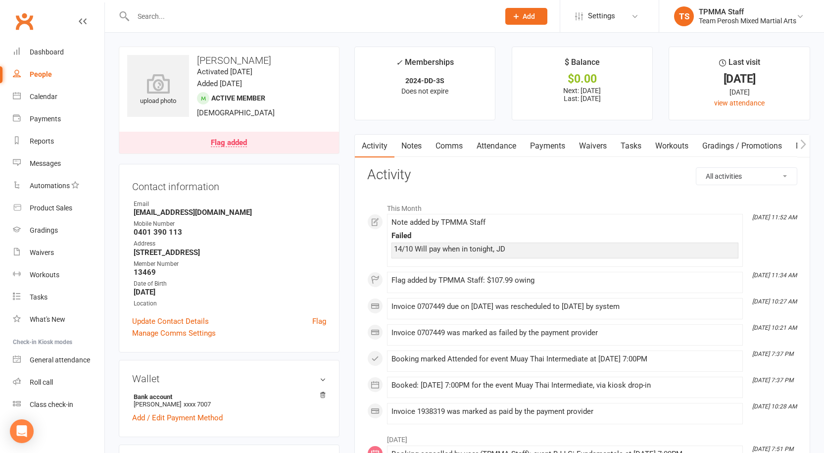
click at [312, 144] on link "Flag added" at bounding box center [229, 143] width 220 height 22
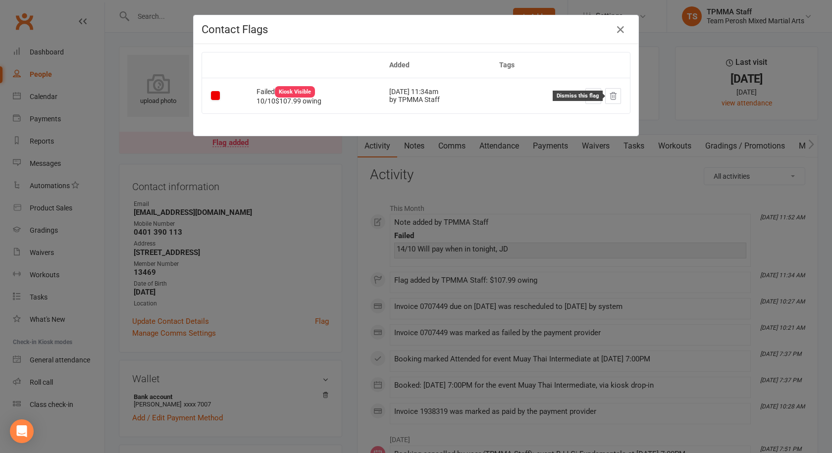
drag, startPoint x: 616, startPoint y: 96, endPoint x: 443, endPoint y: 48, distance: 179.8
click at [616, 96] on button at bounding box center [613, 96] width 16 height 16
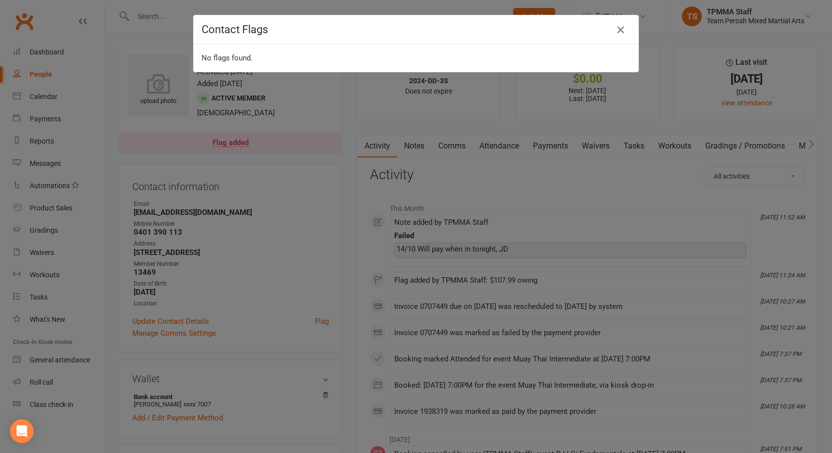
click at [618, 31] on icon "button" at bounding box center [620, 30] width 12 height 12
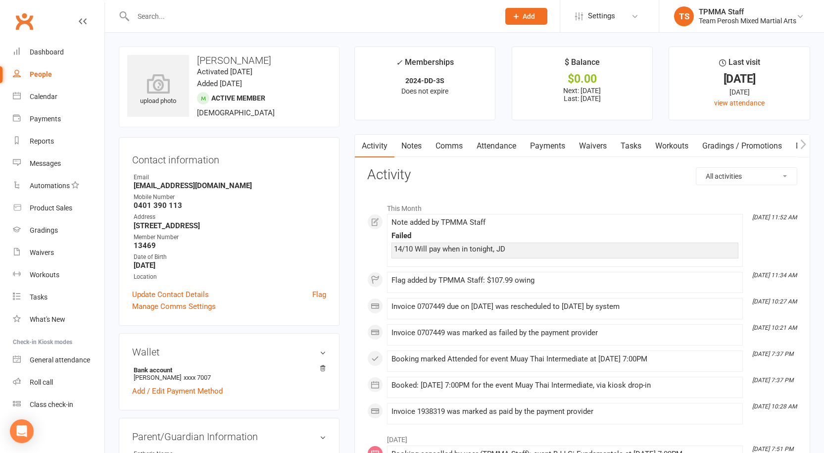
click at [548, 141] on link "Payments" at bounding box center [547, 146] width 49 height 23
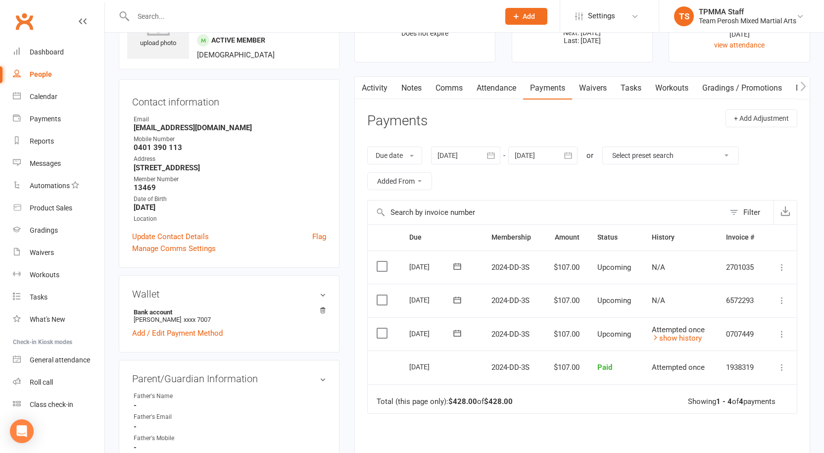
scroll to position [99, 0]
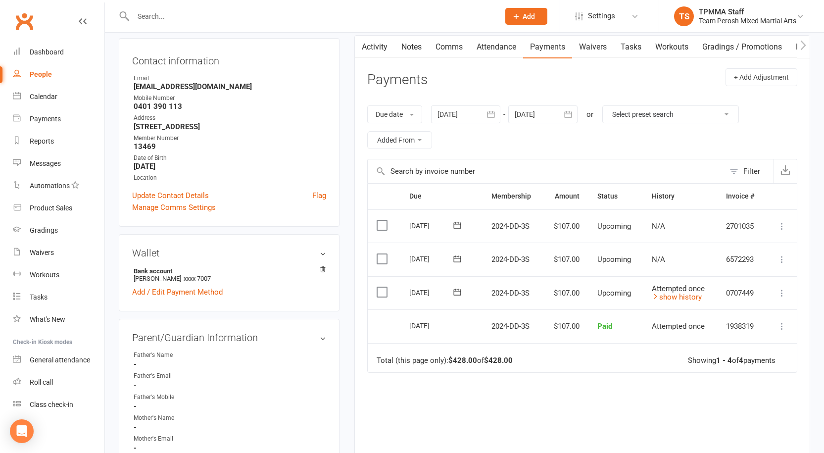
click at [785, 296] on icon at bounding box center [782, 293] width 10 height 10
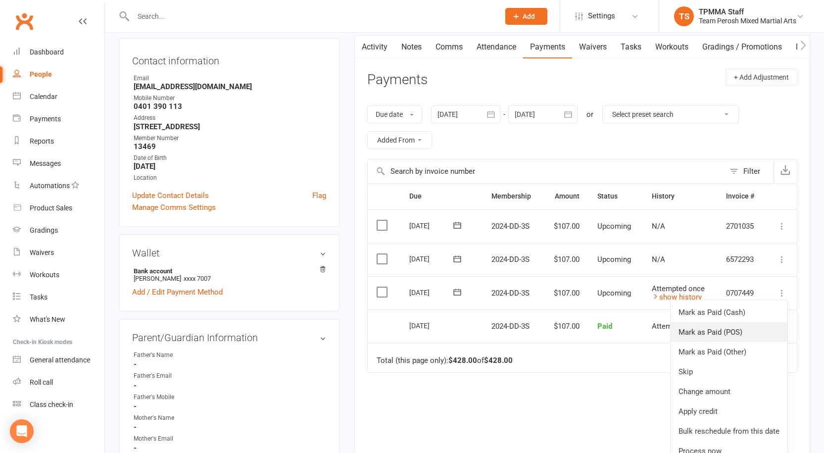
click at [734, 325] on link "Mark as Paid (POS)" at bounding box center [729, 332] width 117 height 20
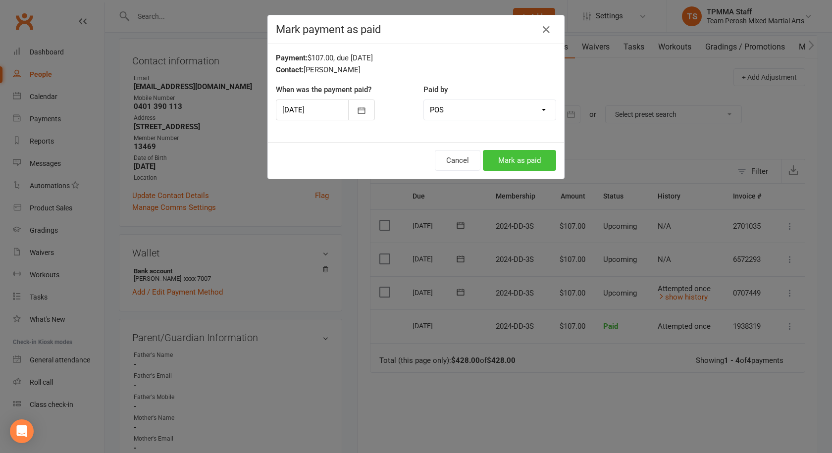
click at [497, 165] on button "Mark as paid" at bounding box center [519, 160] width 73 height 21
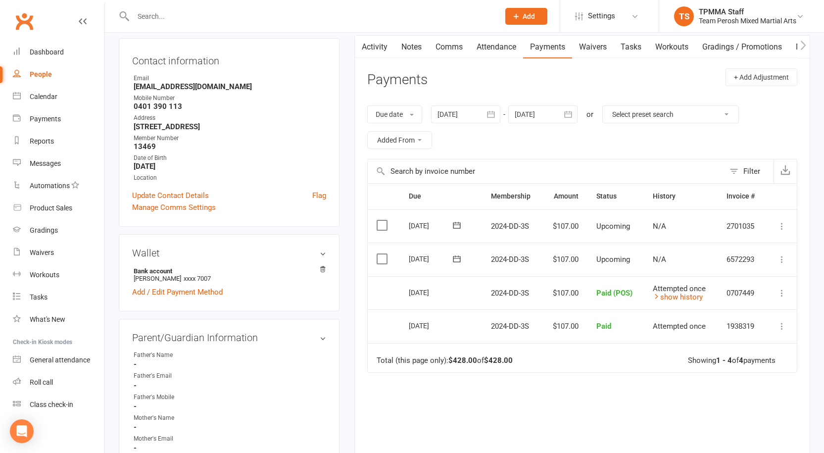
scroll to position [0, 0]
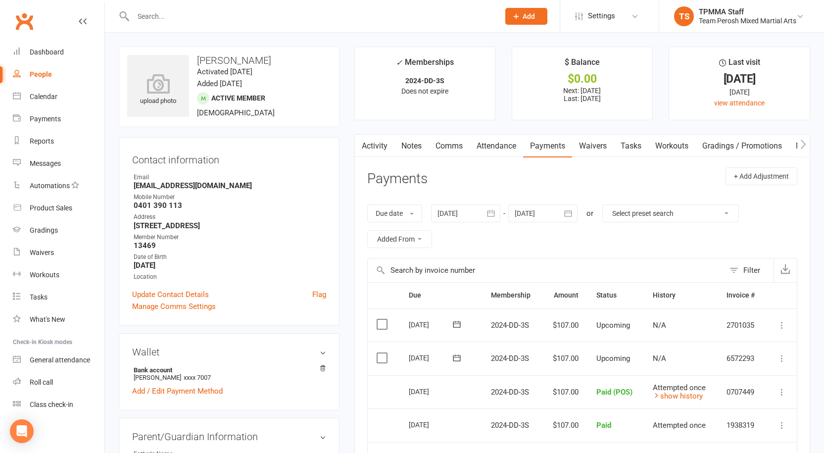
click at [247, 9] on input "text" at bounding box center [311, 16] width 362 height 14
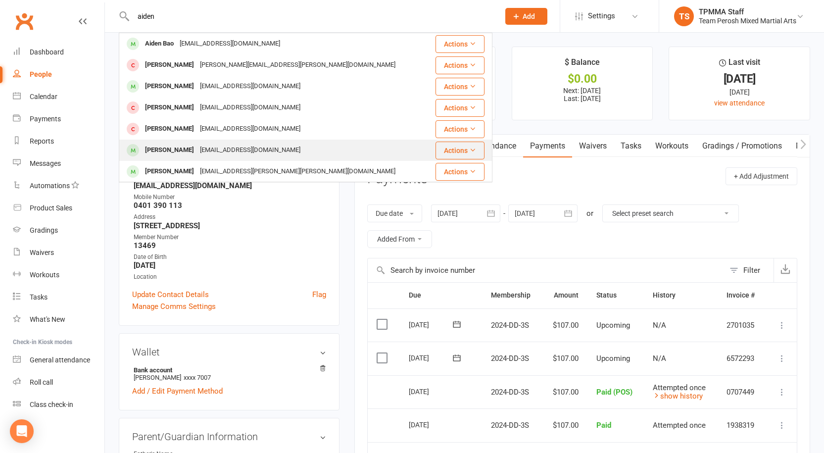
type input "aiden"
click at [189, 144] on div "Aidan Thompsom" at bounding box center [169, 150] width 55 height 14
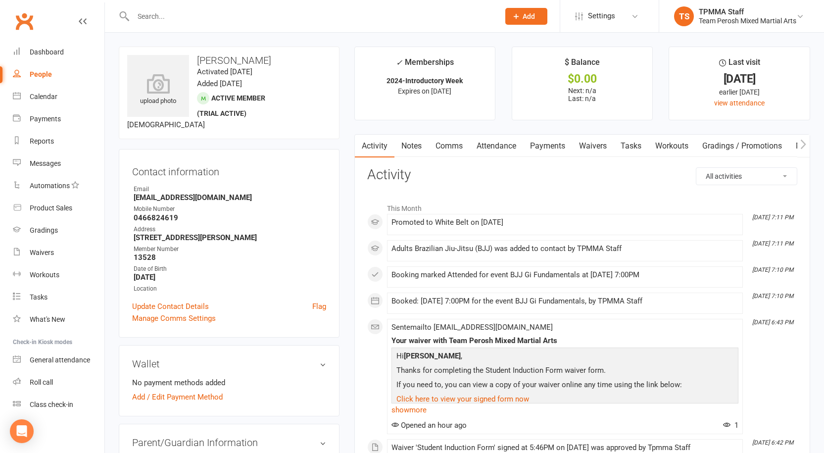
click at [162, 18] on input "text" at bounding box center [311, 16] width 362 height 14
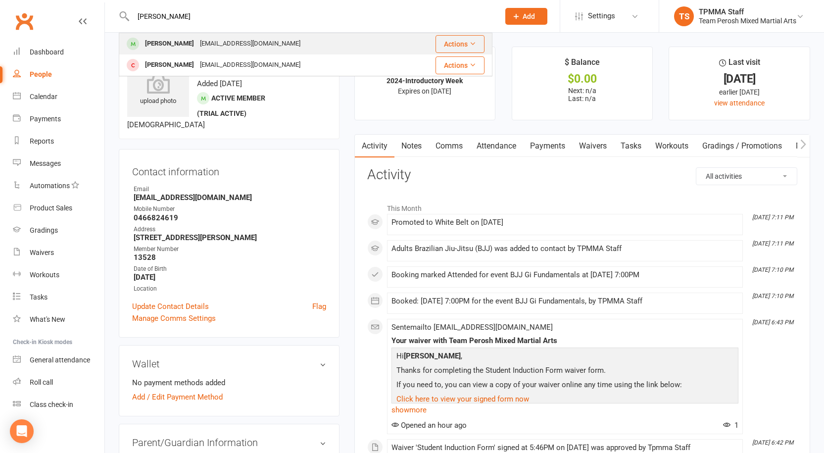
type input "issac"
click at [165, 43] on div "Issac Odisho" at bounding box center [169, 44] width 55 height 14
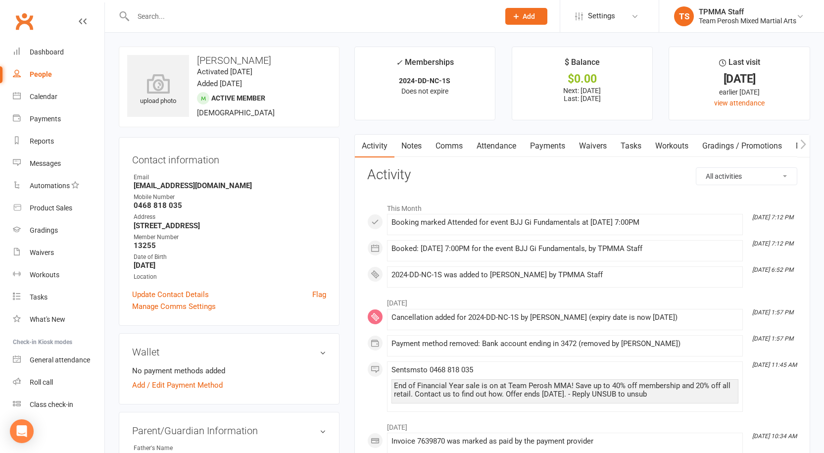
click at [222, 2] on div at bounding box center [306, 16] width 374 height 32
click at [222, 16] on input "text" at bounding box center [311, 16] width 362 height 14
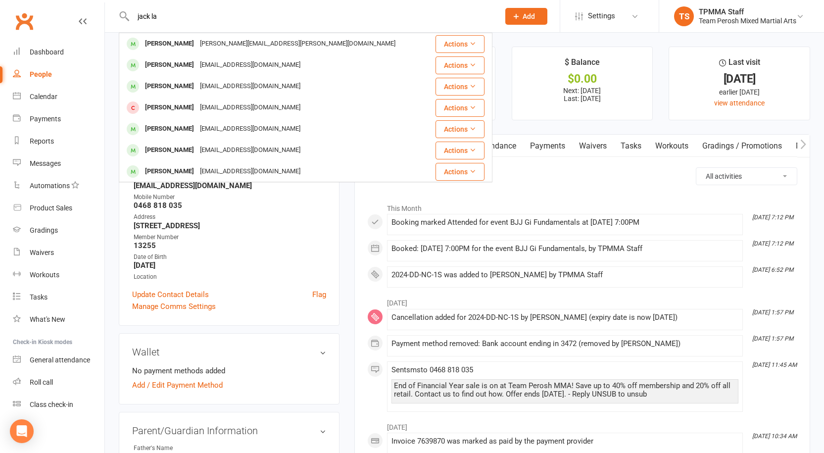
type input "jack la"
click at [197, 59] on div "Jacklake24@icloud.com" at bounding box center [250, 65] width 106 height 14
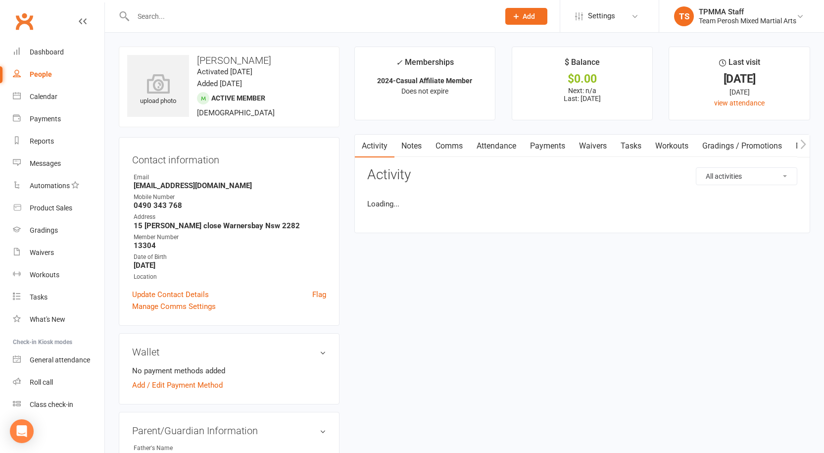
click at [192, 13] on input "text" at bounding box center [311, 16] width 362 height 14
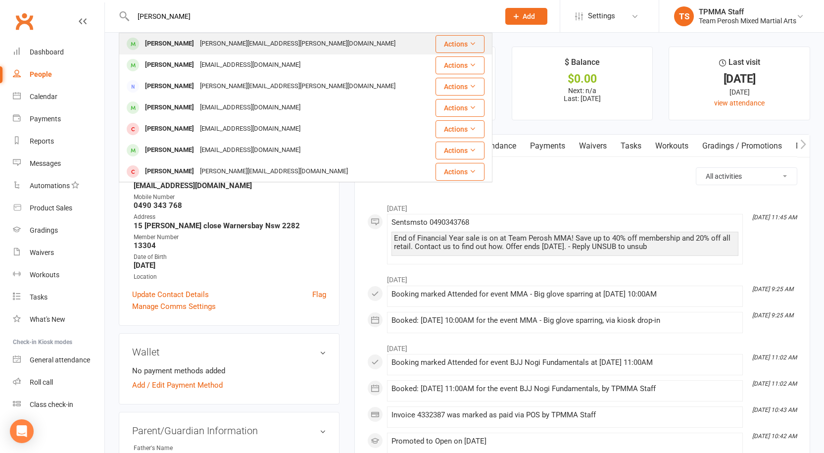
type input "jack lai"
click at [198, 47] on div "Marcia.lai@gmail.com" at bounding box center [298, 44] width 202 height 14
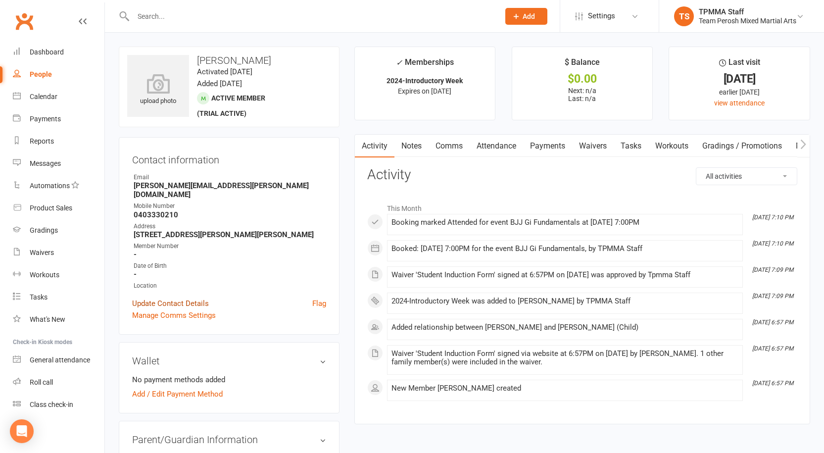
click at [179, 298] on link "Update Contact Details" at bounding box center [170, 304] width 77 height 12
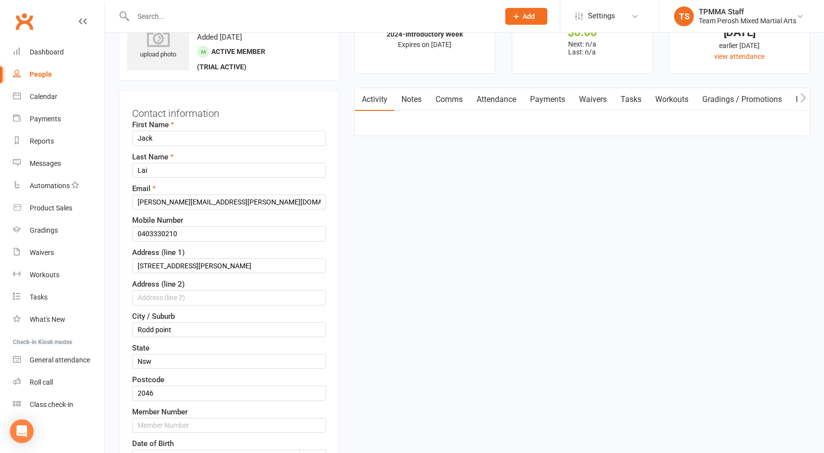
scroll to position [294, 0]
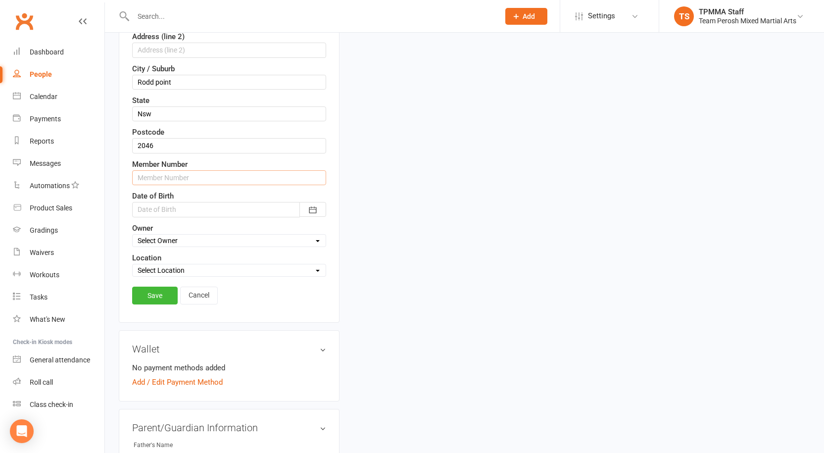
click at [172, 178] on input "text" at bounding box center [229, 177] width 194 height 15
type input "12040"
click at [155, 289] on link "Save" at bounding box center [155, 296] width 46 height 18
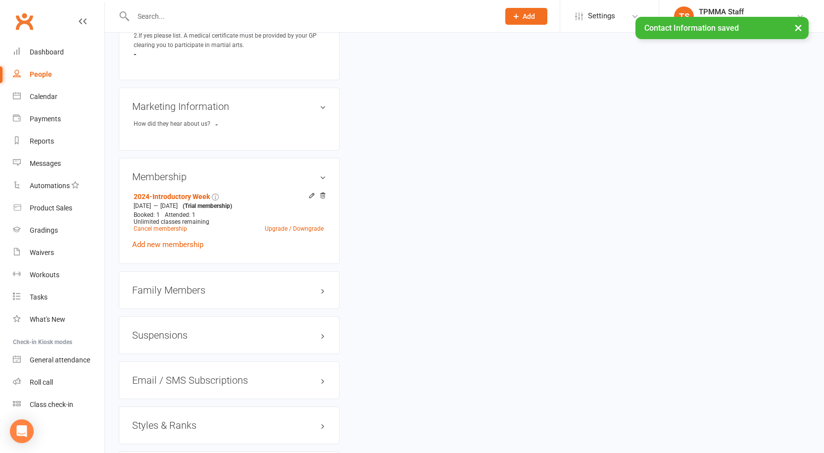
scroll to position [777, 0]
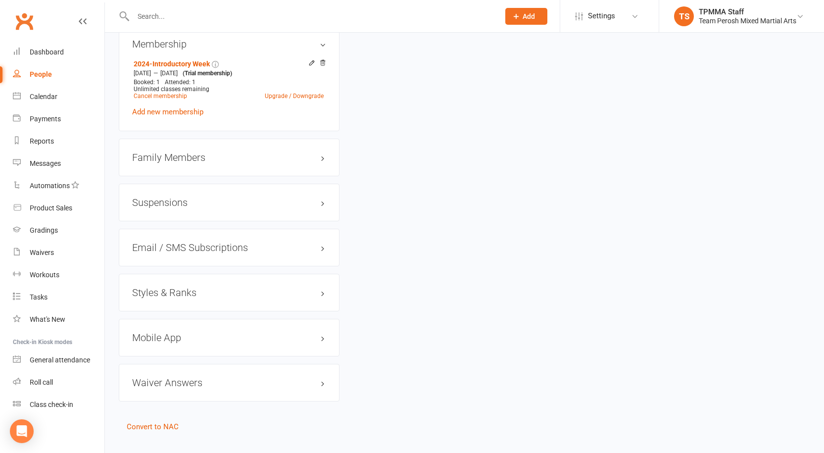
click at [205, 287] on h3 "Styles & Ranks" at bounding box center [229, 292] width 194 height 11
click at [154, 327] on link "Add new style" at bounding box center [155, 331] width 46 height 9
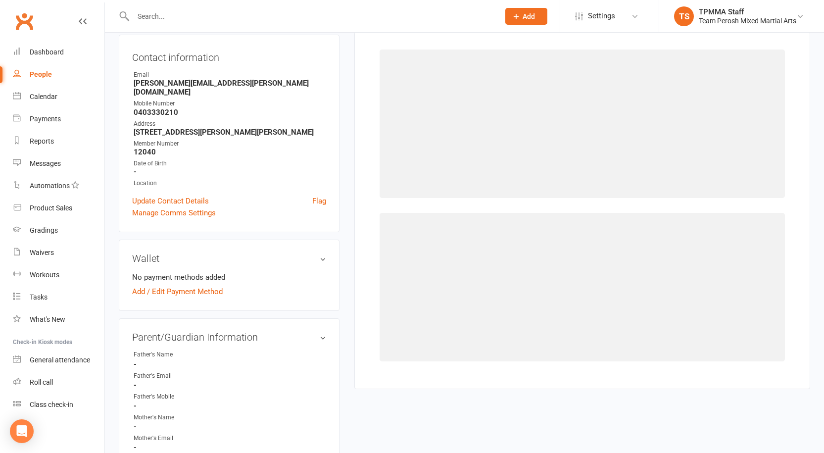
scroll to position [85, 0]
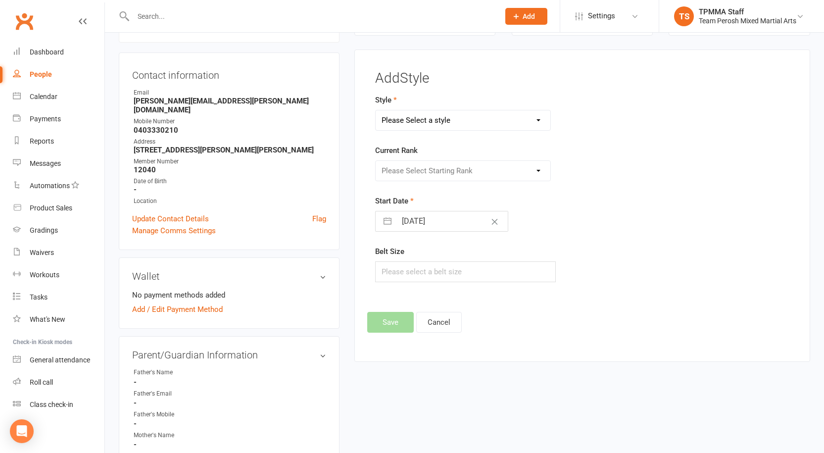
click at [453, 113] on select "Please Select a style Adults Brazilian Jiu-Jitsu (BJJ) Adults Muay Thai Kickbox…" at bounding box center [463, 120] width 175 height 20
select select "3314"
click at [376, 110] on select "Please Select a style Adults Brazilian Jiu-Jitsu (BJJ) Adults Muay Thai Kickbox…" at bounding box center [463, 120] width 175 height 20
click at [468, 172] on select "Please Select Starting Rank White Belt Grey-White Belt Grey-White Belt 1st Stri…" at bounding box center [463, 171] width 175 height 20
select select "37674"
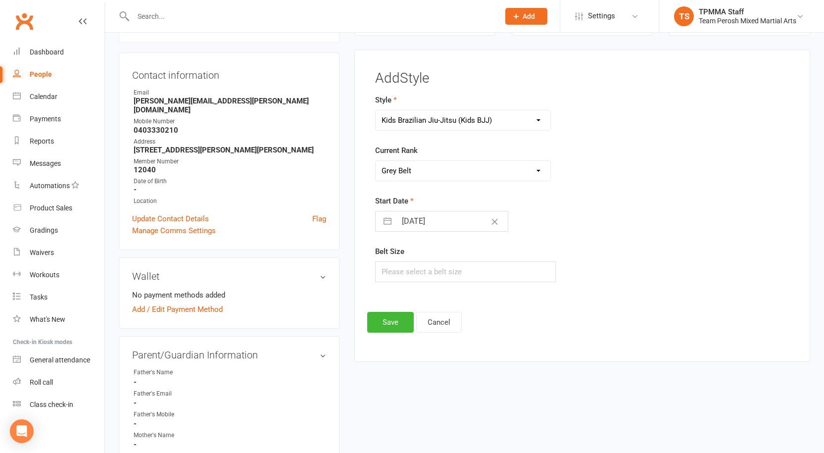
click at [376, 161] on select "Please Select Starting Rank White Belt Grey-White Belt Grey-White Belt 1st Stri…" at bounding box center [463, 171] width 175 height 20
click at [447, 223] on input "[DATE]" at bounding box center [452, 221] width 111 height 20
select select "8"
select select "2025"
select select "9"
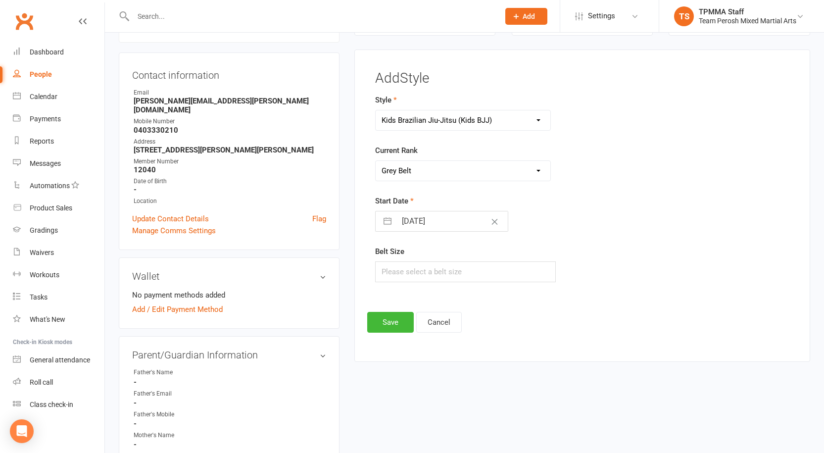
select select "2025"
select select "10"
select select "2025"
click at [387, 223] on button "button" at bounding box center [388, 221] width 18 height 20
click at [481, 260] on select "2035 2034 2033 2032 2031 2030 2029 2028 2027 2026 2025 2024 2023 2022 2021 2020…" at bounding box center [481, 260] width 30 height 11
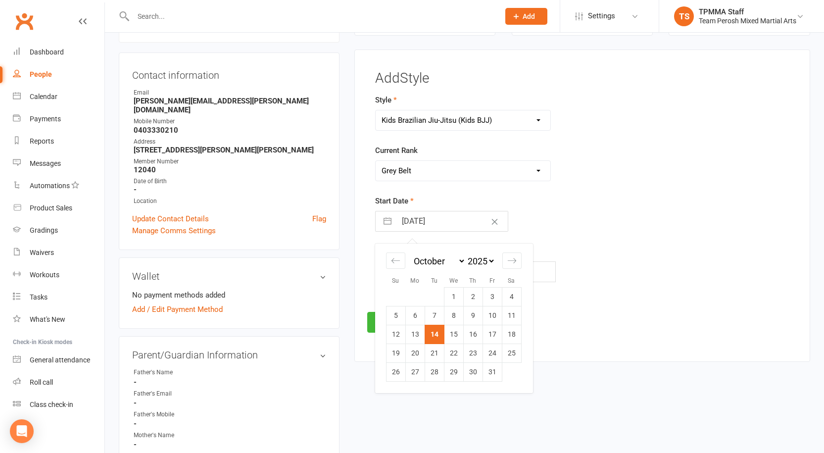
select select "8"
select select "2022"
select select "9"
select select "2022"
select select "10"
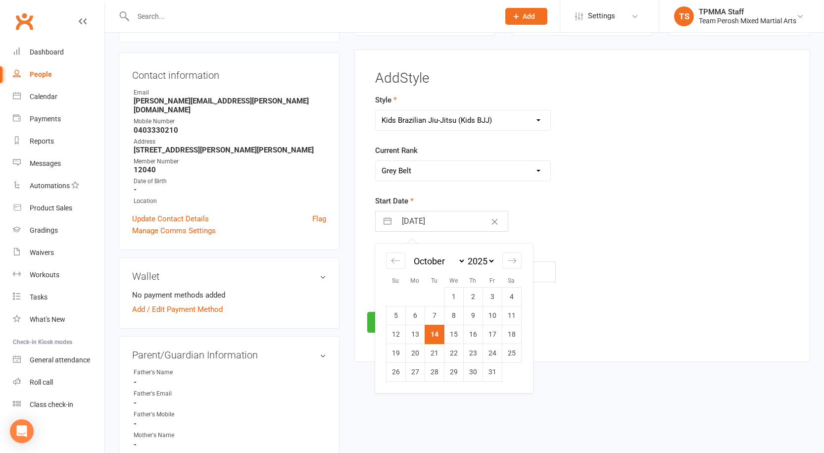
select select "2022"
click at [439, 260] on select "January February March April May June July August September October November De…" at bounding box center [439, 260] width 54 height 11
select select "11"
select select "2022"
select select "2023"
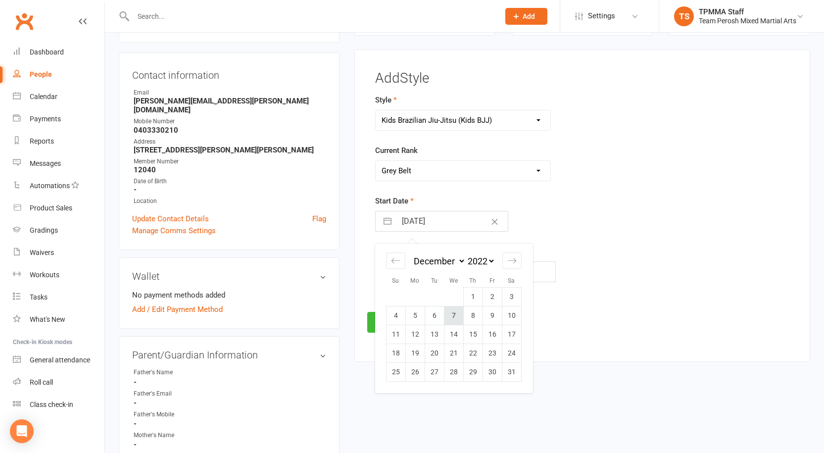
click at [456, 317] on td "7" at bounding box center [453, 315] width 19 height 19
type input "07 Dec 2022"
click at [388, 325] on button "Save" at bounding box center [390, 322] width 47 height 21
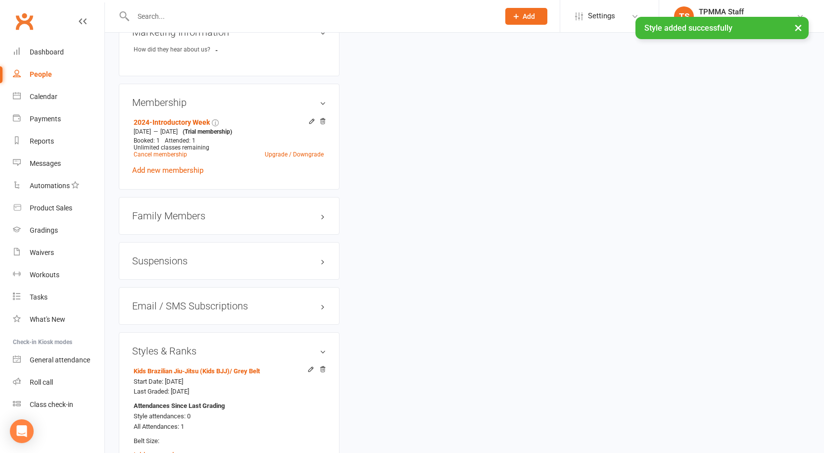
scroll to position [827, 0]
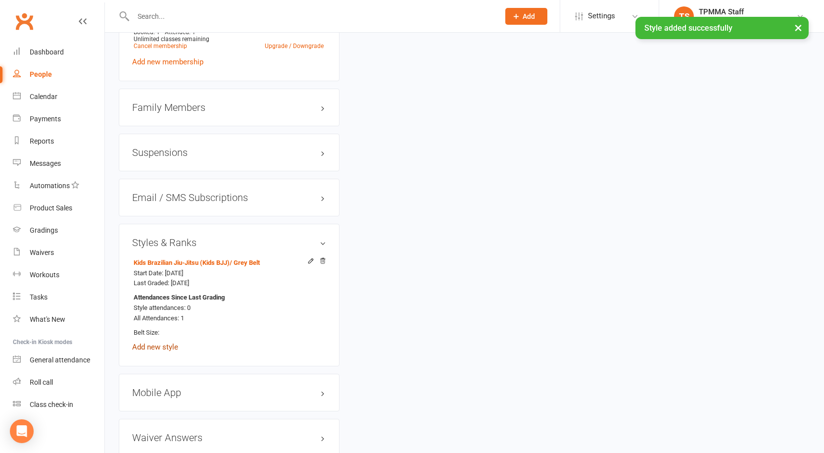
click at [161, 343] on link "Add new style" at bounding box center [155, 347] width 46 height 9
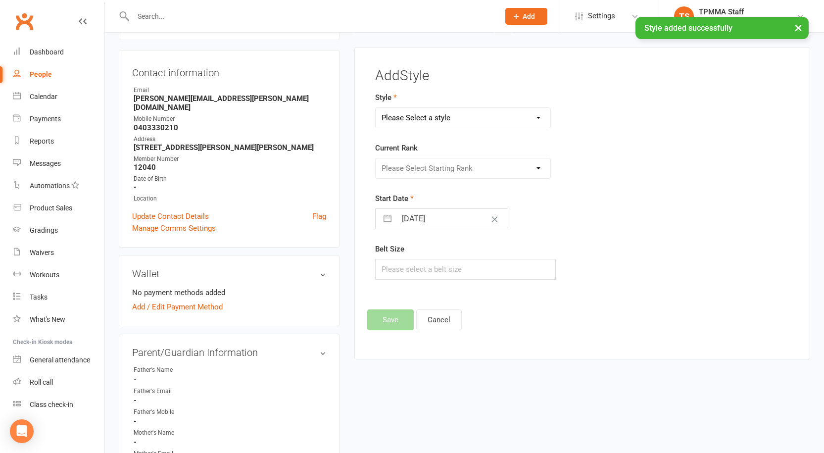
scroll to position [85, 0]
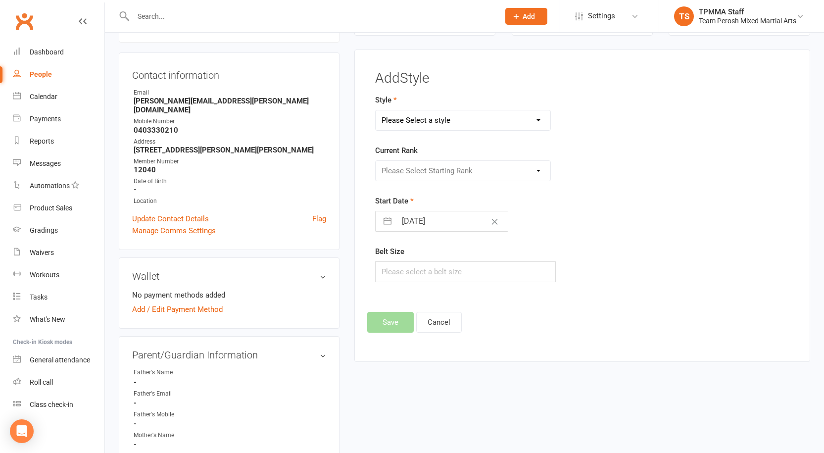
click at [448, 126] on select "Please Select a style Adults Brazilian Jiu-Jitsu (BJJ) Adults Muay Thai Kickbox…" at bounding box center [463, 120] width 175 height 20
select select "3315"
click at [376, 110] on select "Please Select a style Adults Brazilian Jiu-Jitsu (BJJ) Adults Muay Thai Kickbox…" at bounding box center [463, 120] width 175 height 20
click at [447, 173] on select "Please Select Starting Rank White T-Shirt Yellow T-Shirt Orange T-Shirt Red T-S…" at bounding box center [463, 171] width 175 height 20
select select "37707"
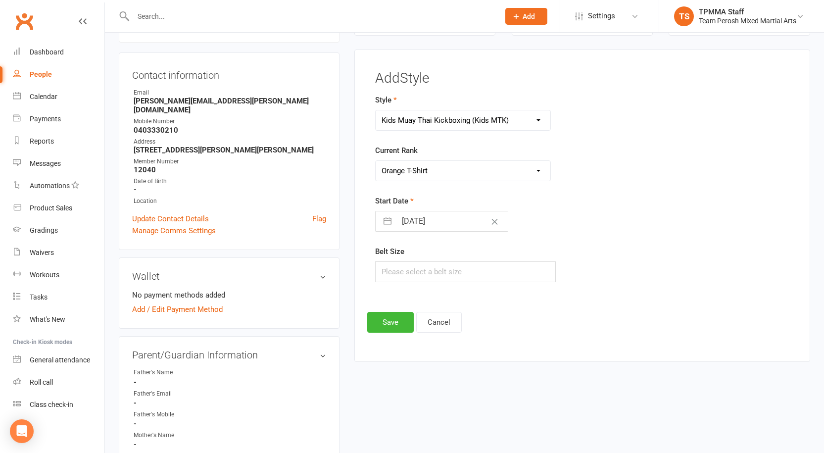
click at [376, 161] on select "Please Select Starting Rank White T-Shirt Yellow T-Shirt Orange T-Shirt Red T-S…" at bounding box center [463, 171] width 175 height 20
click at [386, 224] on button "button" at bounding box center [388, 221] width 18 height 20
select select "8"
select select "2025"
select select "9"
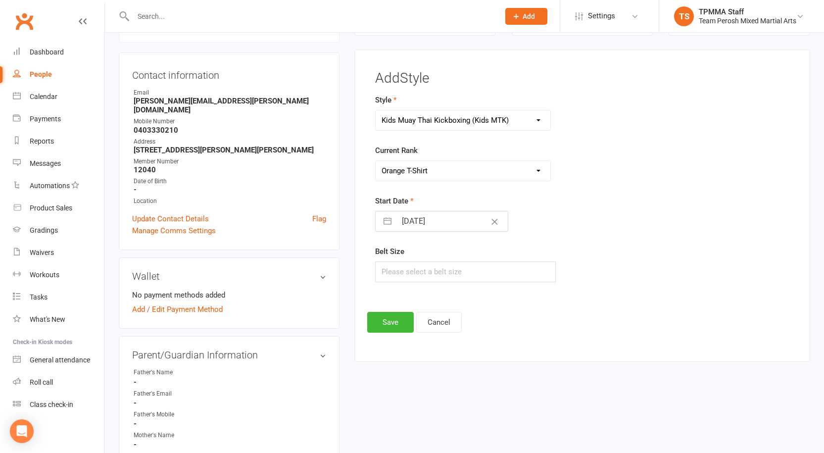
select select "2025"
select select "10"
select select "2025"
click at [482, 256] on select "2035 2034 2033 2032 2031 2030 2029 2028 2027 2026 2025 2024 2023 2022 2021 2020…" at bounding box center [481, 260] width 30 height 11
select select "8"
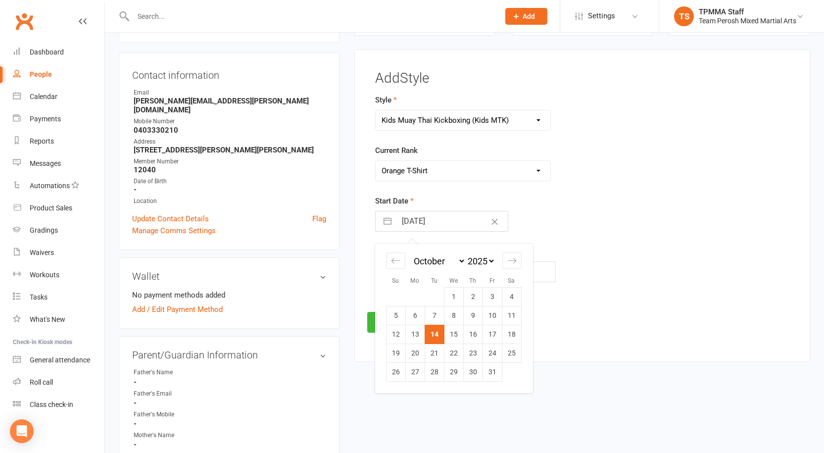
select select "2022"
select select "9"
select select "2022"
select select "10"
select select "2022"
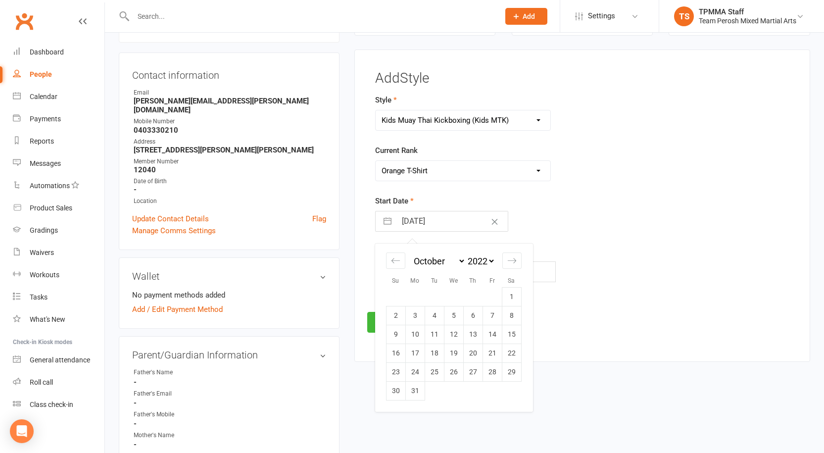
click at [433, 262] on select "January February March April May June July August September October November De…" at bounding box center [439, 260] width 54 height 11
select select "11"
select select "2022"
select select "2023"
click at [453, 319] on td "7" at bounding box center [453, 315] width 19 height 19
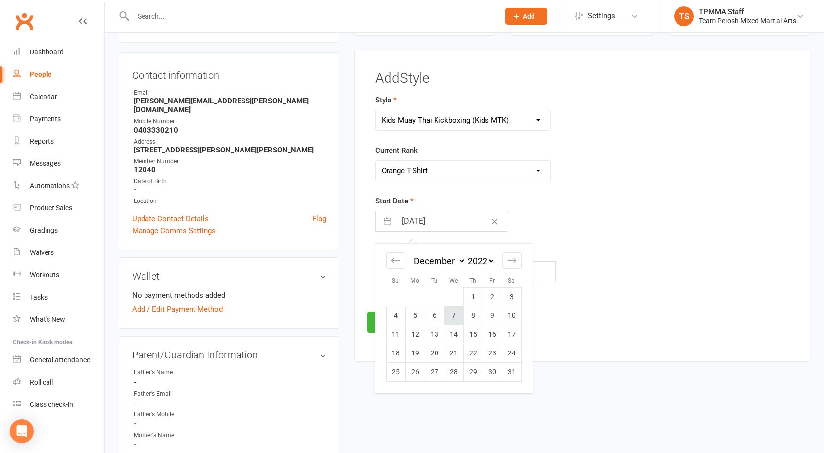
type input "07 Dec 2022"
click at [395, 318] on button "Save" at bounding box center [390, 322] width 47 height 21
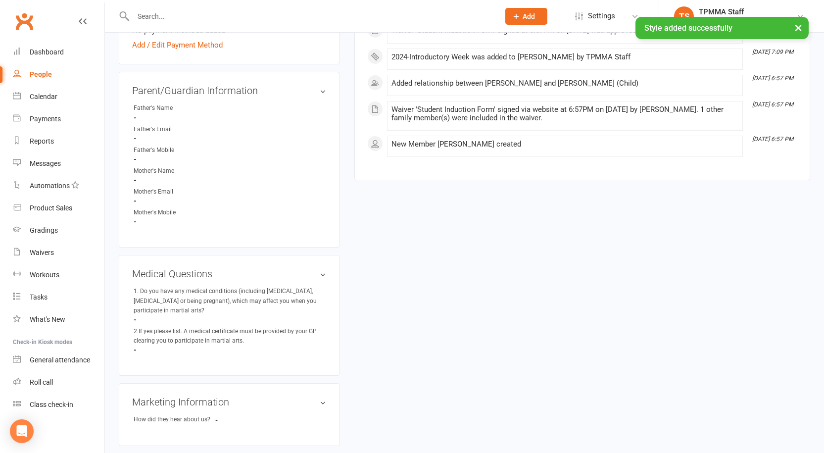
scroll to position [481, 0]
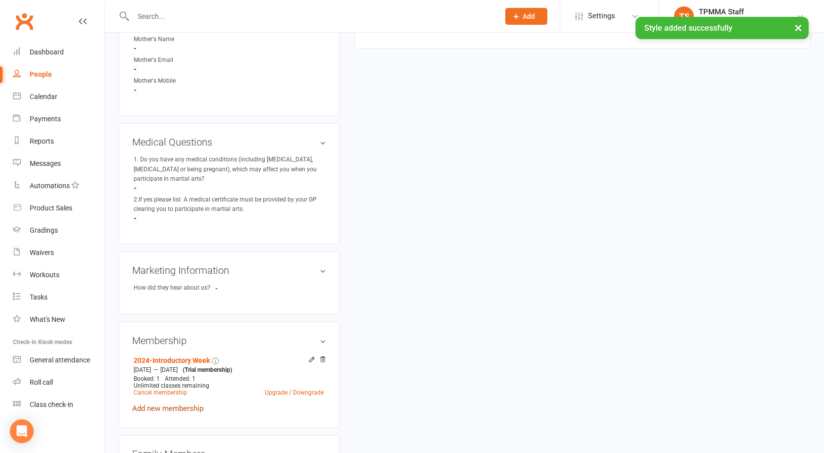
click at [184, 404] on link "Add new membership" at bounding box center [167, 408] width 71 height 9
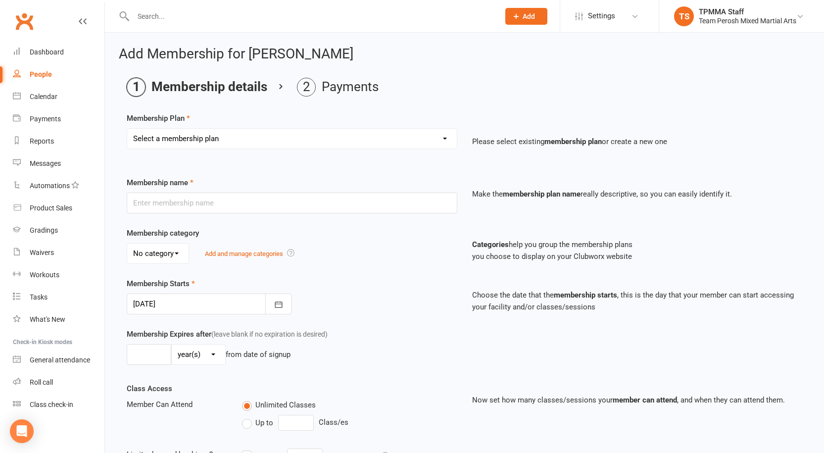
scroll to position [235, 0]
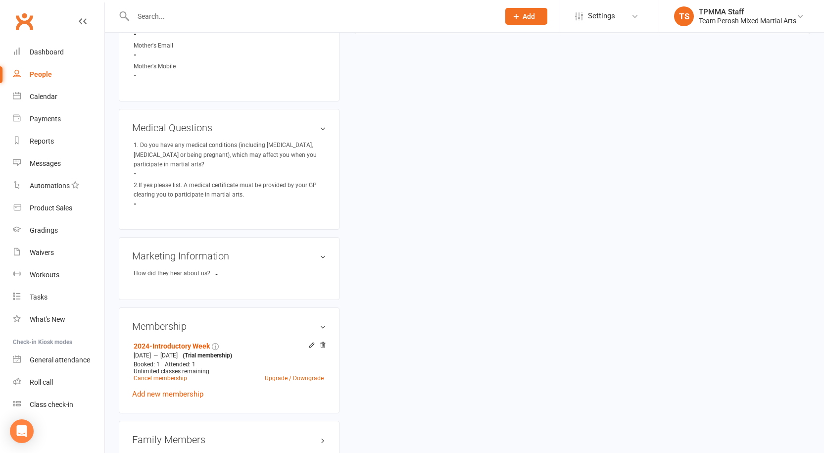
scroll to position [777, 0]
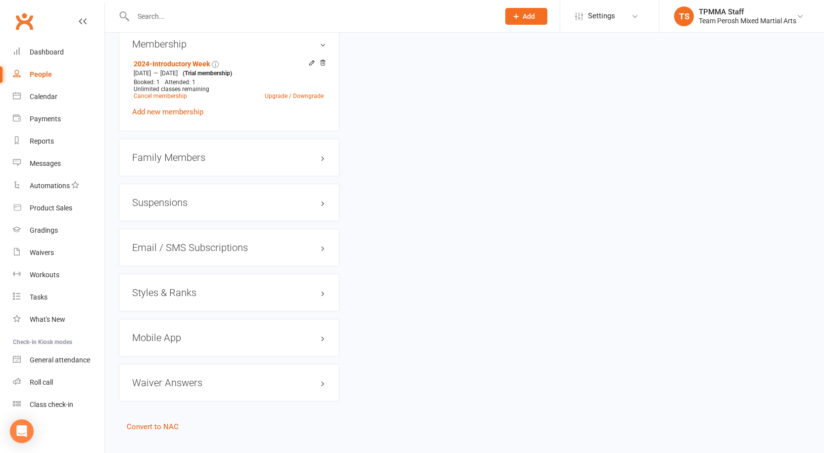
click at [180, 287] on h3 "Styles & Ranks" at bounding box center [229, 292] width 194 height 11
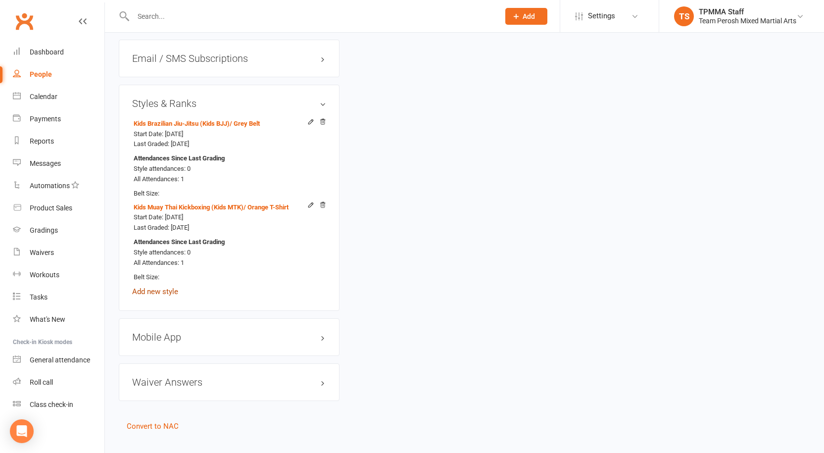
click at [156, 287] on link "Add new style" at bounding box center [155, 291] width 46 height 9
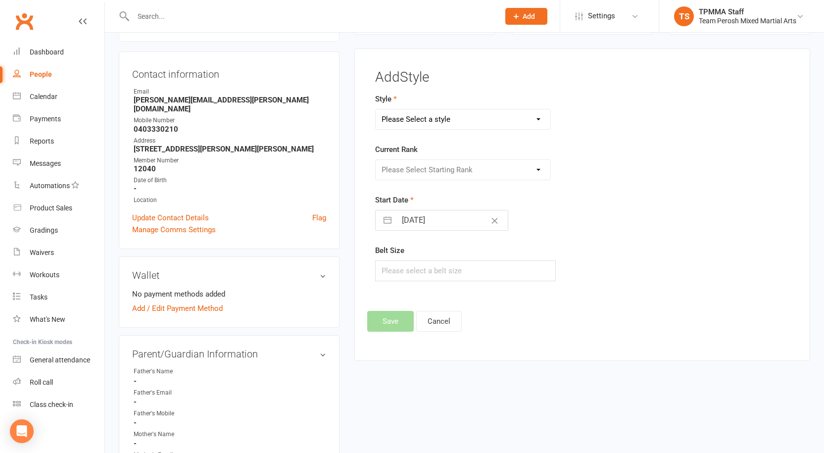
scroll to position [85, 0]
click at [457, 125] on select "Please Select a style Adults Brazilian Jiu-Jitsu (BJJ) Adults Muay Thai Kickbox…" at bounding box center [463, 120] width 175 height 20
select select "3312"
click at [376, 110] on select "Please Select a style Adults Brazilian Jiu-Jitsu (BJJ) Adults Muay Thai Kickbox…" at bounding box center [463, 120] width 175 height 20
click at [457, 175] on select "Please Select Starting Rank White Belt White Belt 1st Stripe White Belt 2nd Str…" at bounding box center [463, 171] width 175 height 20
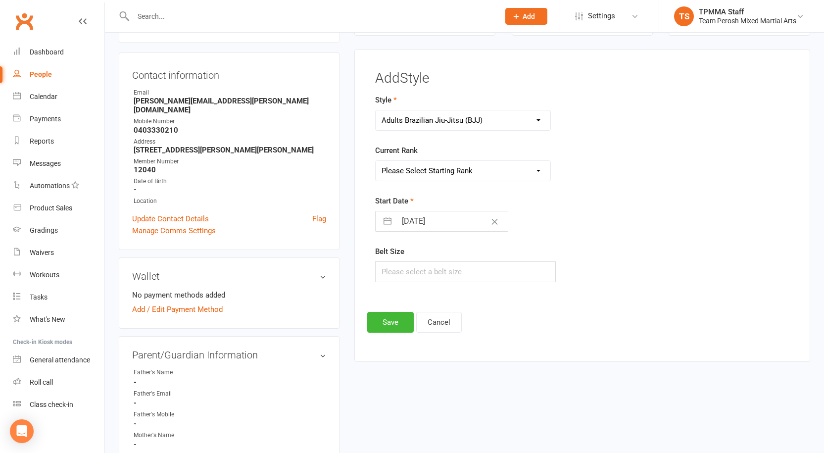
select select "37632"
click at [376, 161] on select "Please Select Starting Rank White Belt White Belt 1st Stripe White Belt 2nd Str…" at bounding box center [463, 171] width 175 height 20
click at [388, 318] on button "Save" at bounding box center [390, 322] width 47 height 21
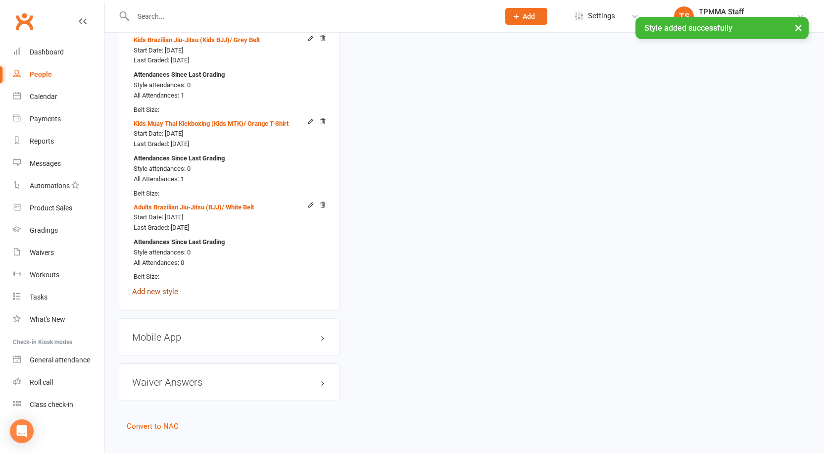
click at [174, 287] on link "Add new style" at bounding box center [155, 291] width 46 height 9
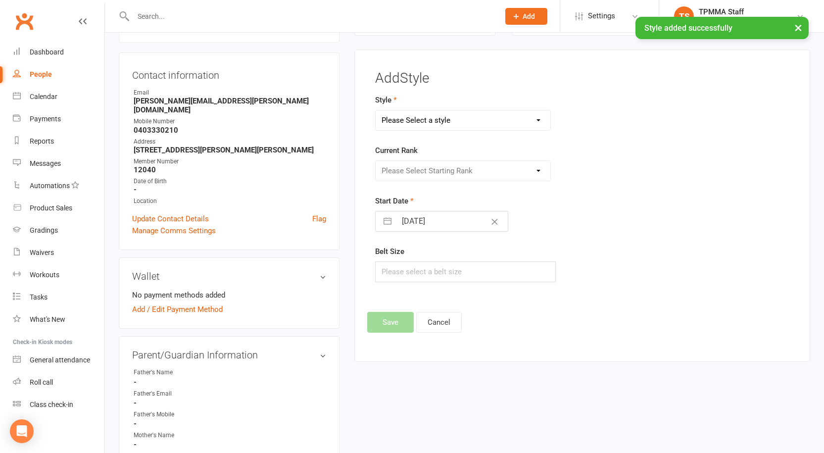
click at [468, 115] on select "Please Select a style Adults Brazilian Jiu-Jitsu (BJJ) Adults Muay Thai Kickbox…" at bounding box center [463, 120] width 175 height 20
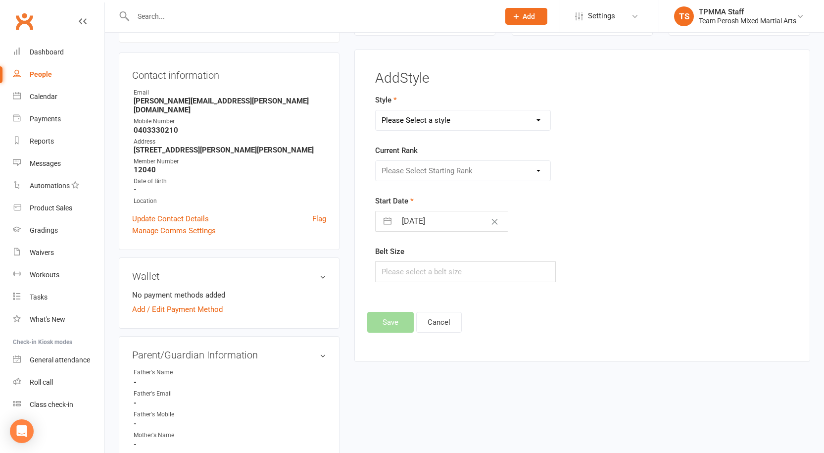
select select "3313"
click at [376, 110] on select "Please Select a style Adults Brazilian Jiu-Jitsu (BJJ) Adults Muay Thai Kickbox…" at bounding box center [463, 120] width 175 height 20
click at [457, 170] on select "Please Select Starting Rank White T-Shirt Yellow T-Shirt Orange T-Shirt Red T-S…" at bounding box center [463, 171] width 175 height 20
select select "37658"
click at [376, 161] on select "Please Select Starting Rank White T-Shirt Yellow T-Shirt Orange T-Shirt Red T-S…" at bounding box center [463, 171] width 175 height 20
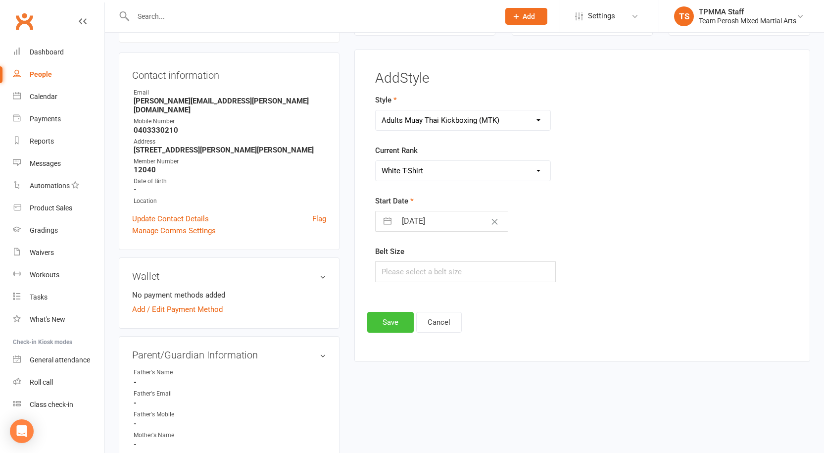
click at [383, 323] on button "Save" at bounding box center [390, 322] width 47 height 21
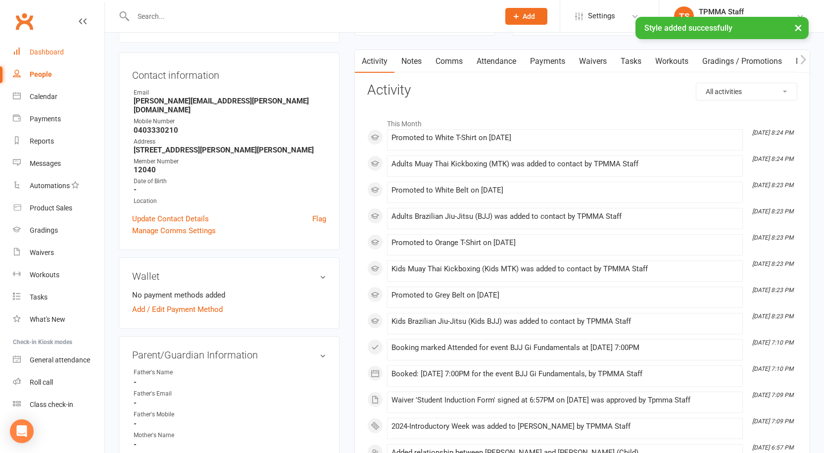
click at [50, 52] on div "Dashboard" at bounding box center [47, 52] width 34 height 8
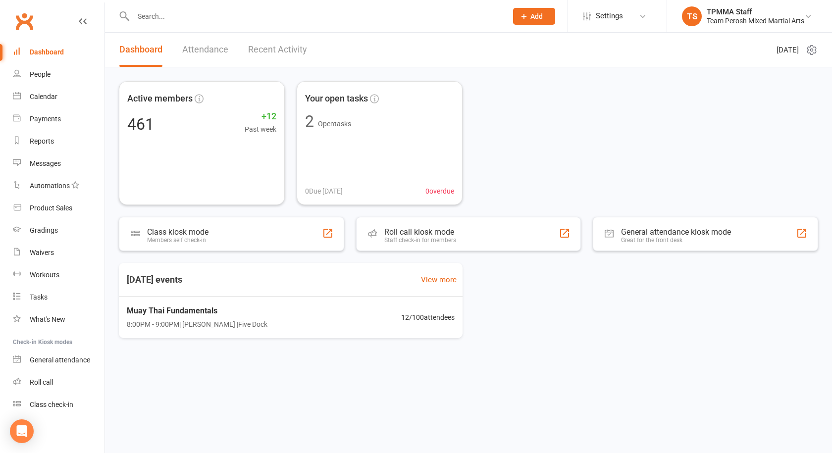
click at [230, 16] on input "text" at bounding box center [315, 16] width 370 height 14
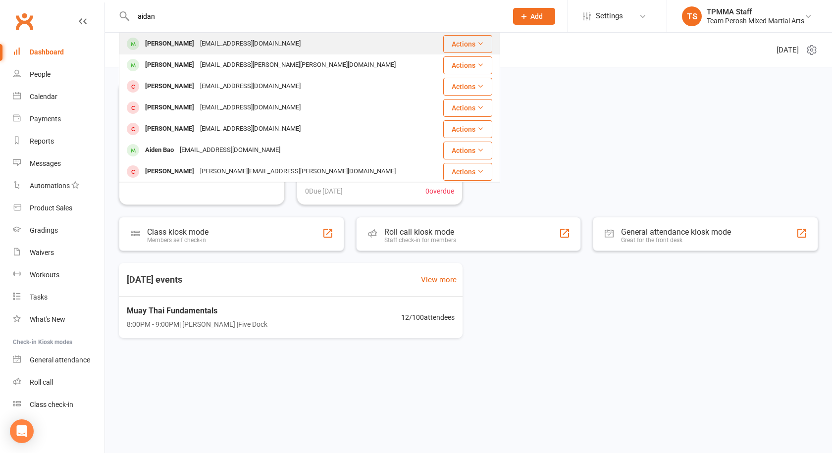
type input "aidan"
click at [202, 40] on div "Aidan.thompson2147@gmail.com" at bounding box center [250, 44] width 106 height 14
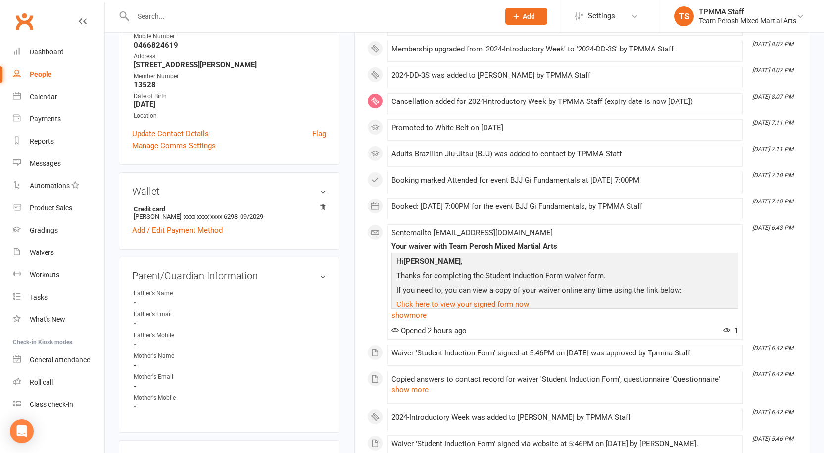
scroll to position [50, 0]
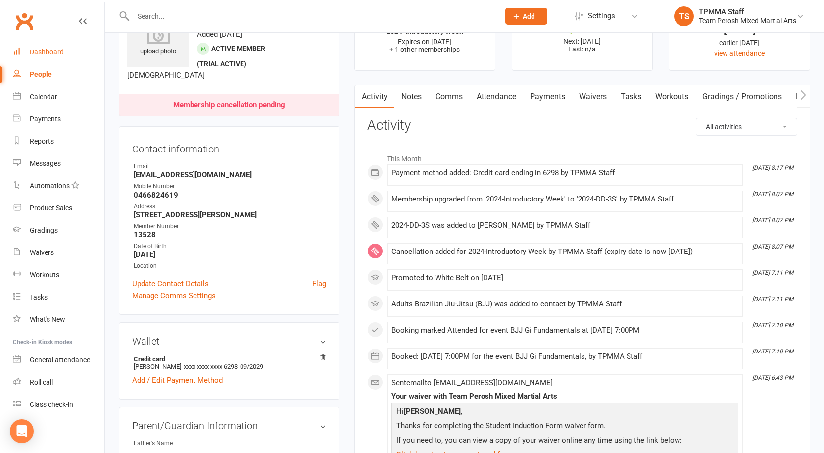
click at [39, 58] on link "Dashboard" at bounding box center [59, 52] width 92 height 22
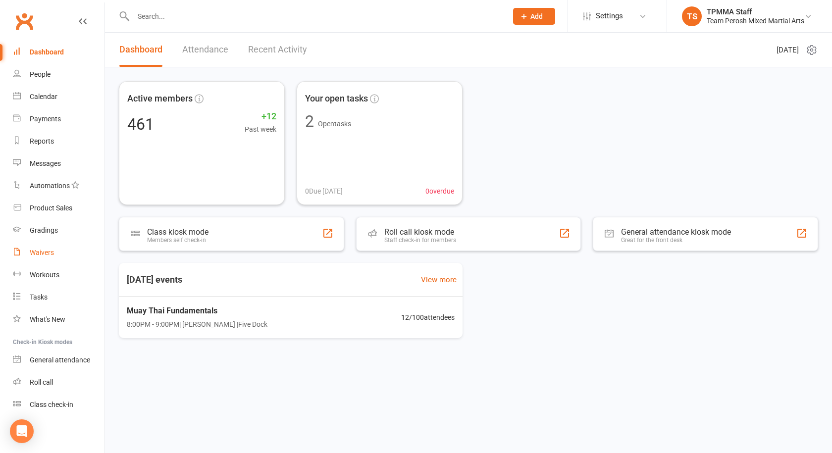
click at [44, 256] on div "Waivers" at bounding box center [42, 253] width 24 height 8
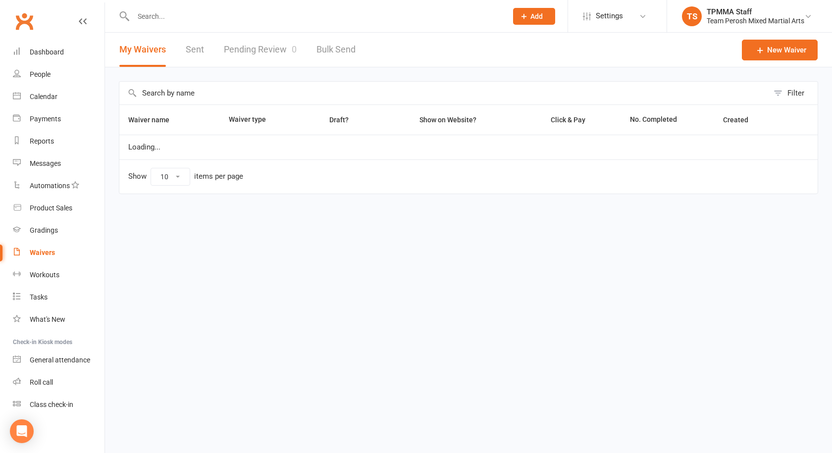
click at [241, 50] on link "Pending Review 0" at bounding box center [260, 50] width 73 height 34
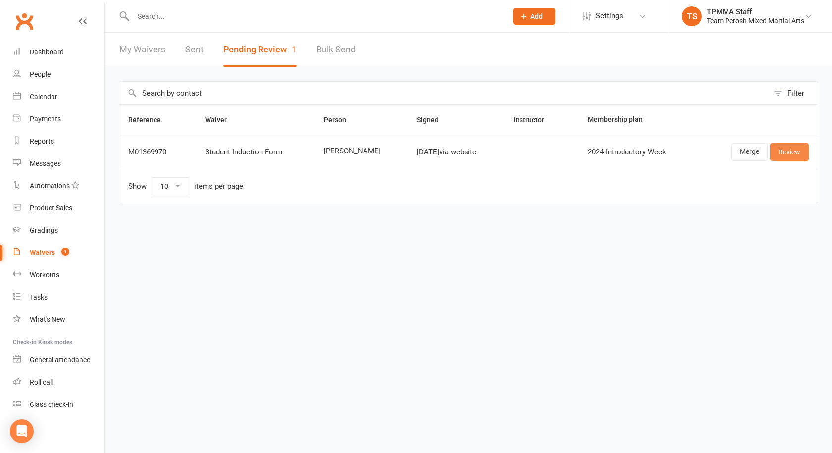
click at [791, 147] on link "Review" at bounding box center [789, 152] width 39 height 18
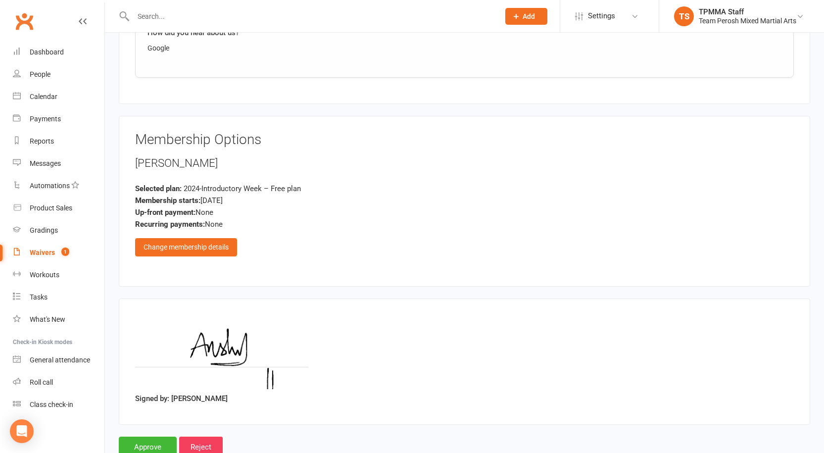
scroll to position [660, 0]
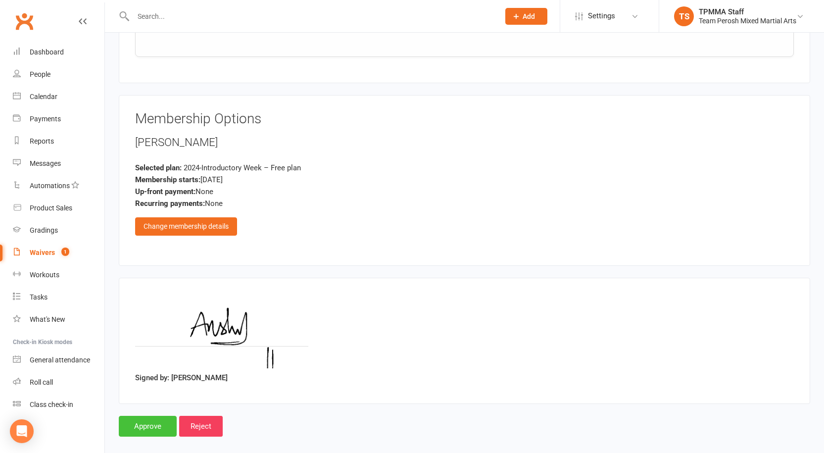
click at [142, 416] on input "Approve" at bounding box center [148, 426] width 58 height 21
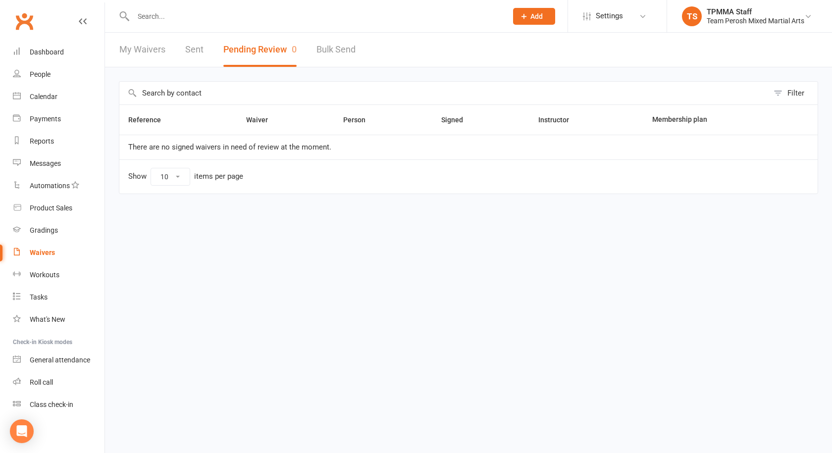
click at [218, 18] on input "text" at bounding box center [315, 16] width 370 height 14
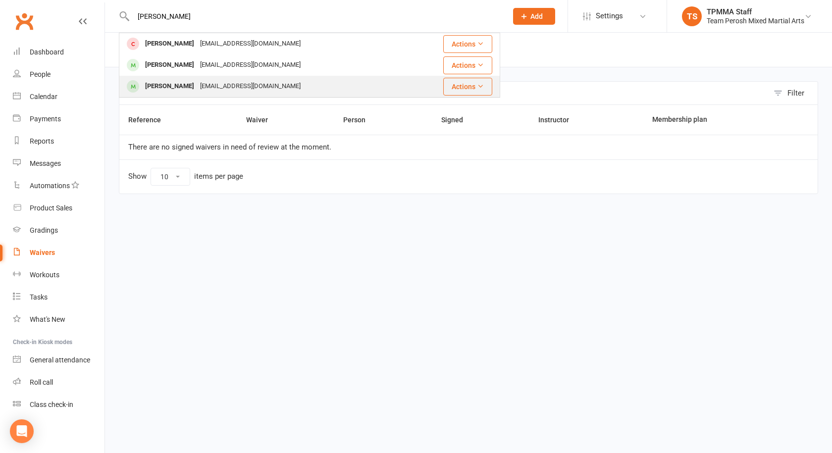
type input "eric"
click at [238, 80] on div "chenhaorui2004@gmail.com" at bounding box center [250, 86] width 106 height 14
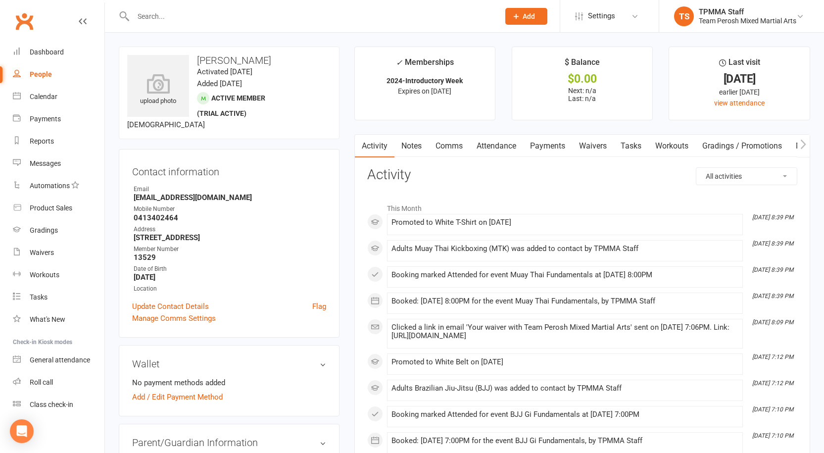
drag, startPoint x: 406, startPoint y: 151, endPoint x: 408, endPoint y: 158, distance: 8.3
click at [406, 151] on link "Notes" at bounding box center [412, 146] width 34 height 23
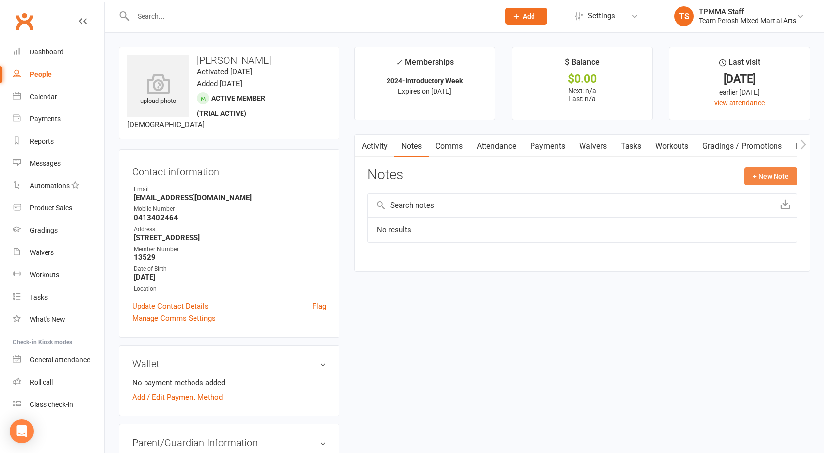
click at [768, 178] on button "+ New Note" at bounding box center [771, 176] width 53 height 18
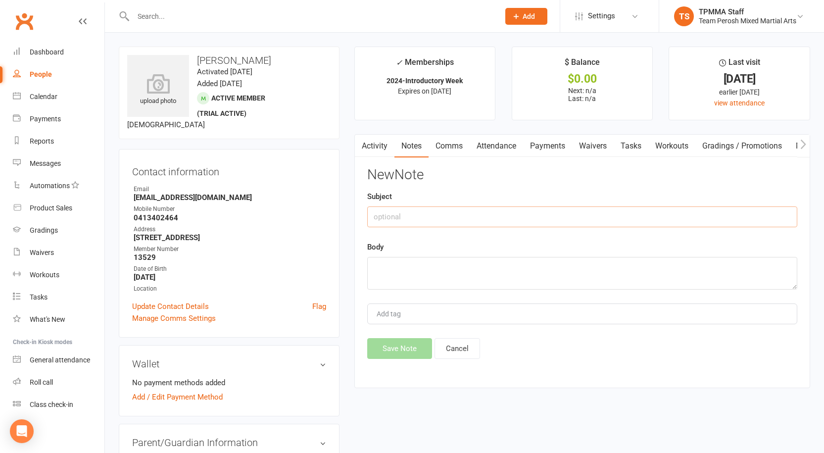
click at [450, 211] on input "text" at bounding box center [582, 216] width 430 height 21
click at [416, 264] on textarea at bounding box center [582, 273] width 430 height 33
type textarea "w"
paste textarea "will sign up Thursday 16/10"
type textarea "will sign up Thursday 16/10"
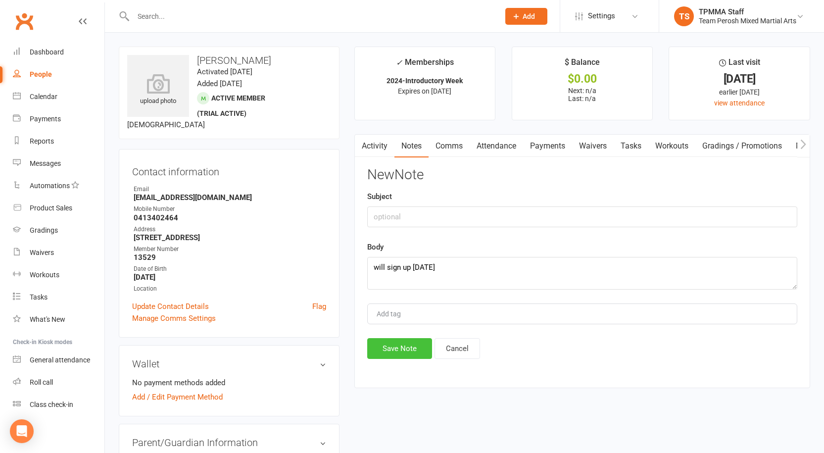
click at [403, 351] on button "Save Note" at bounding box center [399, 348] width 65 height 21
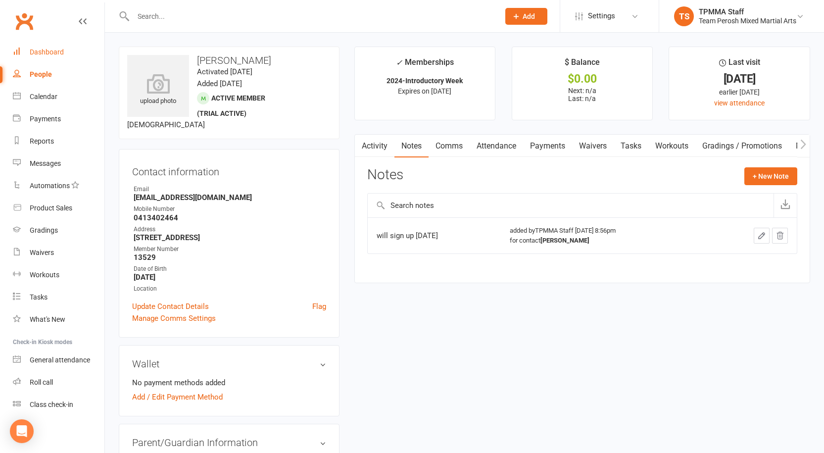
click at [43, 51] on div "Dashboard" at bounding box center [47, 52] width 34 height 8
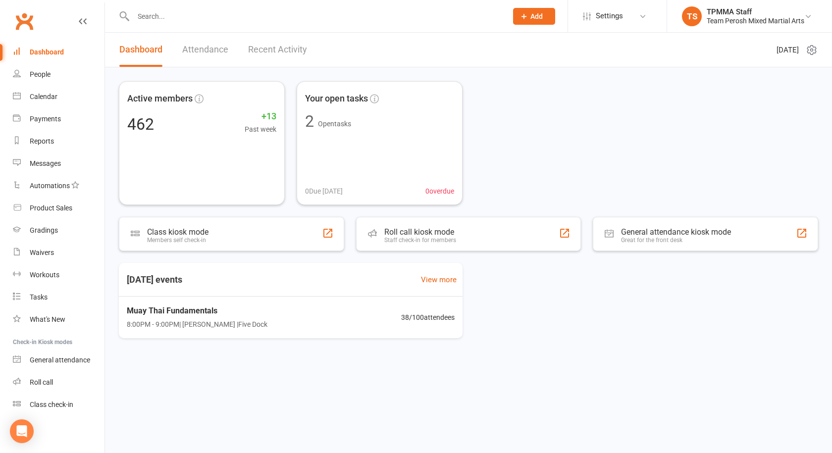
click at [163, 9] on input "text" at bounding box center [315, 16] width 370 height 14
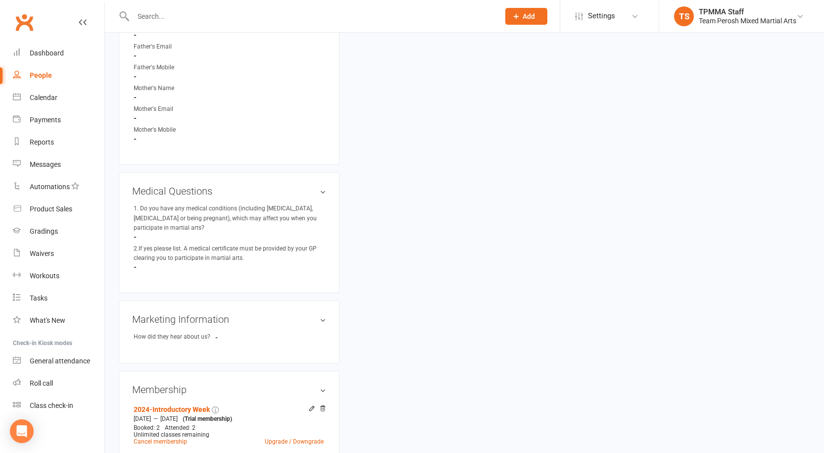
scroll to position [789, 0]
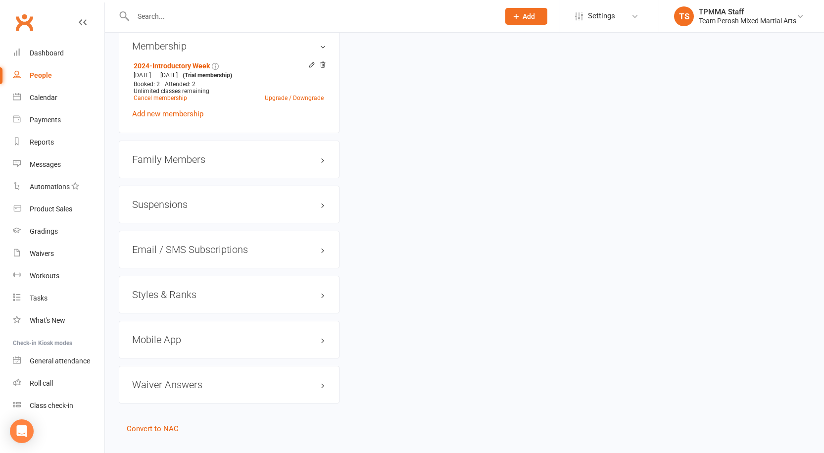
click at [237, 285] on div "Styles & Ranks" at bounding box center [229, 295] width 221 height 38
click at [284, 289] on h3 "Styles & Ranks" at bounding box center [229, 294] width 194 height 11
click at [164, 329] on link "Add new style" at bounding box center [155, 333] width 46 height 9
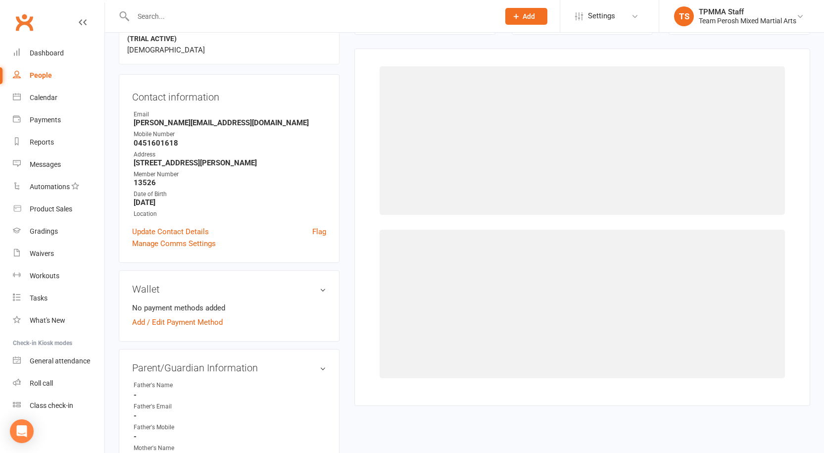
scroll to position [85, 0]
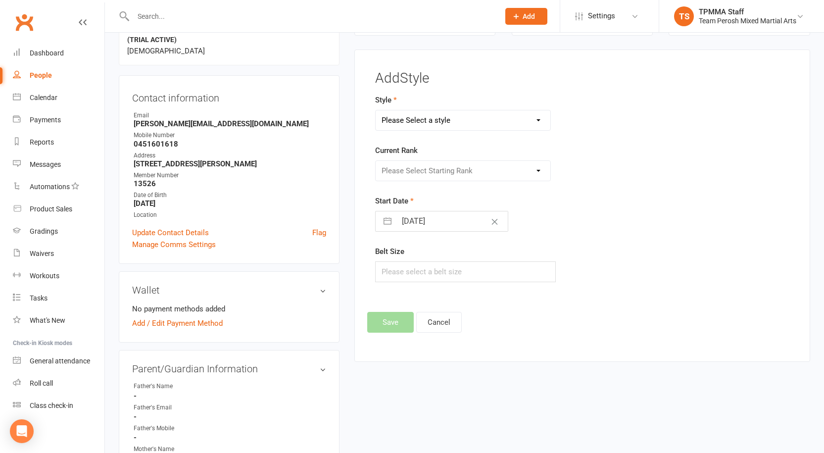
click at [497, 121] on select "Please Select a style Adults Brazilian Jiu-Jitsu (BJJ) Adults Muay Thai Kickbox…" at bounding box center [463, 120] width 175 height 20
select select "3312"
click at [376, 110] on select "Please Select a style Adults Brazilian Jiu-Jitsu (BJJ) Adults Muay Thai Kickbox…" at bounding box center [463, 120] width 175 height 20
click at [456, 172] on select "Please Select Starting Rank White Belt White Belt 1st Stripe White Belt 2nd Str…" at bounding box center [463, 171] width 175 height 20
select select "37632"
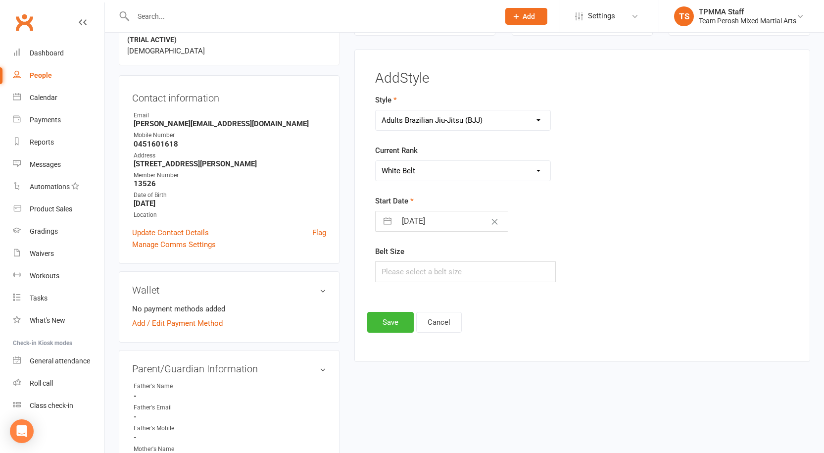
click at [376, 161] on select "Please Select Starting Rank White Belt White Belt 1st Stripe White Belt 2nd Str…" at bounding box center [463, 171] width 175 height 20
click at [385, 320] on button "Save" at bounding box center [390, 322] width 47 height 21
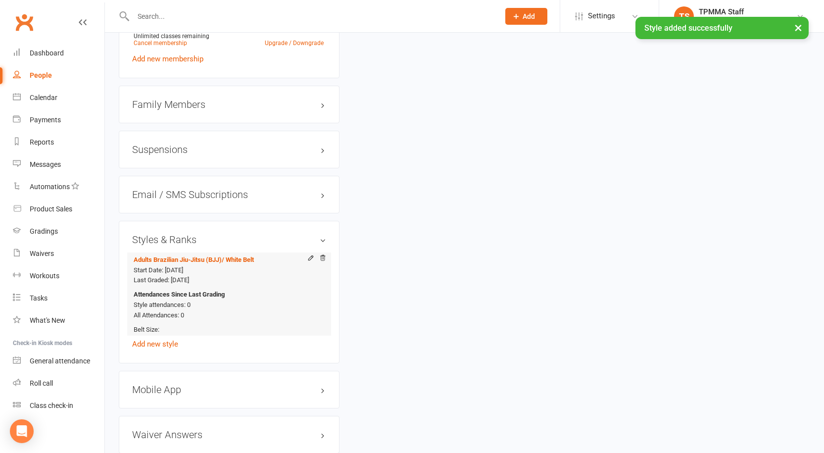
scroll to position [895, 0]
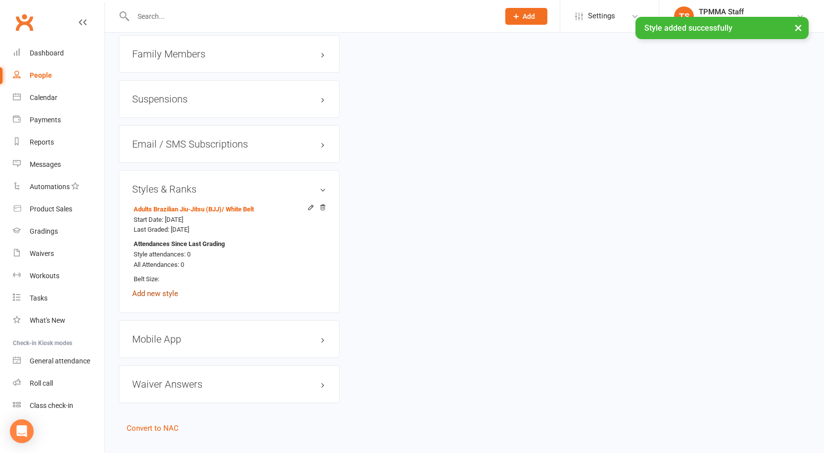
click at [154, 289] on link "Add new style" at bounding box center [155, 293] width 46 height 9
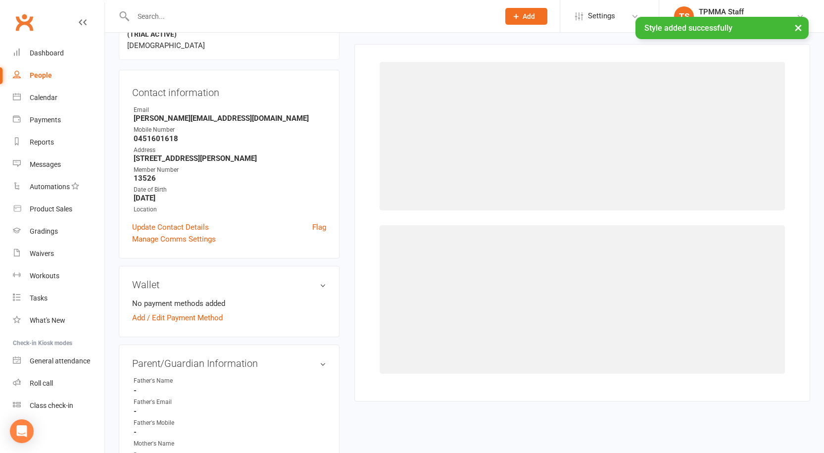
scroll to position [85, 0]
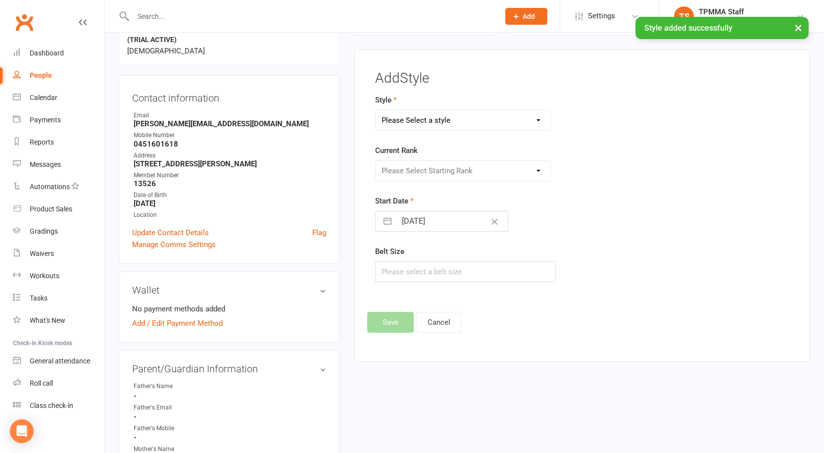
click at [438, 125] on select "Please Select a style Adults Brazilian Jiu-Jitsu (BJJ) Adults Muay Thai Kickbox…" at bounding box center [463, 120] width 175 height 20
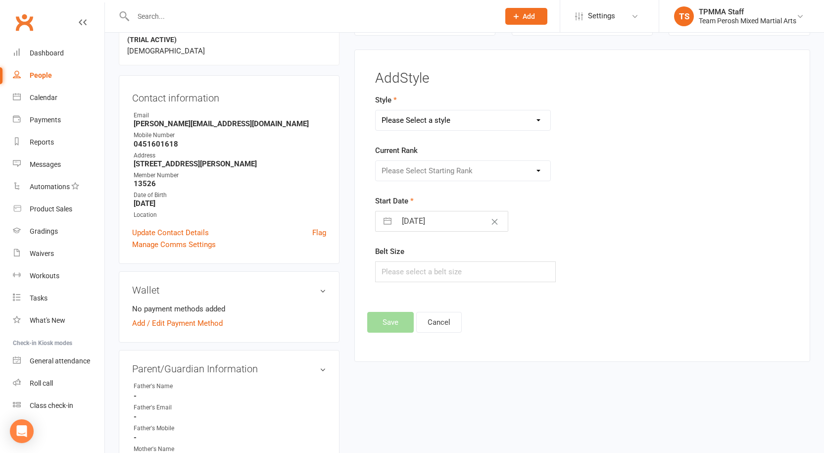
select select "3313"
click at [376, 110] on select "Please Select a style Adults Brazilian Jiu-Jitsu (BJJ) Adults Muay Thai Kickbox…" at bounding box center [463, 120] width 175 height 20
drag, startPoint x: 462, startPoint y: 169, endPoint x: 457, endPoint y: 180, distance: 12.8
click at [462, 169] on select "Please Select Starting Rank White T-Shirt Yellow T-Shirt Orange T-Shirt Red T-S…" at bounding box center [463, 171] width 175 height 20
select select "37658"
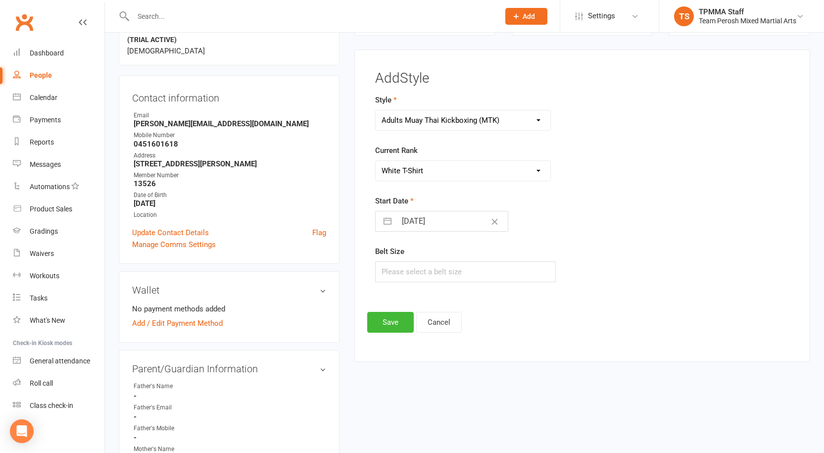
click at [376, 161] on select "Please Select Starting Rank White T-Shirt Yellow T-Shirt Orange T-Shirt Red T-S…" at bounding box center [463, 171] width 175 height 20
click at [393, 323] on button "Save" at bounding box center [390, 322] width 47 height 21
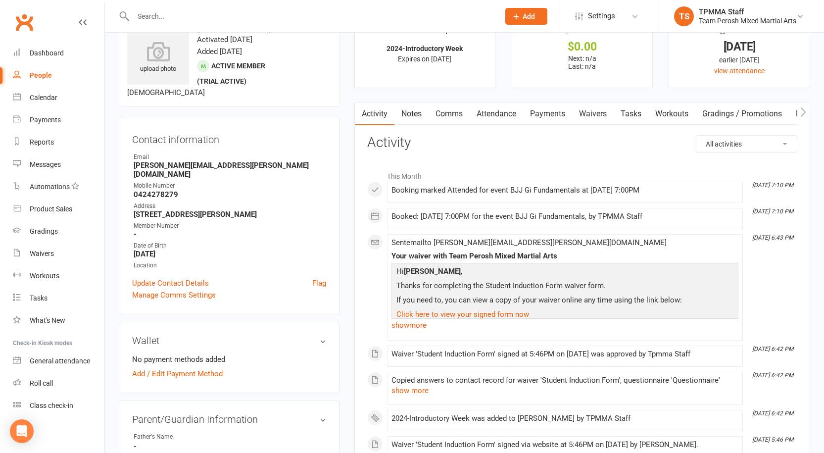
scroll to position [50, 0]
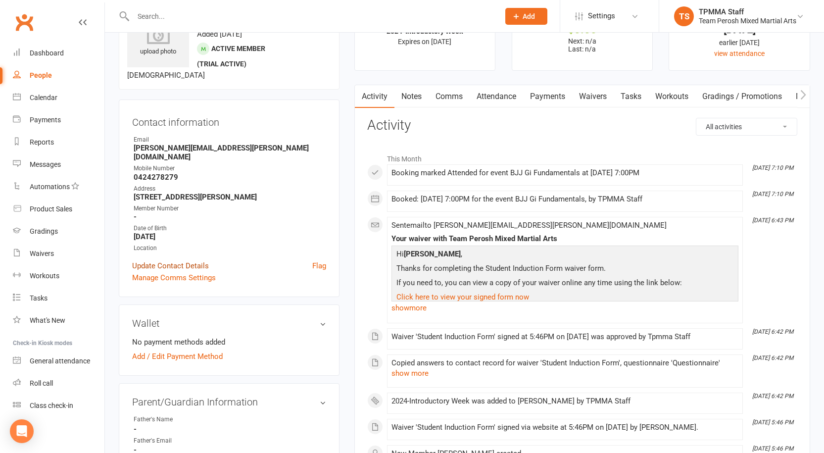
click at [192, 260] on link "Update Contact Details" at bounding box center [170, 266] width 77 height 12
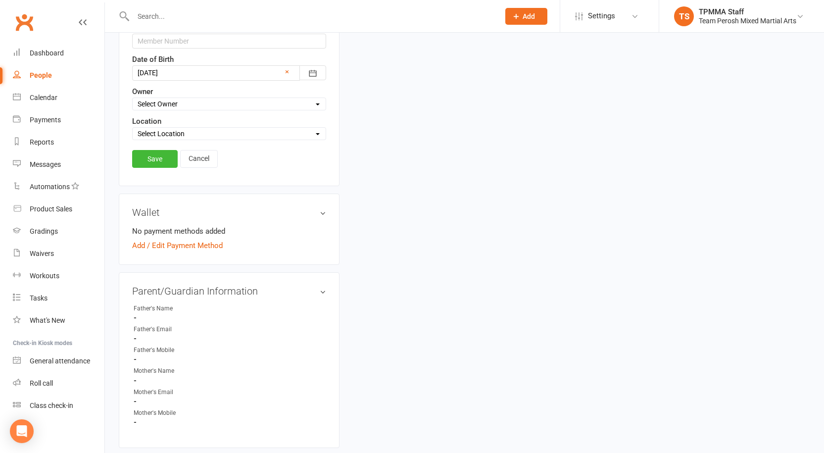
scroll to position [344, 0]
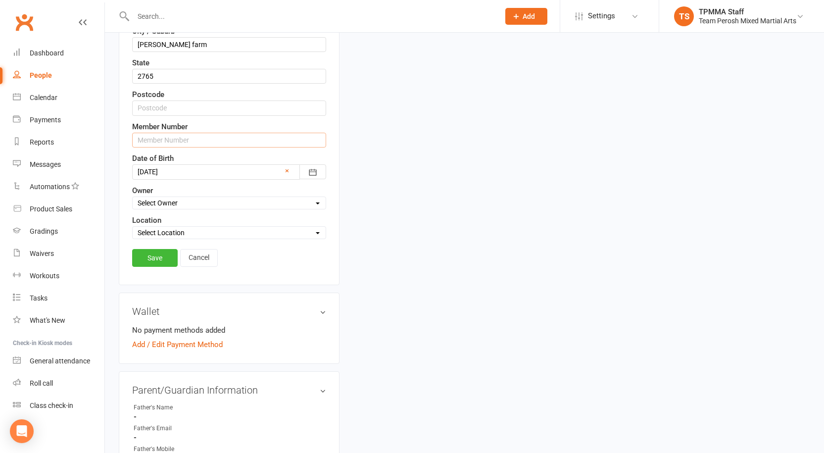
click at [164, 134] on input "text" at bounding box center [229, 140] width 194 height 15
type input "13527"
click at [153, 254] on link "Save" at bounding box center [155, 258] width 46 height 18
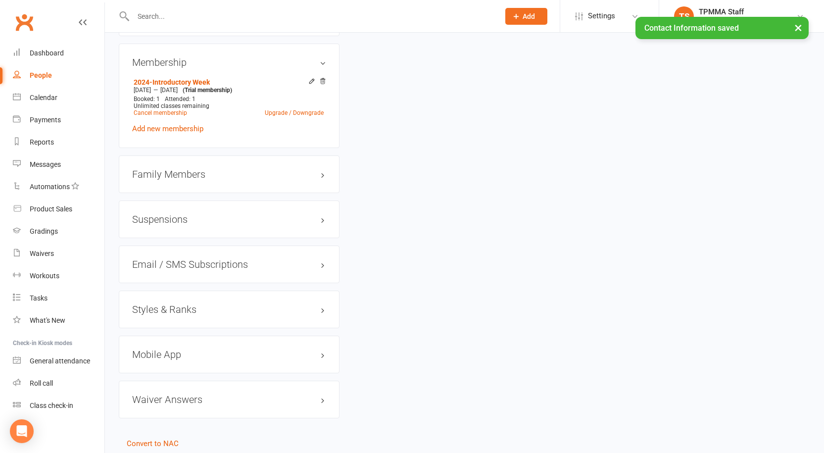
scroll to position [788, 0]
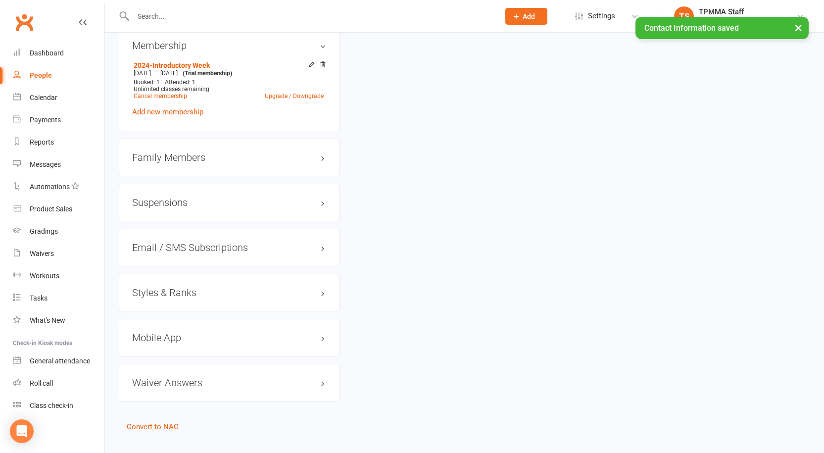
click at [184, 287] on h3 "Styles & Ranks" at bounding box center [229, 292] width 194 height 11
click at [169, 327] on link "Add new style" at bounding box center [155, 331] width 46 height 9
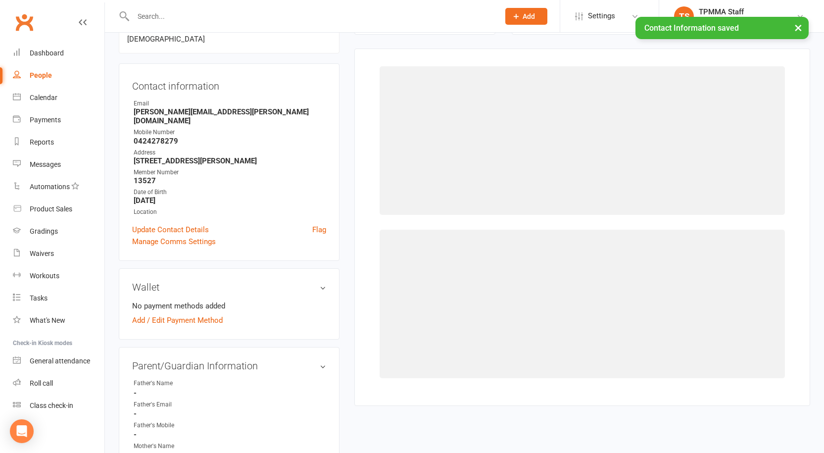
scroll to position [85, 0]
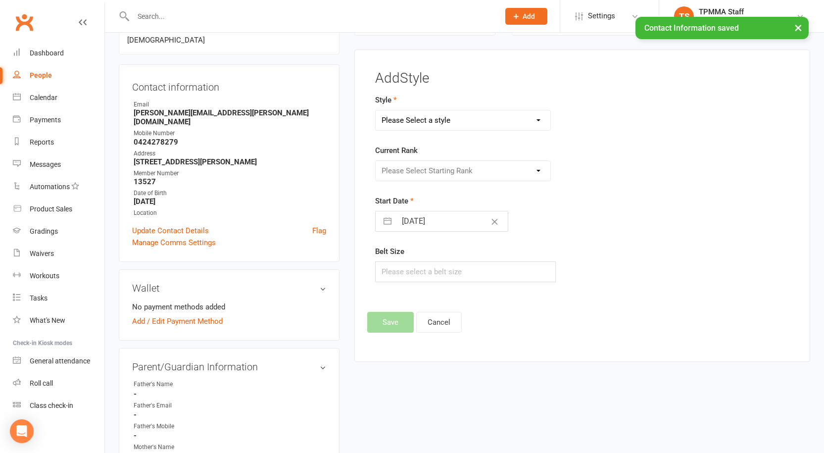
click at [487, 121] on select "Please Select a style Adults Brazilian Jiu-Jitsu (BJJ) Adults Muay Thai Kickbox…" at bounding box center [463, 120] width 175 height 20
select select "3312"
click at [376, 110] on select "Please Select a style Adults Brazilian Jiu-Jitsu (BJJ) Adults Muay Thai Kickbox…" at bounding box center [463, 120] width 175 height 20
click at [440, 167] on select "Please Select Starting Rank White Belt White Belt 1st Stripe White Belt 2nd Str…" at bounding box center [463, 171] width 175 height 20
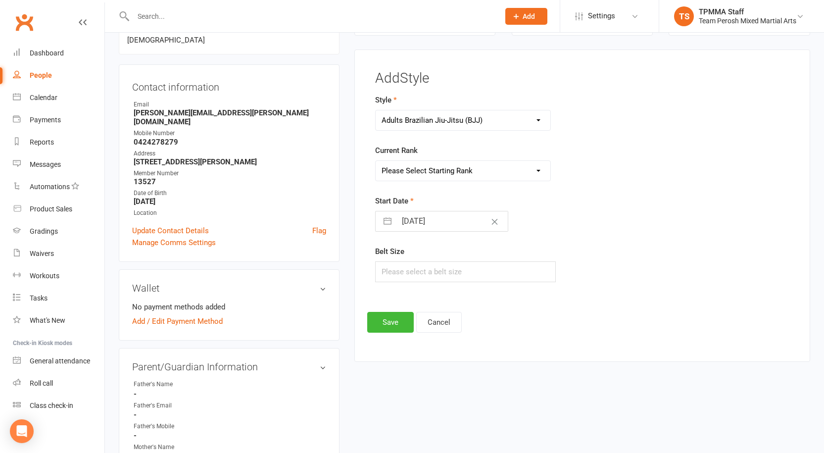
select select "37632"
click at [376, 161] on select "Please Select Starting Rank White Belt White Belt 1st Stripe White Belt 2nd Str…" at bounding box center [463, 171] width 175 height 20
click at [392, 322] on button "Save" at bounding box center [390, 322] width 47 height 21
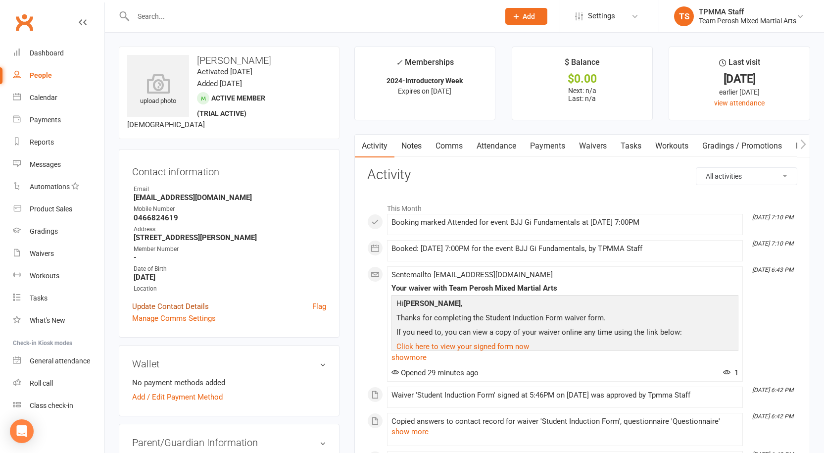
click at [152, 305] on link "Update Contact Details" at bounding box center [170, 307] width 77 height 12
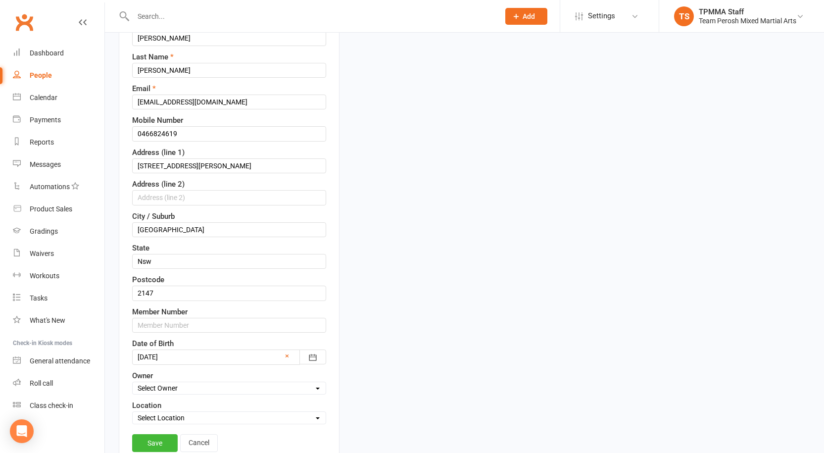
scroll to position [195, 0]
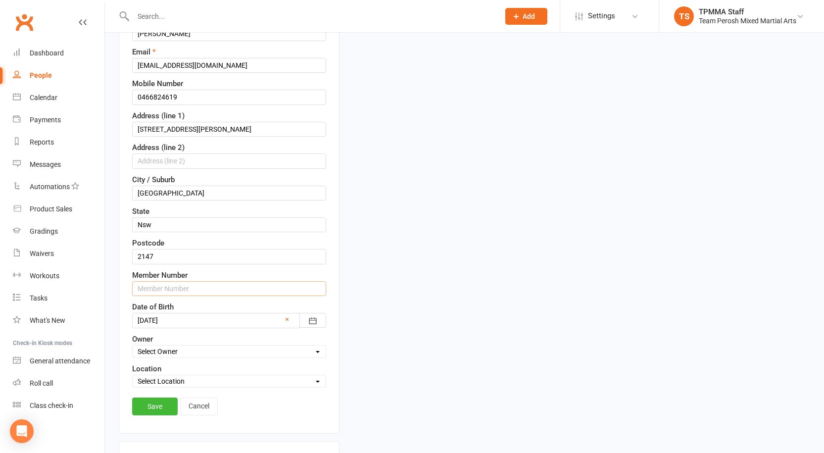
click at [152, 293] on input "text" at bounding box center [229, 288] width 194 height 15
type input "13528"
click at [159, 406] on link "Save" at bounding box center [155, 407] width 46 height 18
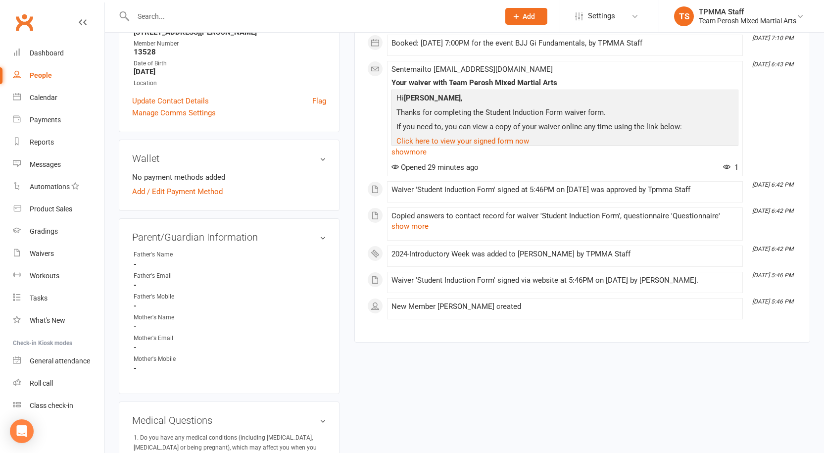
scroll to position [788, 0]
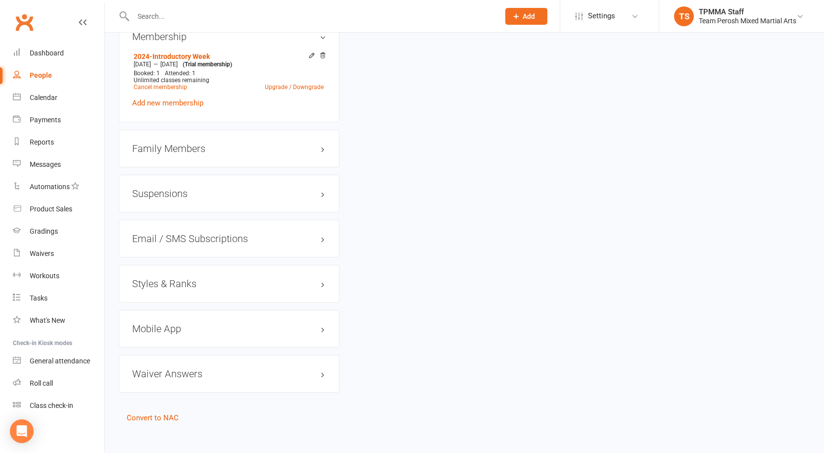
click at [238, 278] on h3 "Styles & Ranks" at bounding box center [229, 283] width 194 height 11
click at [163, 318] on link "Add new style" at bounding box center [155, 322] width 46 height 9
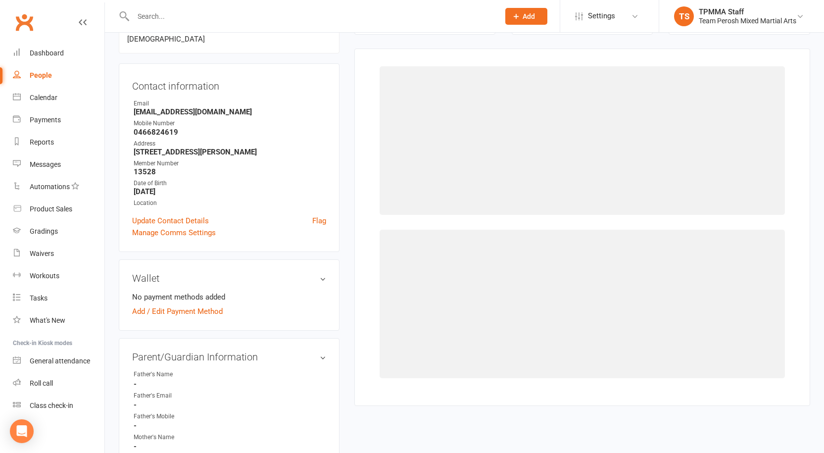
scroll to position [85, 0]
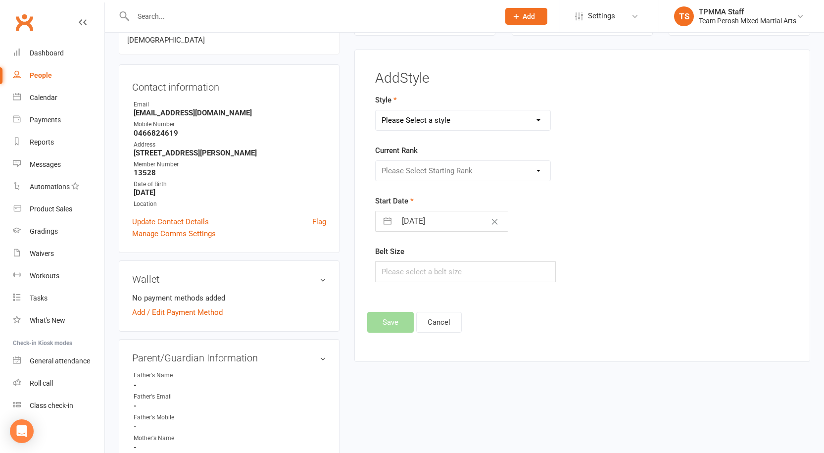
drag, startPoint x: 482, startPoint y: 120, endPoint x: 479, endPoint y: 125, distance: 5.8
click at [482, 120] on select "Please Select a style Adults Brazilian Jiu-Jitsu (BJJ) Adults Muay Thai Kickbox…" at bounding box center [463, 120] width 175 height 20
select select "3312"
click at [376, 110] on select "Please Select a style Adults Brazilian Jiu-Jitsu (BJJ) Adults Muay Thai Kickbox…" at bounding box center [463, 120] width 175 height 20
click at [446, 169] on select "Please Select Starting Rank White Belt White Belt 1st Stripe White Belt 2nd Str…" at bounding box center [463, 171] width 175 height 20
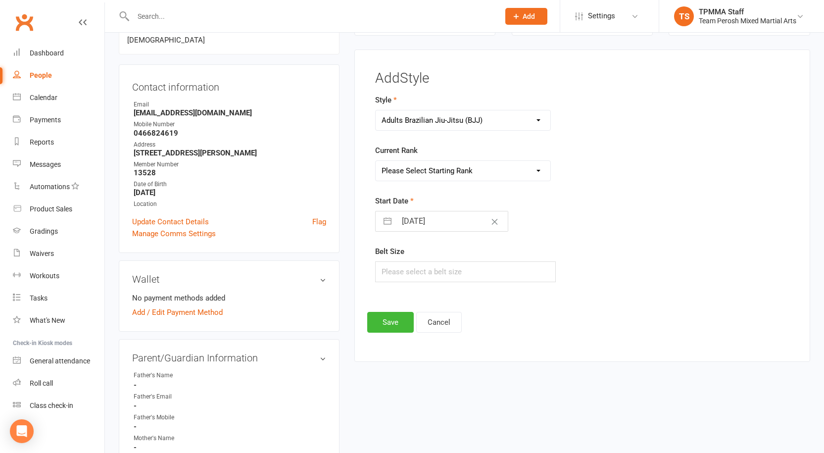
select select "37632"
click at [376, 161] on select "Please Select Starting Rank White Belt White Belt 1st Stripe White Belt 2nd Str…" at bounding box center [463, 171] width 175 height 20
click at [387, 320] on button "Save" at bounding box center [390, 322] width 47 height 21
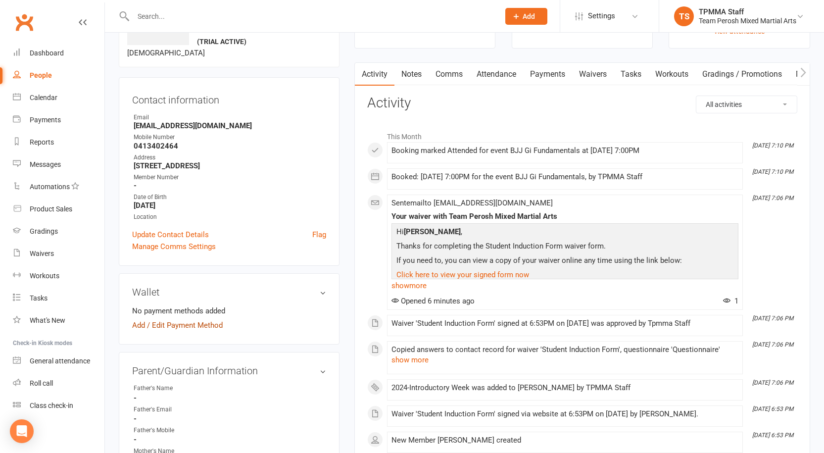
scroll to position [149, 0]
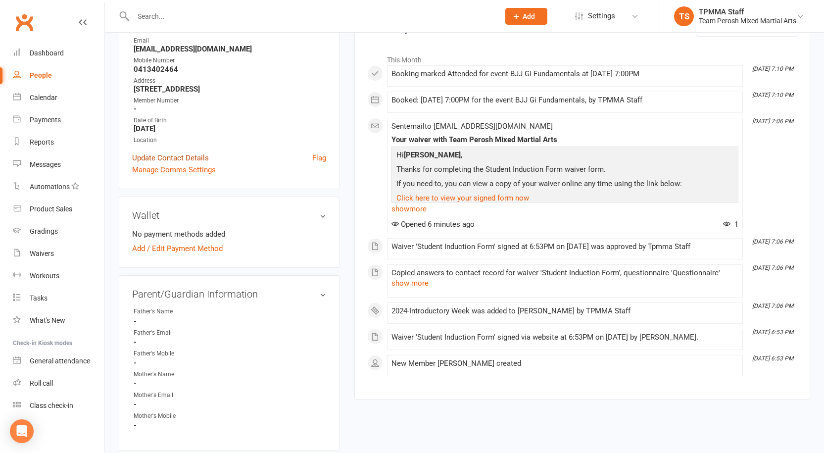
click at [162, 152] on link "Update Contact Details" at bounding box center [170, 158] width 77 height 12
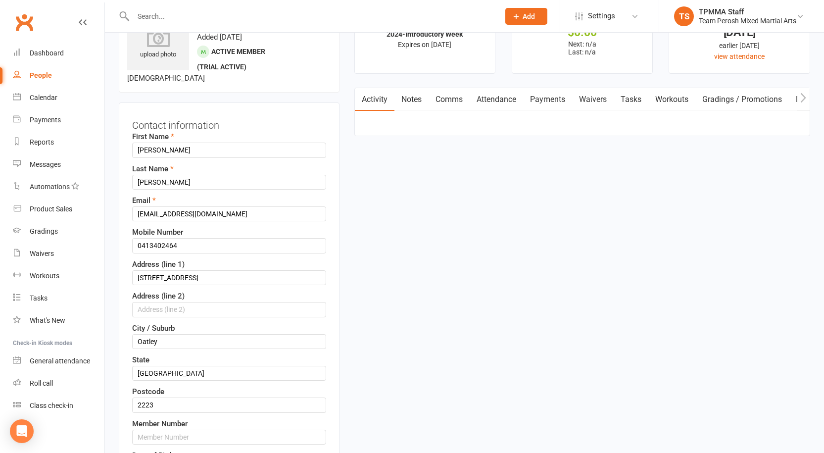
scroll to position [344, 0]
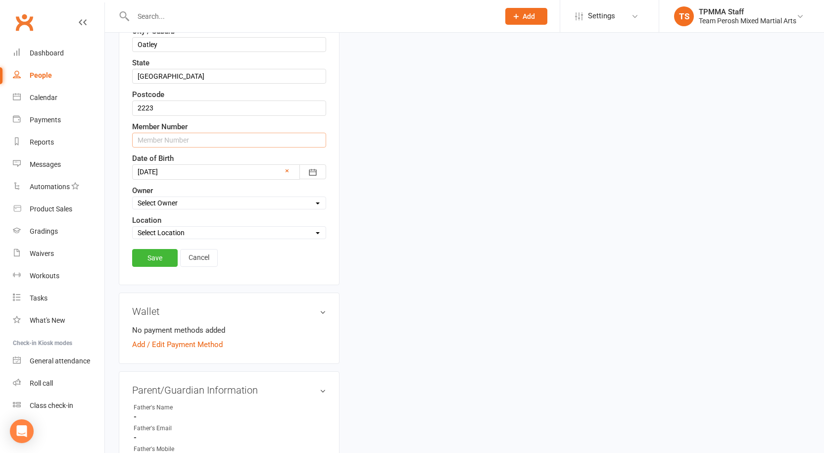
click at [173, 138] on input "text" at bounding box center [229, 140] width 194 height 15
type input "13529"
click at [145, 254] on link "Save" at bounding box center [155, 258] width 46 height 18
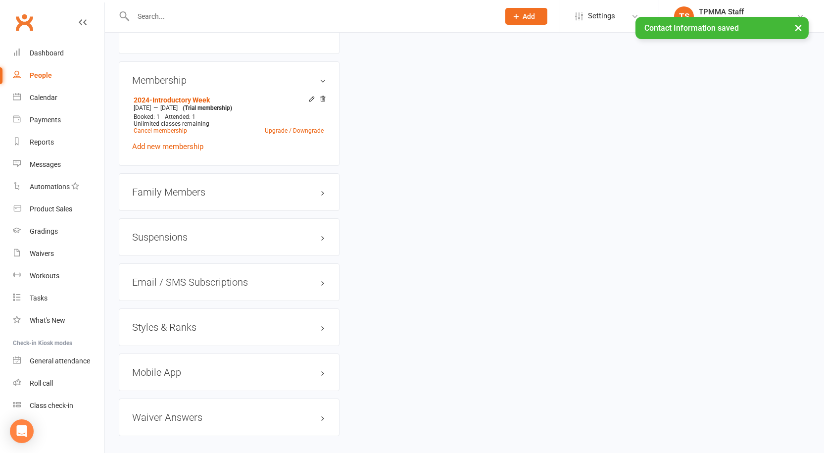
scroll to position [788, 0]
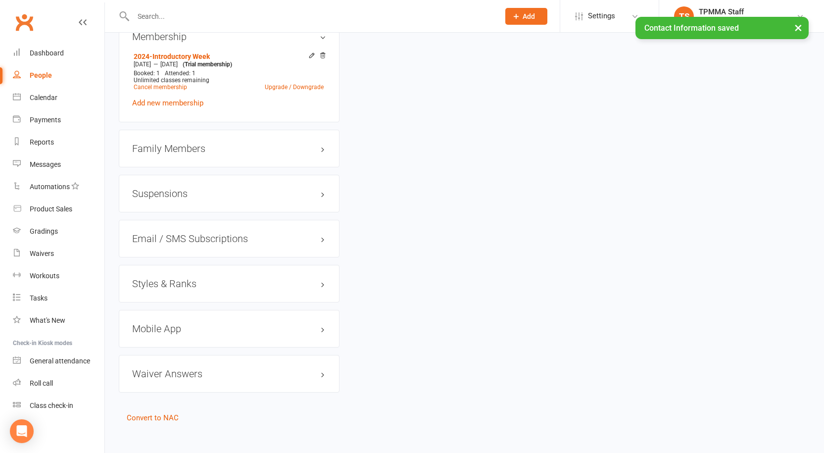
click at [180, 278] on h3 "Styles & Ranks" at bounding box center [229, 283] width 194 height 11
click at [152, 318] on link "Add new style" at bounding box center [155, 322] width 46 height 9
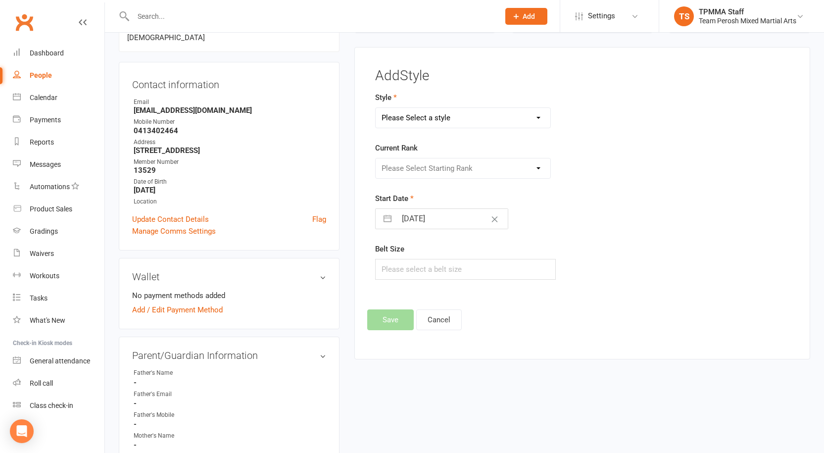
scroll to position [85, 0]
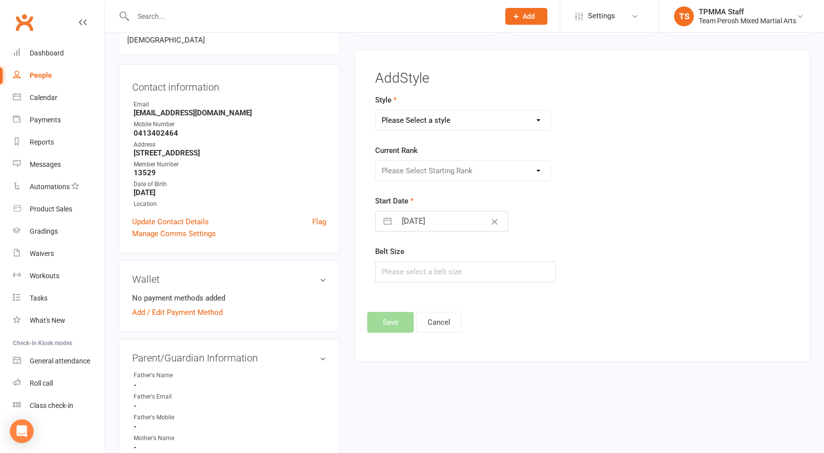
drag, startPoint x: 440, startPoint y: 120, endPoint x: 435, endPoint y: 130, distance: 11.1
click at [440, 120] on select "Please Select a style Adults Brazilian Jiu-Jitsu (BJJ) Adults Muay Thai Kickbox…" at bounding box center [463, 120] width 175 height 20
select select "3312"
click at [376, 110] on select "Please Select a style Adults Brazilian Jiu-Jitsu (BJJ) Adults Muay Thai Kickbox…" at bounding box center [463, 120] width 175 height 20
drag, startPoint x: 429, startPoint y: 168, endPoint x: 429, endPoint y: 178, distance: 9.9
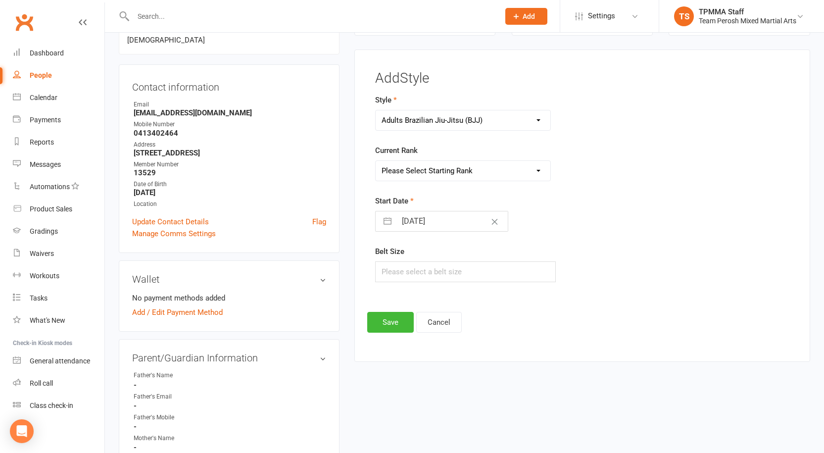
click at [429, 168] on select "Please Select Starting Rank White Belt White Belt 1st Stripe White Belt 2nd Str…" at bounding box center [463, 171] width 175 height 20
select select "37632"
click at [376, 161] on select "Please Select Starting Rank White Belt White Belt 1st Stripe White Belt 2nd Str…" at bounding box center [463, 171] width 175 height 20
click at [390, 320] on button "Save" at bounding box center [390, 322] width 47 height 21
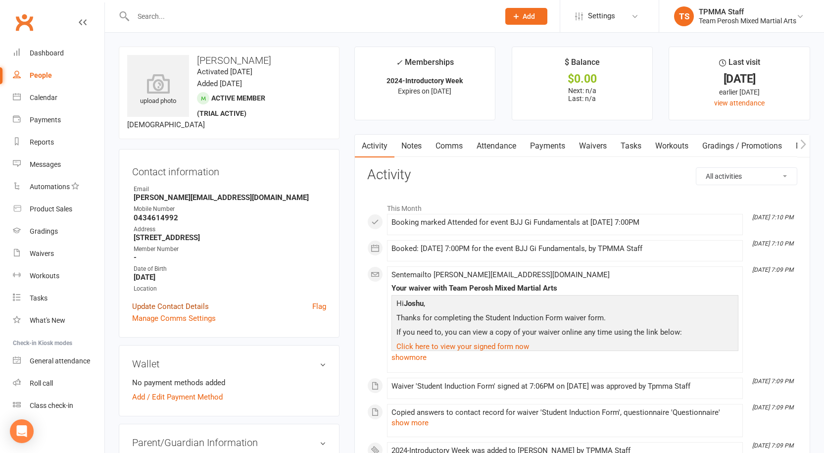
click at [149, 308] on link "Update Contact Details" at bounding box center [170, 307] width 77 height 12
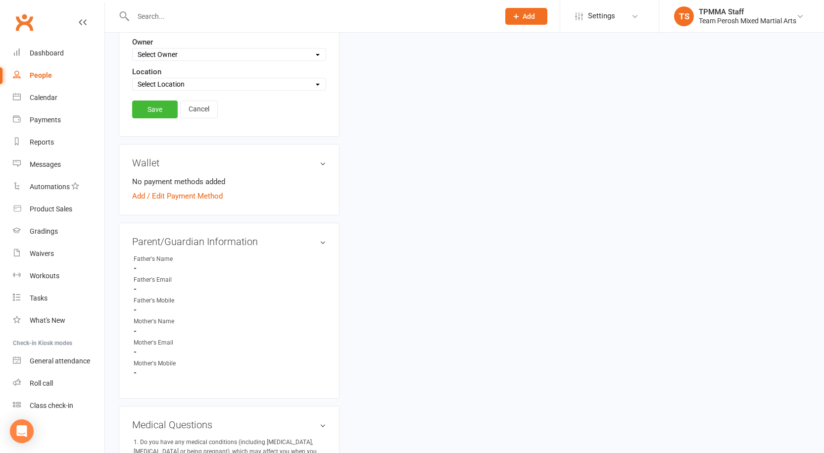
scroll to position [344, 0]
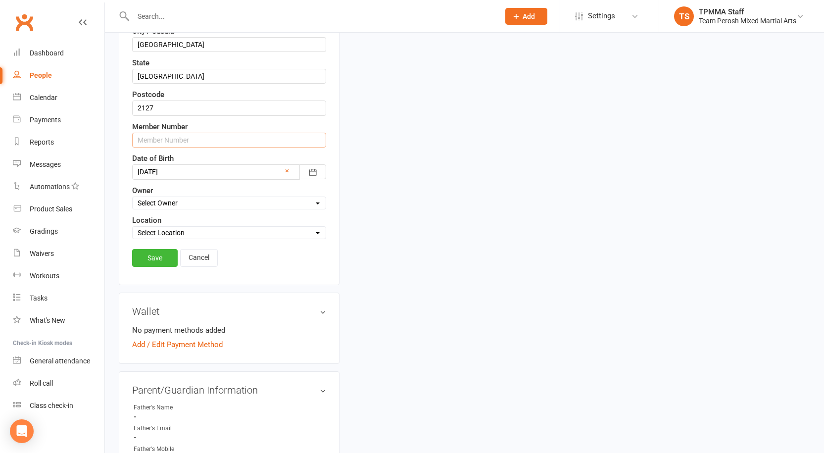
click at [162, 138] on input "text" at bounding box center [229, 140] width 194 height 15
type input "13530"
click at [147, 254] on link "Save" at bounding box center [155, 258] width 46 height 18
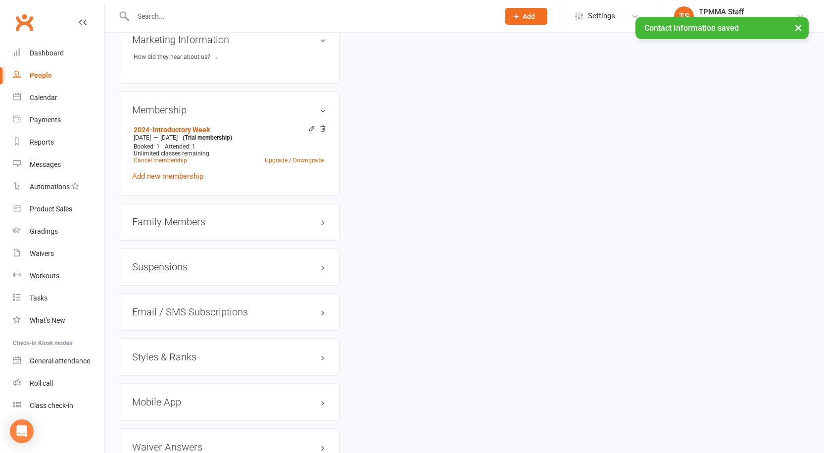
scroll to position [788, 0]
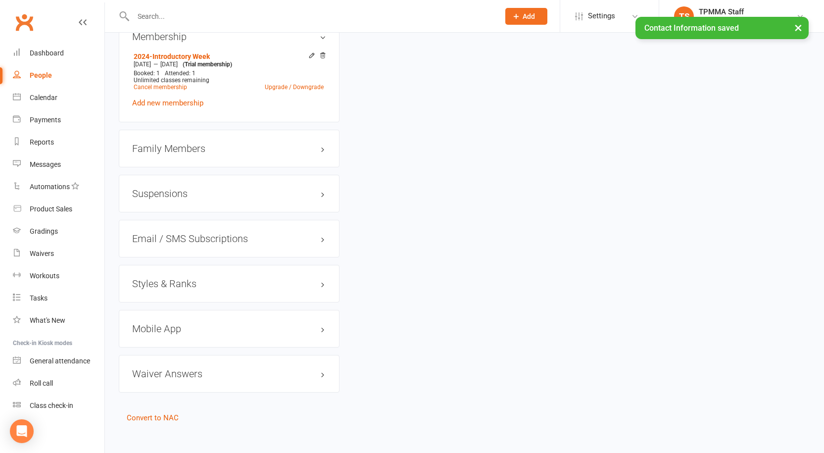
click at [224, 279] on div "Styles & Ranks" at bounding box center [229, 284] width 221 height 38
click at [216, 278] on h3 "Styles & Ranks" at bounding box center [229, 283] width 194 height 11
click at [168, 318] on link "Add new style" at bounding box center [155, 322] width 46 height 9
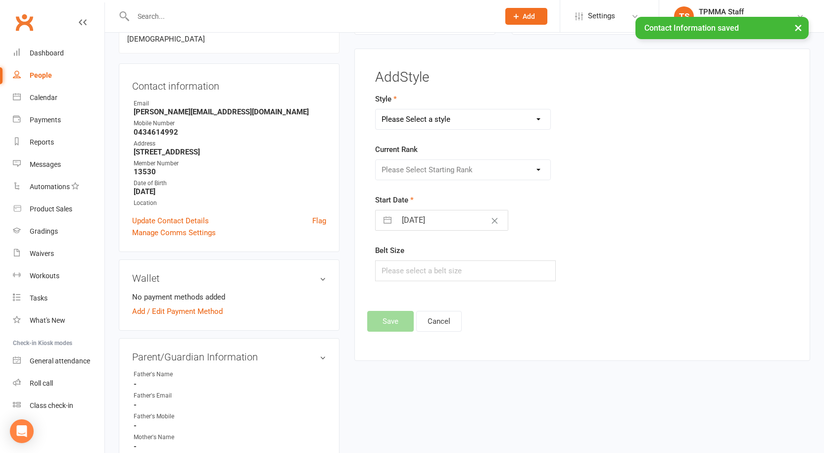
scroll to position [85, 0]
click at [451, 121] on select "Please Select a style Adults Brazilian Jiu-Jitsu (BJJ) Adults Muay Thai Kickbox…" at bounding box center [463, 120] width 175 height 20
select select "3312"
click at [376, 110] on select "Please Select a style Adults Brazilian Jiu-Jitsu (BJJ) Adults Muay Thai Kickbox…" at bounding box center [463, 120] width 175 height 20
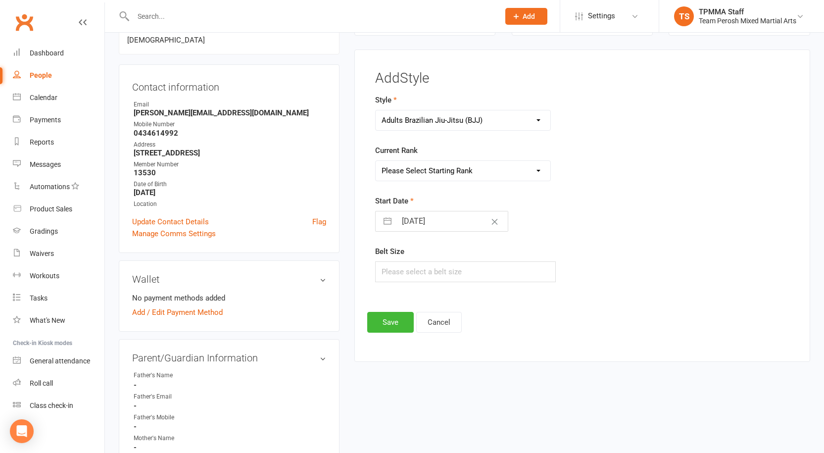
click at [439, 178] on select "Please Select Starting Rank White Belt White Belt 1st Stripe White Belt 2nd Str…" at bounding box center [463, 171] width 175 height 20
select select "37632"
click at [376, 161] on select "Please Select Starting Rank White Belt White Belt 1st Stripe White Belt 2nd Str…" at bounding box center [463, 171] width 175 height 20
click at [393, 331] on button "Save" at bounding box center [390, 322] width 47 height 21
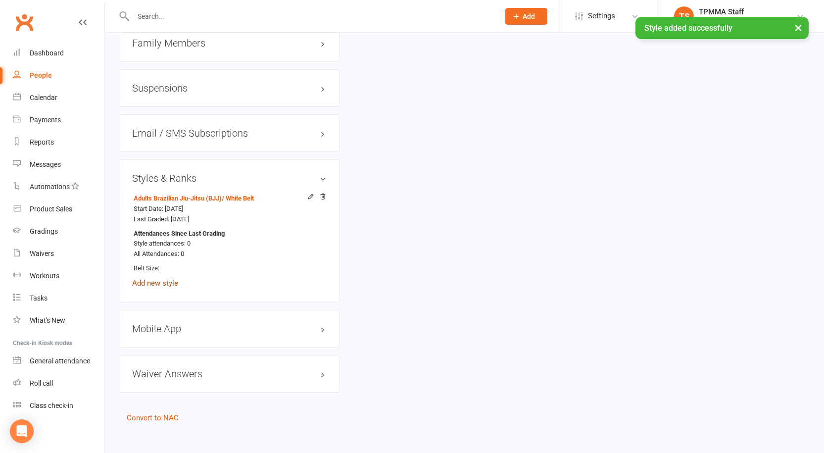
click at [158, 279] on link "Add new style" at bounding box center [155, 283] width 46 height 9
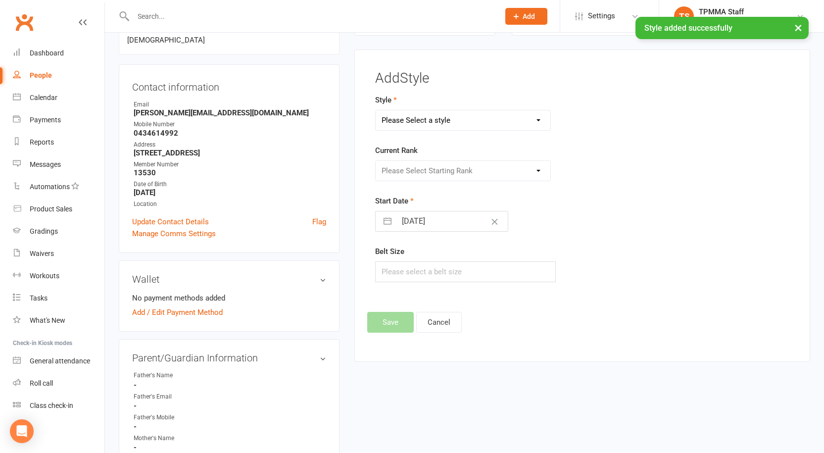
click at [447, 116] on select "Please Select a style Adults Brazilian Jiu-Jitsu (BJJ) Adults Muay Thai Kickbox…" at bounding box center [463, 120] width 175 height 20
select select "3313"
click at [376, 110] on select "Please Select a style Adults Brazilian Jiu-Jitsu (BJJ) Adults Muay Thai Kickbox…" at bounding box center [463, 120] width 175 height 20
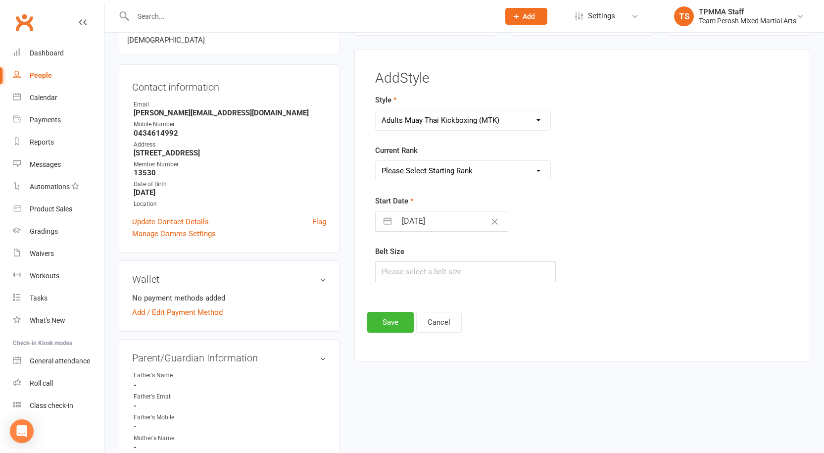
click at [463, 157] on div "Current Rank Please Select Starting Rank White T-Shirt Yellow T-Shirt Orange T-…" at bounding box center [510, 163] width 271 height 37
drag, startPoint x: 465, startPoint y: 171, endPoint x: 460, endPoint y: 180, distance: 10.6
click at [465, 171] on select "Please Select Starting Rank White T-Shirt Yellow T-Shirt Orange T-Shirt Red T-S…" at bounding box center [463, 171] width 175 height 20
select select "37658"
click at [376, 161] on select "Please Select Starting Rank White T-Shirt Yellow T-Shirt Orange T-Shirt Red T-S…" at bounding box center [463, 171] width 175 height 20
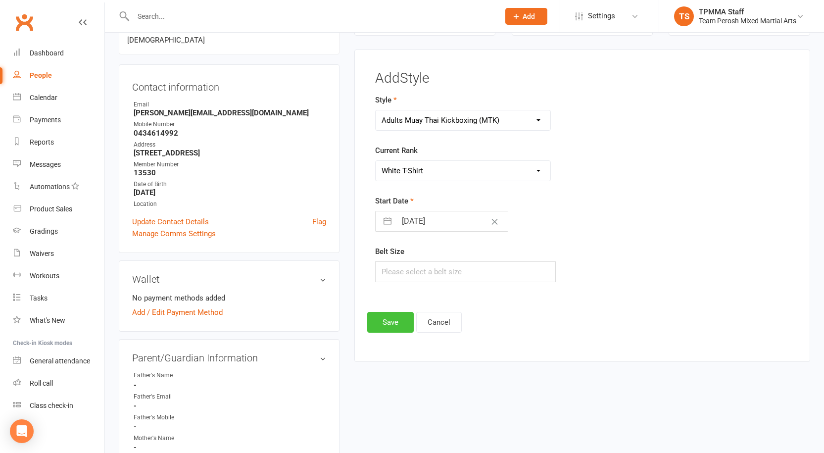
click at [395, 321] on button "Save" at bounding box center [390, 322] width 47 height 21
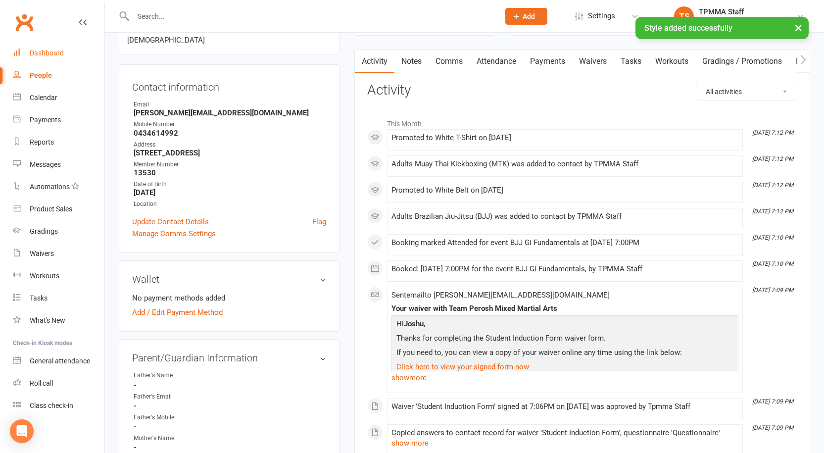
click at [61, 55] on div "Dashboard" at bounding box center [47, 53] width 34 height 8
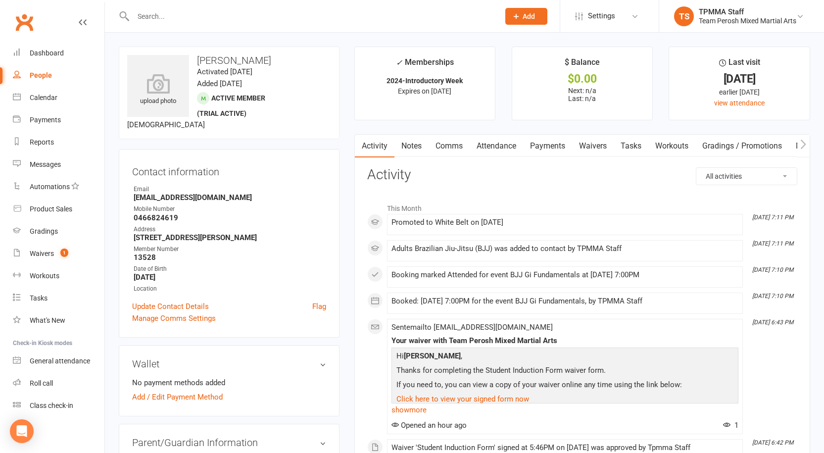
click at [225, 25] on div at bounding box center [306, 16] width 374 height 32
click at [230, 10] on input "text" at bounding box center [311, 16] width 362 height 14
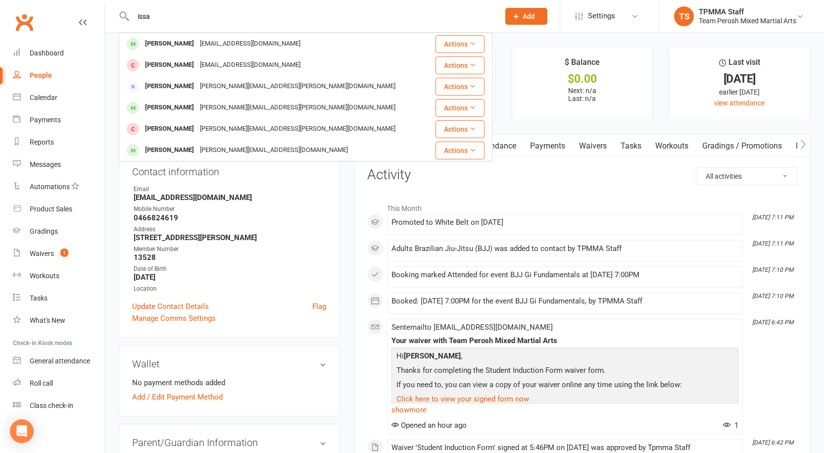
type input "issa"
click at [180, 45] on div "Issac Odisho" at bounding box center [169, 44] width 55 height 14
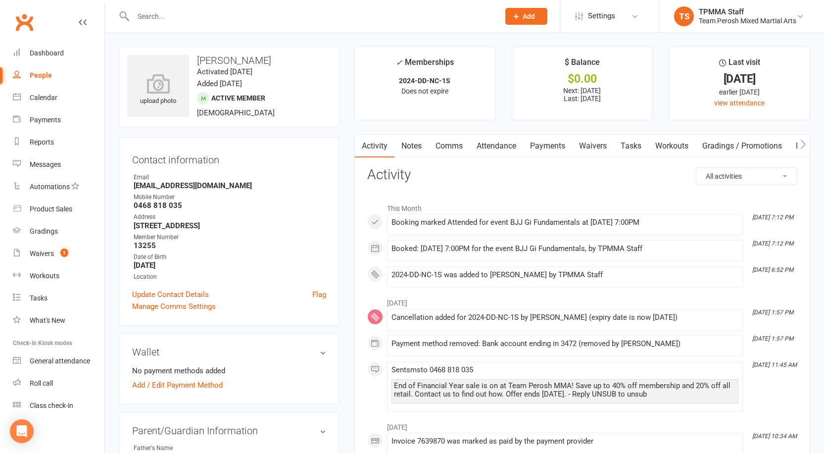
click at [233, 20] on input "text" at bounding box center [311, 16] width 362 height 14
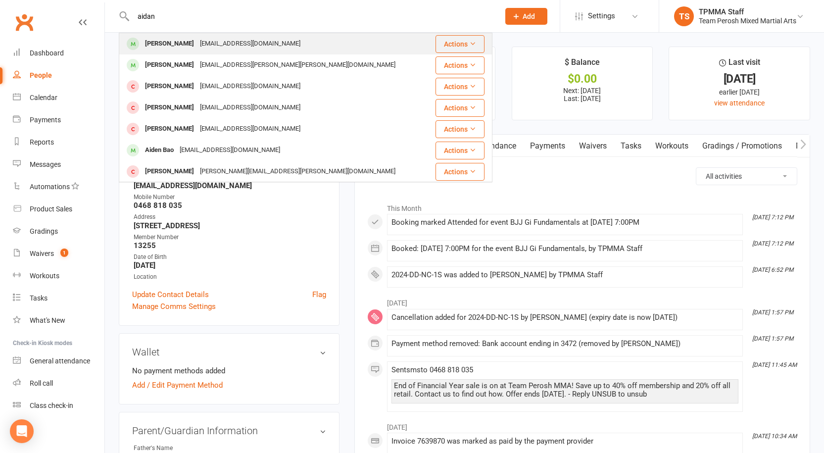
type input "aidan"
click at [208, 39] on div "Aidan.thompson2147@gmail.com" at bounding box center [250, 44] width 106 height 14
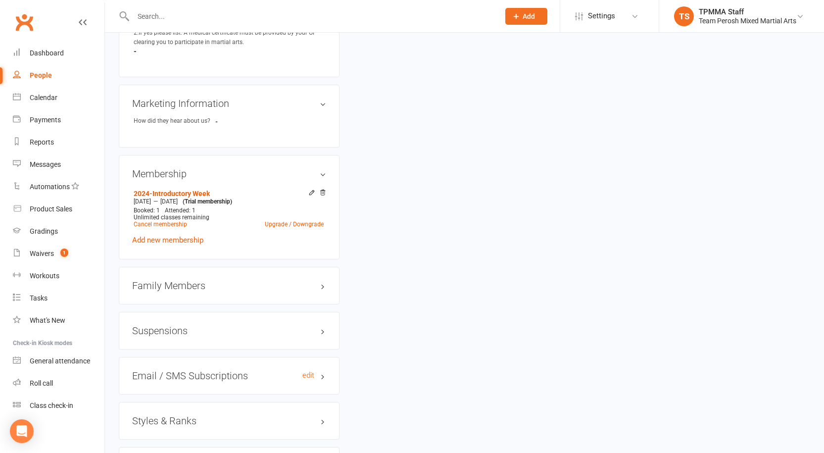
scroll to position [788, 0]
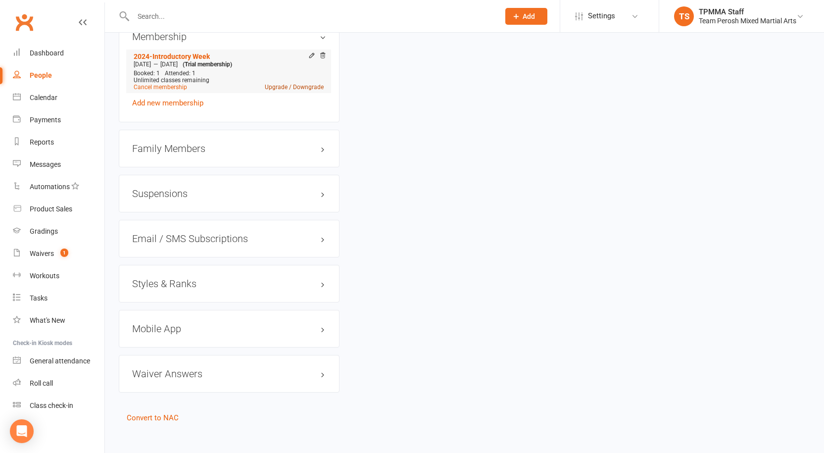
click at [277, 84] on link "Upgrade / Downgrade" at bounding box center [294, 87] width 59 height 7
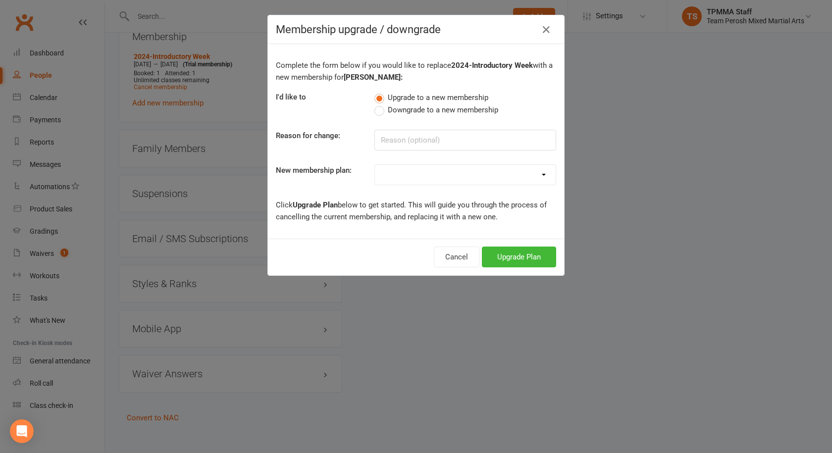
click at [440, 181] on select at bounding box center [465, 175] width 181 height 20
select select "7"
click at [375, 165] on select "2008-DD-1S 2008-DD-2S 2008-UF-1S 2013-DD-Adult-1S 2013-DD-Adult-2S 2024-DD-1S 2…" at bounding box center [465, 175] width 181 height 20
click at [498, 255] on button "Upgrade Plan" at bounding box center [519, 257] width 74 height 21
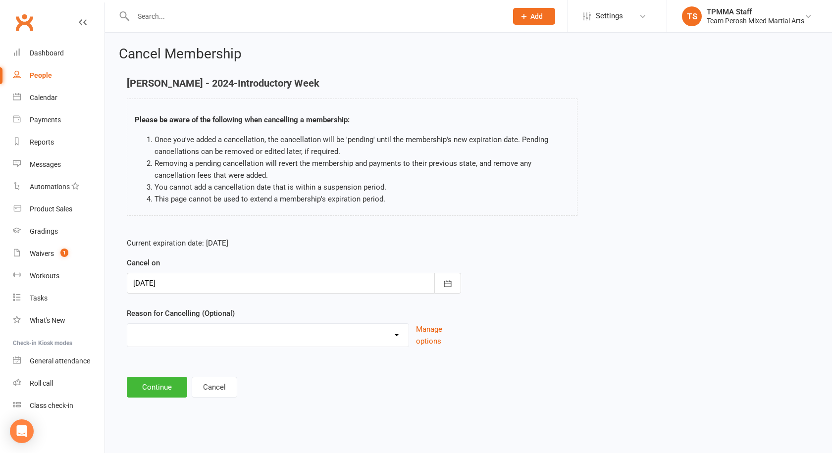
click at [341, 331] on select "Became a member Excessive failed payments Financial Inactive Inactive Casual In…" at bounding box center [267, 334] width 281 height 20
select select "0"
click at [127, 324] on select "Became a member Excessive failed payments Financial Inactive Inactive Casual In…" at bounding box center [267, 334] width 281 height 20
click at [150, 384] on button "Continue" at bounding box center [157, 387] width 60 height 21
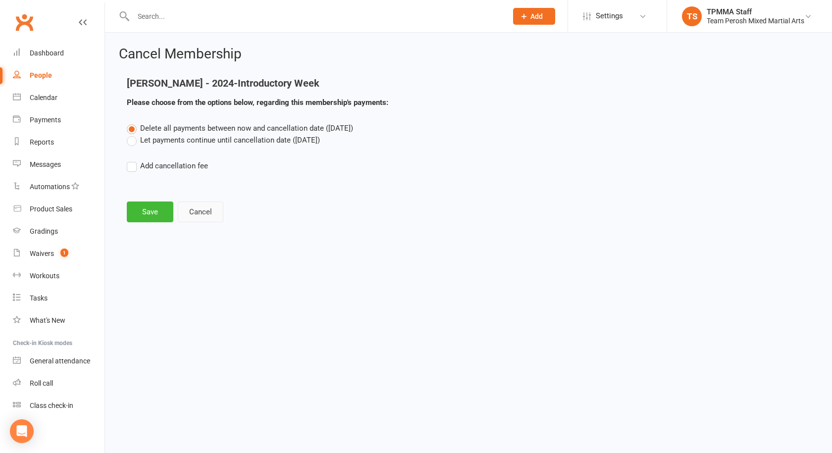
click at [205, 219] on button "Cancel" at bounding box center [201, 212] width 46 height 21
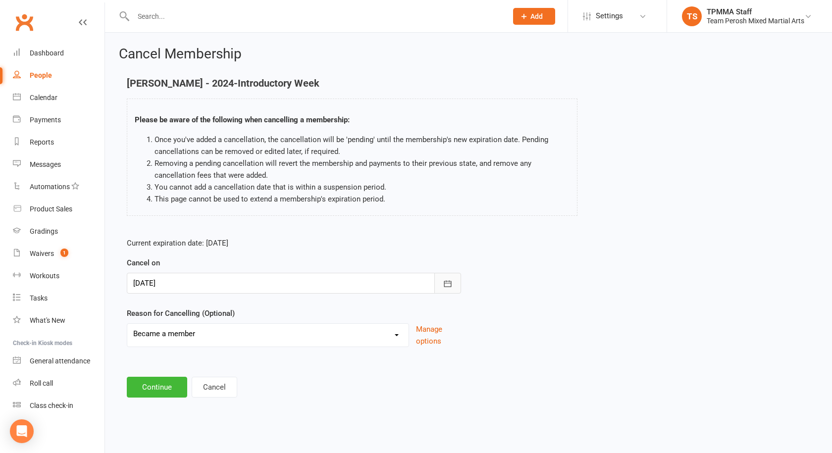
click at [450, 283] on icon "button" at bounding box center [447, 283] width 7 height 6
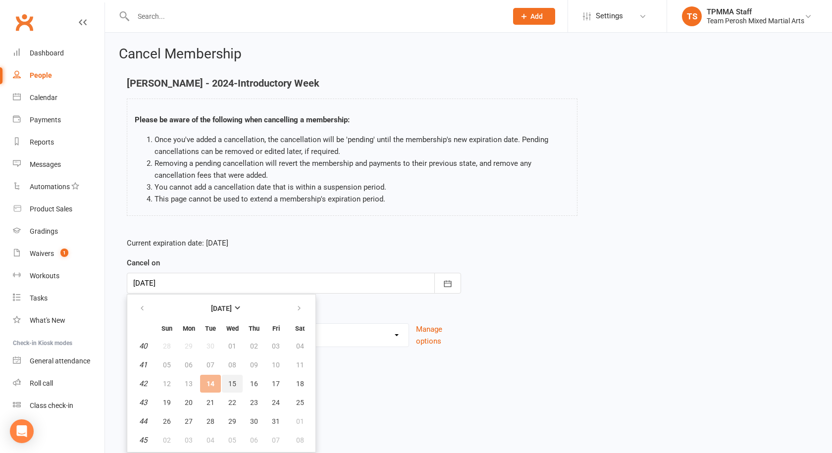
click at [233, 381] on span "15" at bounding box center [232, 384] width 8 height 8
type input "15 Oct 2025"
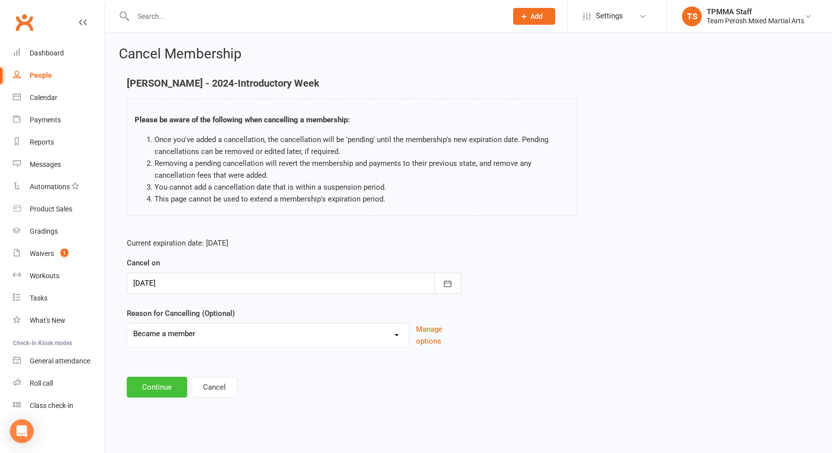
click at [162, 377] on button "Continue" at bounding box center [157, 387] width 60 height 21
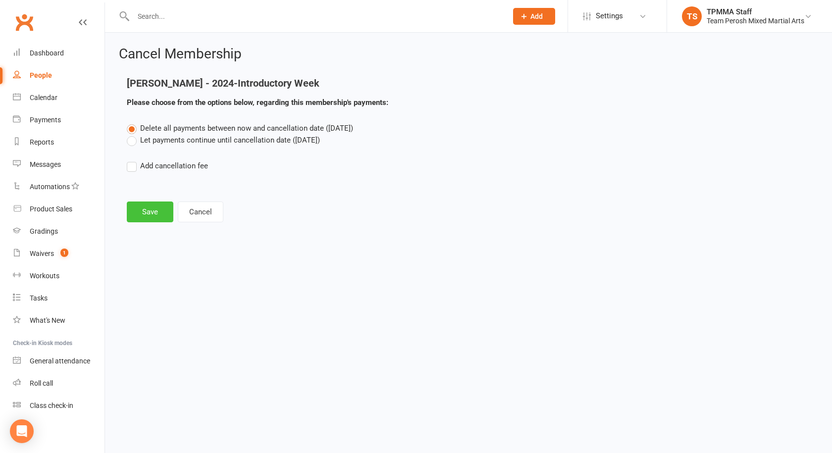
click at [147, 206] on button "Save" at bounding box center [150, 212] width 47 height 21
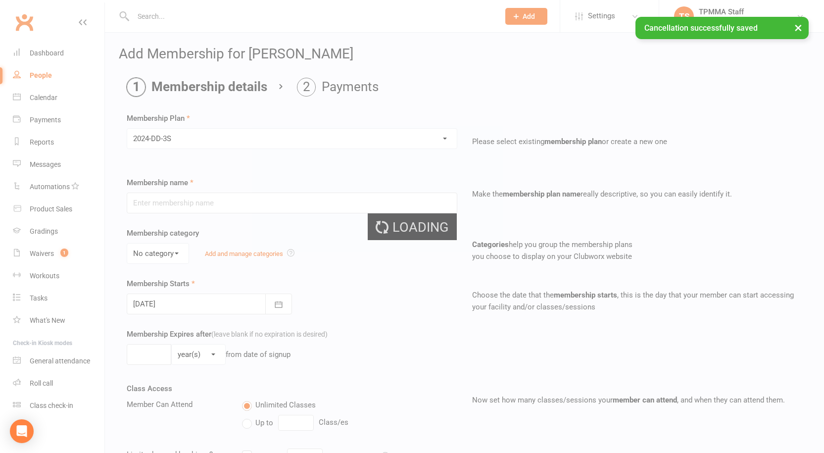
type input "2024-DD-3S"
select select "0"
type input "0"
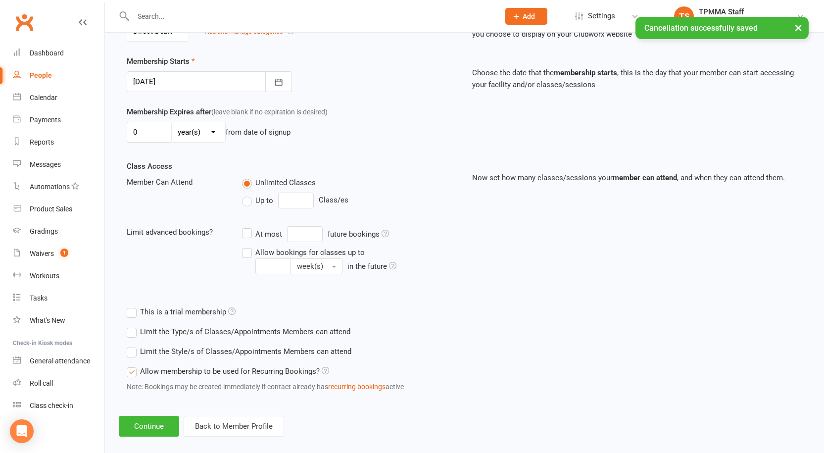
scroll to position [235, 0]
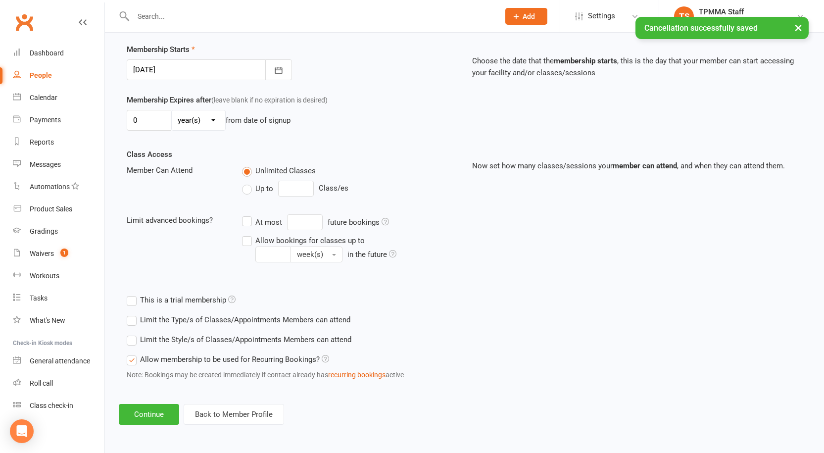
click at [126, 336] on div "Limit the Style/s of Classes/Appointments Members can attend Select Styles Adul…" at bounding box center [374, 340] width 511 height 20
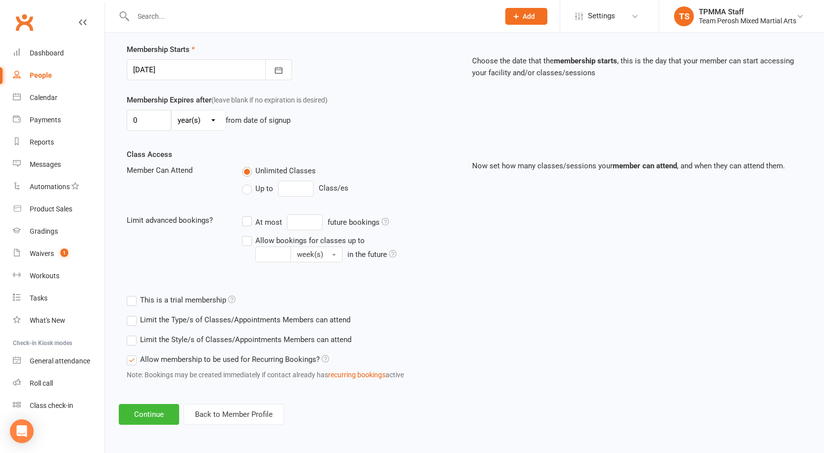
click at [136, 345] on label "Limit the Style/s of Classes/Appointments Members can attend" at bounding box center [239, 340] width 225 height 12
click at [133, 334] on input "Limit the Style/s of Classes/Appointments Members can attend" at bounding box center [130, 334] width 6 height 0
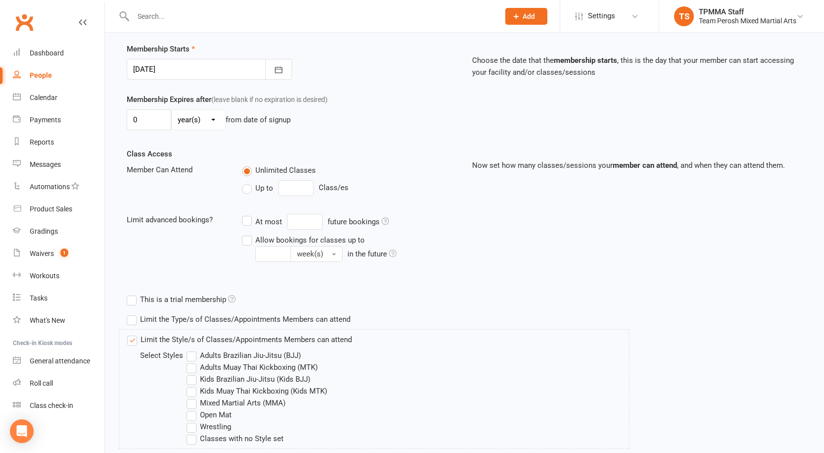
click at [192, 353] on label "Adults Brazilian Jiu-Jitsu (BJJ)" at bounding box center [244, 356] width 114 height 12
click at [192, 350] on input "Adults Brazilian Jiu-Jitsu (BJJ)" at bounding box center [190, 350] width 6 height 0
click at [192, 371] on label "Adults Muay Thai Kickboxing (MTK)" at bounding box center [252, 367] width 131 height 12
click at [192, 361] on input "Adults Muay Thai Kickboxing (MTK)" at bounding box center [190, 361] width 6 height 0
click at [193, 404] on label "Mixed Martial Arts (MMA)" at bounding box center [236, 403] width 99 height 12
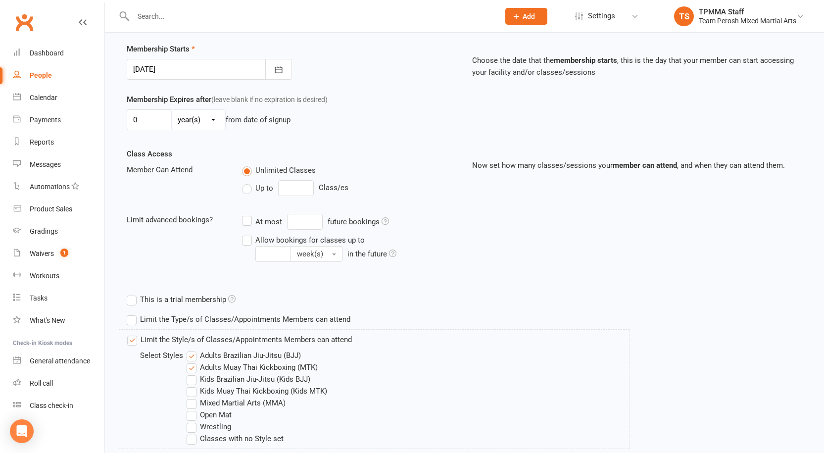
click at [193, 397] on input "Mixed Martial Arts (MMA)" at bounding box center [190, 397] width 6 height 0
click at [191, 417] on label "Open Mat" at bounding box center [209, 415] width 45 height 12
click at [191, 409] on input "Open Mat" at bounding box center [190, 409] width 6 height 0
click at [191, 427] on label "Wrestling" at bounding box center [209, 427] width 45 height 12
click at [191, 421] on input "Wrestling" at bounding box center [190, 421] width 6 height 0
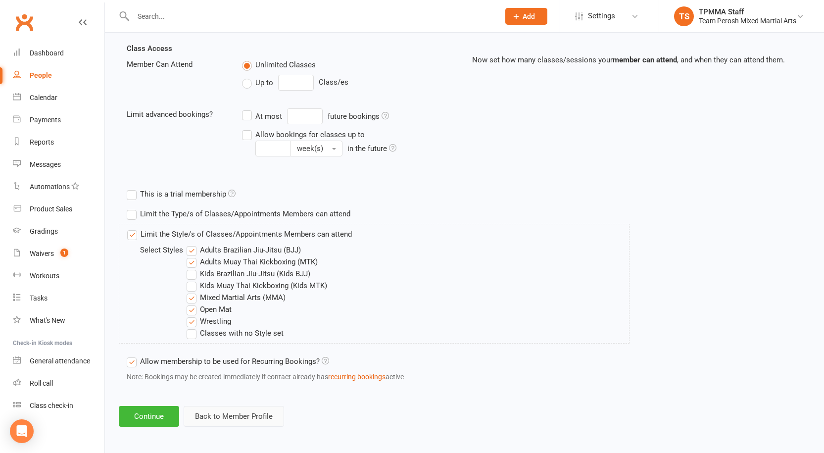
scroll to position [343, 0]
click at [149, 412] on button "Continue" at bounding box center [149, 414] width 60 height 21
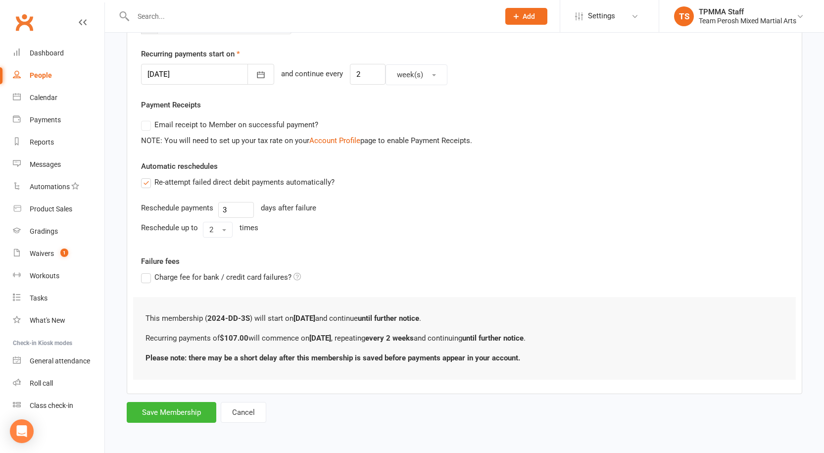
scroll to position [0, 0]
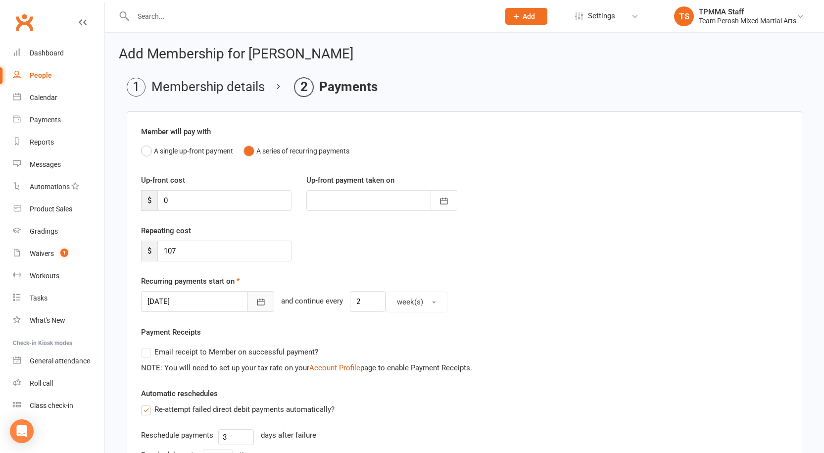
click at [256, 302] on icon "button" at bounding box center [261, 302] width 10 height 10
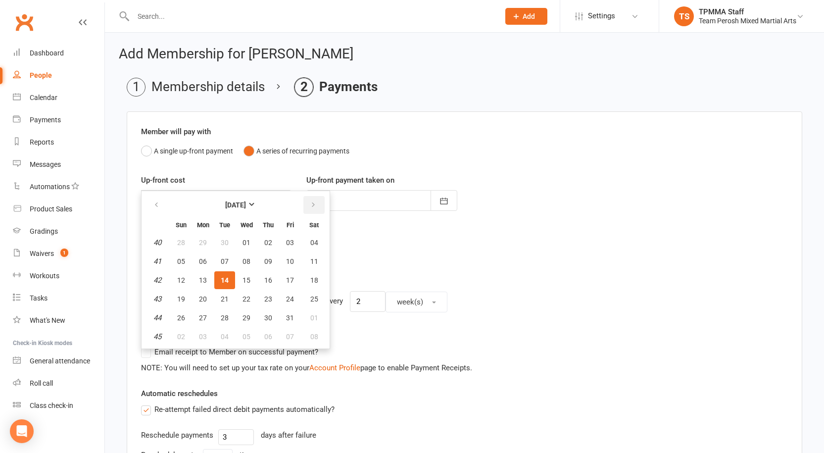
click at [322, 202] on button "button" at bounding box center [314, 205] width 21 height 18
click at [286, 276] on span "14" at bounding box center [290, 280] width 8 height 8
type input "14 Nov 2025"
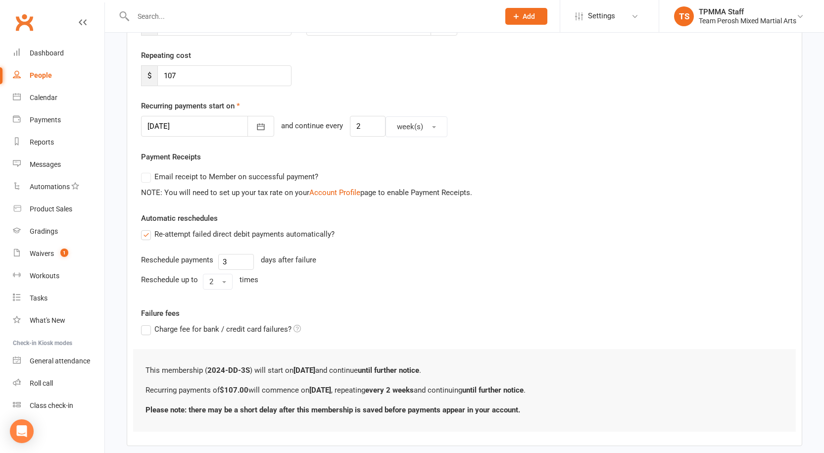
scroll to position [227, 0]
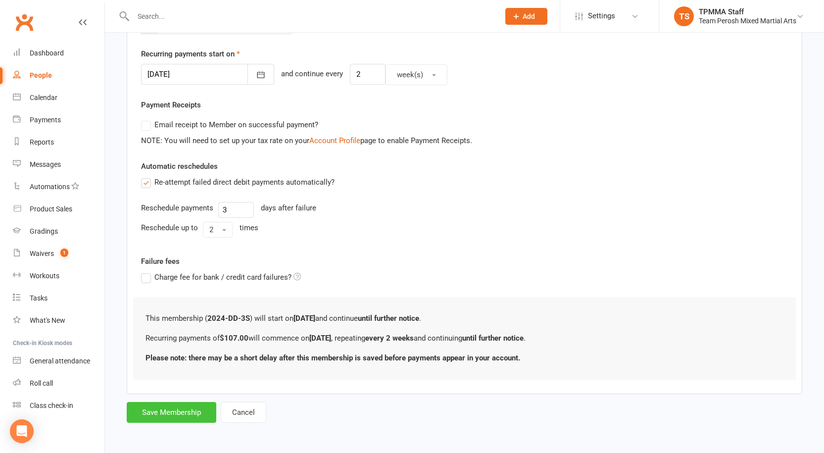
click at [163, 416] on button "Save Membership" at bounding box center [172, 412] width 90 height 21
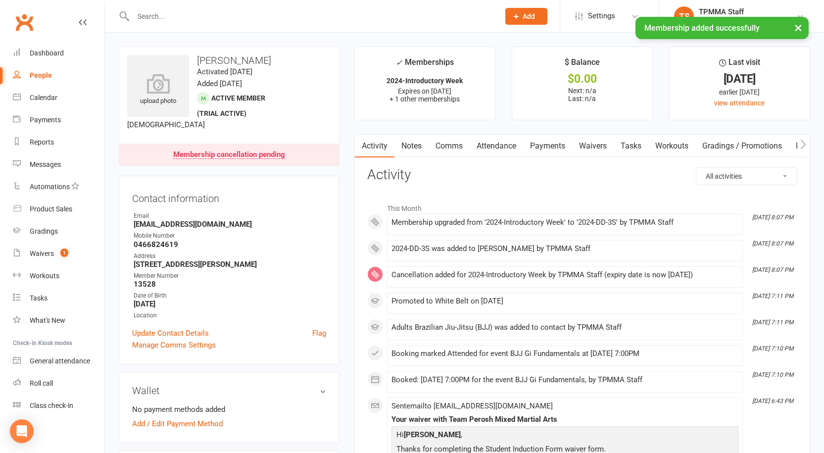
scroll to position [198, 0]
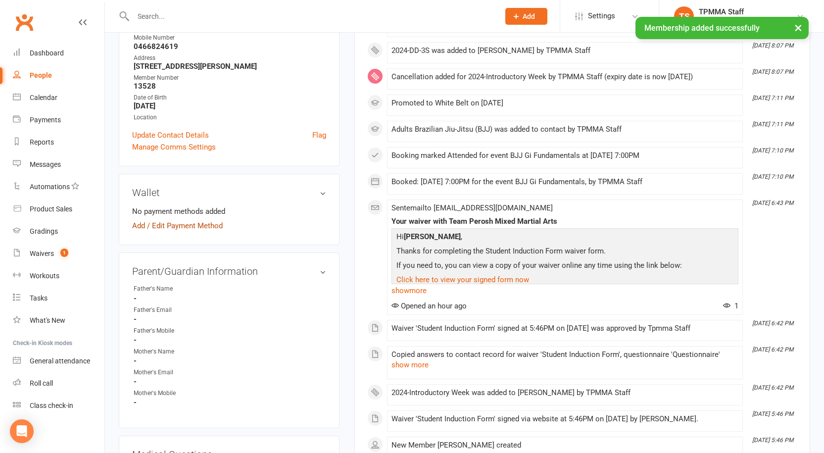
click at [162, 228] on link "Add / Edit Payment Method" at bounding box center [177, 226] width 91 height 12
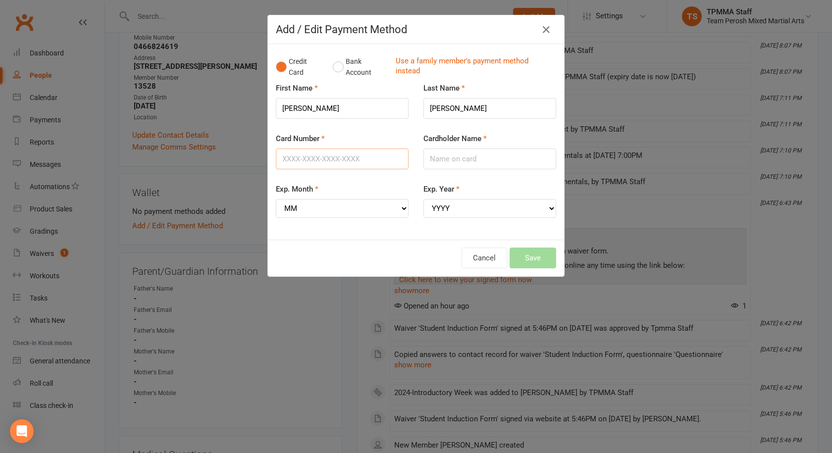
click at [342, 162] on input "Card Number" at bounding box center [342, 159] width 133 height 21
type input "4239530077496298"
click at [326, 205] on select "MM 01 02 03 04 05 06 07 08 09 10 11 12" at bounding box center [342, 208] width 133 height 19
select select "09"
click at [276, 199] on select "MM 01 02 03 04 05 06 07 08 09 10 11 12" at bounding box center [342, 208] width 133 height 19
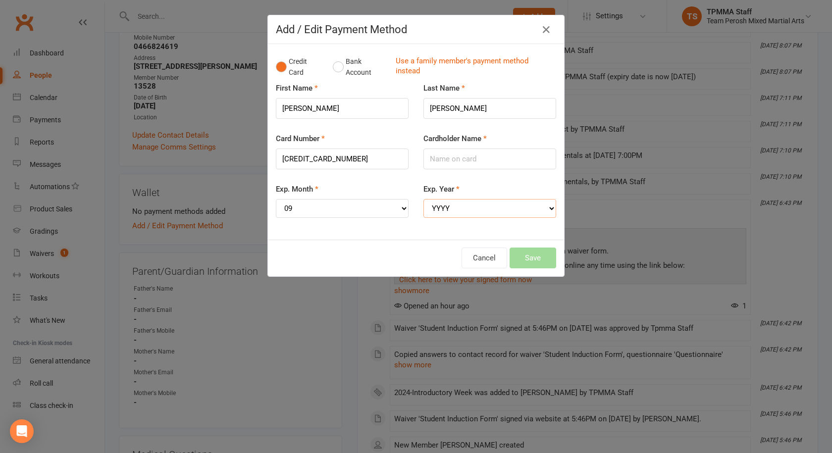
click at [512, 203] on select "YYYY 2025 2026 2027 2028 2029 2030 2031 2032 2033 2034" at bounding box center [489, 208] width 133 height 19
select select "2029"
click at [423, 199] on select "YYYY 2025 2026 2027 2028 2029 2030 2031 2032 2033 2034" at bounding box center [489, 208] width 133 height 19
click at [477, 162] on input "Cardholder Name" at bounding box center [489, 159] width 133 height 21
type input "Aidan Thompson"
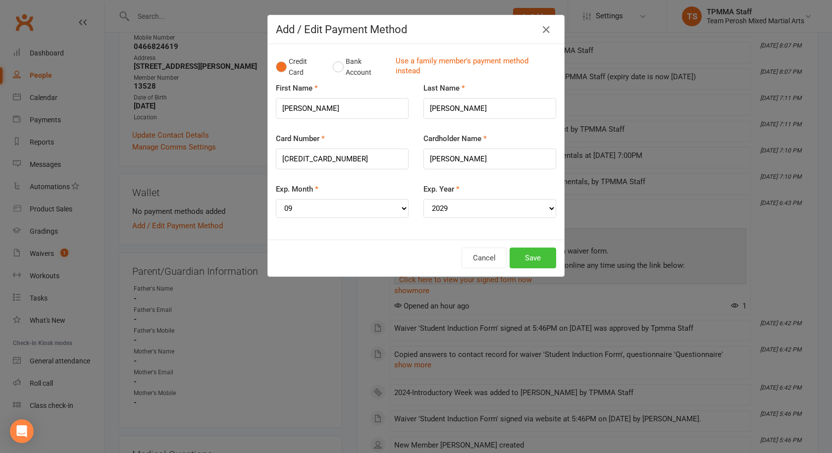
click at [518, 257] on button "Save" at bounding box center [532, 258] width 47 height 21
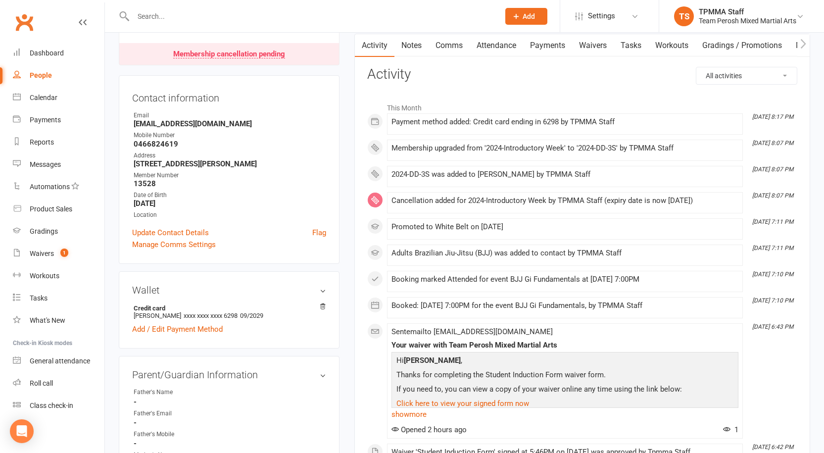
scroll to position [0, 0]
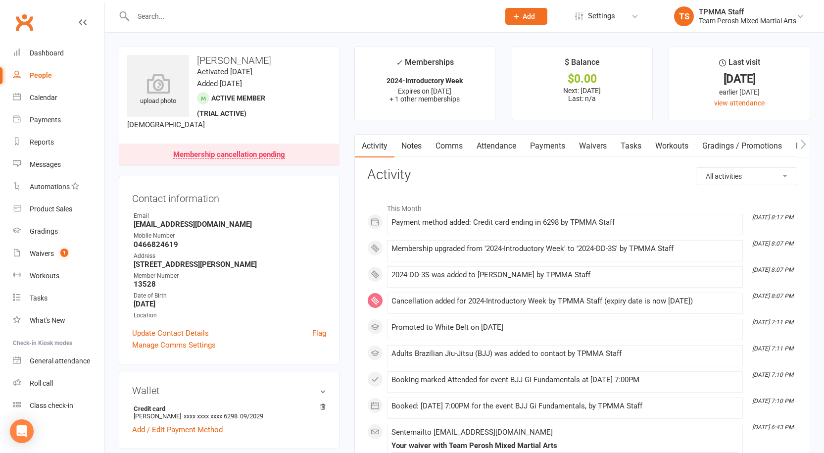
click at [254, 10] on input "text" at bounding box center [311, 16] width 362 height 14
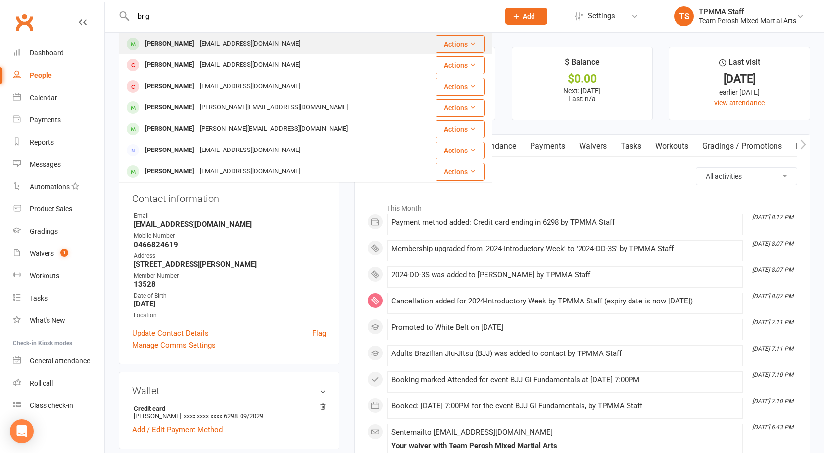
type input "brig"
click at [254, 43] on div "massihnabil@gmail.com" at bounding box center [250, 44] width 106 height 14
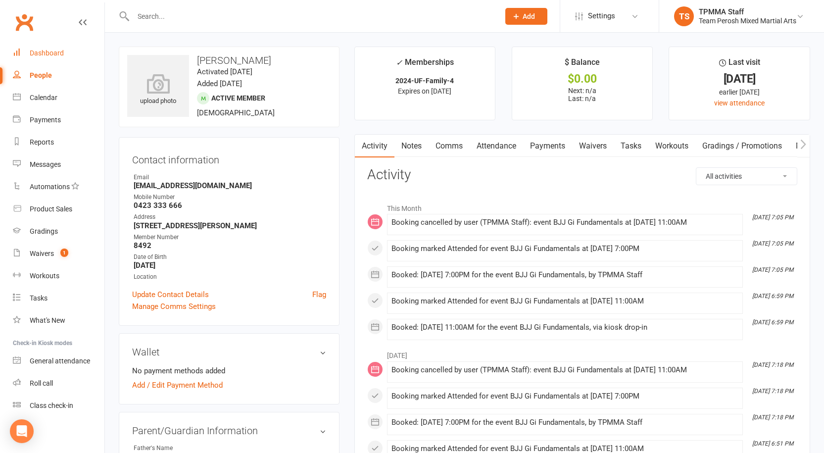
click at [50, 52] on div "Dashboard" at bounding box center [47, 53] width 34 height 8
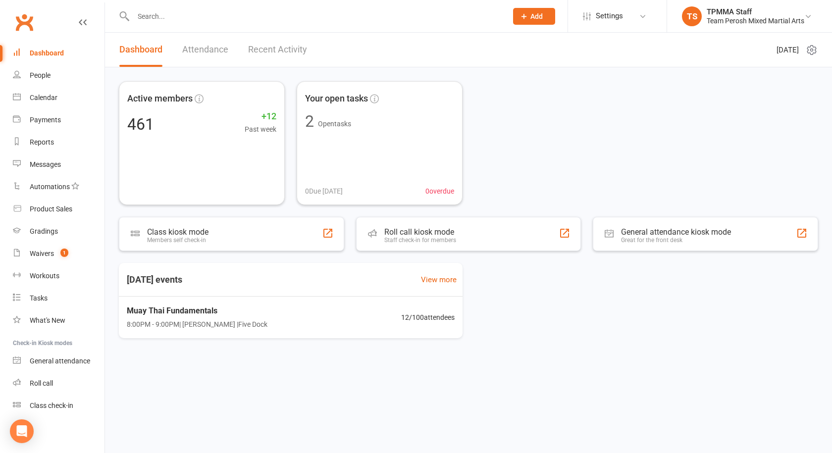
drag, startPoint x: 186, startPoint y: 24, endPoint x: 199, endPoint y: 16, distance: 14.9
click at [186, 24] on div at bounding box center [309, 16] width 381 height 32
click at [200, 15] on input "text" at bounding box center [315, 16] width 370 height 14
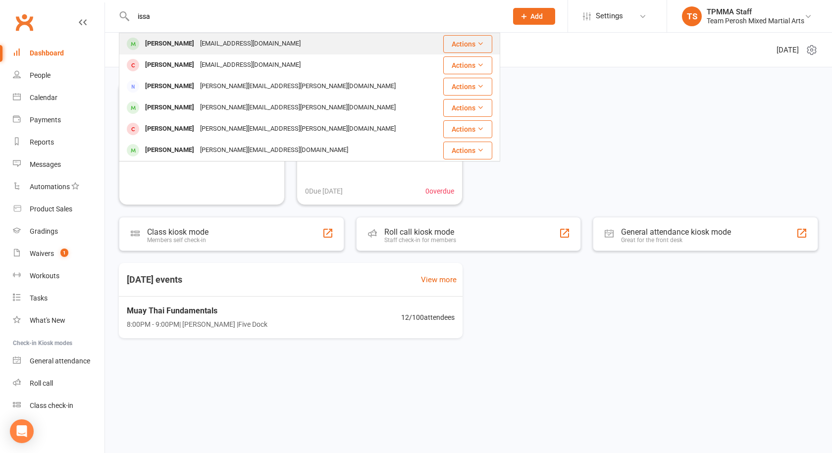
type input "issa"
click at [201, 46] on div "Odishoissac@gmail.com" at bounding box center [250, 44] width 106 height 14
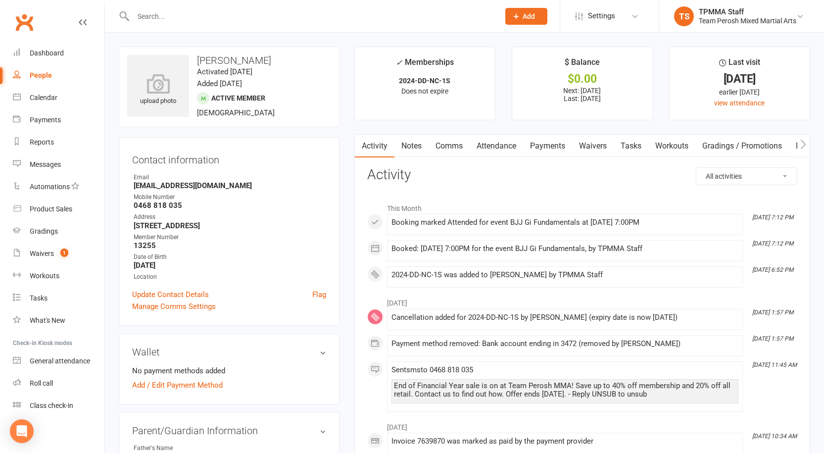
scroll to position [248, 0]
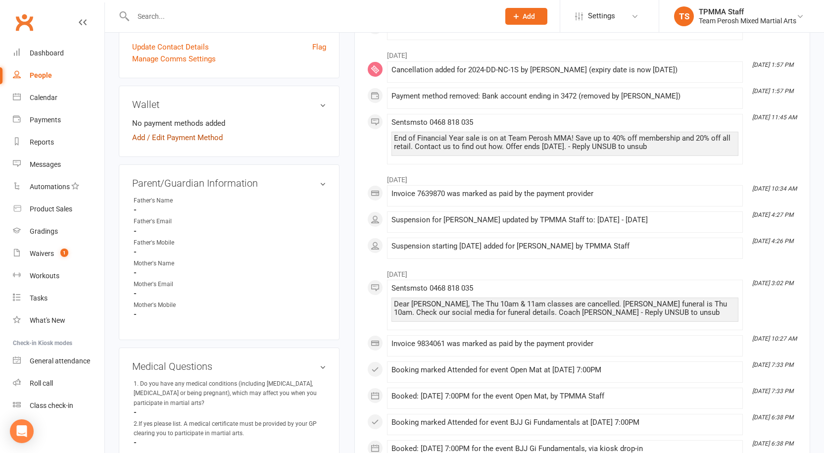
click at [161, 138] on link "Add / Edit Payment Method" at bounding box center [177, 138] width 91 height 12
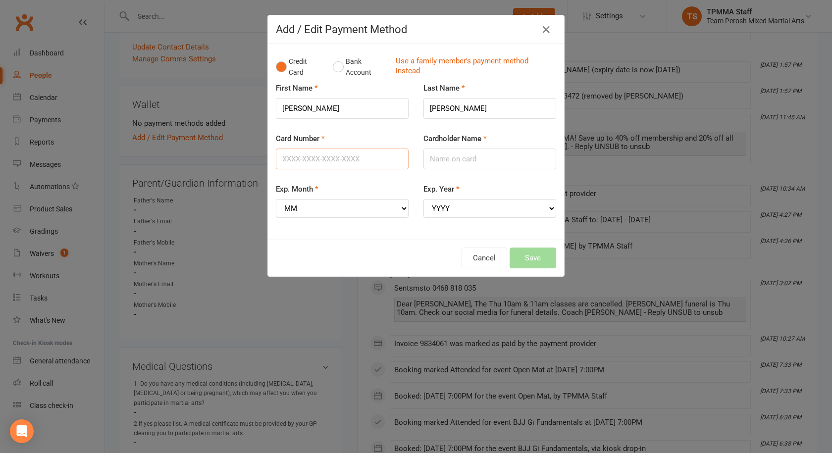
click at [349, 154] on input "Card Number" at bounding box center [342, 159] width 133 height 21
type input "4564680032256793"
click at [465, 152] on input "Cardholder Name" at bounding box center [489, 159] width 133 height 21
type input "Issac Anthony-Mauceri"
click at [325, 206] on select "MM 01 02 03 04 05 06 07 08 09 10 11 12" at bounding box center [342, 208] width 133 height 19
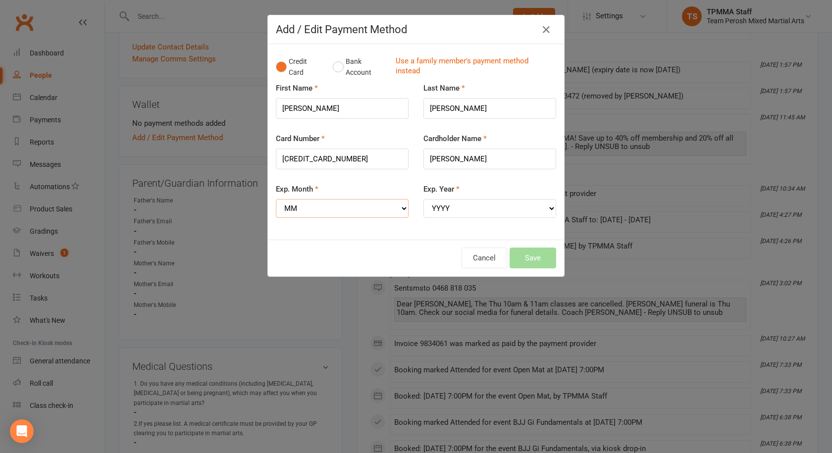
select select "09"
click at [276, 199] on select "MM 01 02 03 04 05 06 07 08 09 10 11 12" at bounding box center [342, 208] width 133 height 19
click at [468, 208] on select "YYYY 2025 2026 2027 2028 2029 2030 2031 2032 2033 2034" at bounding box center [489, 208] width 133 height 19
select select "2029"
click at [423, 199] on select "YYYY 2025 2026 2027 2028 2029 2030 2031 2032 2033 2034" at bounding box center [489, 208] width 133 height 19
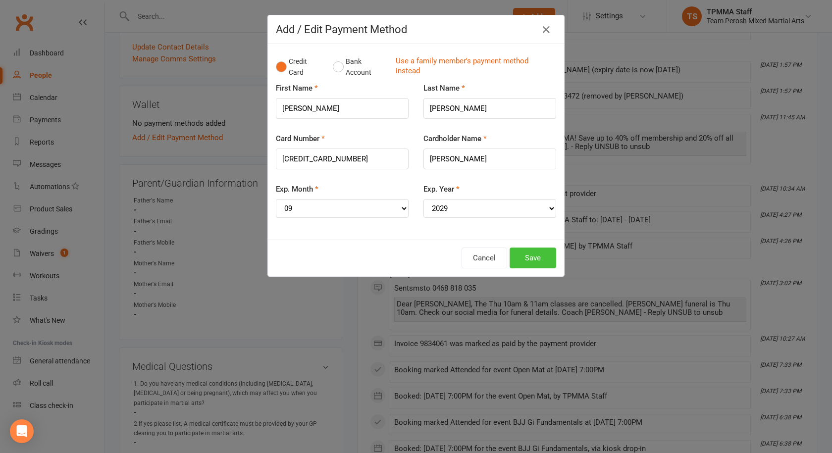
click at [530, 255] on button "Save" at bounding box center [532, 258] width 47 height 21
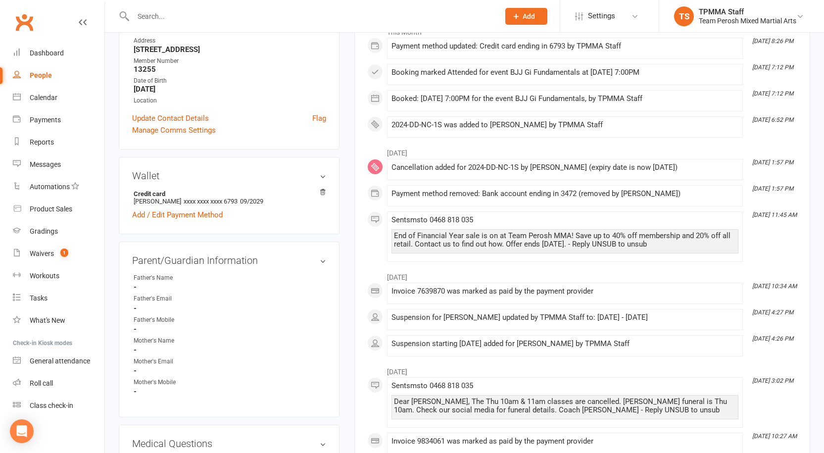
scroll to position [0, 0]
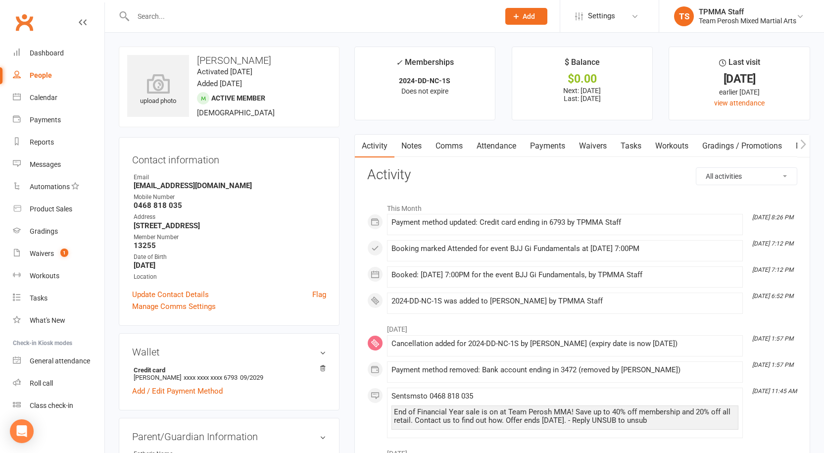
click at [222, 16] on input "text" at bounding box center [311, 16] width 362 height 14
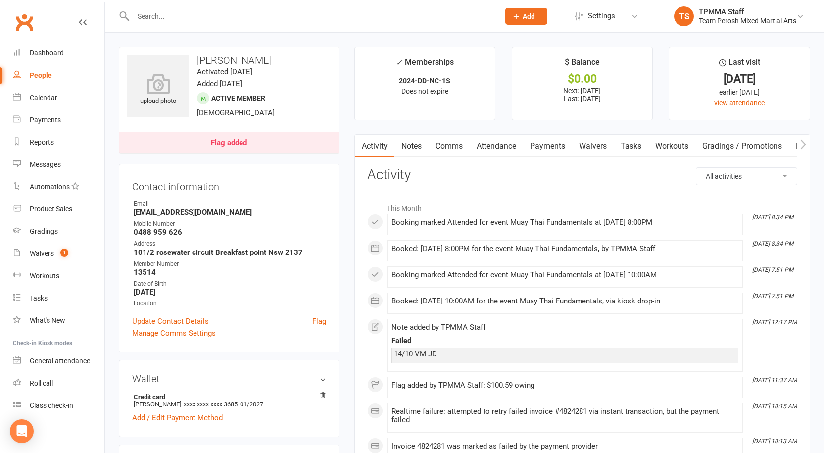
click at [305, 145] on link "Flag added" at bounding box center [229, 143] width 220 height 22
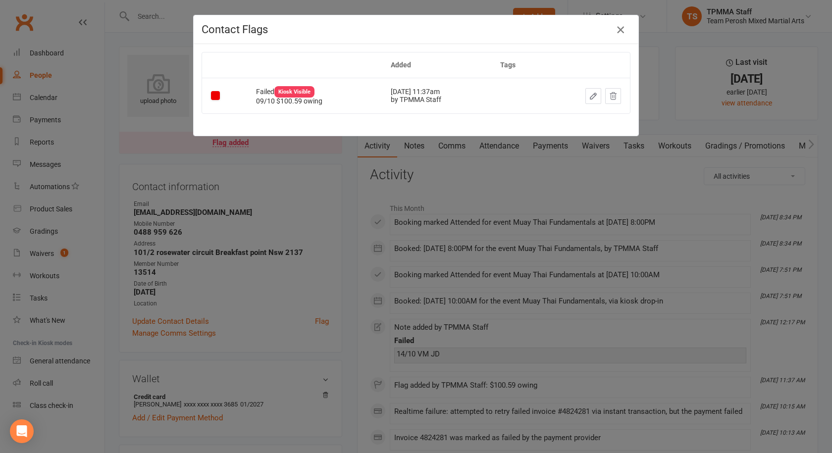
click at [624, 28] on button "button" at bounding box center [620, 30] width 16 height 16
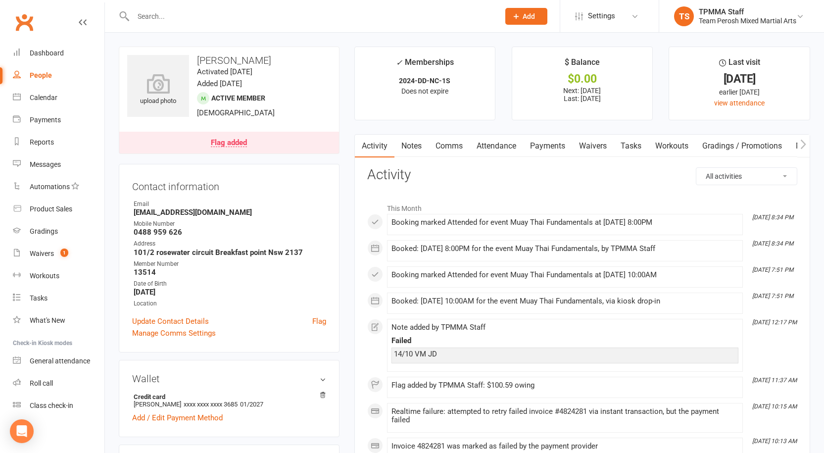
click at [560, 148] on link "Payments" at bounding box center [547, 146] width 49 height 23
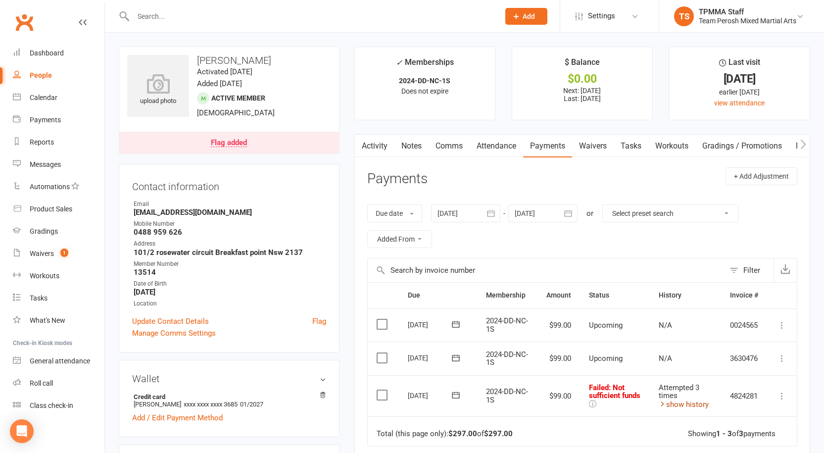
click at [672, 407] on link "show history" at bounding box center [684, 404] width 50 height 9
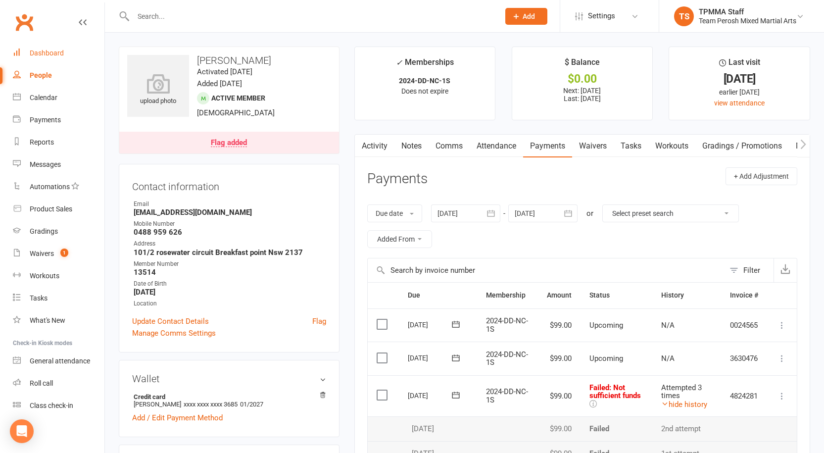
click at [38, 50] on div "Dashboard" at bounding box center [47, 53] width 34 height 8
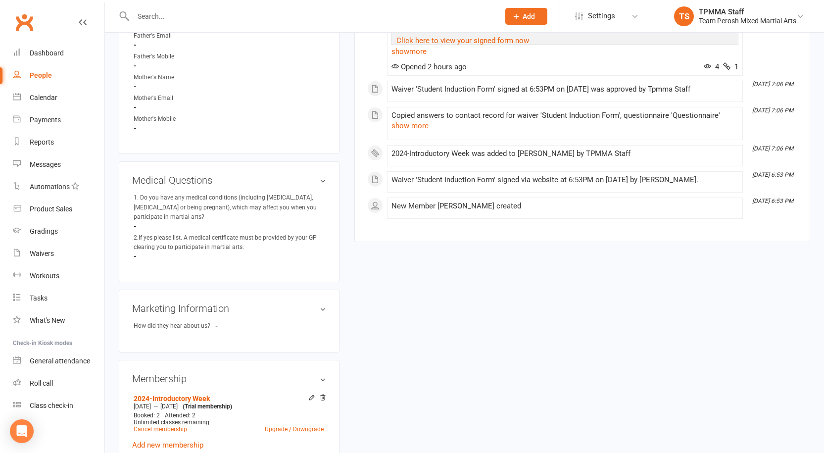
scroll to position [788, 0]
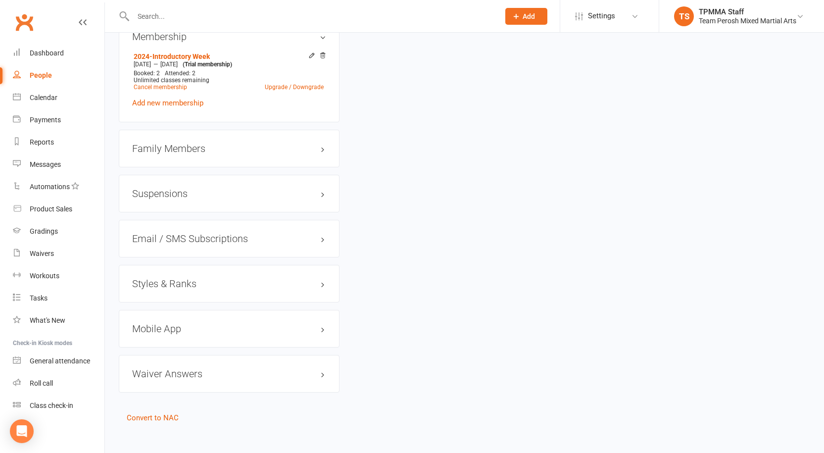
click at [216, 278] on h3 "Styles & Ranks" at bounding box center [229, 283] width 194 height 11
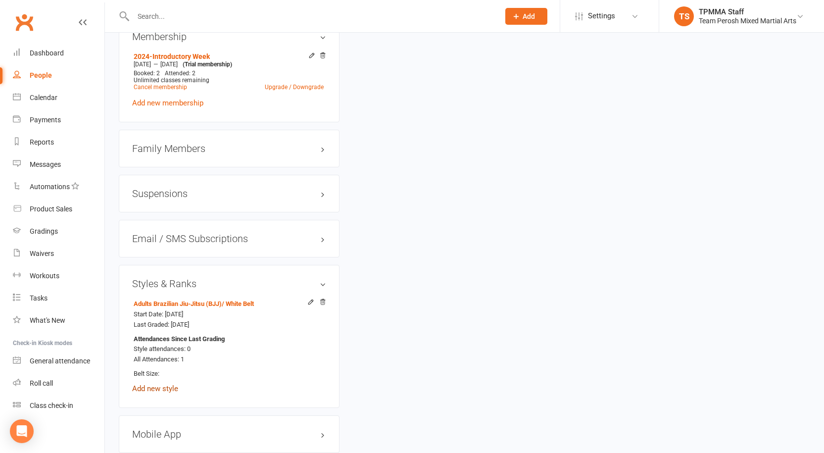
click at [157, 384] on link "Add new style" at bounding box center [155, 388] width 46 height 9
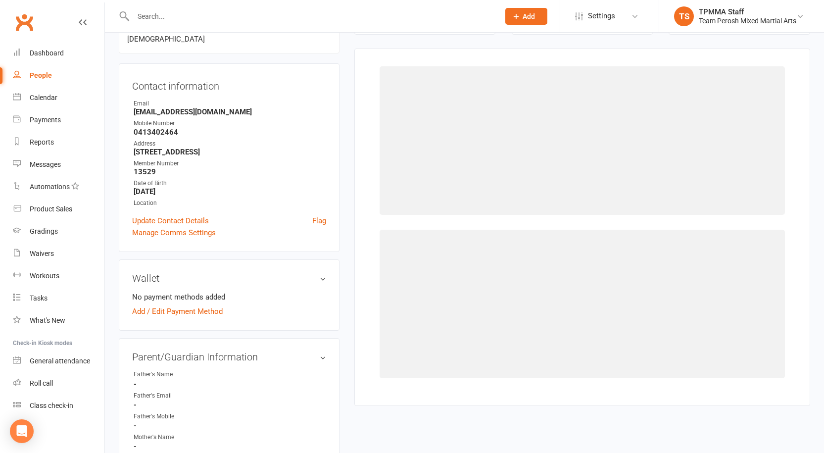
scroll to position [85, 0]
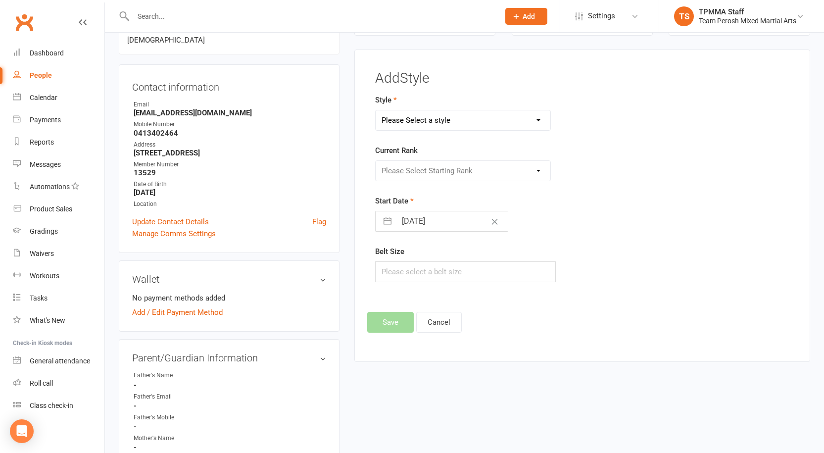
drag, startPoint x: 467, startPoint y: 121, endPoint x: 459, endPoint y: 130, distance: 11.6
click at [467, 121] on select "Please Select a style Adults Brazilian Jiu-Jitsu (BJJ) Adults Muay Thai Kickbox…" at bounding box center [463, 120] width 175 height 20
select select "3313"
click at [376, 110] on select "Please Select a style Adults Brazilian Jiu-Jitsu (BJJ) Adults Muay Thai Kickbox…" at bounding box center [463, 120] width 175 height 20
click at [440, 170] on select "Please Select Starting Rank White T-Shirt Yellow T-Shirt Orange T-Shirt Red T-S…" at bounding box center [463, 171] width 175 height 20
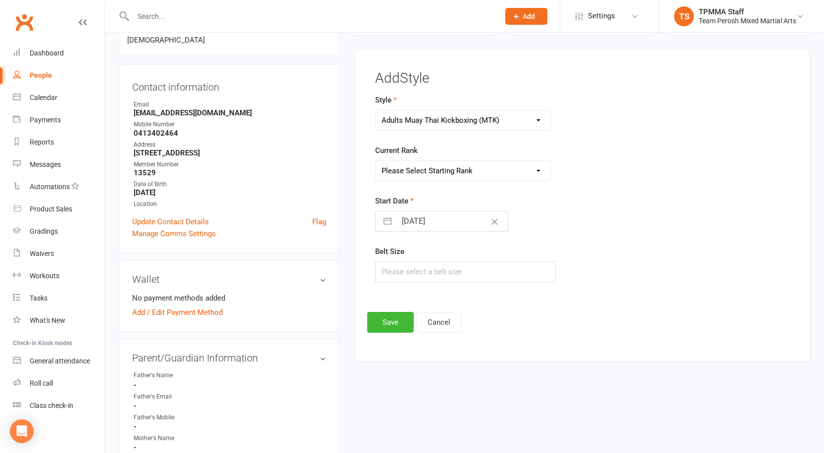
select select "37658"
click at [376, 161] on select "Please Select Starting Rank White T-Shirt Yellow T-Shirt Orange T-Shirt Red T-S…" at bounding box center [463, 171] width 175 height 20
click at [389, 323] on button "Save" at bounding box center [390, 322] width 47 height 21
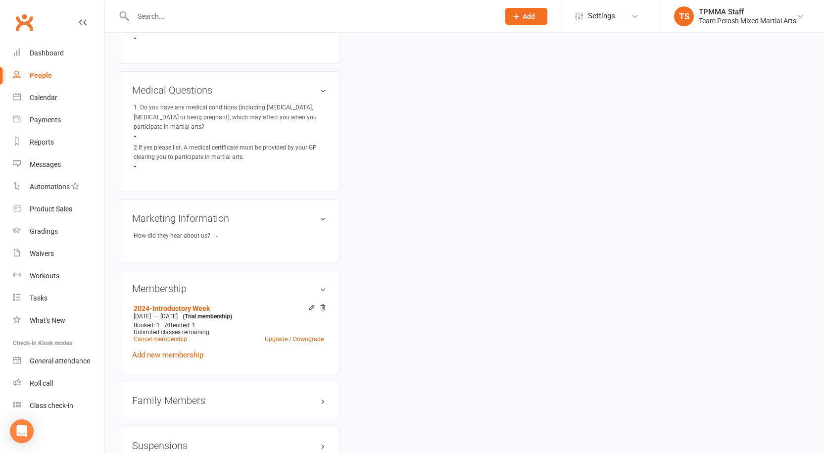
scroll to position [788, 0]
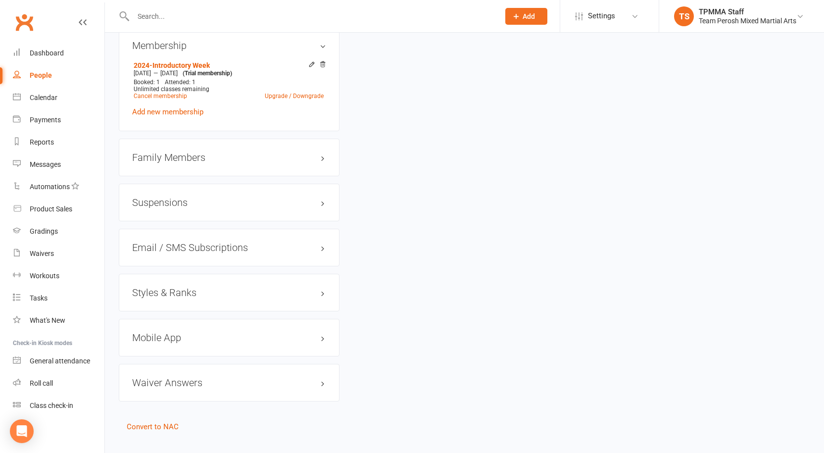
click at [202, 287] on h3 "Styles & Ranks" at bounding box center [229, 292] width 194 height 11
click at [152, 327] on link "Add new style" at bounding box center [155, 331] width 46 height 9
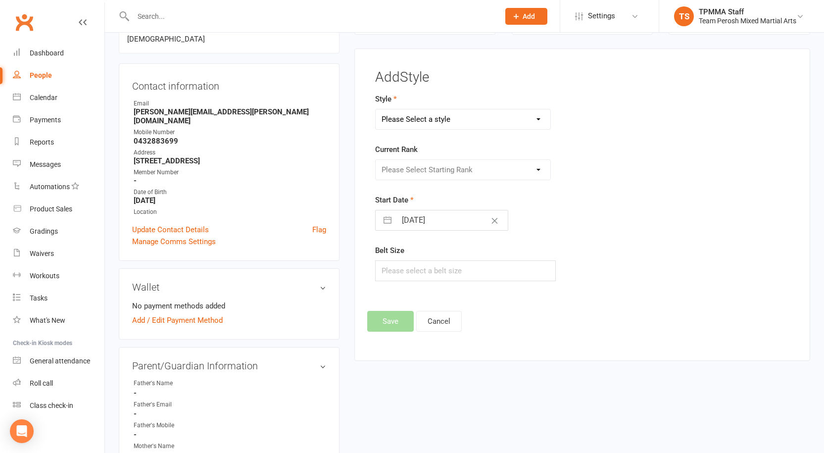
scroll to position [85, 0]
click at [473, 125] on select "Please Select a style Adults Brazilian Jiu-Jitsu (BJJ) Adults Muay Thai Kickbox…" at bounding box center [463, 120] width 175 height 20
select select "3313"
click at [376, 110] on select "Please Select a style Adults Brazilian Jiu-Jitsu (BJJ) Adults Muay Thai Kickbox…" at bounding box center [463, 120] width 175 height 20
click at [445, 167] on select "Please Select Starting Rank White T-Shirt Yellow T-Shirt Orange T-Shirt Red T-S…" at bounding box center [463, 171] width 175 height 20
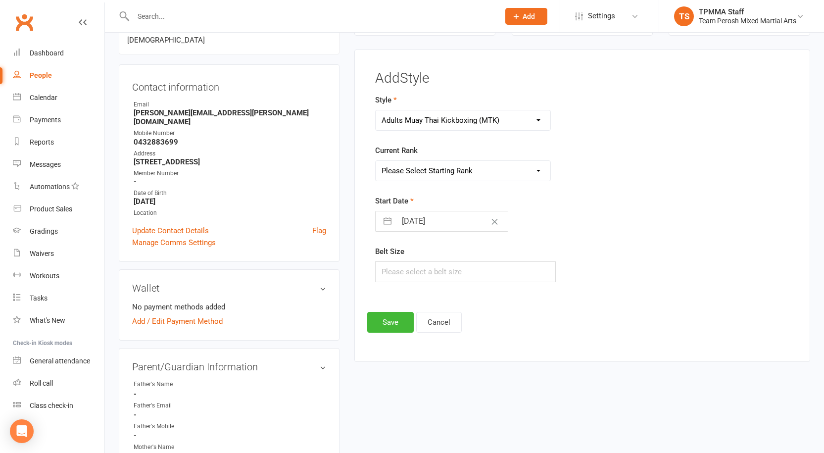
select select "37658"
click at [376, 161] on select "Please Select Starting Rank White T-Shirt Yellow T-Shirt Orange T-Shirt Red T-S…" at bounding box center [463, 171] width 175 height 20
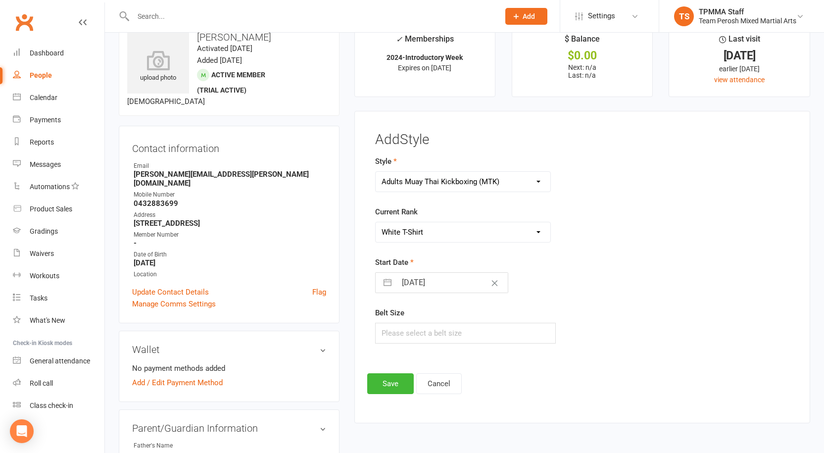
scroll to position [0, 0]
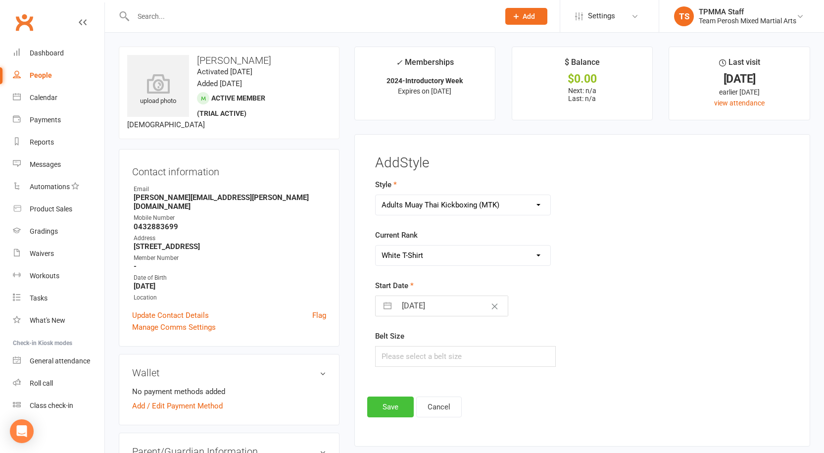
click at [391, 407] on button "Save" at bounding box center [390, 407] width 47 height 21
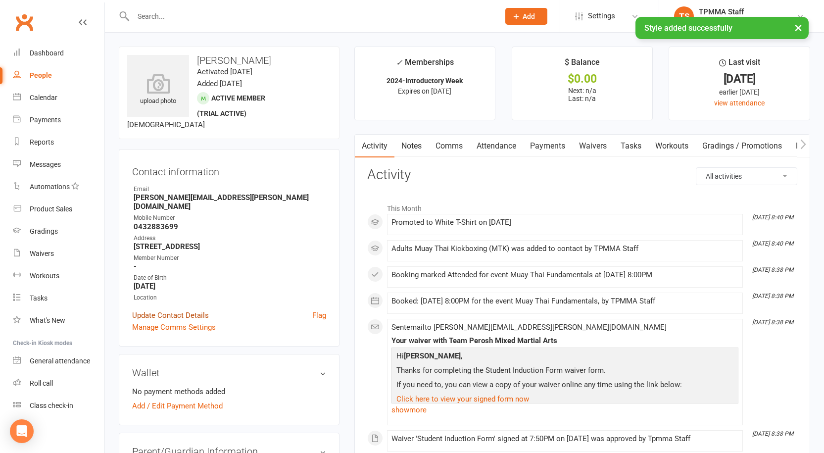
click at [180, 309] on link "Update Contact Details" at bounding box center [170, 315] width 77 height 12
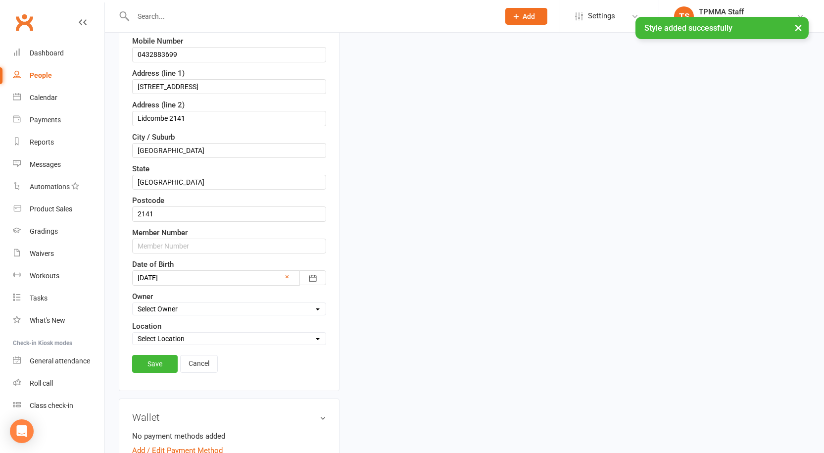
scroll to position [245, 0]
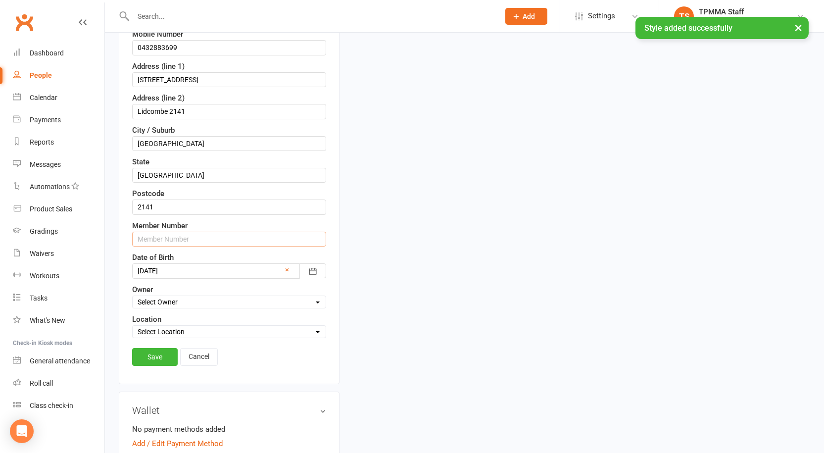
click at [170, 238] on input "text" at bounding box center [229, 239] width 194 height 15
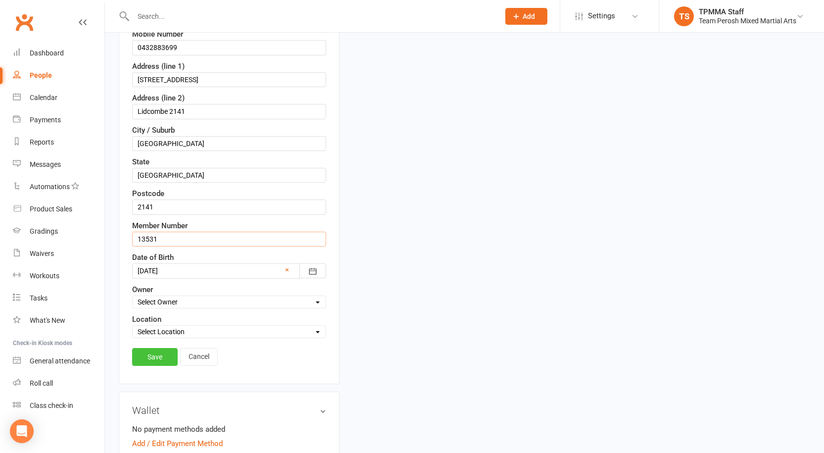
type input "13531"
click at [154, 350] on link "Save" at bounding box center [155, 357] width 46 height 18
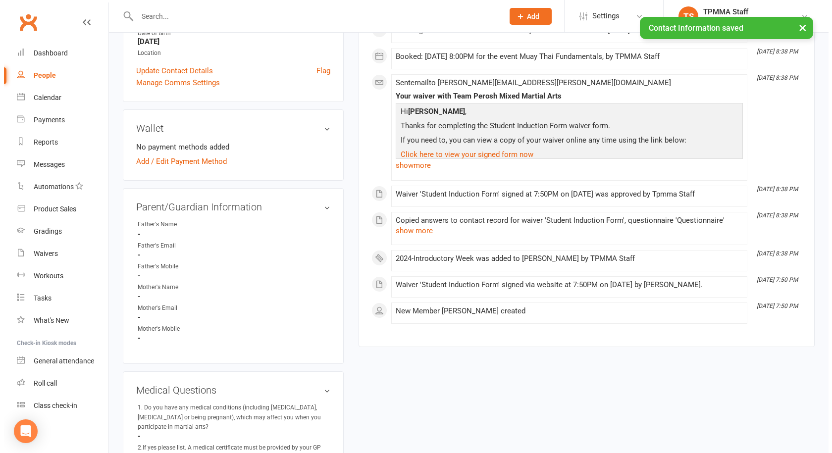
scroll to position [0, 0]
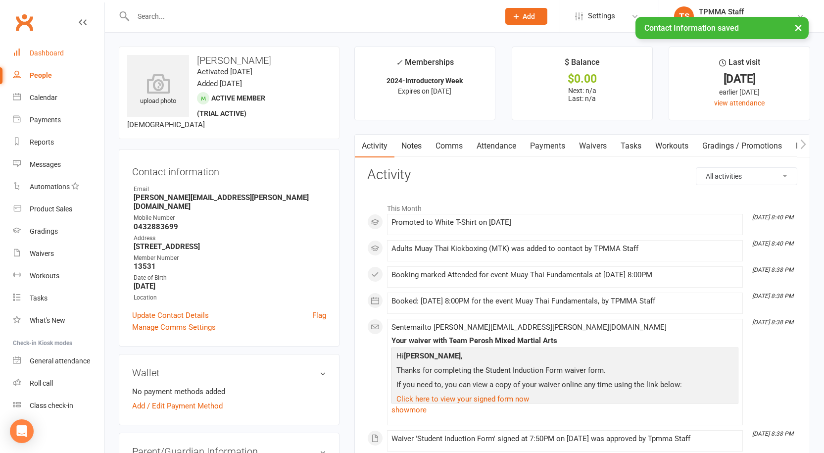
click at [48, 49] on div "Dashboard" at bounding box center [47, 53] width 34 height 8
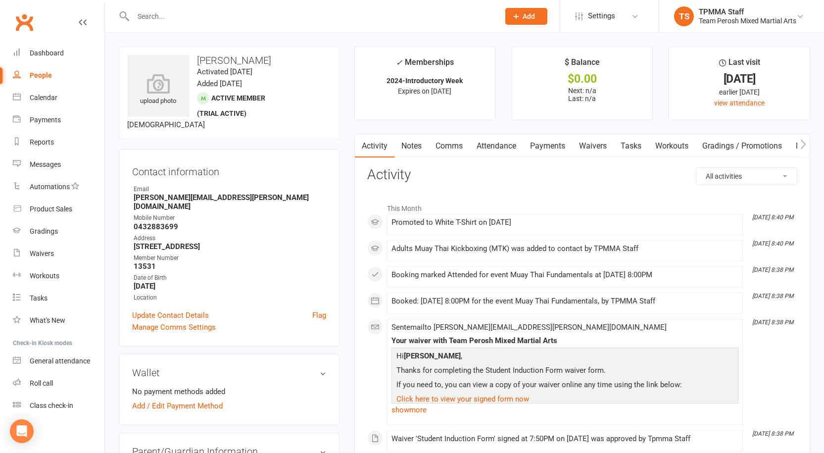
click at [414, 144] on link "Notes" at bounding box center [412, 146] width 34 height 23
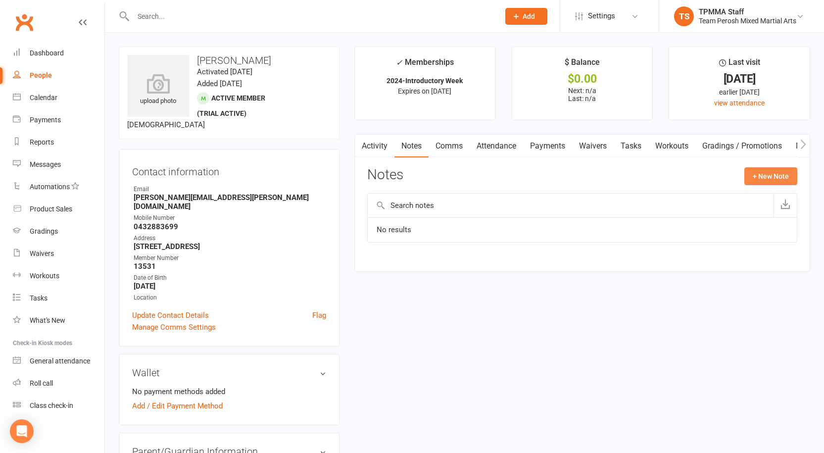
click at [772, 174] on button "+ New Note" at bounding box center [771, 176] width 53 height 18
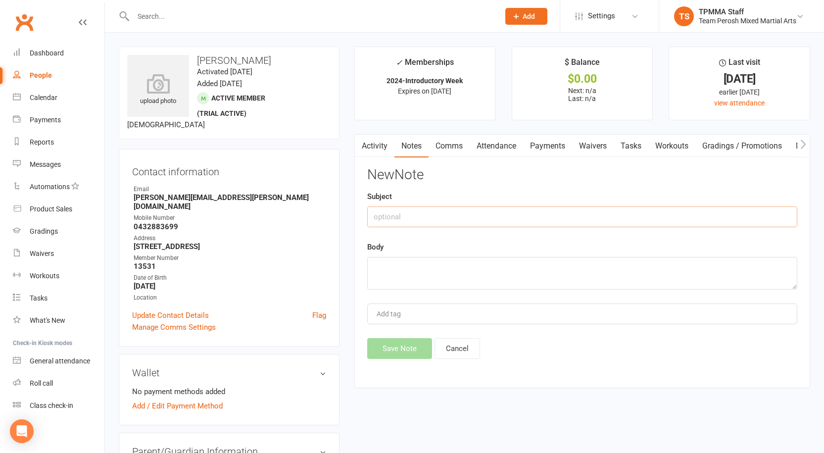
click at [395, 213] on input "text" at bounding box center [582, 216] width 430 height 21
drag, startPoint x: 499, startPoint y: 216, endPoint x: 258, endPoint y: 196, distance: 241.0
type input "will sign up [DATE]"
click at [409, 261] on textarea at bounding box center [582, 273] width 430 height 33
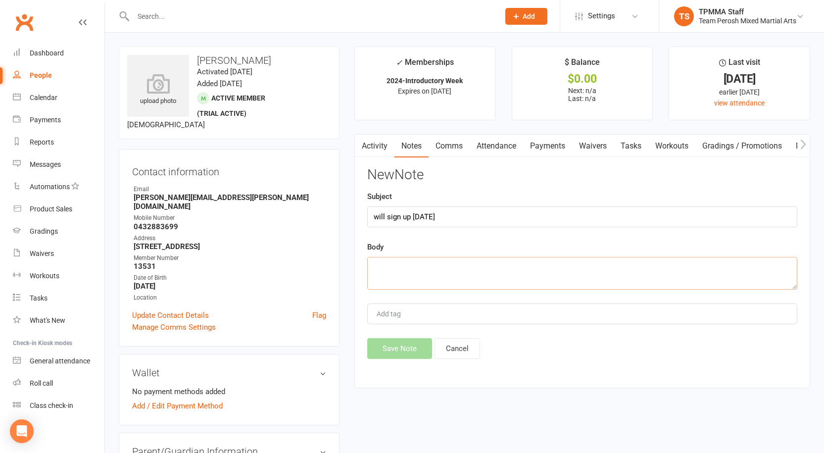
paste textarea "will sign up [DATE]"
type textarea "will sign up [DATE]"
drag, startPoint x: 491, startPoint y: 209, endPoint x: 341, endPoint y: 203, distance: 149.7
click at [402, 353] on button "Save Note" at bounding box center [399, 348] width 65 height 21
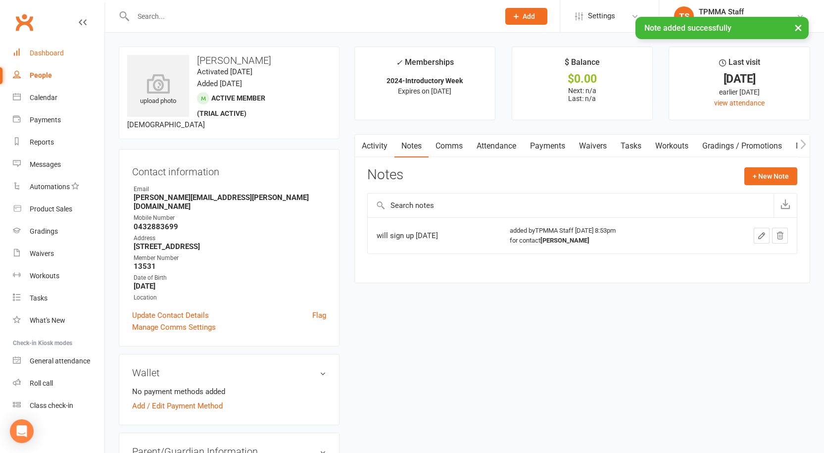
drag, startPoint x: 35, startPoint y: 56, endPoint x: 205, endPoint y: 157, distance: 198.2
click at [35, 56] on div "Dashboard" at bounding box center [47, 53] width 34 height 8
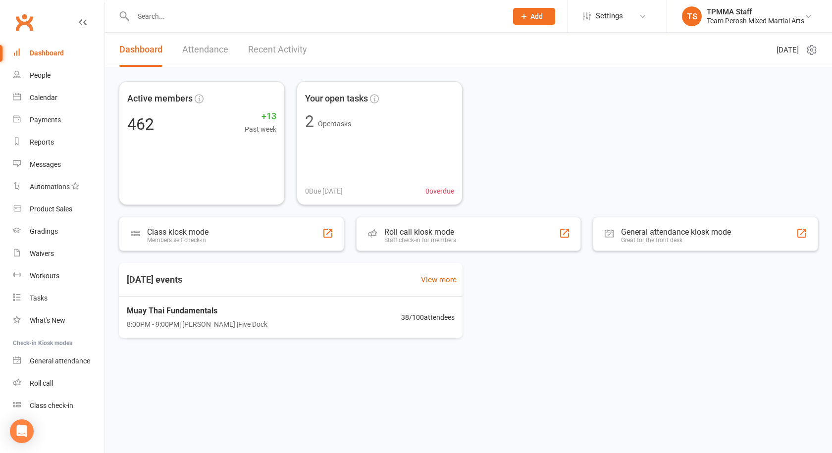
click at [222, 4] on div at bounding box center [309, 16] width 381 height 32
click at [221, 19] on input "text" at bounding box center [315, 16] width 370 height 14
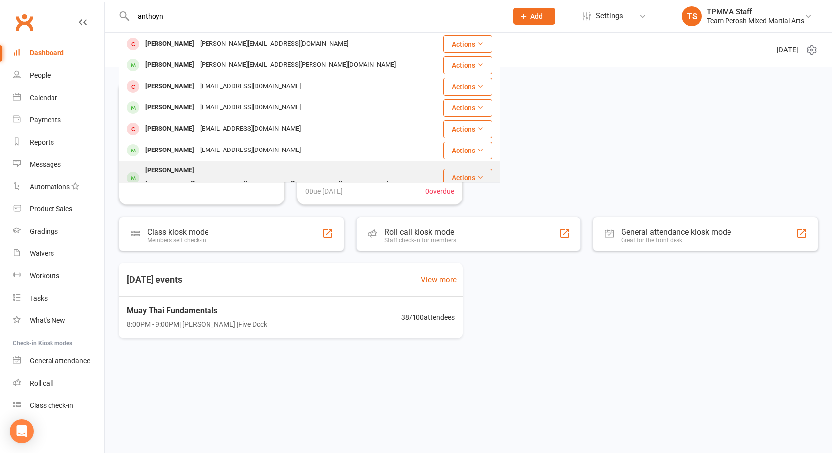
type input "anthoyn"
click at [240, 178] on div "[PERSON_NAME][EMAIL_ADDRESS][PERSON_NAME][PERSON_NAME][DOMAIN_NAME]" at bounding box center [266, 185] width 249 height 14
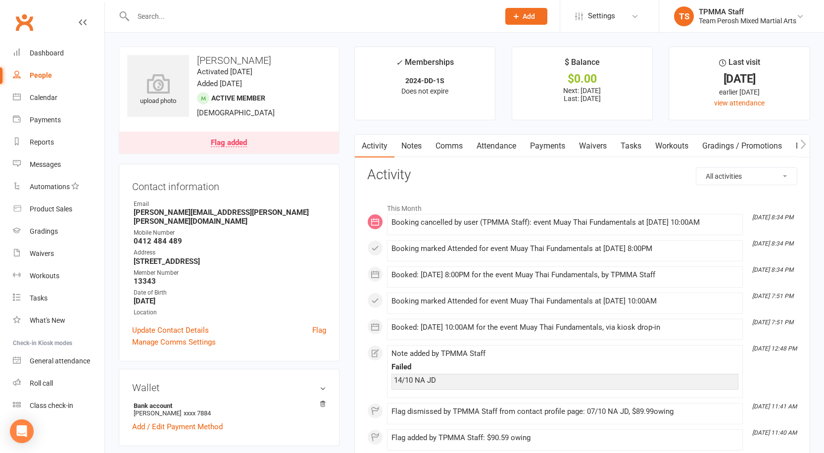
click at [547, 143] on link "Payments" at bounding box center [547, 146] width 49 height 23
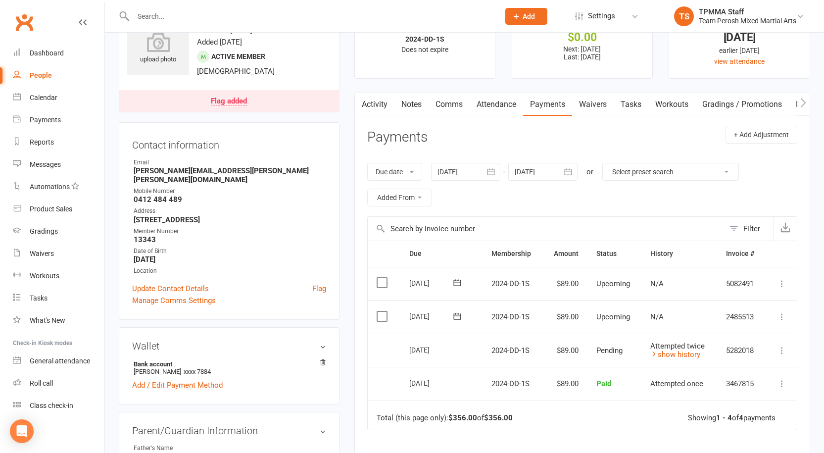
scroll to position [99, 0]
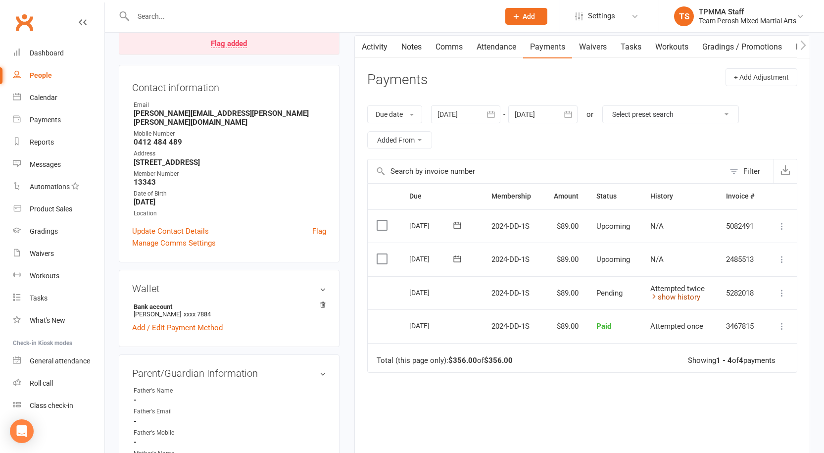
click at [673, 296] on link "show history" at bounding box center [676, 297] width 50 height 9
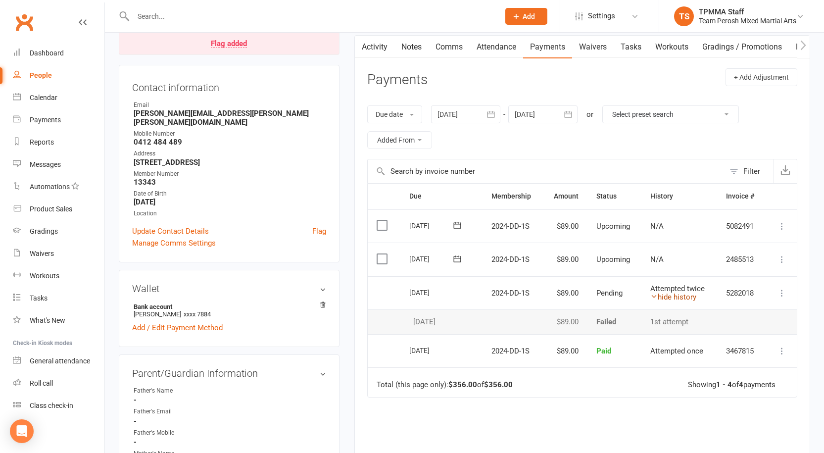
click at [677, 300] on link "hide history" at bounding box center [674, 297] width 46 height 9
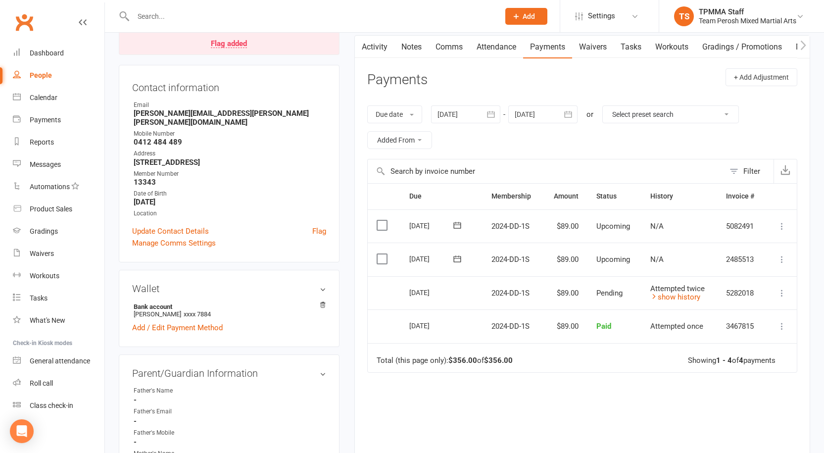
scroll to position [0, 0]
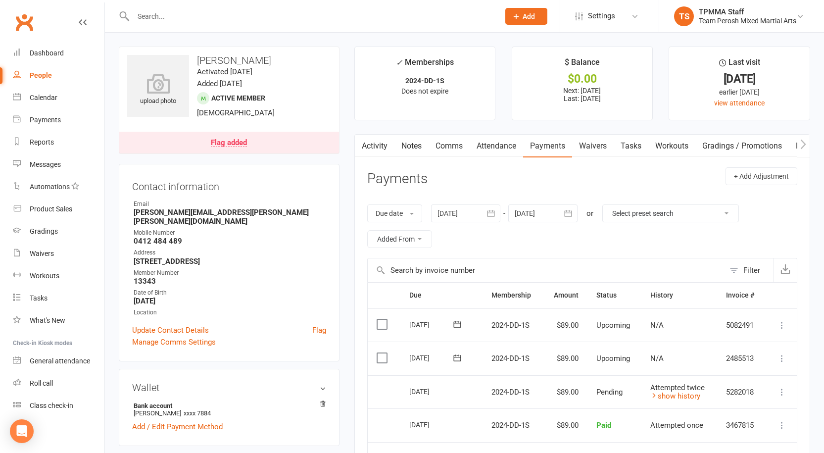
click at [222, 19] on input "text" at bounding box center [311, 16] width 362 height 14
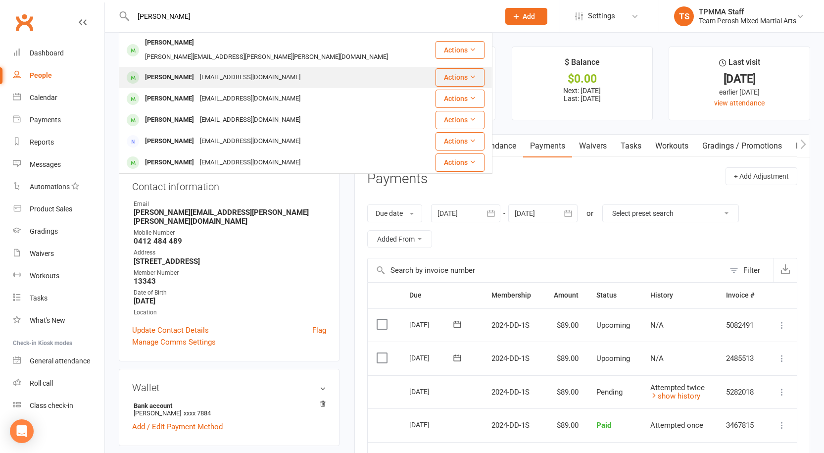
type input "[PERSON_NAME]"
click at [250, 67] on div "[PERSON_NAME] [PERSON_NAME][EMAIL_ADDRESS][DOMAIN_NAME]" at bounding box center [277, 77] width 315 height 20
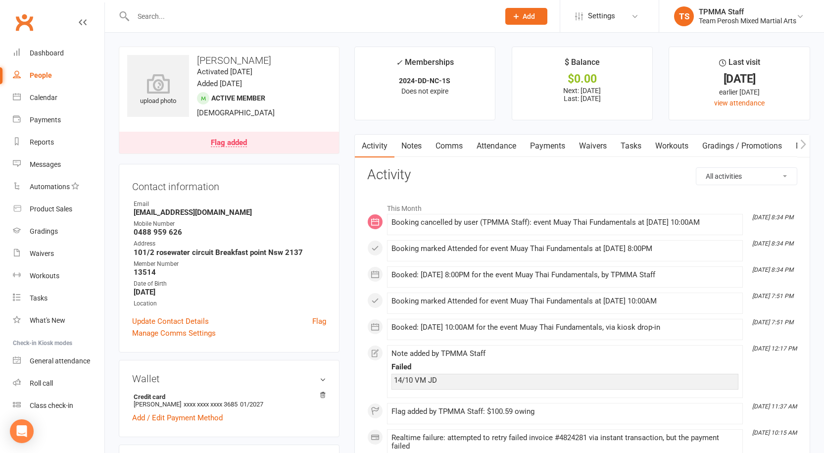
click at [548, 139] on link "Payments" at bounding box center [547, 146] width 49 height 23
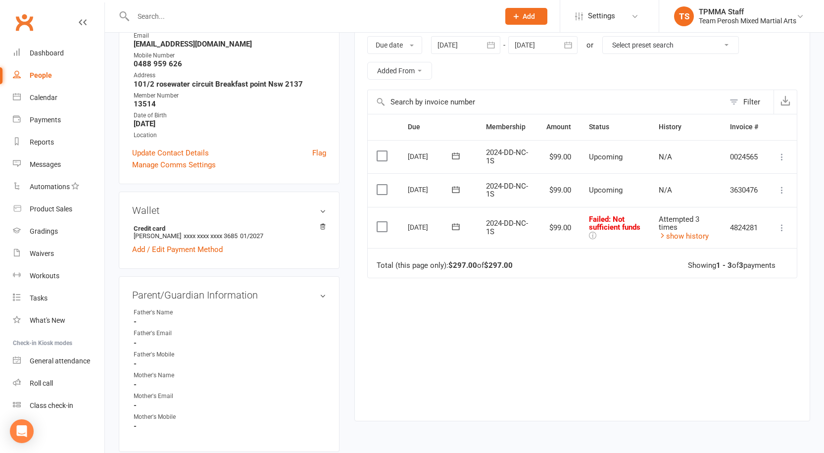
scroll to position [198, 0]
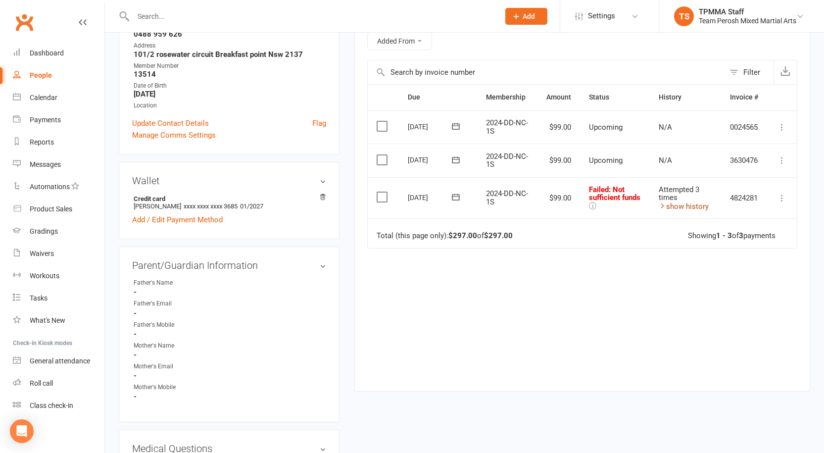
click at [692, 206] on link "show history" at bounding box center [684, 206] width 50 height 9
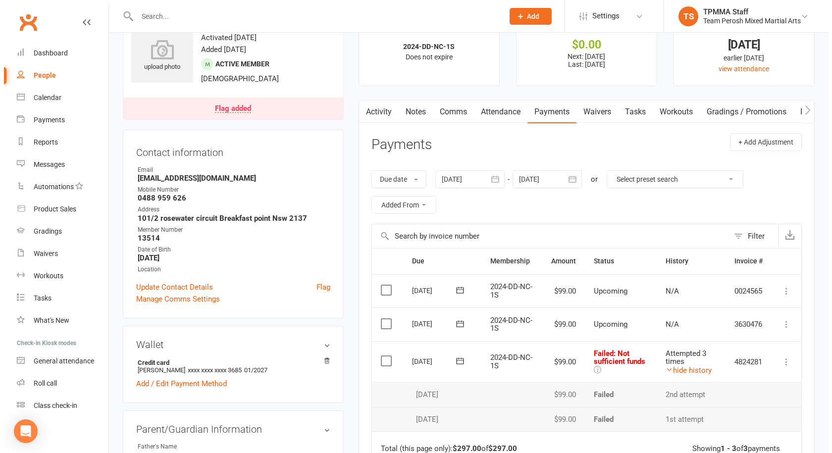
scroll to position [0, 0]
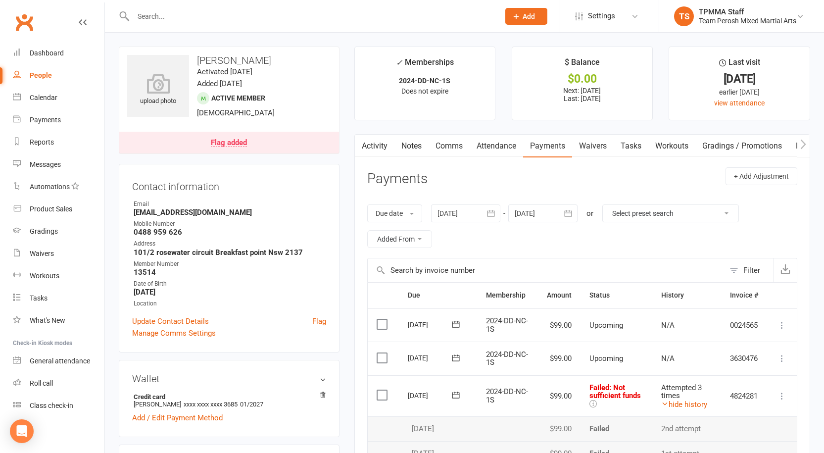
click at [180, 21] on input "text" at bounding box center [311, 16] width 362 height 14
drag, startPoint x: 764, startPoint y: 0, endPoint x: 327, endPoint y: 29, distance: 438.6
click at [327, 29] on div at bounding box center [306, 16] width 374 height 32
click at [286, 142] on link "Flag added" at bounding box center [229, 143] width 220 height 22
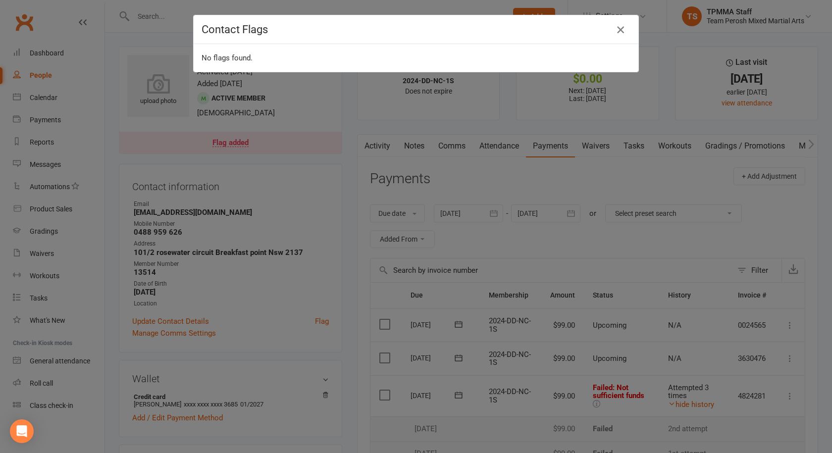
click at [612, 27] on button "button" at bounding box center [620, 30] width 16 height 16
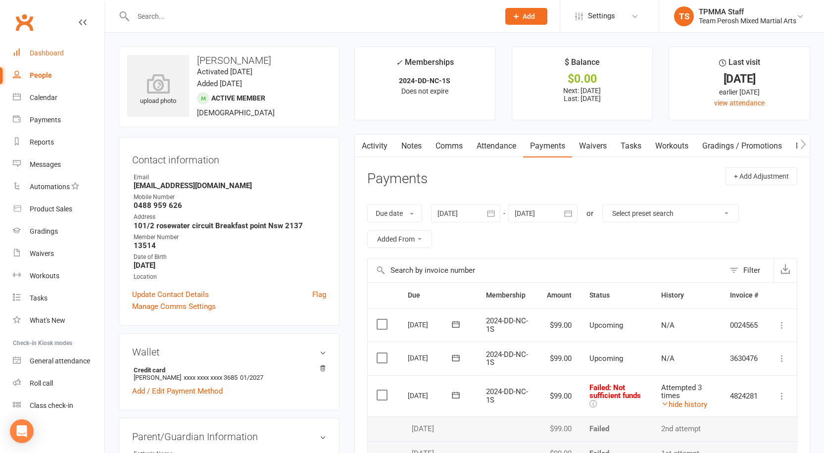
click at [61, 49] on link "Dashboard" at bounding box center [59, 53] width 92 height 22
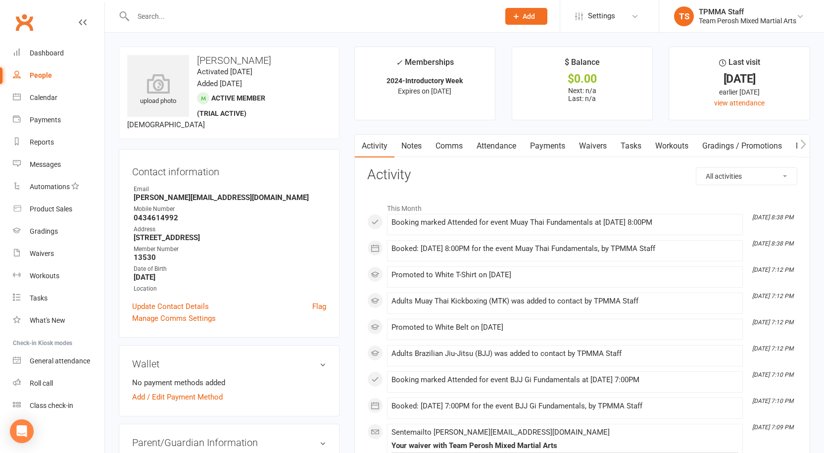
click at [412, 149] on link "Notes" at bounding box center [412, 146] width 34 height 23
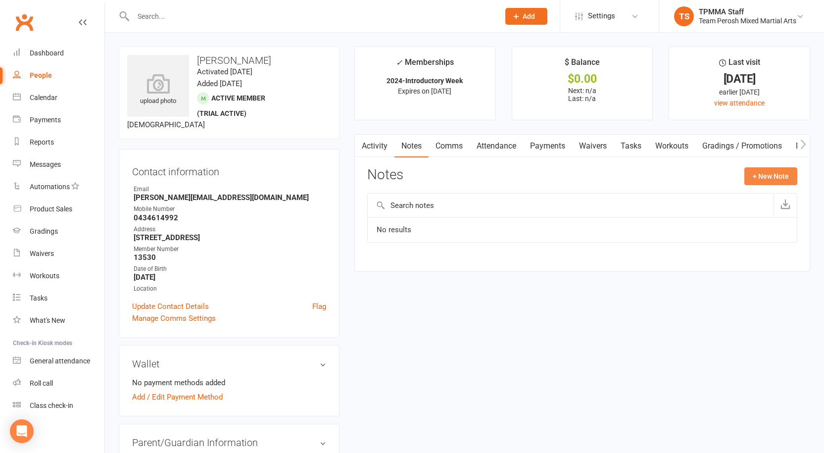
click at [772, 177] on button "+ New Note" at bounding box center [771, 176] width 53 height 18
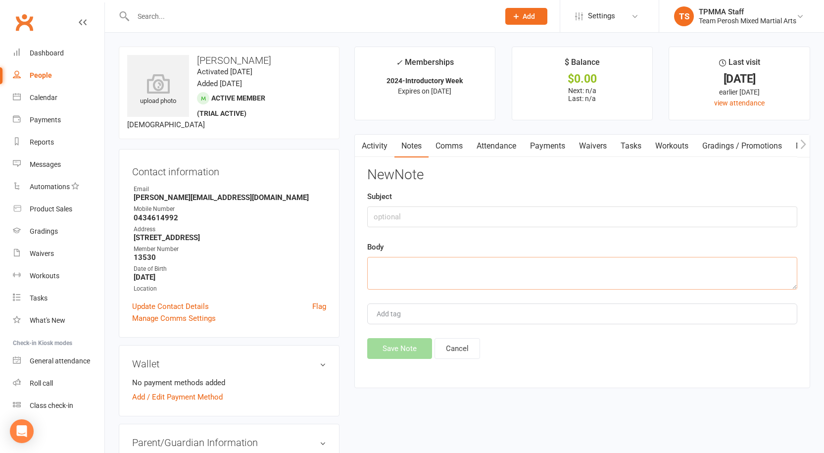
click at [413, 264] on textarea at bounding box center [582, 273] width 430 height 33
type textarea "Does Judo Tues and Thurs - will likely not be back"
click at [400, 344] on button "Save Note" at bounding box center [399, 348] width 65 height 21
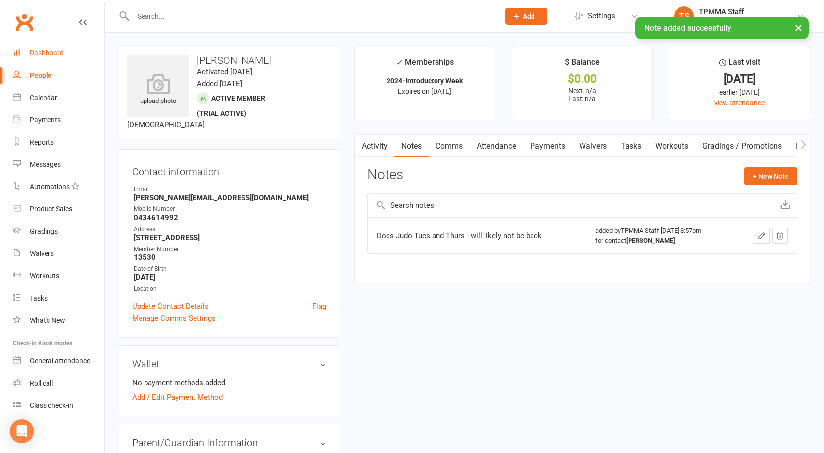
click at [21, 62] on link "Dashboard" at bounding box center [59, 53] width 92 height 22
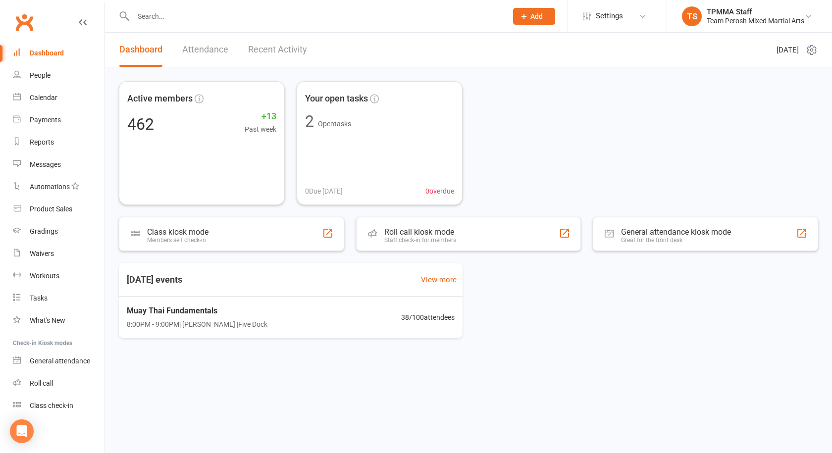
click at [169, 19] on input "text" at bounding box center [315, 16] width 370 height 14
click at [233, 9] on input "text" at bounding box center [315, 16] width 370 height 14
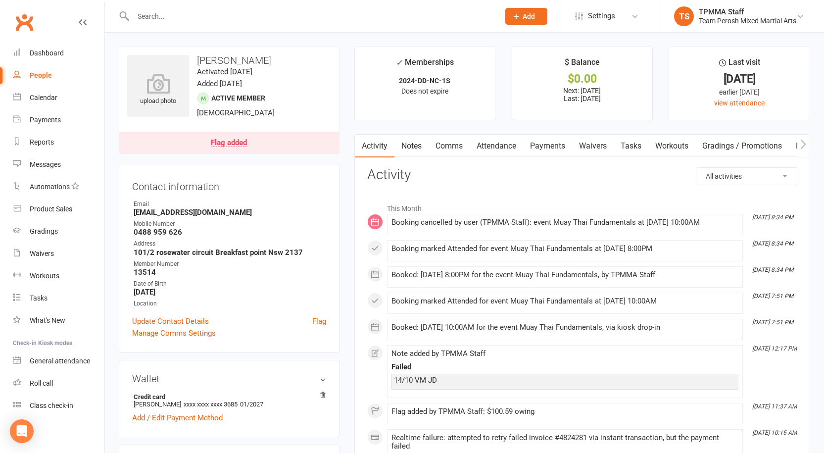
click at [550, 145] on link "Payments" at bounding box center [547, 146] width 49 height 23
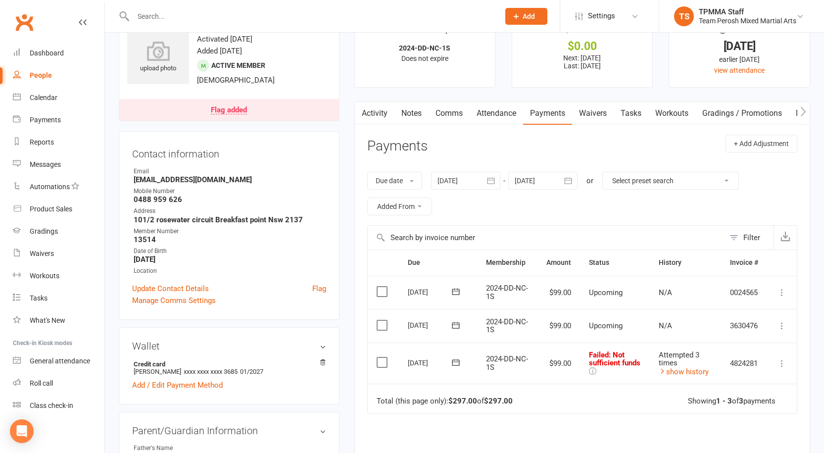
scroll to position [50, 0]
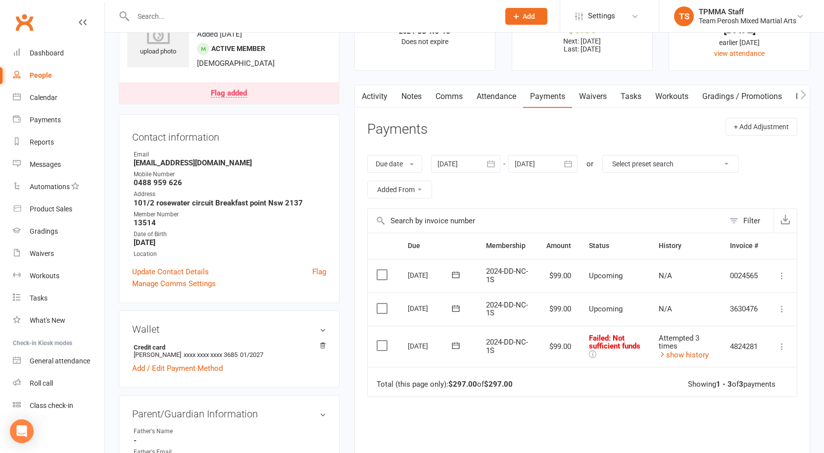
click at [291, 96] on link "Flag added" at bounding box center [229, 93] width 220 height 22
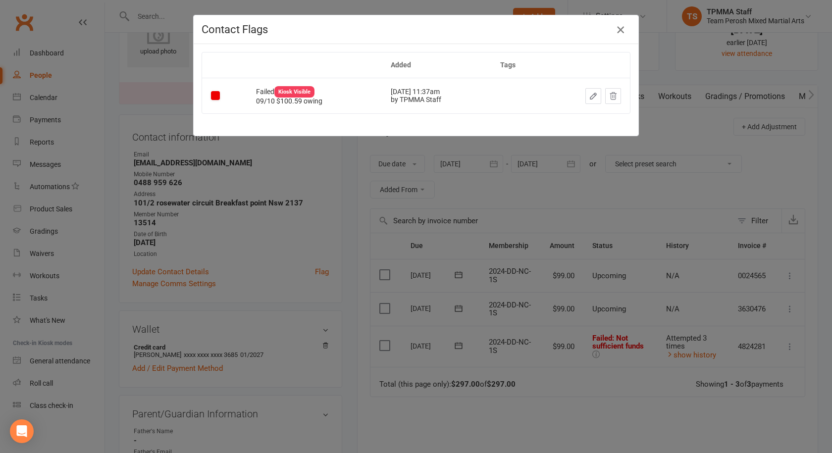
click at [612, 25] on button "button" at bounding box center [620, 30] width 16 height 16
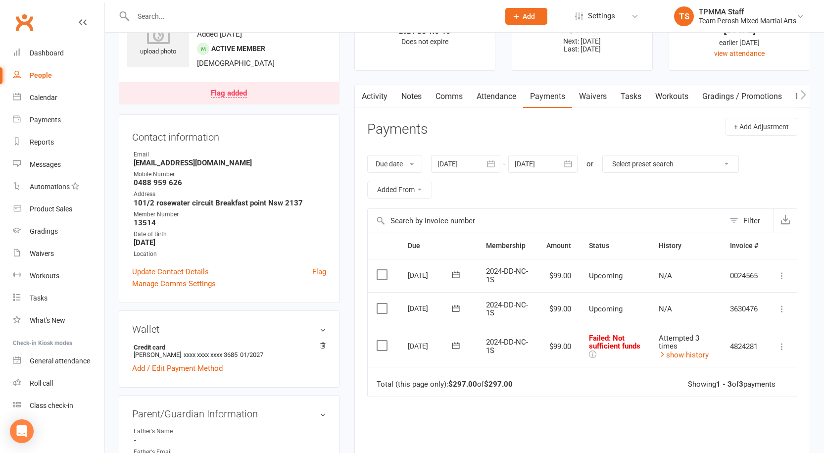
click at [307, 97] on link "Flag added" at bounding box center [229, 93] width 220 height 22
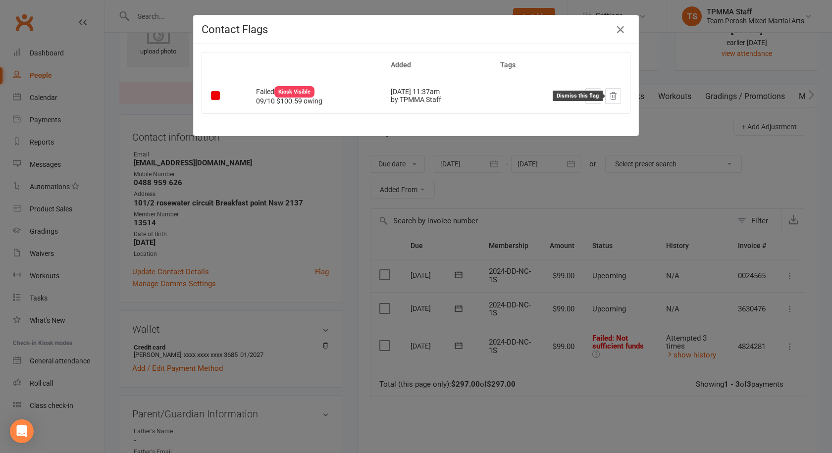
click at [610, 90] on button at bounding box center [613, 96] width 16 height 16
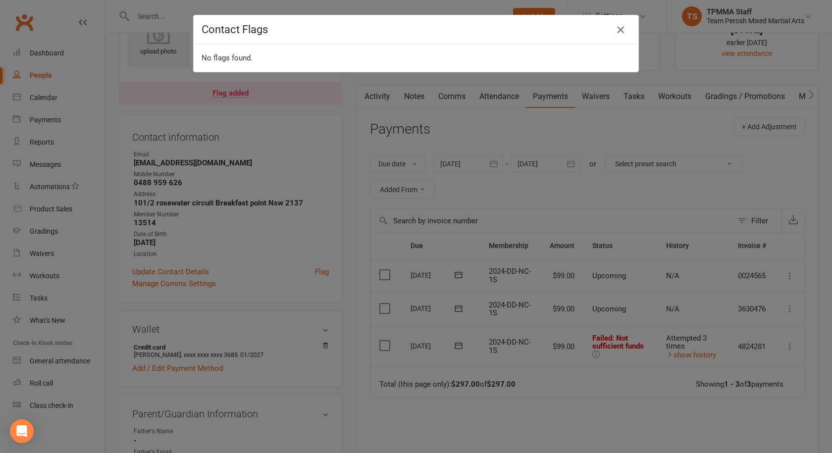
click at [616, 27] on icon "button" at bounding box center [620, 30] width 12 height 12
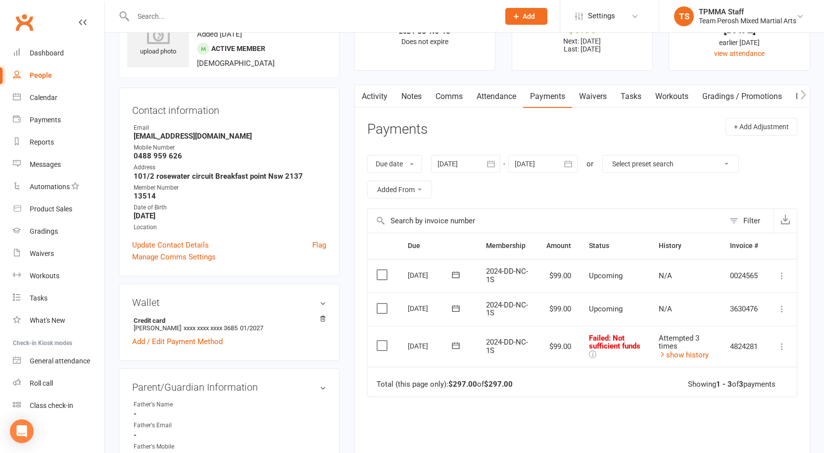
click at [781, 348] on icon at bounding box center [782, 347] width 10 height 10
click at [721, 384] on link "Mark as Paid (POS)" at bounding box center [739, 386] width 98 height 20
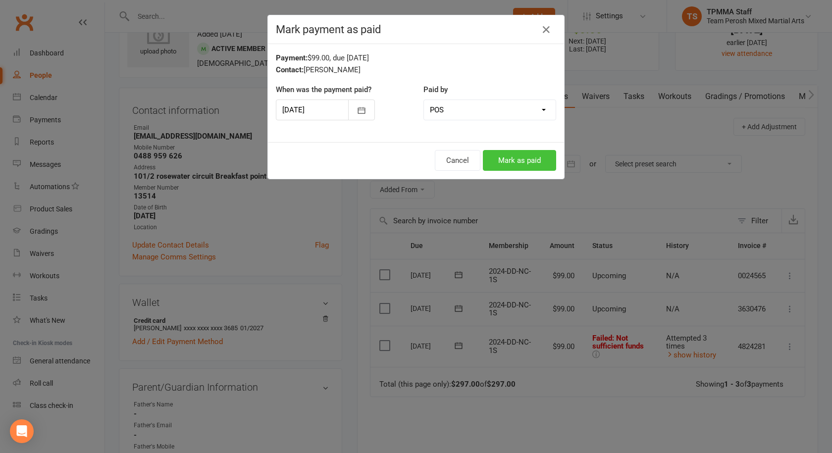
click at [518, 161] on button "Mark as paid" at bounding box center [519, 160] width 73 height 21
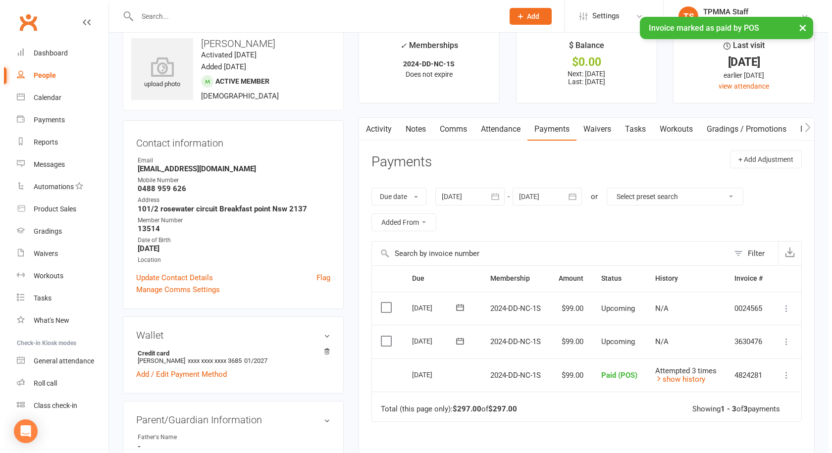
scroll to position [0, 0]
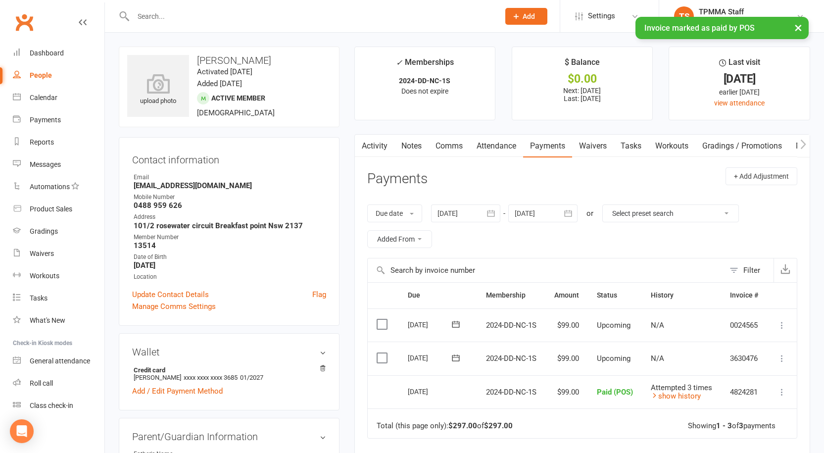
click at [186, 17] on div "× Invoice marked as paid by POS" at bounding box center [406, 17] width 812 height 0
click at [192, 14] on input "text" at bounding box center [311, 16] width 362 height 14
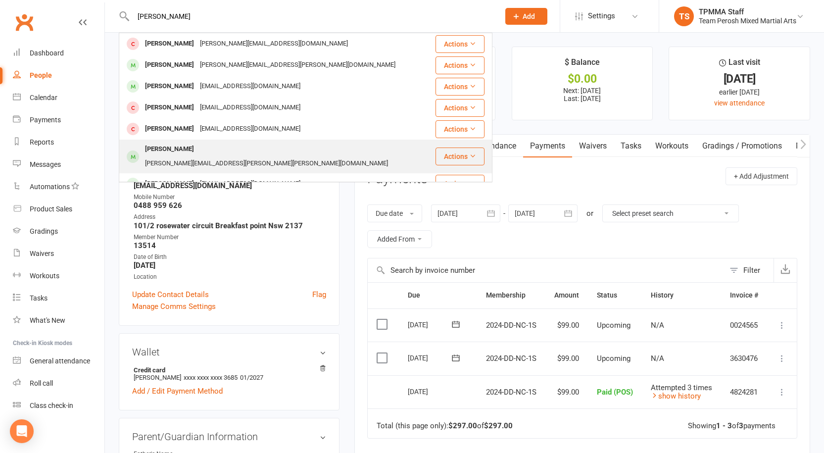
type input "anthony"
click at [235, 156] on div "Anthony.frank.gerace@gmail.com" at bounding box center [266, 163] width 249 height 14
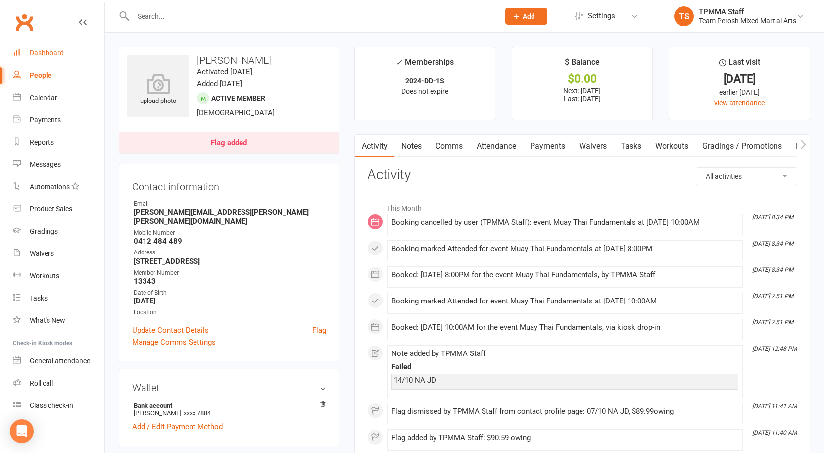
click at [42, 50] on div "Dashboard" at bounding box center [47, 53] width 34 height 8
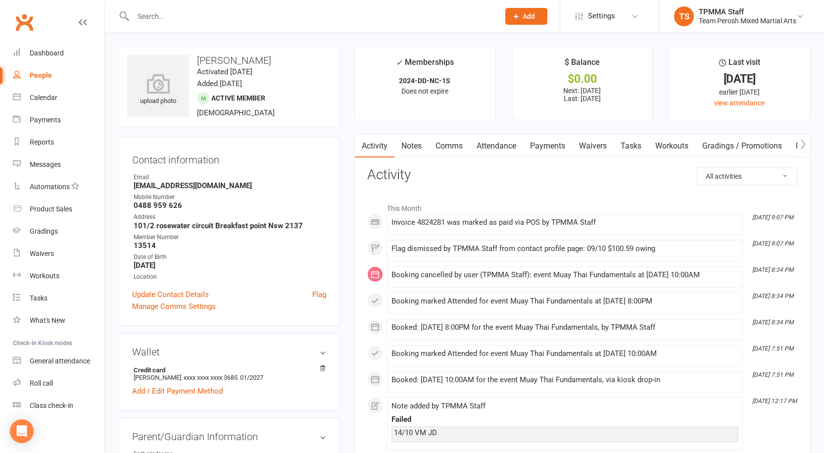
click at [545, 146] on link "Payments" at bounding box center [547, 146] width 49 height 23
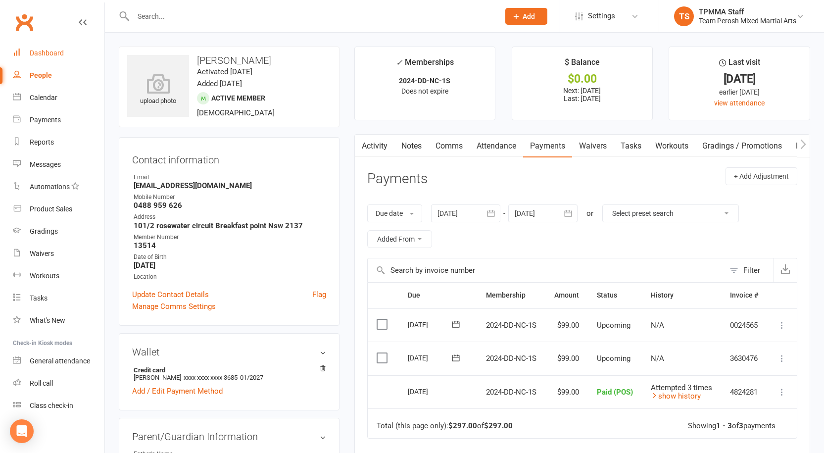
click at [34, 54] on div "Dashboard" at bounding box center [47, 53] width 34 height 8
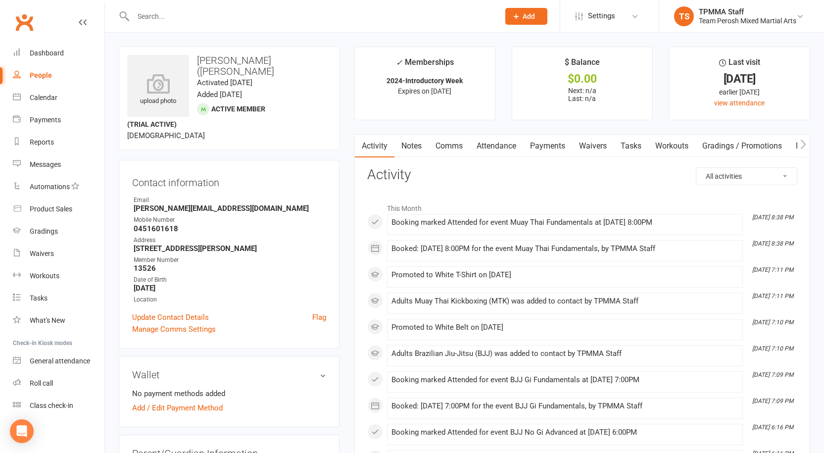
click at [418, 148] on link "Notes" at bounding box center [412, 146] width 34 height 23
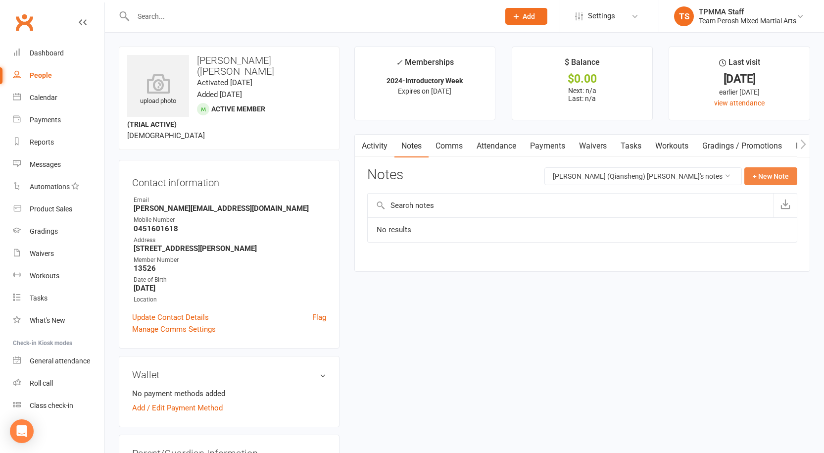
click at [776, 173] on button "+ New Note" at bounding box center [771, 176] width 53 height 18
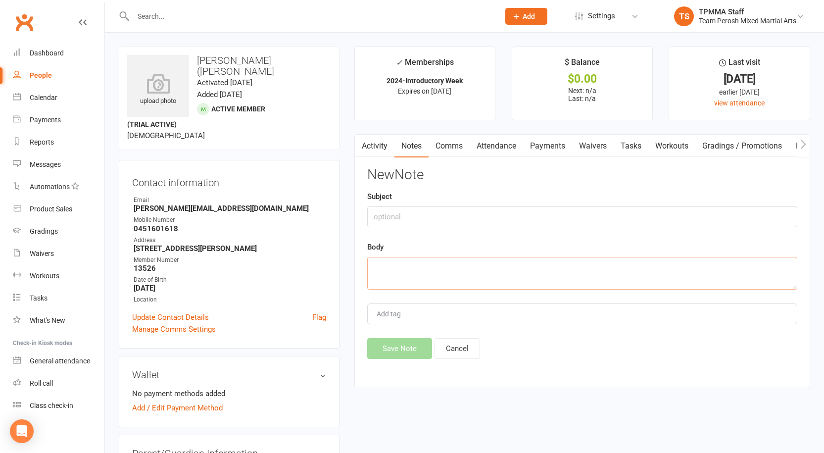
click at [527, 271] on textarea at bounding box center [582, 273] width 430 height 33
type textarea "Probably won't be back"
click at [405, 356] on button "Save Note" at bounding box center [399, 348] width 65 height 21
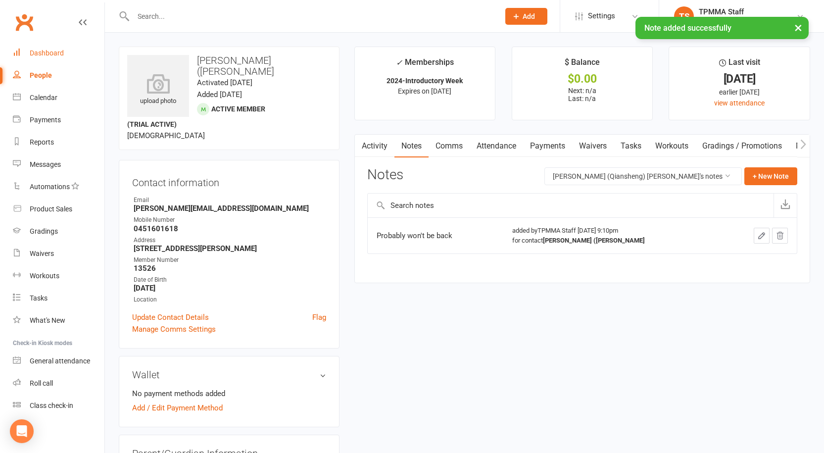
click at [37, 47] on link "Dashboard" at bounding box center [59, 53] width 92 height 22
